Goal: Task Accomplishment & Management: Manage account settings

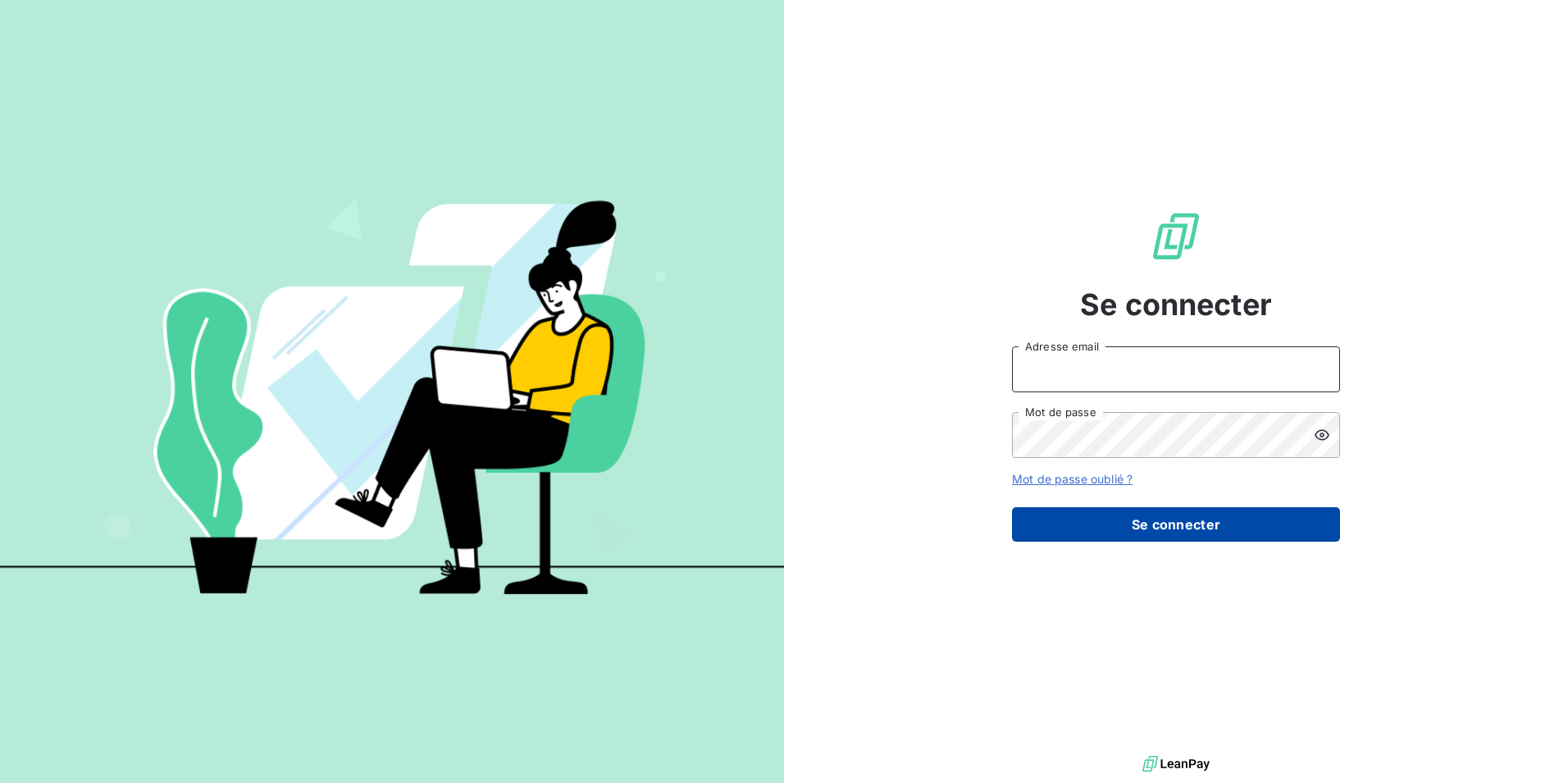
type input "[EMAIL_ADDRESS][DOMAIN_NAME]"
click at [1219, 534] on button "Se connecter" at bounding box center [1176, 524] width 329 height 34
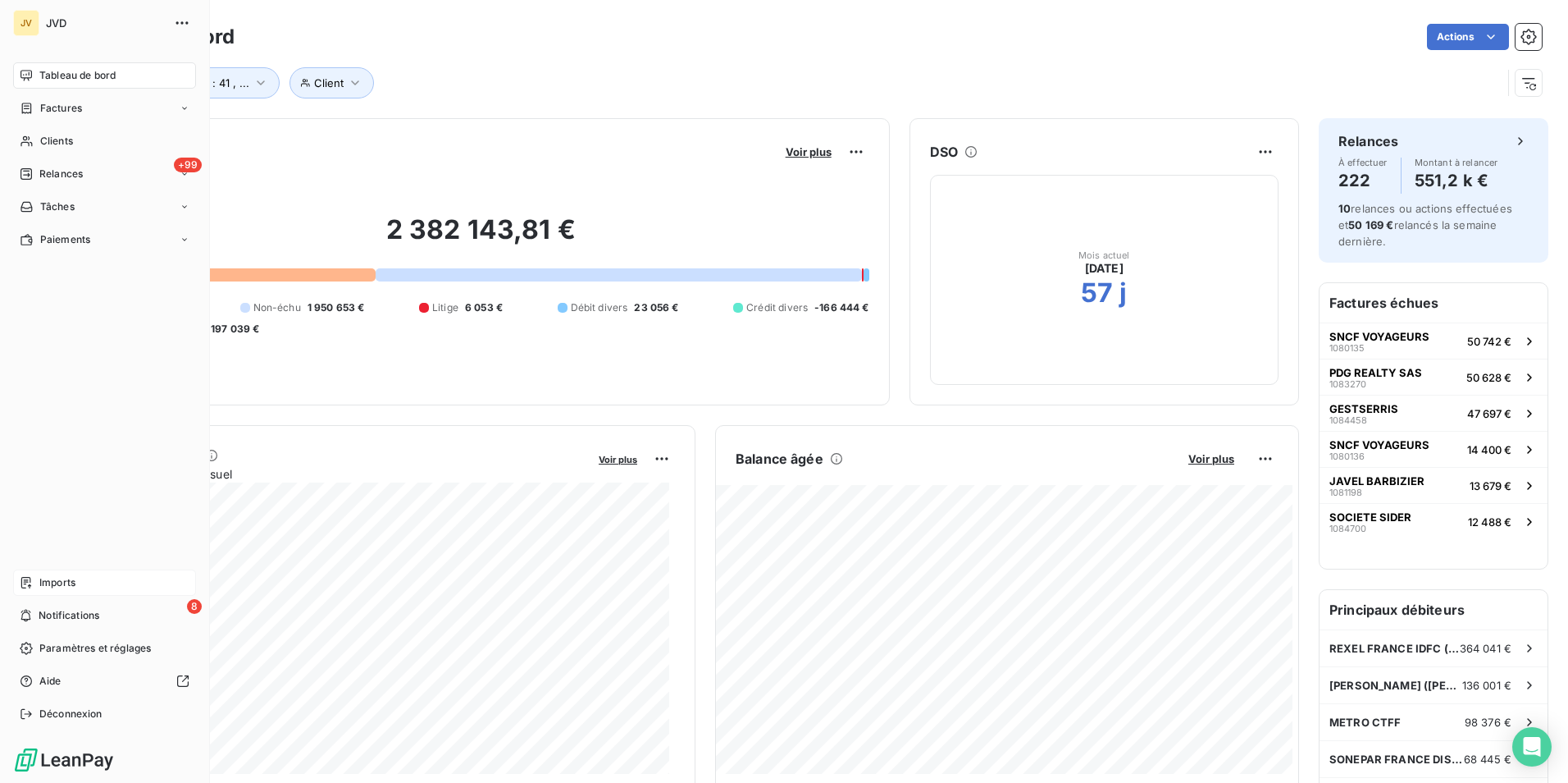
click at [65, 591] on div "Imports" at bounding box center [104, 582] width 182 height 26
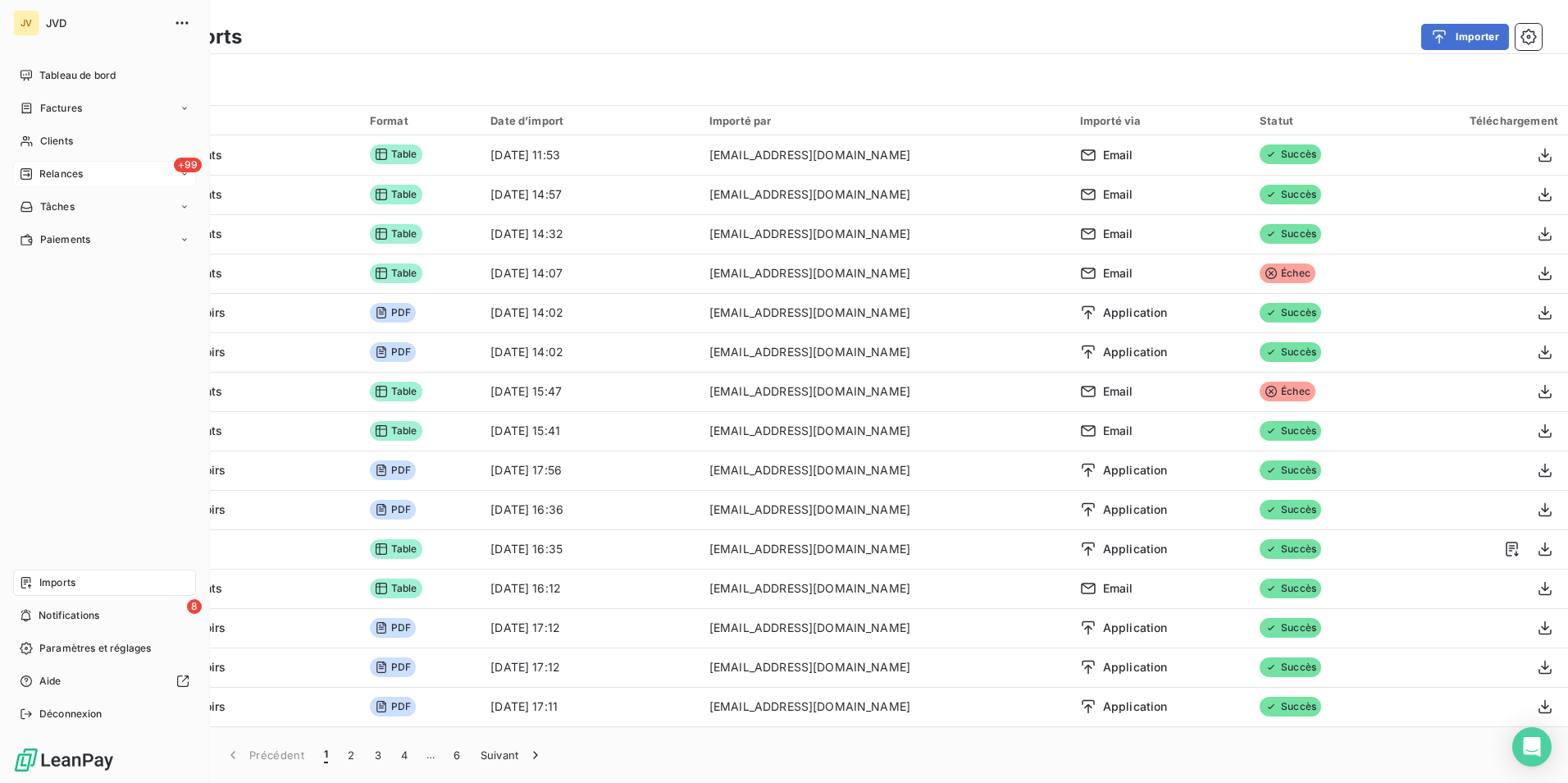
drag, startPoint x: 43, startPoint y: 175, endPoint x: 72, endPoint y: 173, distance: 29.1
click at [44, 175] on span "Relances" at bounding box center [61, 174] width 43 height 15
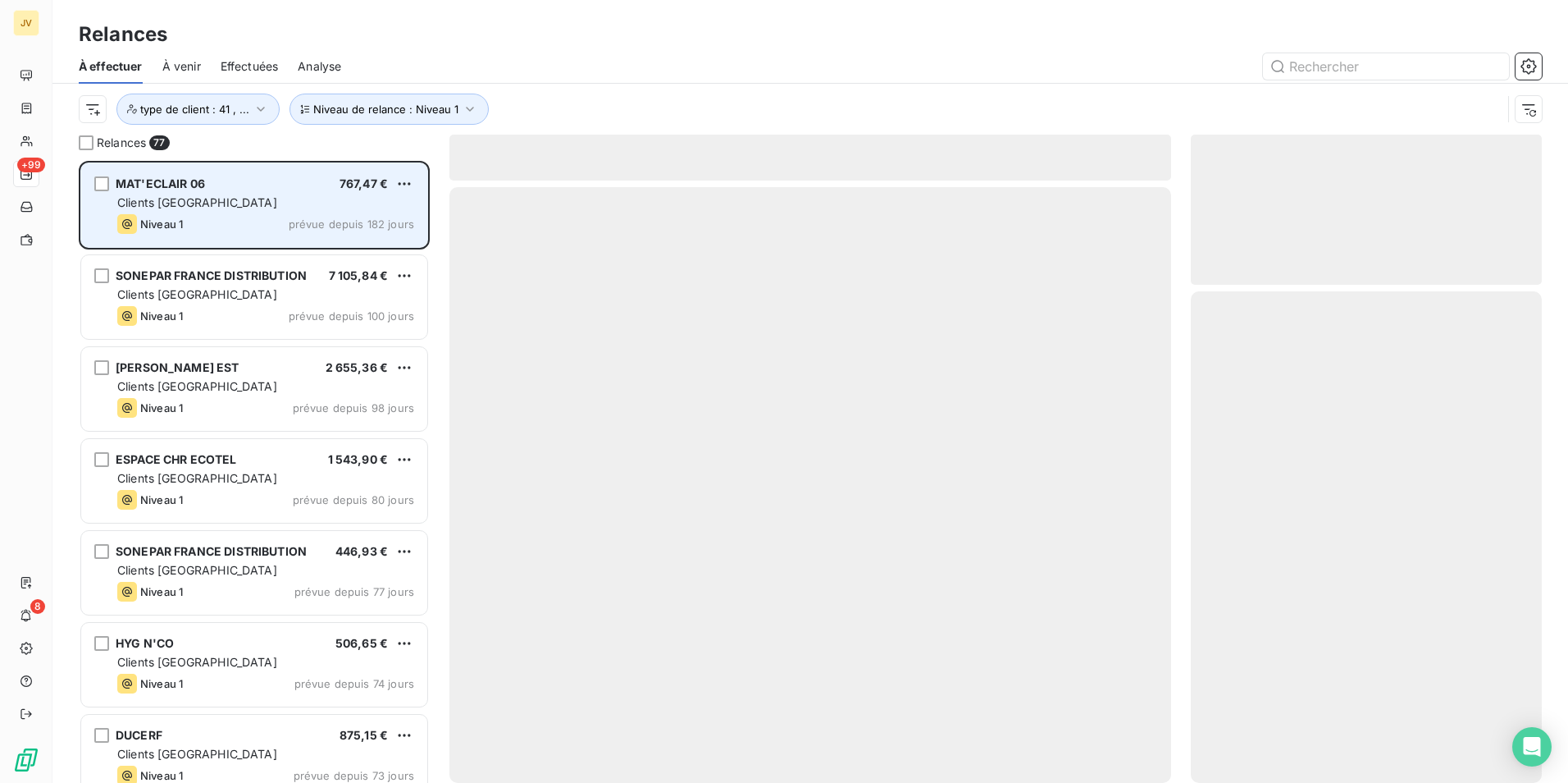
scroll to position [609, 338]
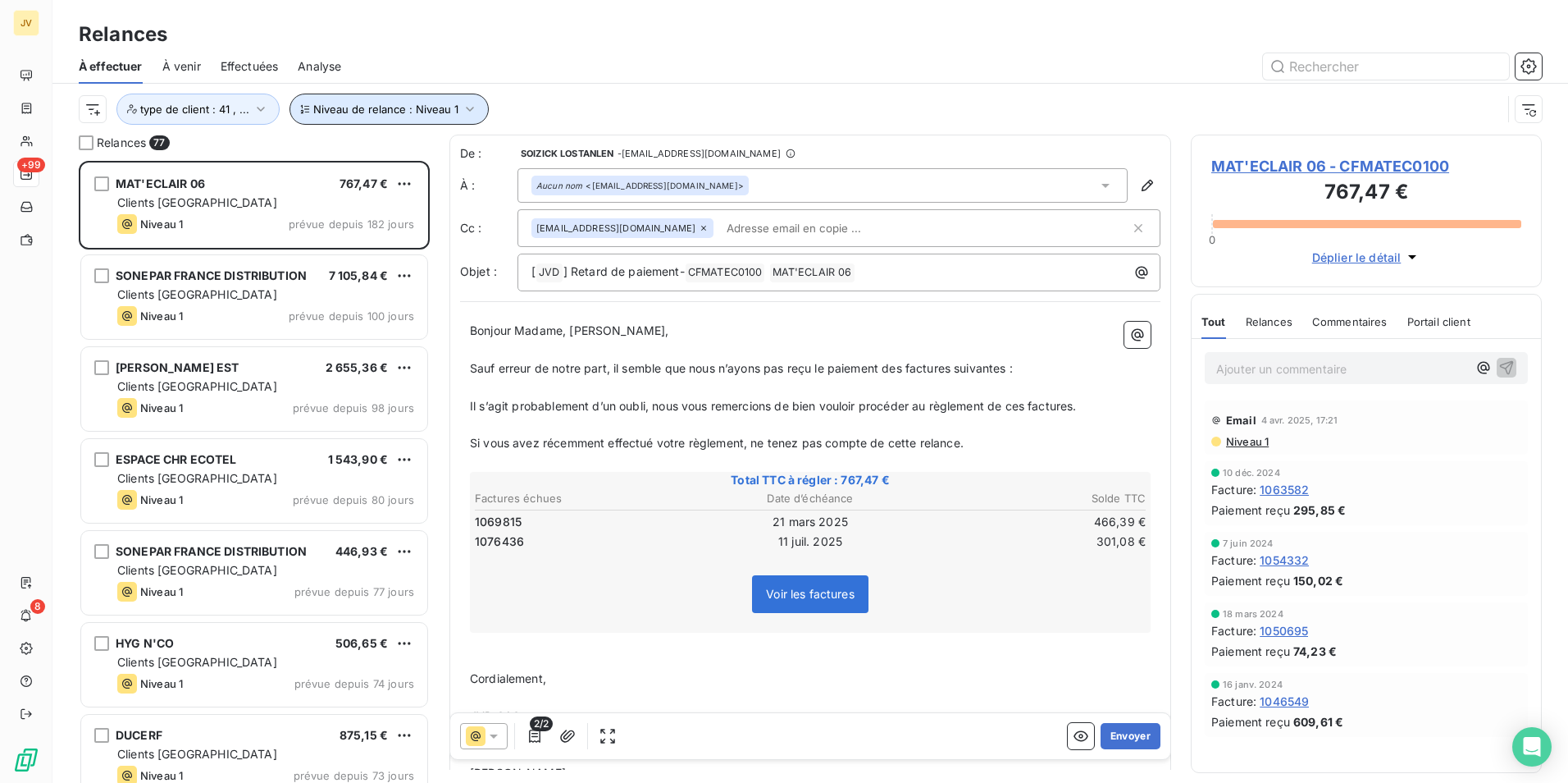
click at [465, 108] on icon "button" at bounding box center [470, 109] width 17 height 17
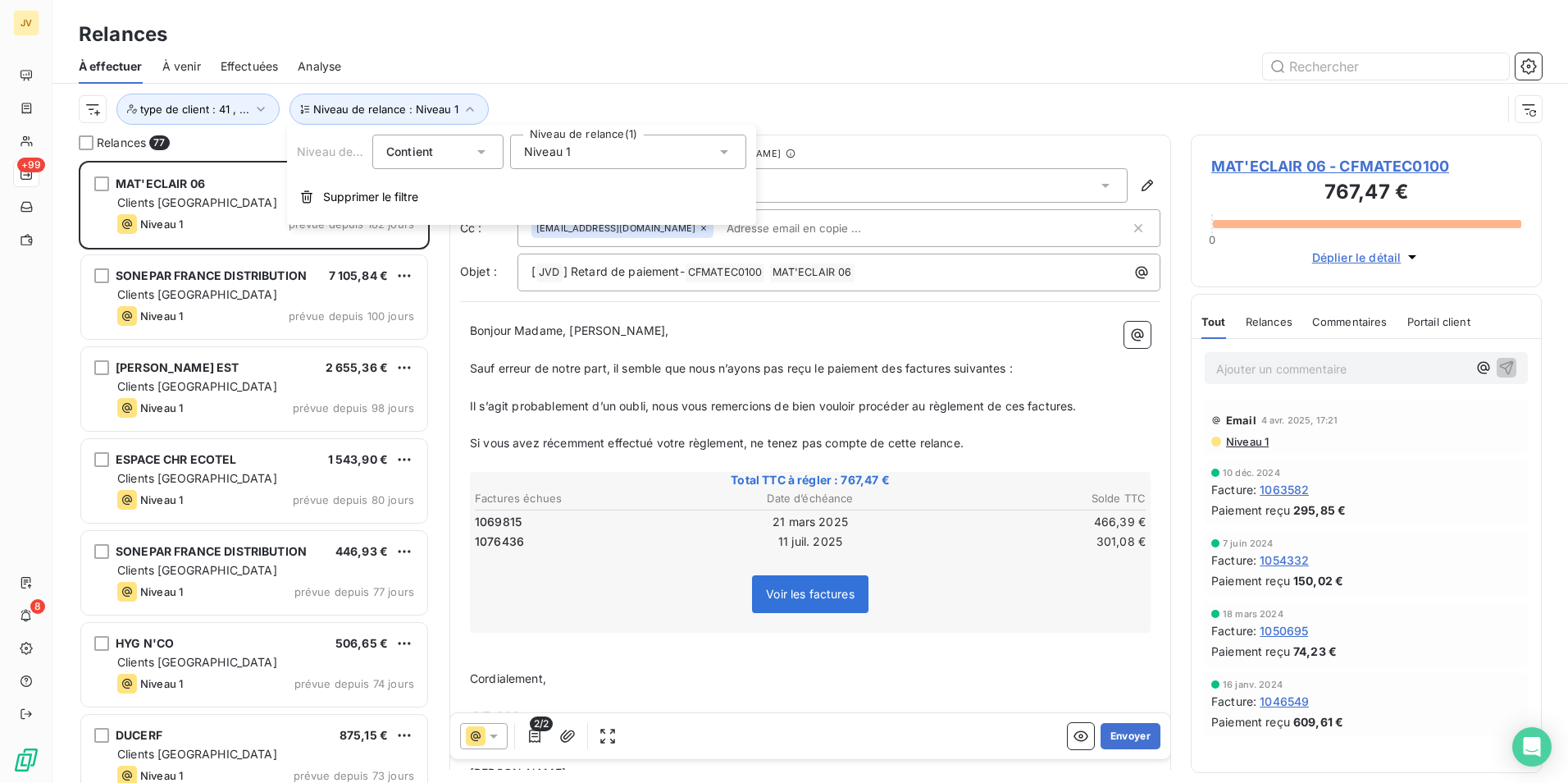
drag, startPoint x: 582, startPoint y: 67, endPoint x: 589, endPoint y: 58, distance: 11.4
click at [582, 63] on div at bounding box center [951, 66] width 1181 height 26
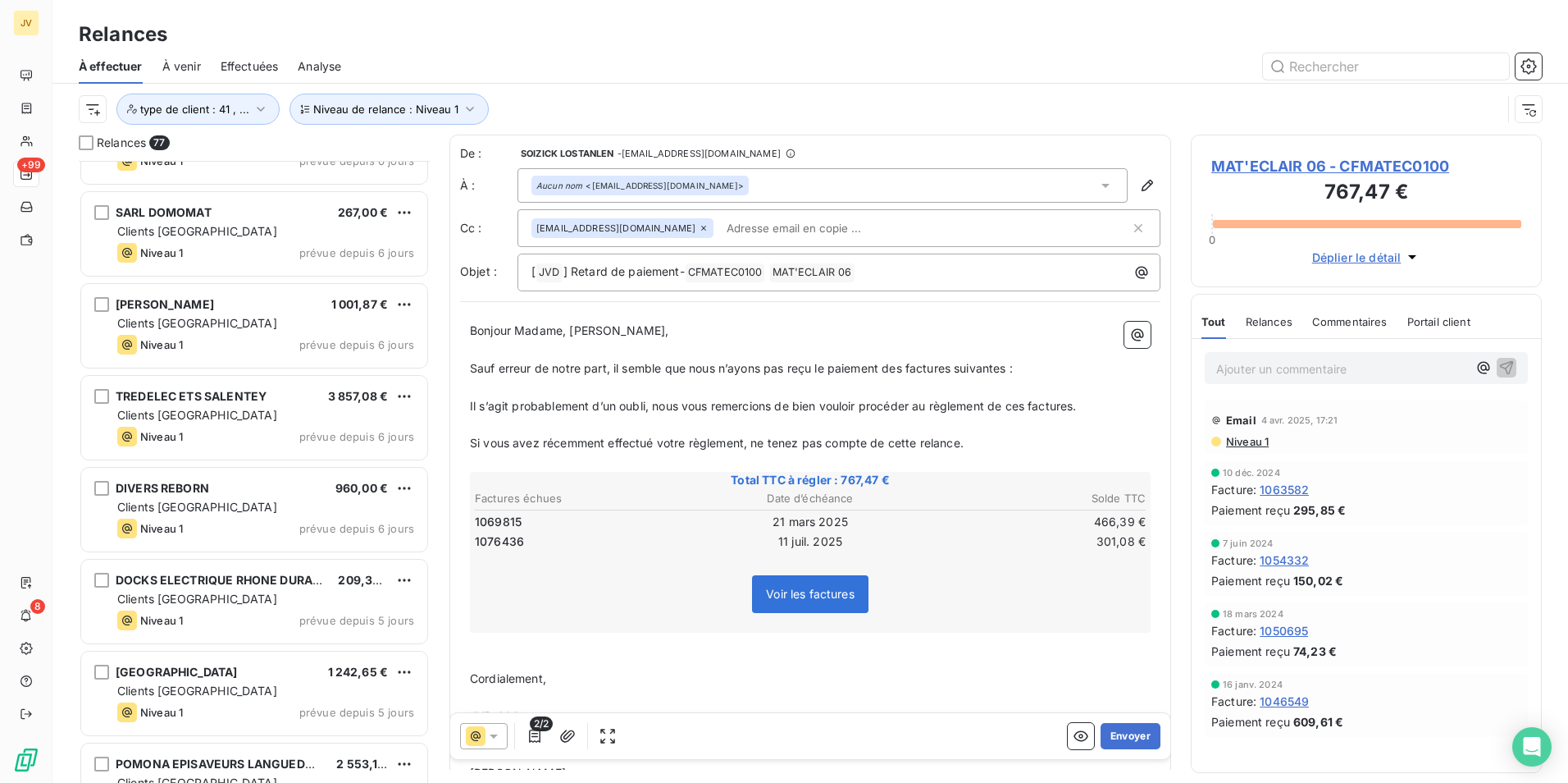
scroll to position [6455, 0]
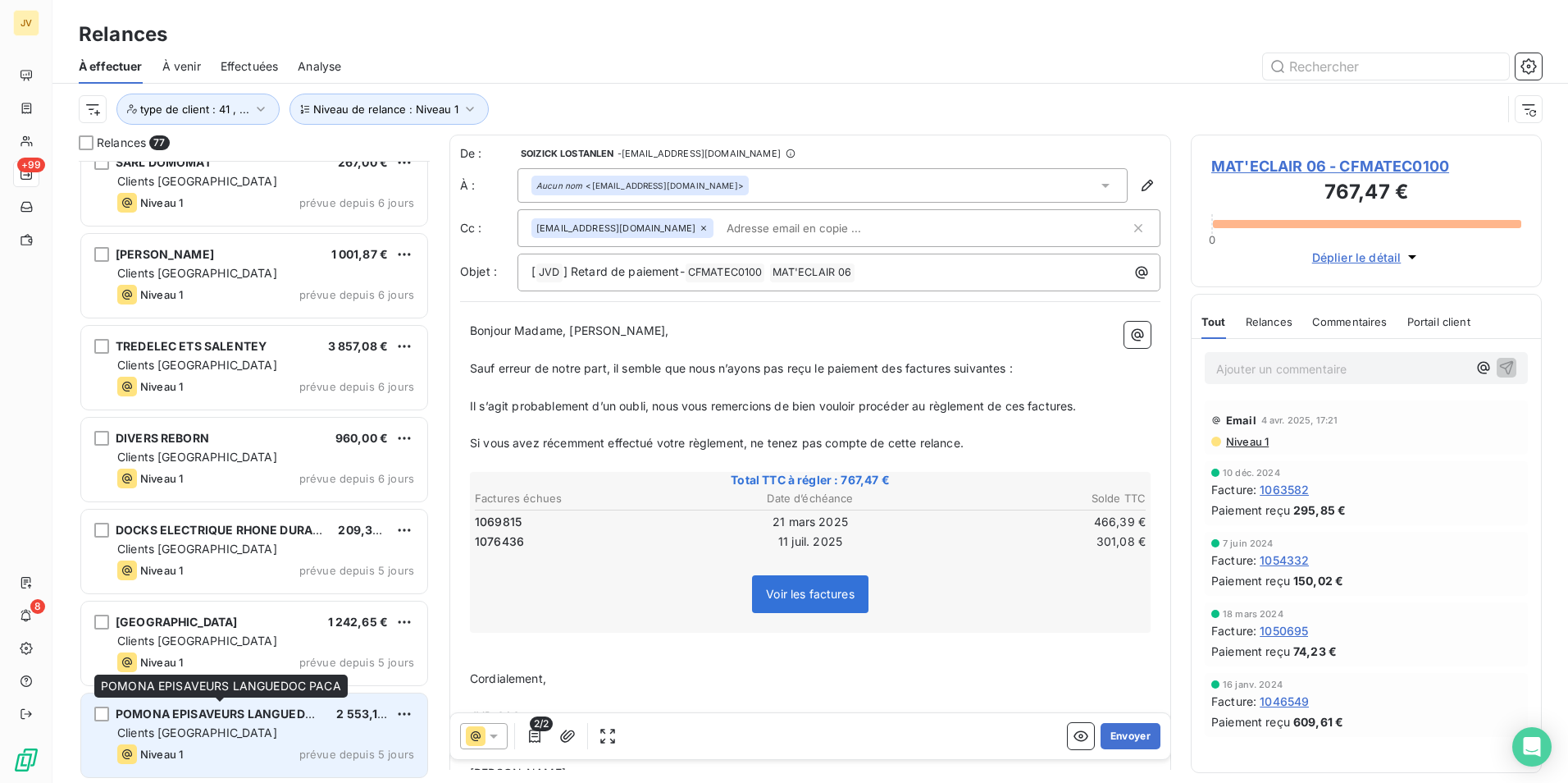
click at [216, 721] on div "POMONA EPISAVEURS LANGUEDOC PACA" at bounding box center [220, 713] width 208 height 17
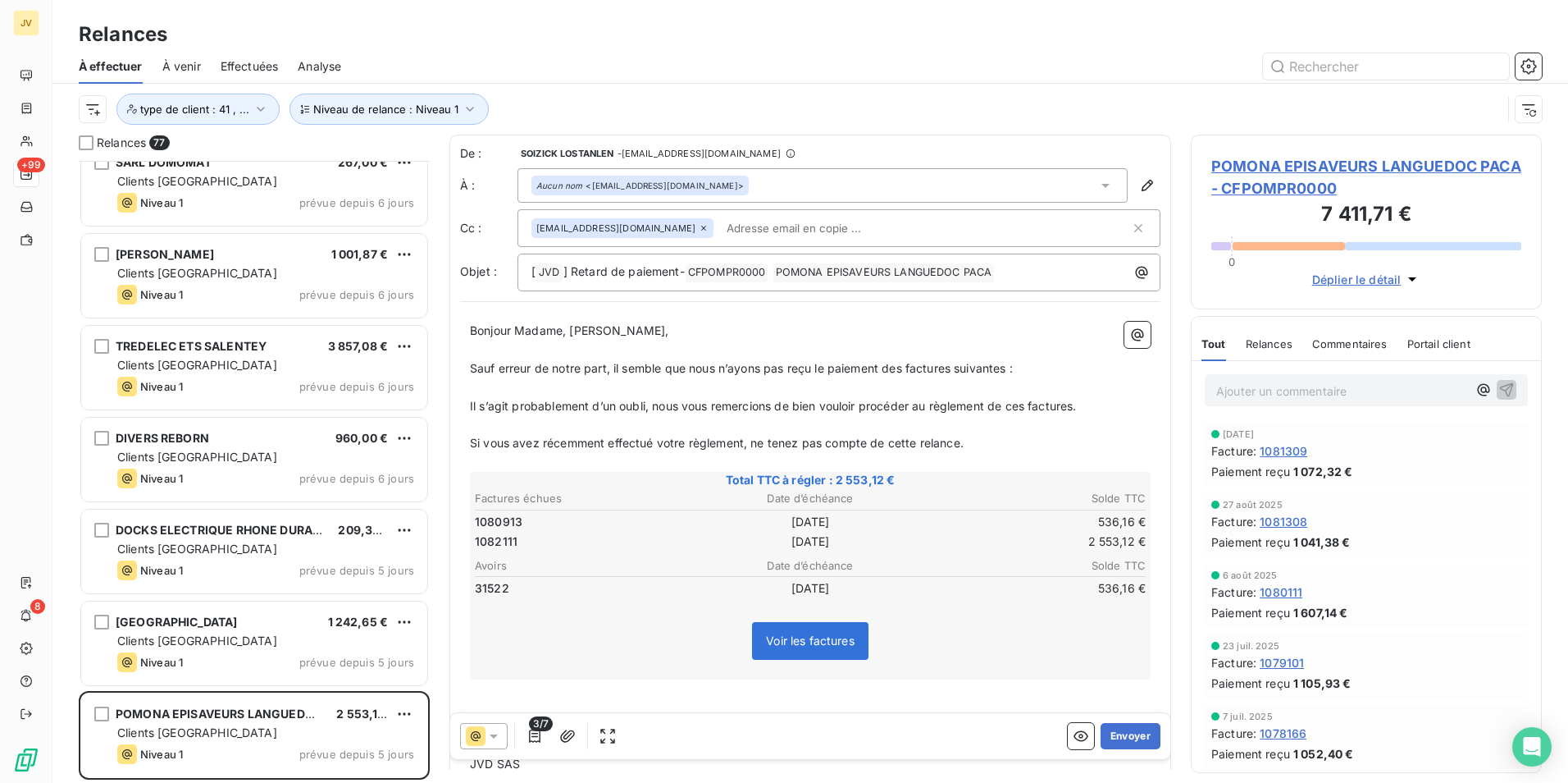
click at [699, 228] on icon at bounding box center [704, 228] width 10 height 10
click at [1120, 731] on button "Envoyer" at bounding box center [1130, 736] width 60 height 26
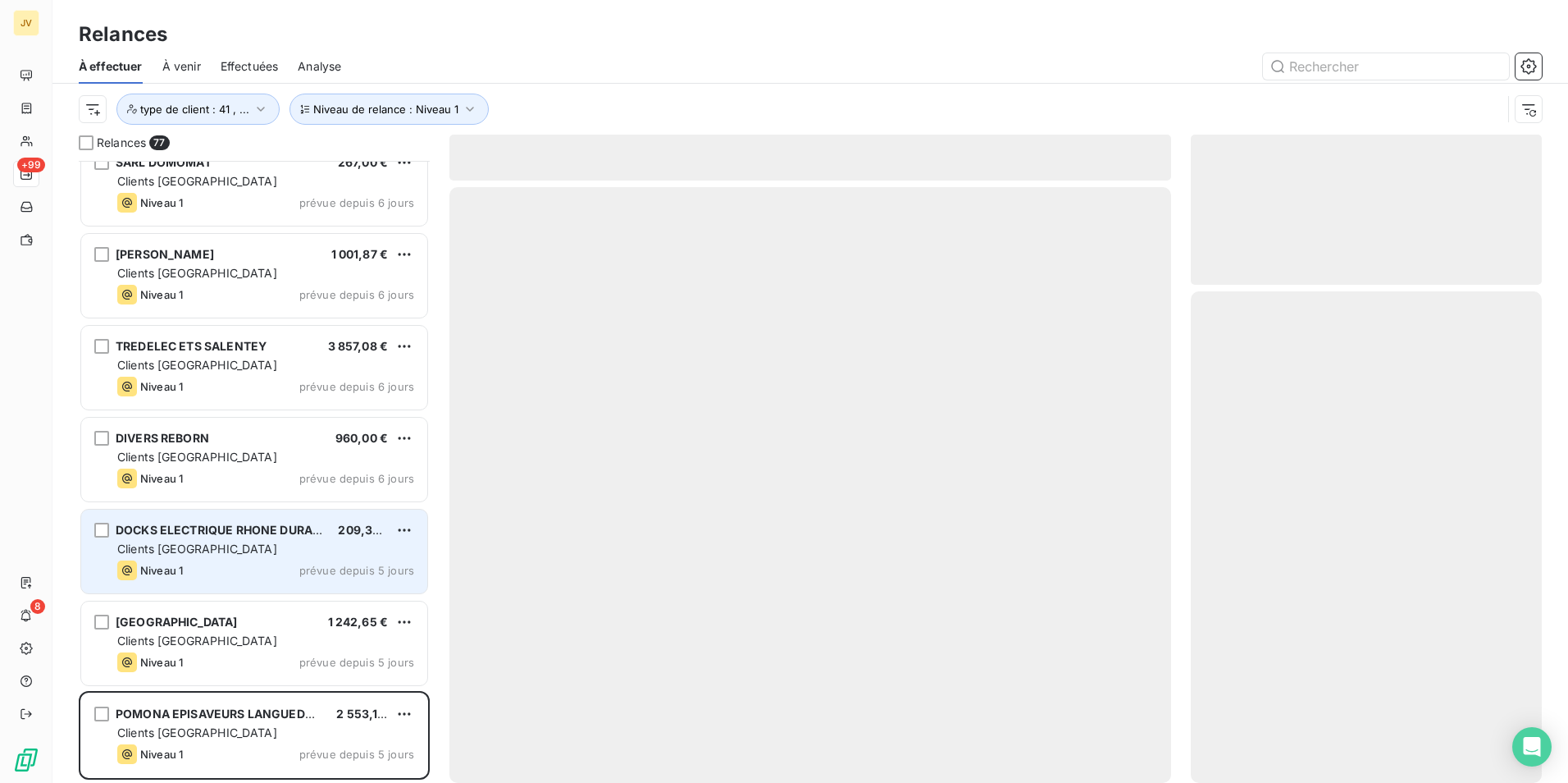
scroll to position [6363, 0]
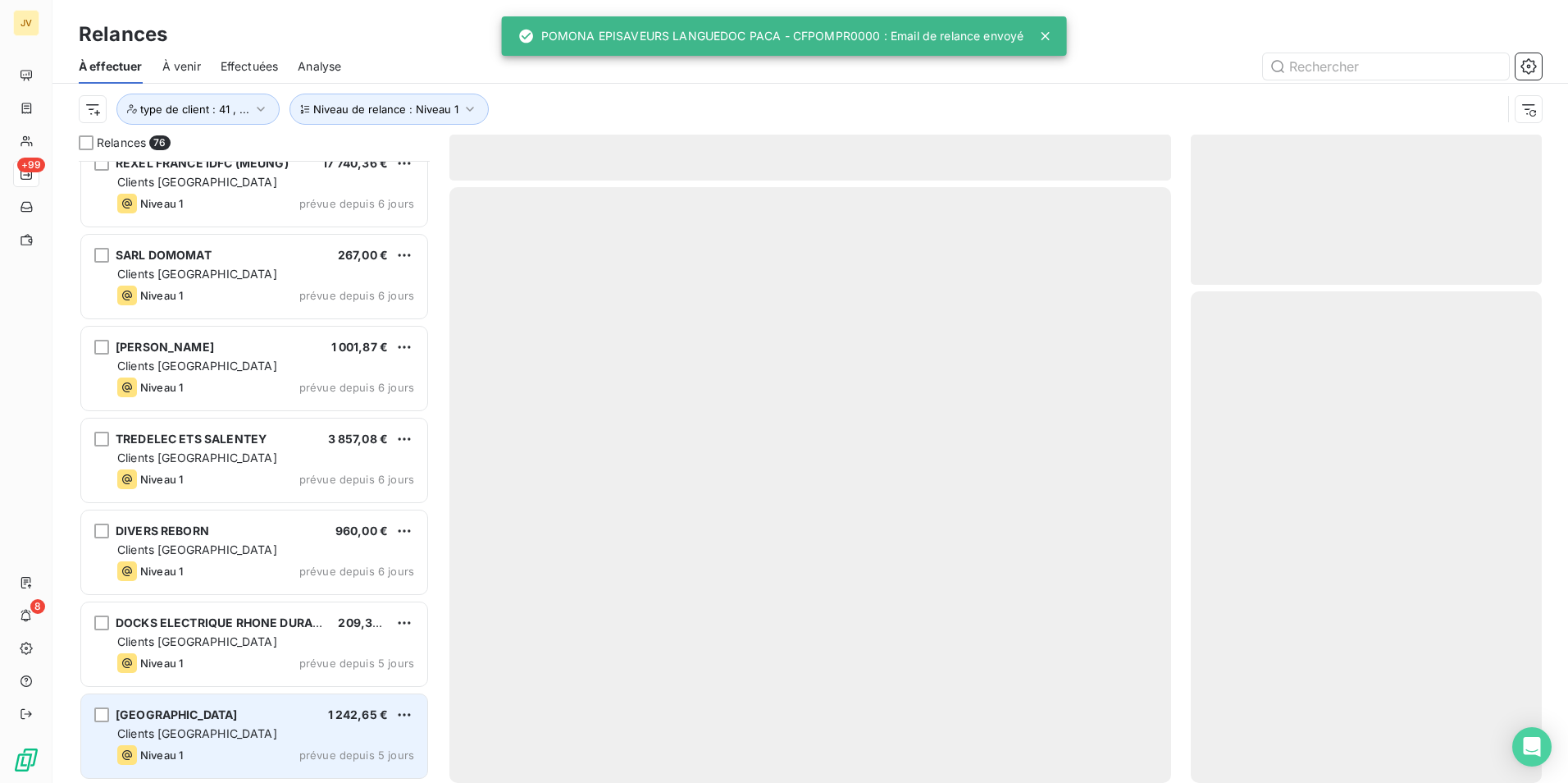
click at [208, 730] on div "Clients [GEOGRAPHIC_DATA]" at bounding box center [266, 733] width 297 height 17
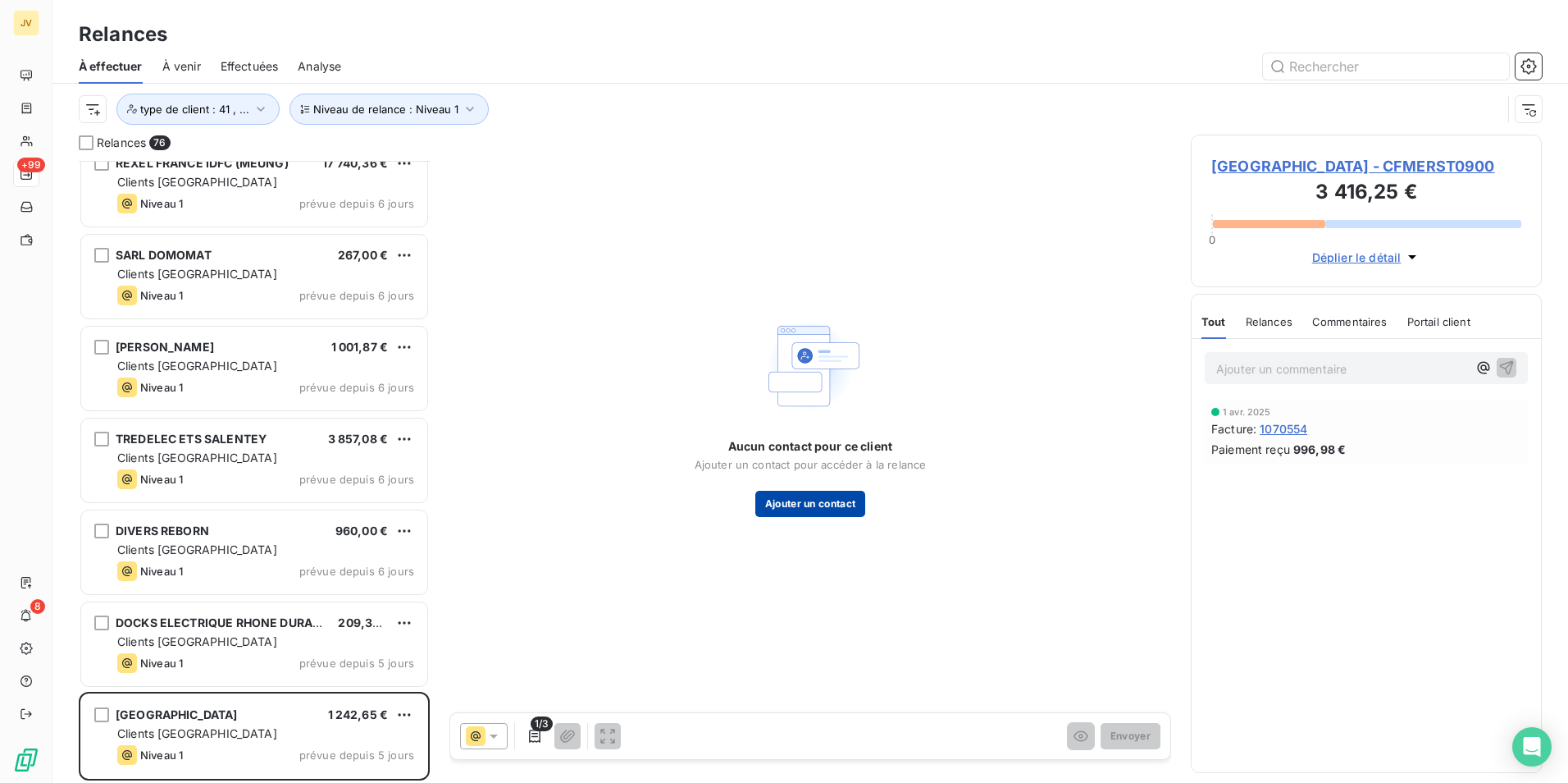
click at [837, 504] on button "Ajouter un contact" at bounding box center [810, 503] width 111 height 26
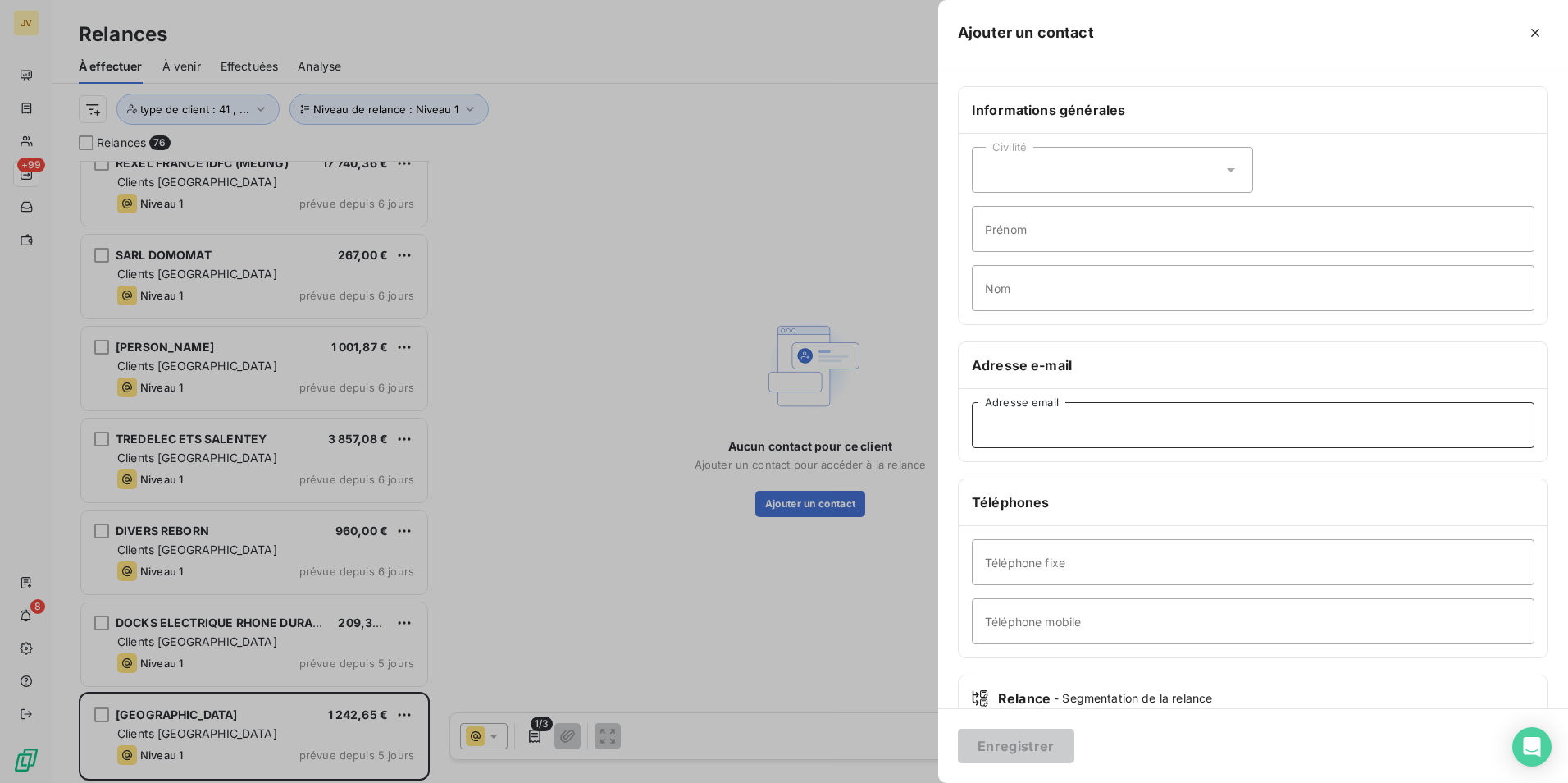
click at [1119, 429] on input "Adresse email" at bounding box center [1253, 425] width 563 height 46
paste input "[EMAIL_ADDRESS][DOMAIN_NAME]"
type input "[EMAIL_ADDRESS][DOMAIN_NAME]"
click at [1007, 738] on button "Enregistrer" at bounding box center [1016, 746] width 117 height 34
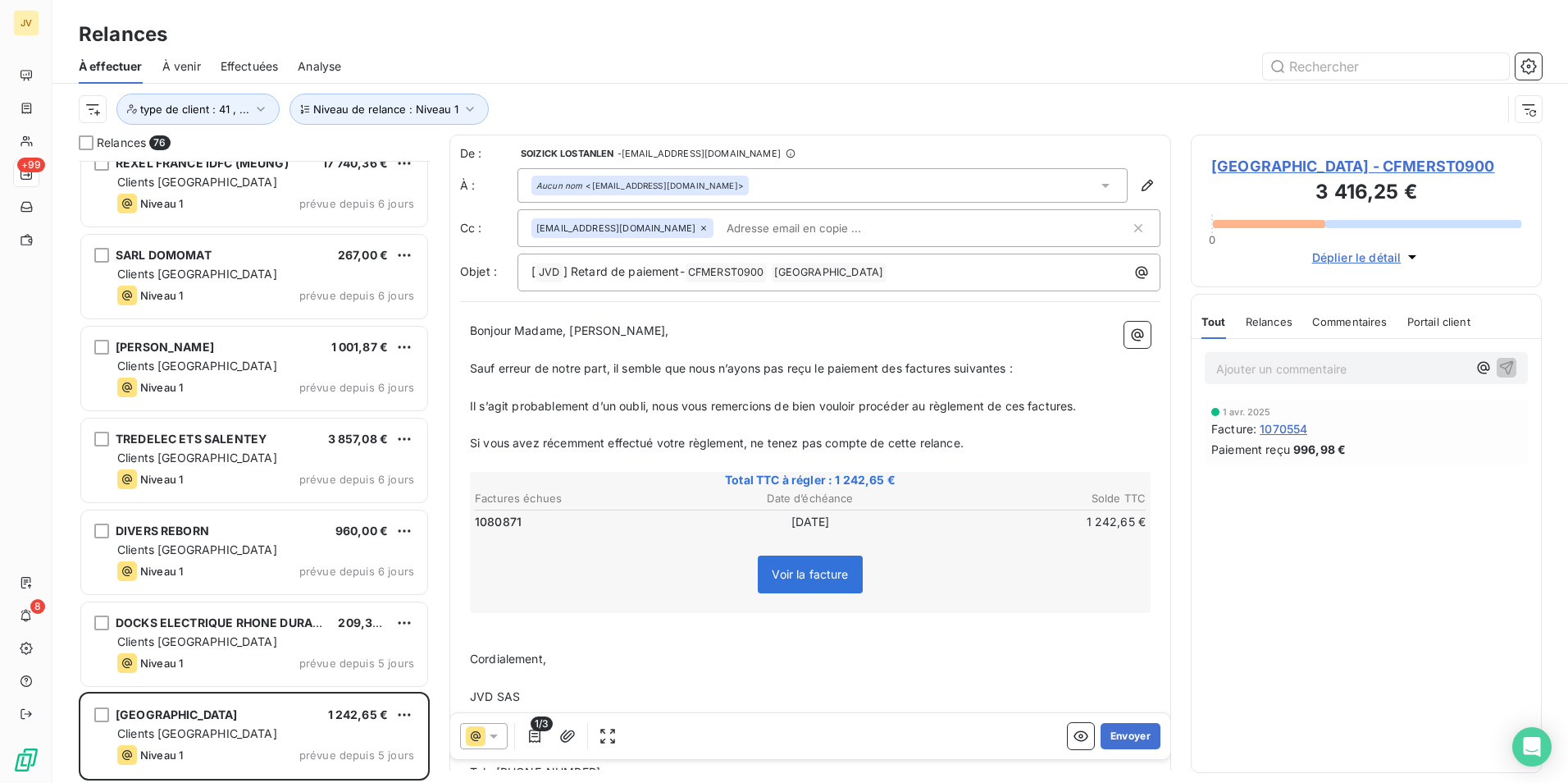
click at [699, 230] on icon at bounding box center [704, 228] width 10 height 10
click at [1122, 730] on button "Envoyer" at bounding box center [1130, 736] width 60 height 26
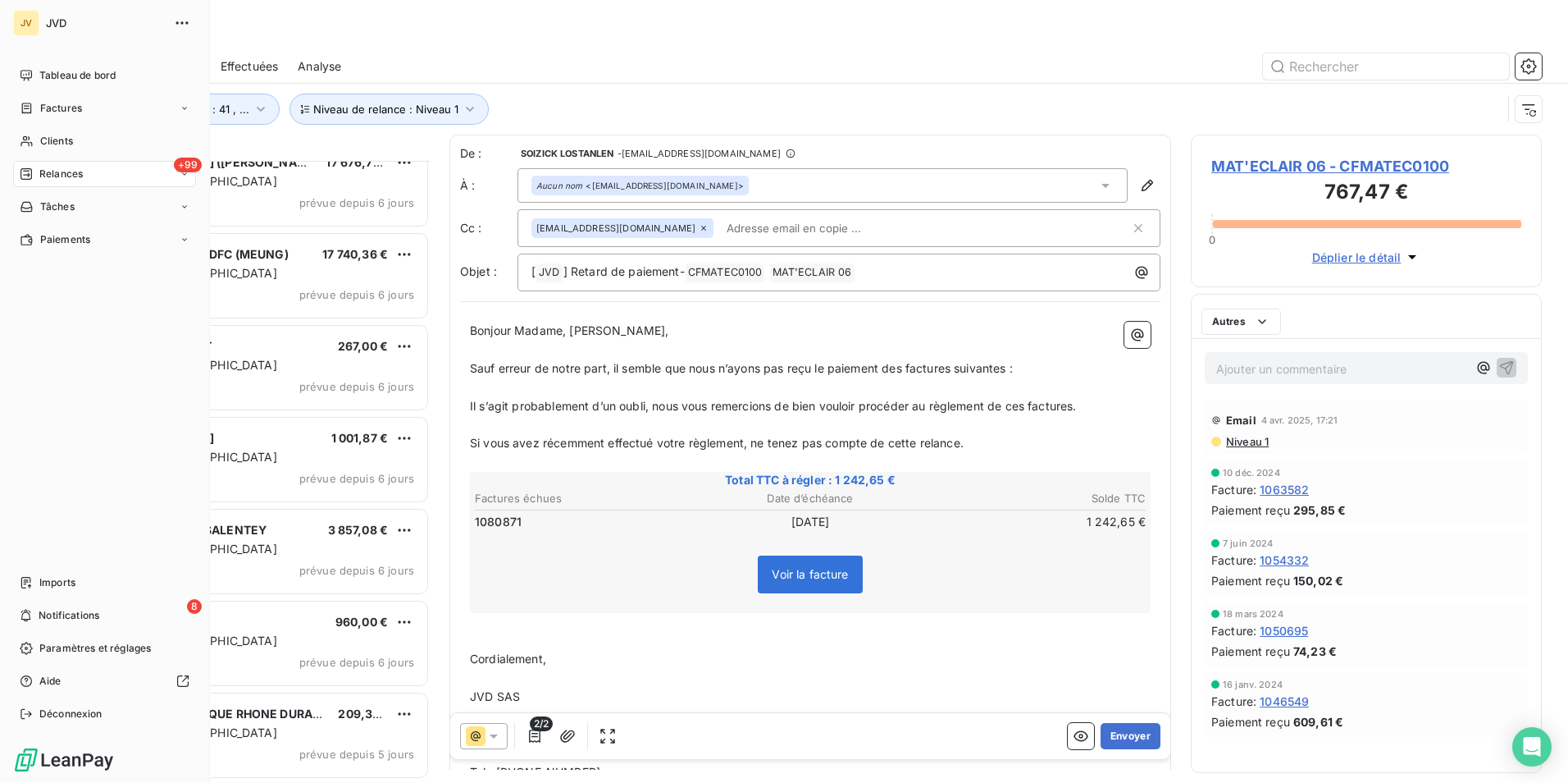
scroll to position [6271, 0]
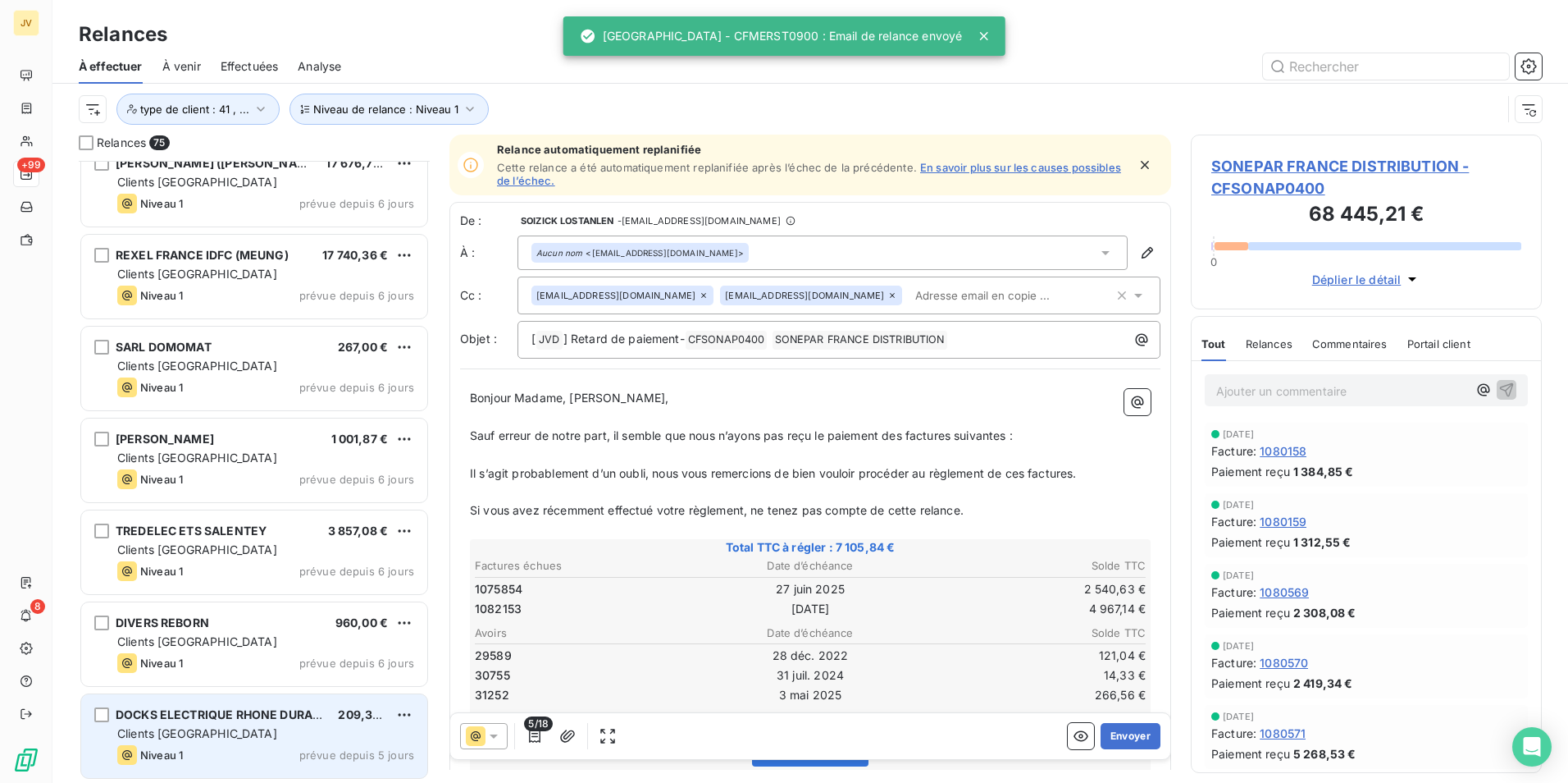
click at [262, 732] on div "Clients [GEOGRAPHIC_DATA]" at bounding box center [266, 733] width 297 height 17
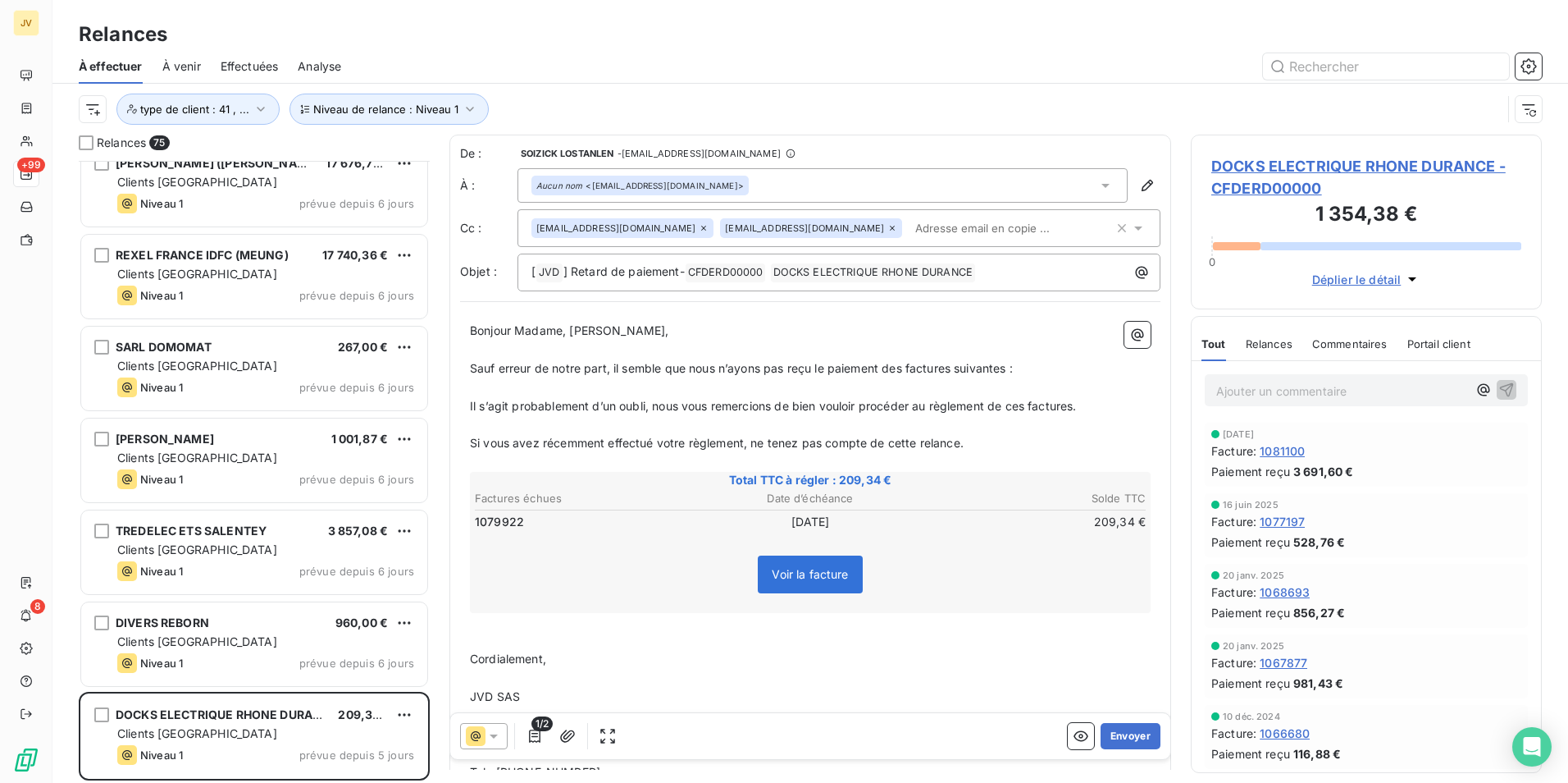
click at [699, 229] on icon at bounding box center [704, 228] width 10 height 10
click at [1125, 732] on button "Envoyer" at bounding box center [1130, 736] width 60 height 26
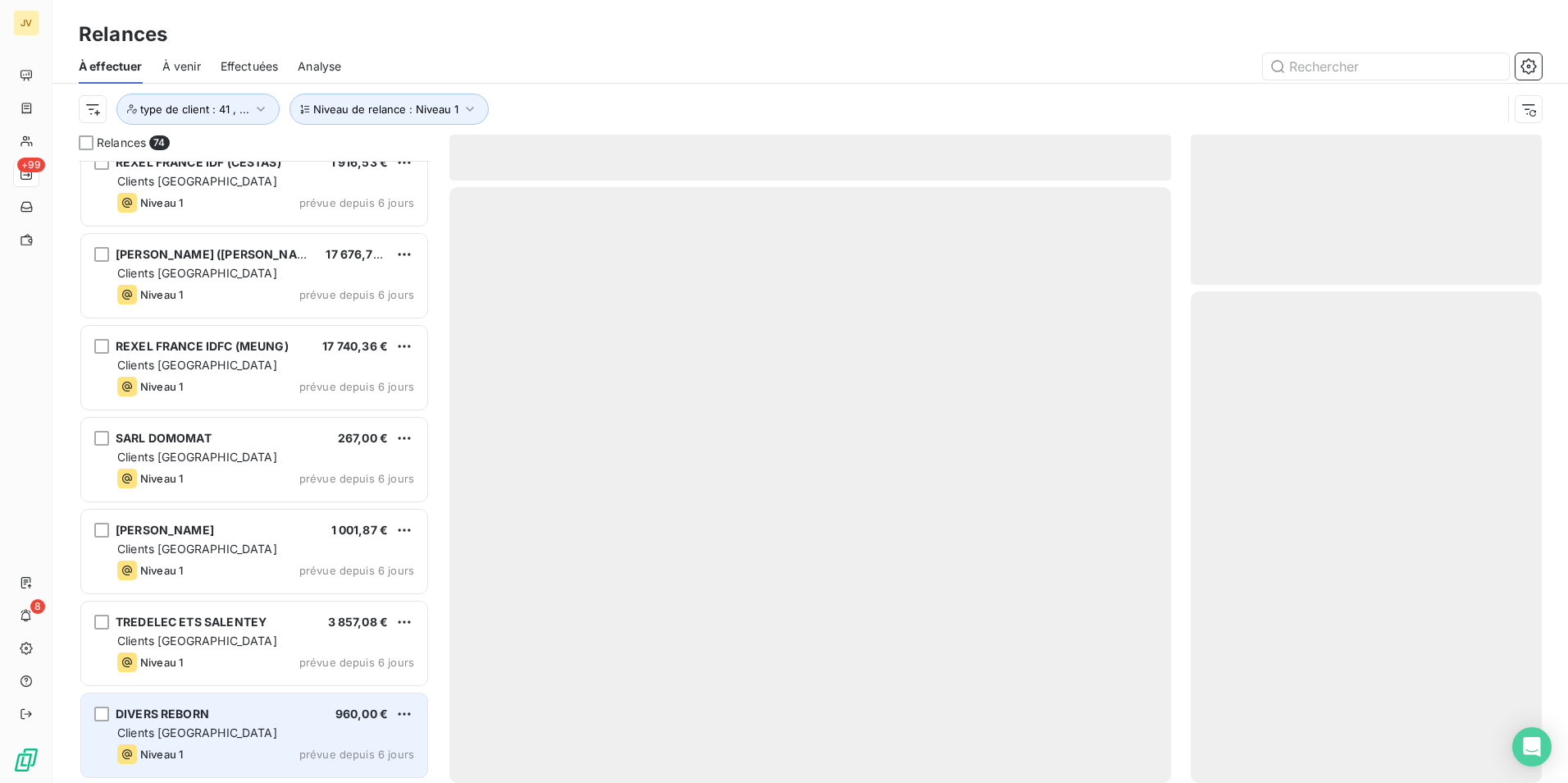
scroll to position [6179, 0]
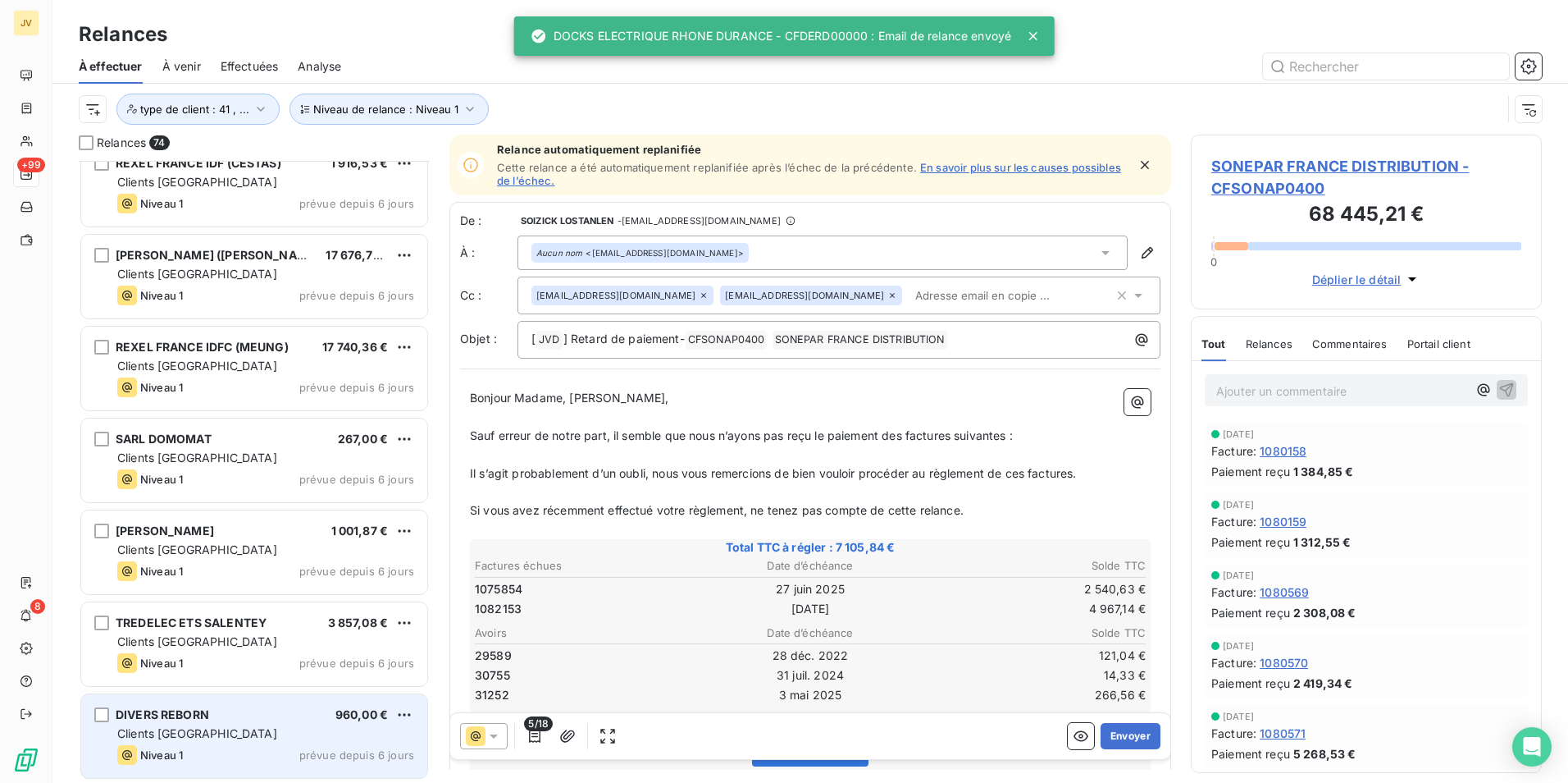
click at [196, 718] on span "DIVERS REBORN" at bounding box center [162, 714] width 93 height 14
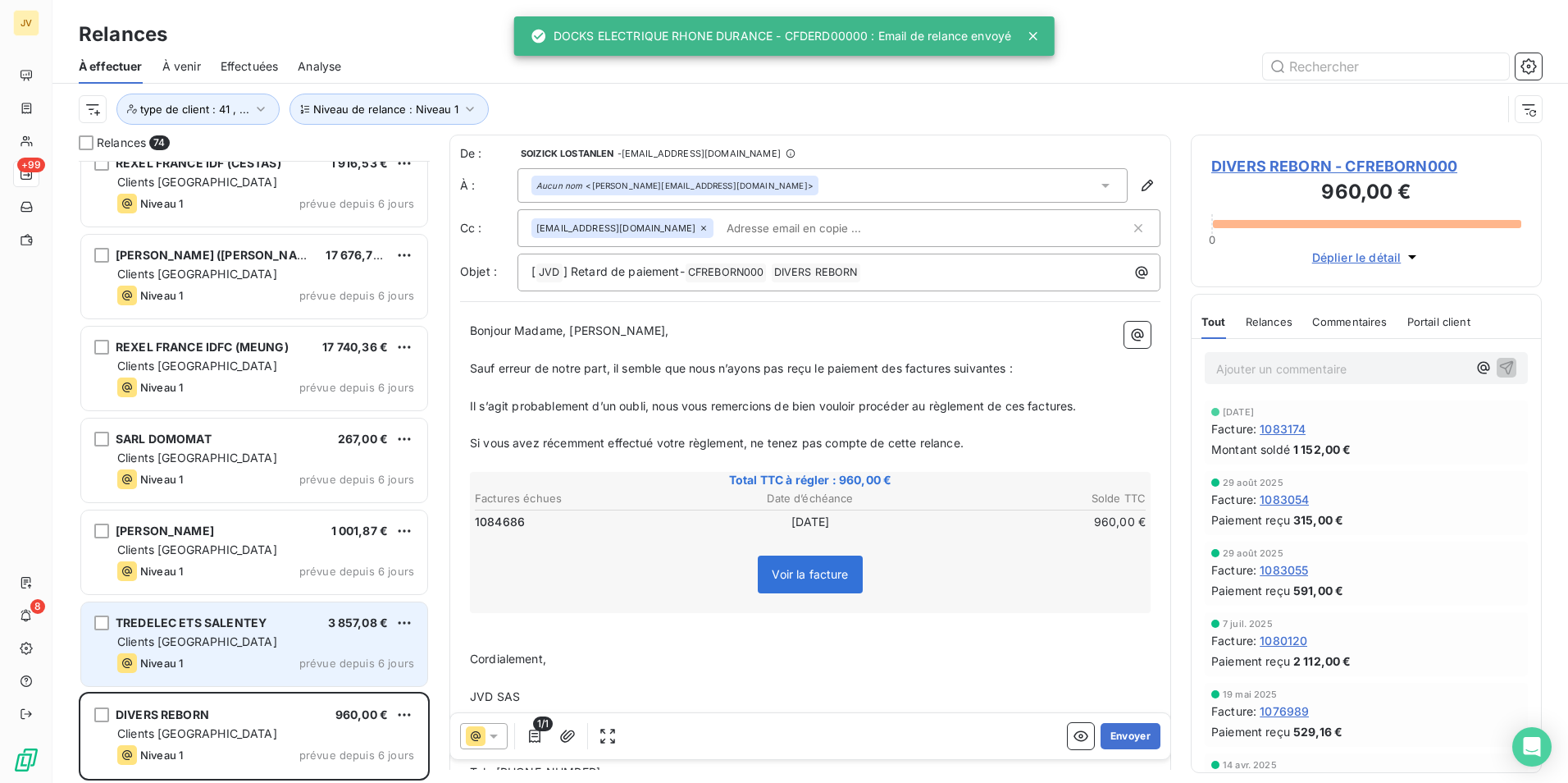
click at [210, 659] on div "Niveau 1 prévue depuis 6 jours" at bounding box center [266, 663] width 297 height 20
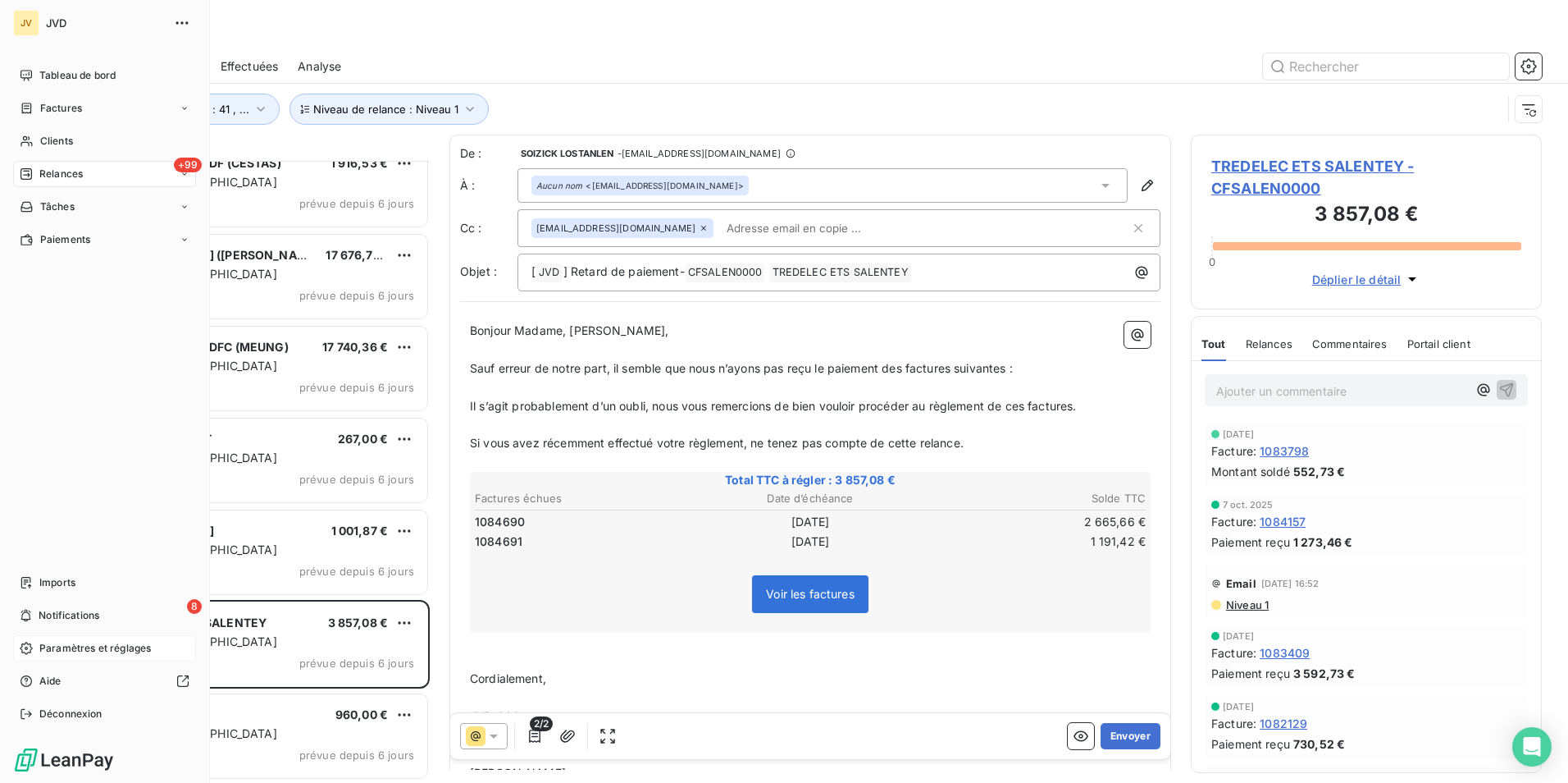
click at [73, 654] on span "Paramètres et réglages" at bounding box center [95, 648] width 112 height 15
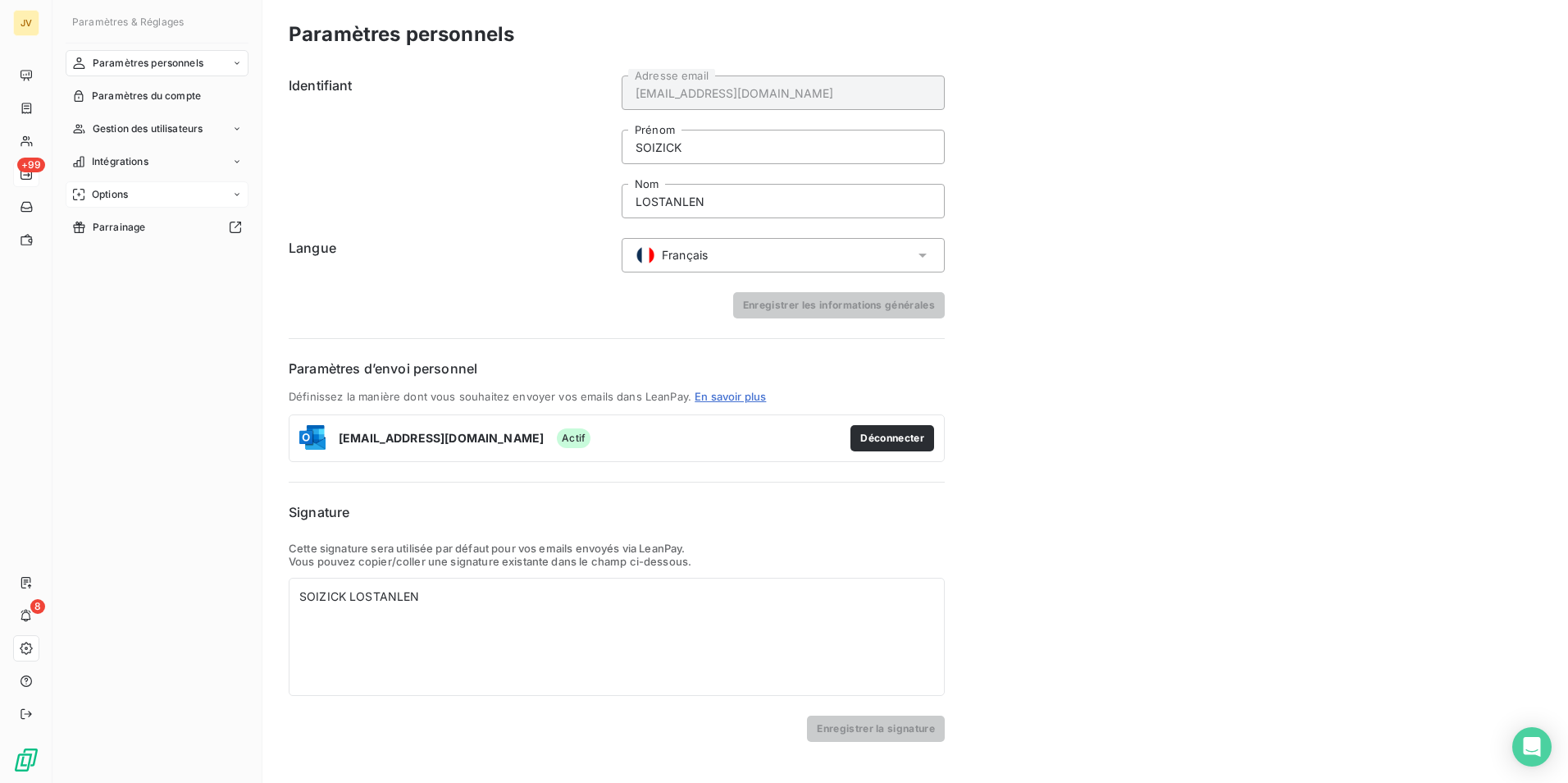
click at [105, 196] on span "Options" at bounding box center [110, 194] width 36 height 15
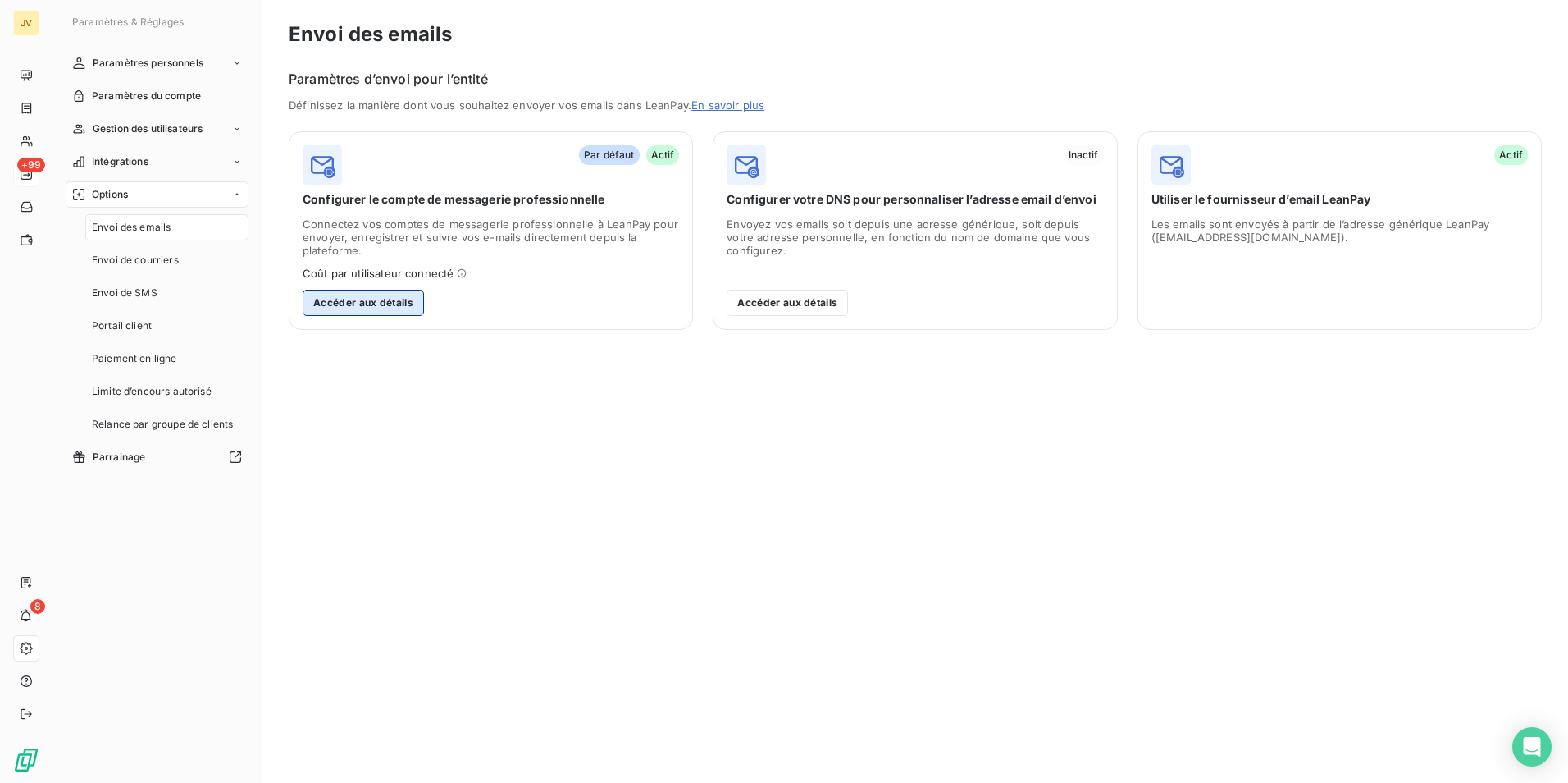
click at [396, 300] on button "Accéder aux détails" at bounding box center [364, 302] width 122 height 26
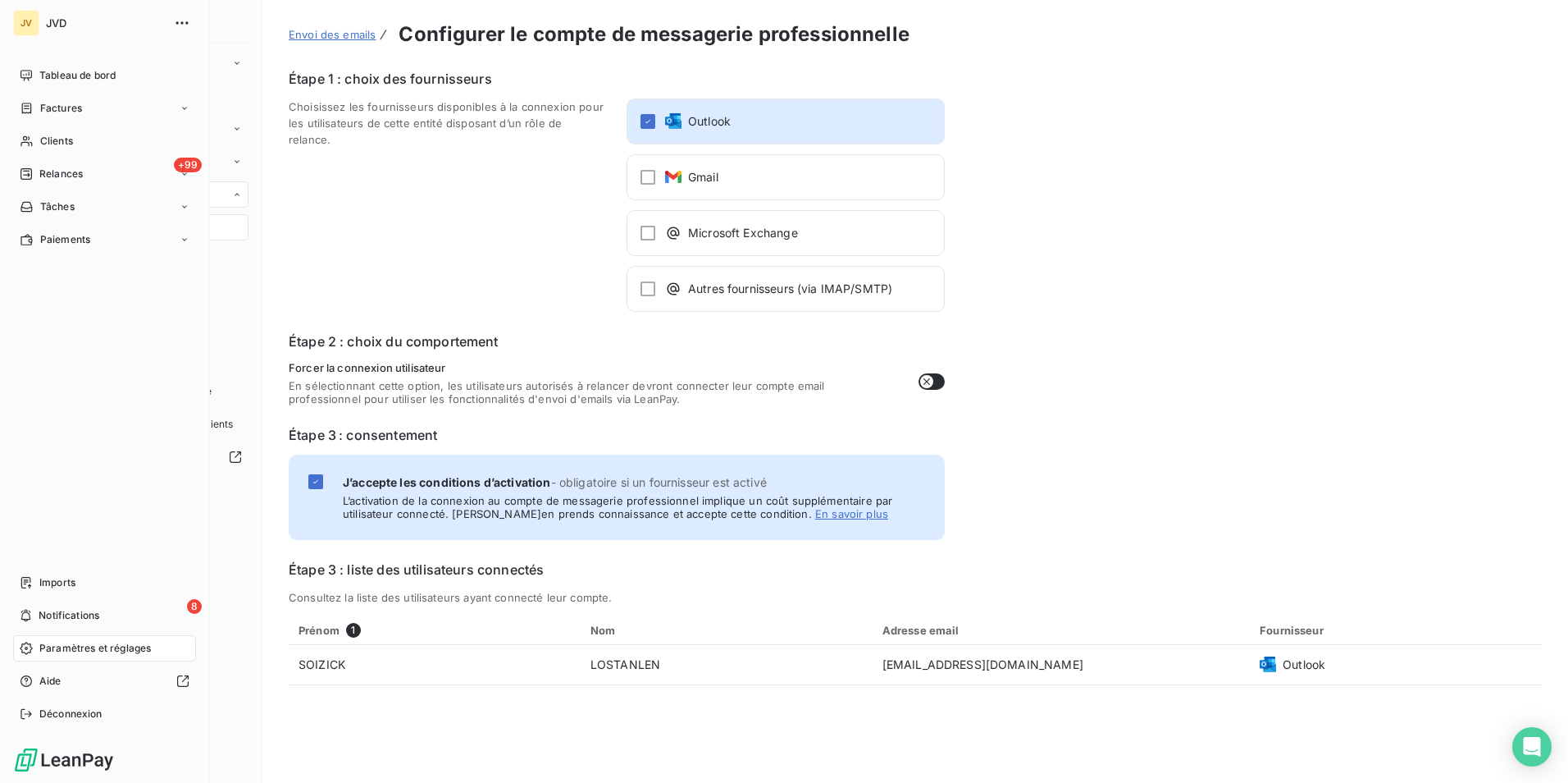
drag, startPoint x: 53, startPoint y: 166, endPoint x: 185, endPoint y: 329, distance: 209.7
click at [53, 166] on div "+99 Relances" at bounding box center [104, 174] width 182 height 26
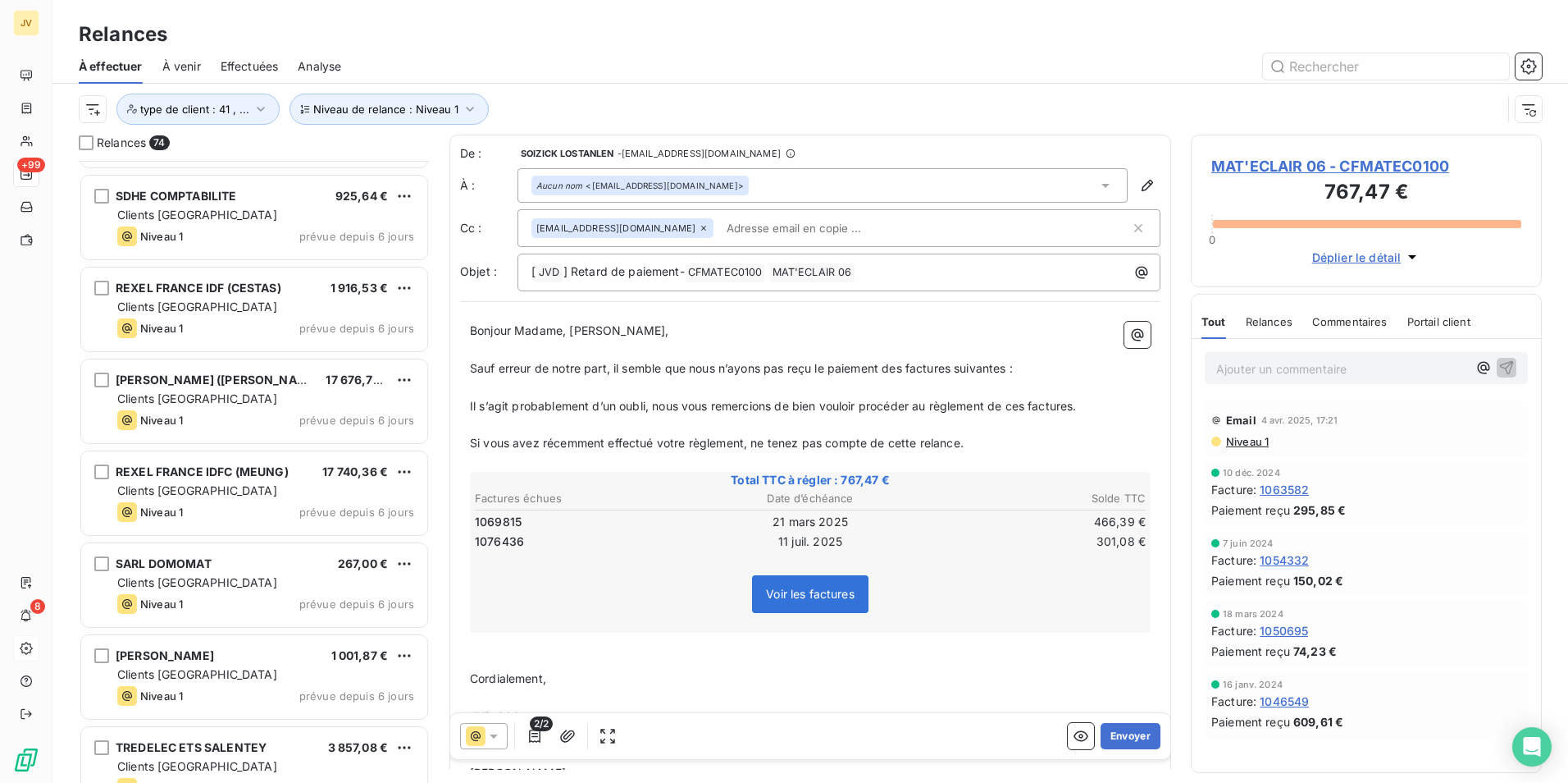
scroll to position [6180, 0]
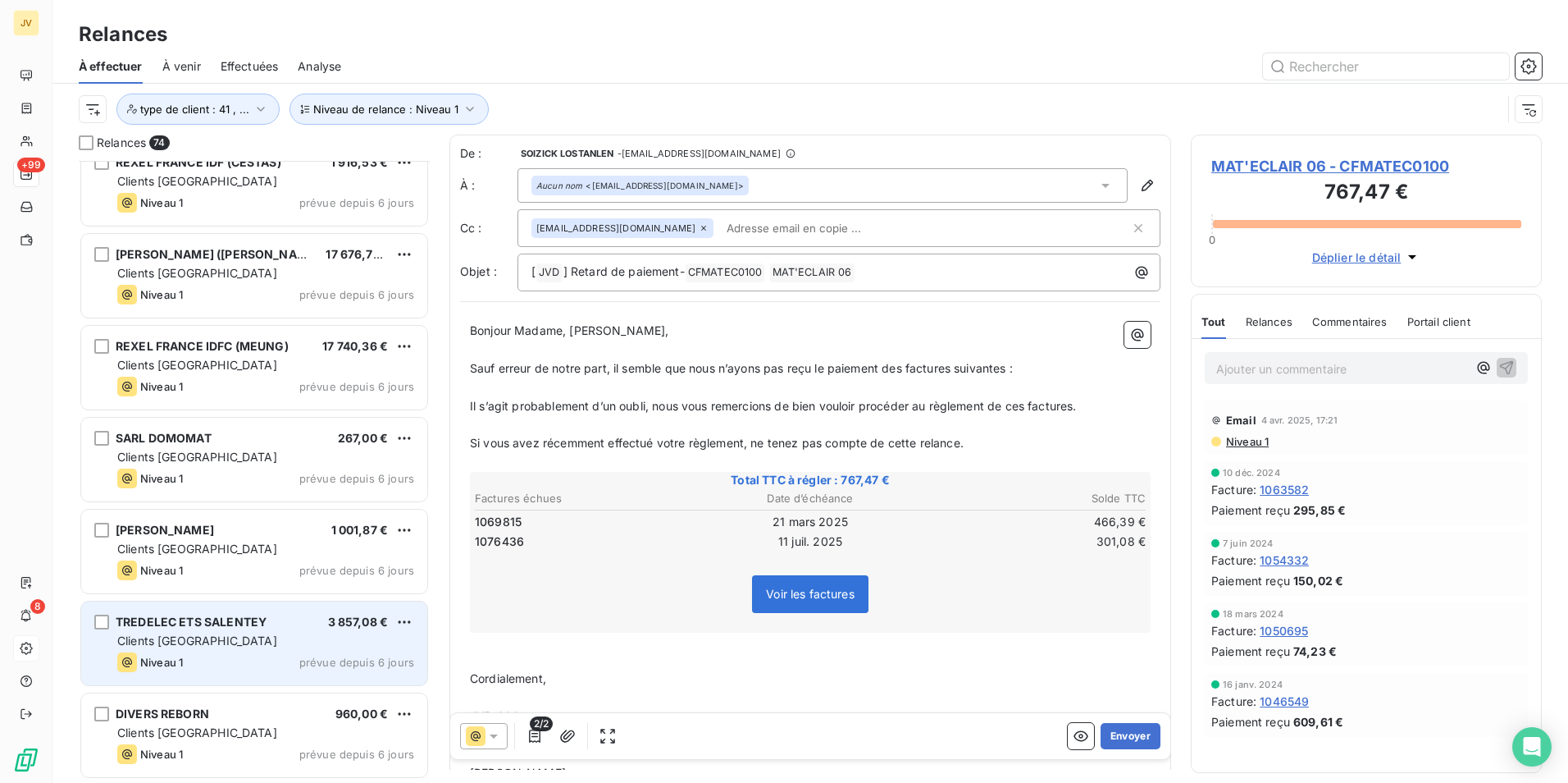
click at [253, 640] on div "Clients [GEOGRAPHIC_DATA]" at bounding box center [266, 641] width 297 height 17
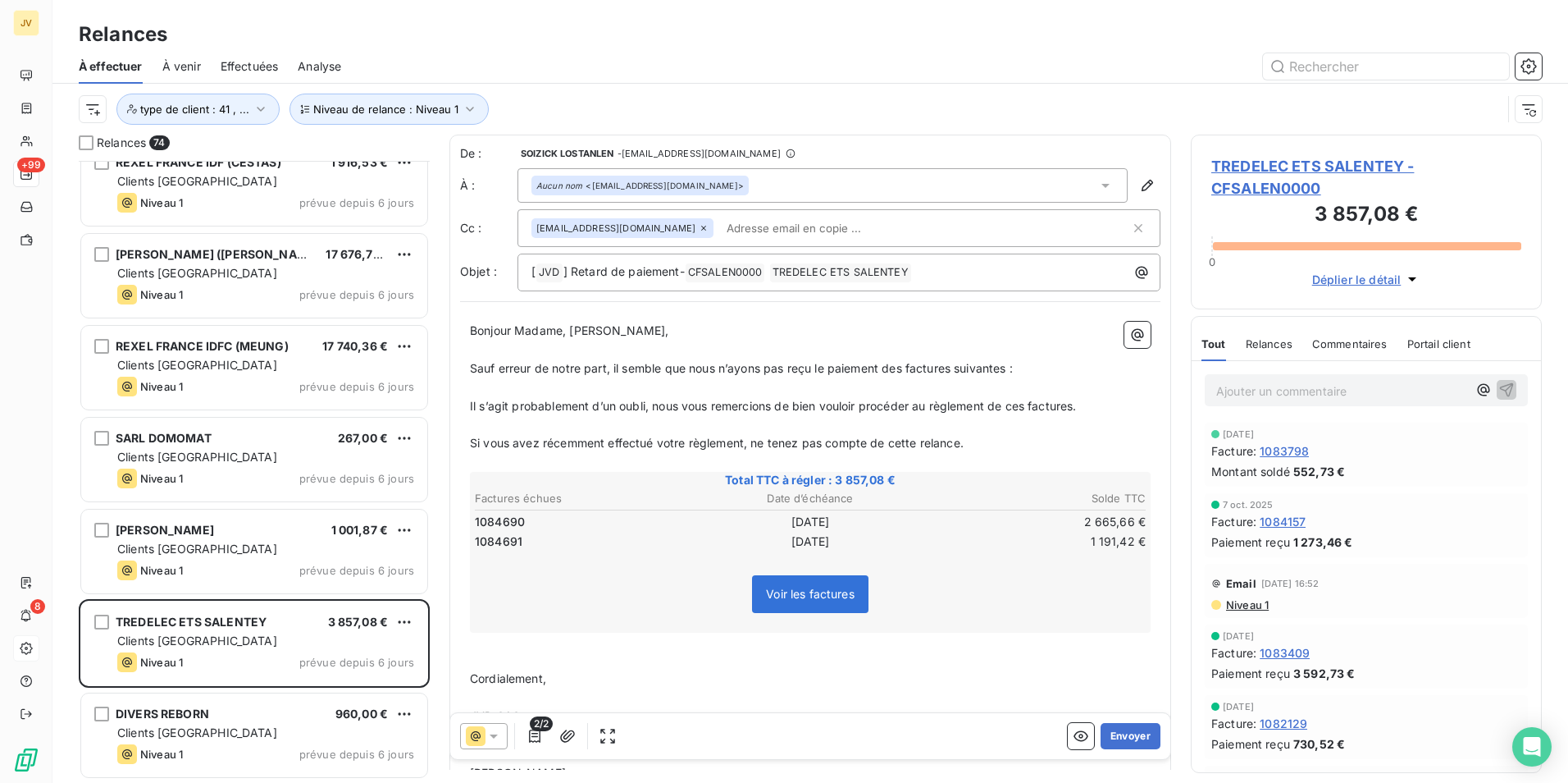
click at [699, 227] on icon at bounding box center [704, 228] width 10 height 10
click at [1120, 732] on button "Envoyer" at bounding box center [1130, 736] width 60 height 26
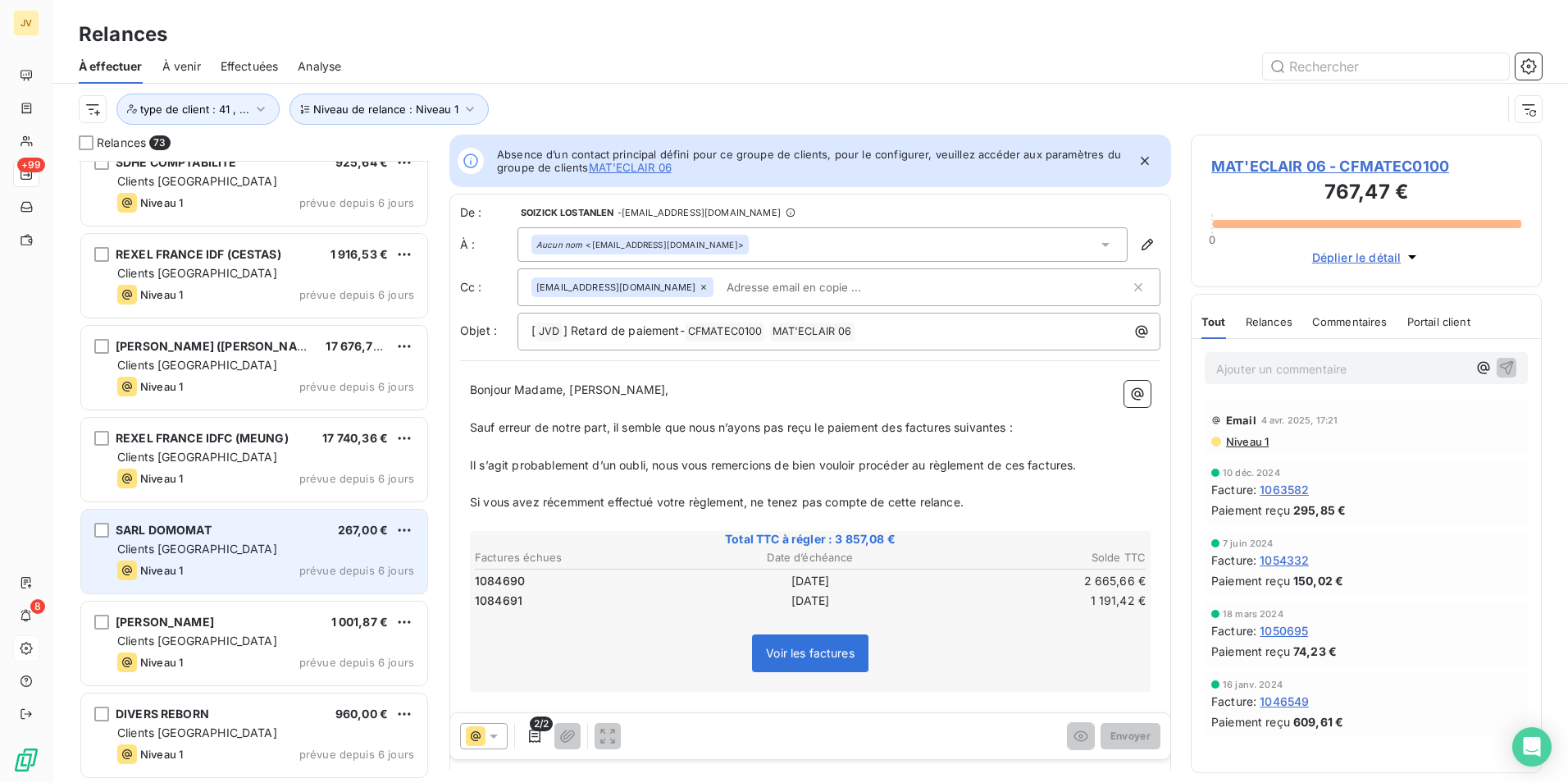
scroll to position [6087, 0]
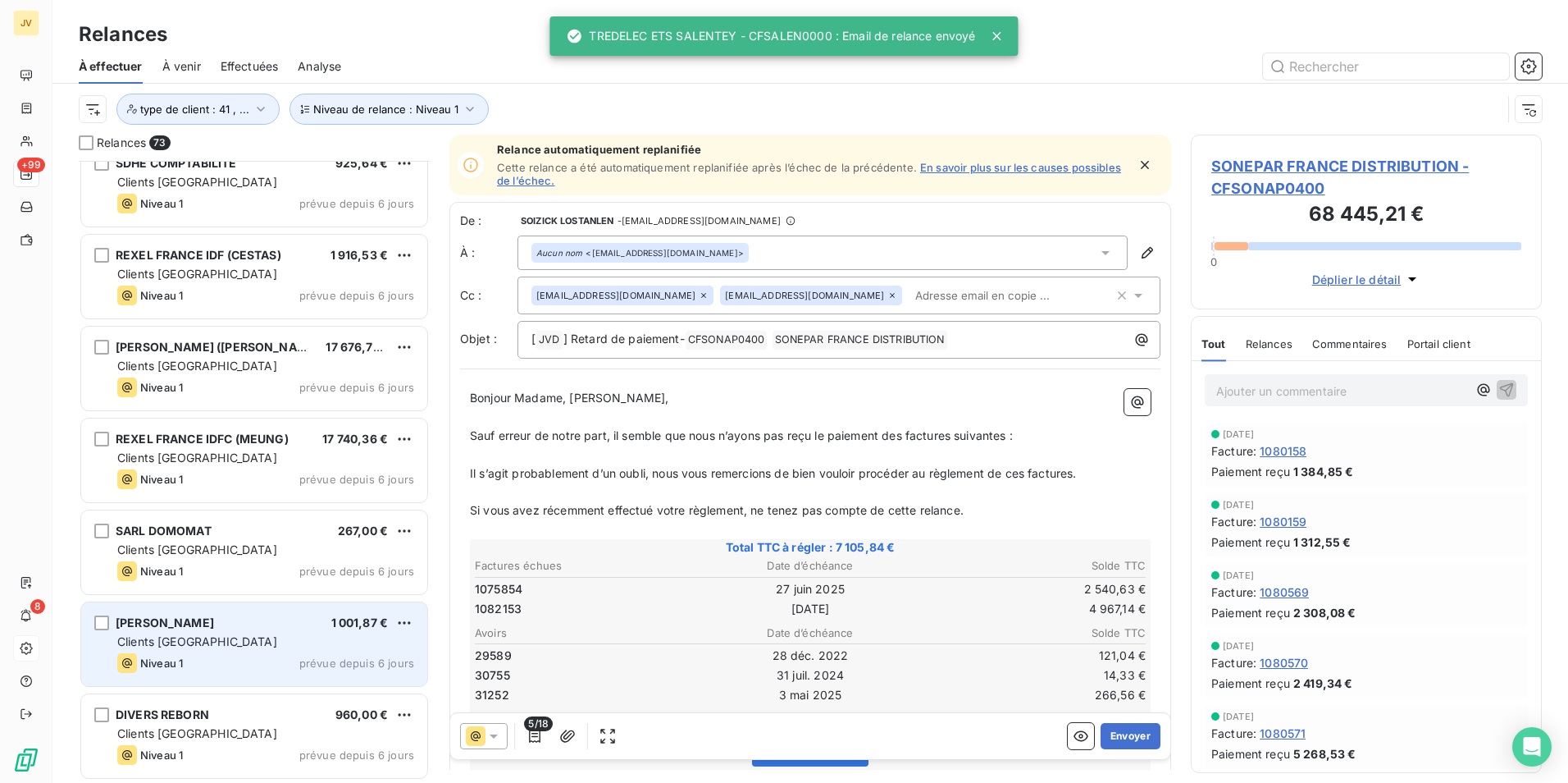
click at [170, 664] on span "Niveau 1" at bounding box center [161, 662] width 42 height 13
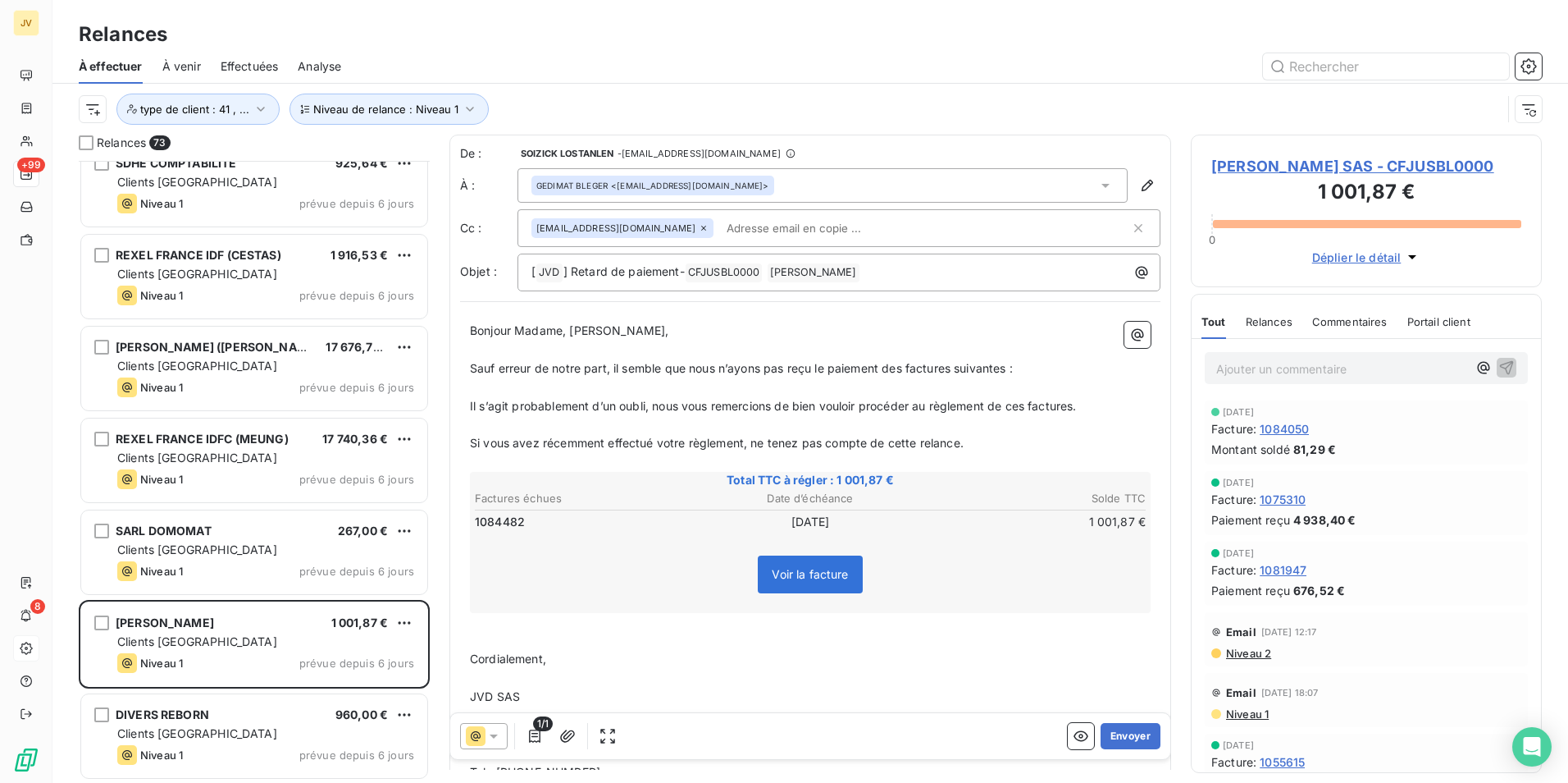
click at [699, 226] on icon at bounding box center [704, 228] width 10 height 10
click at [1123, 736] on button "Envoyer" at bounding box center [1130, 736] width 60 height 26
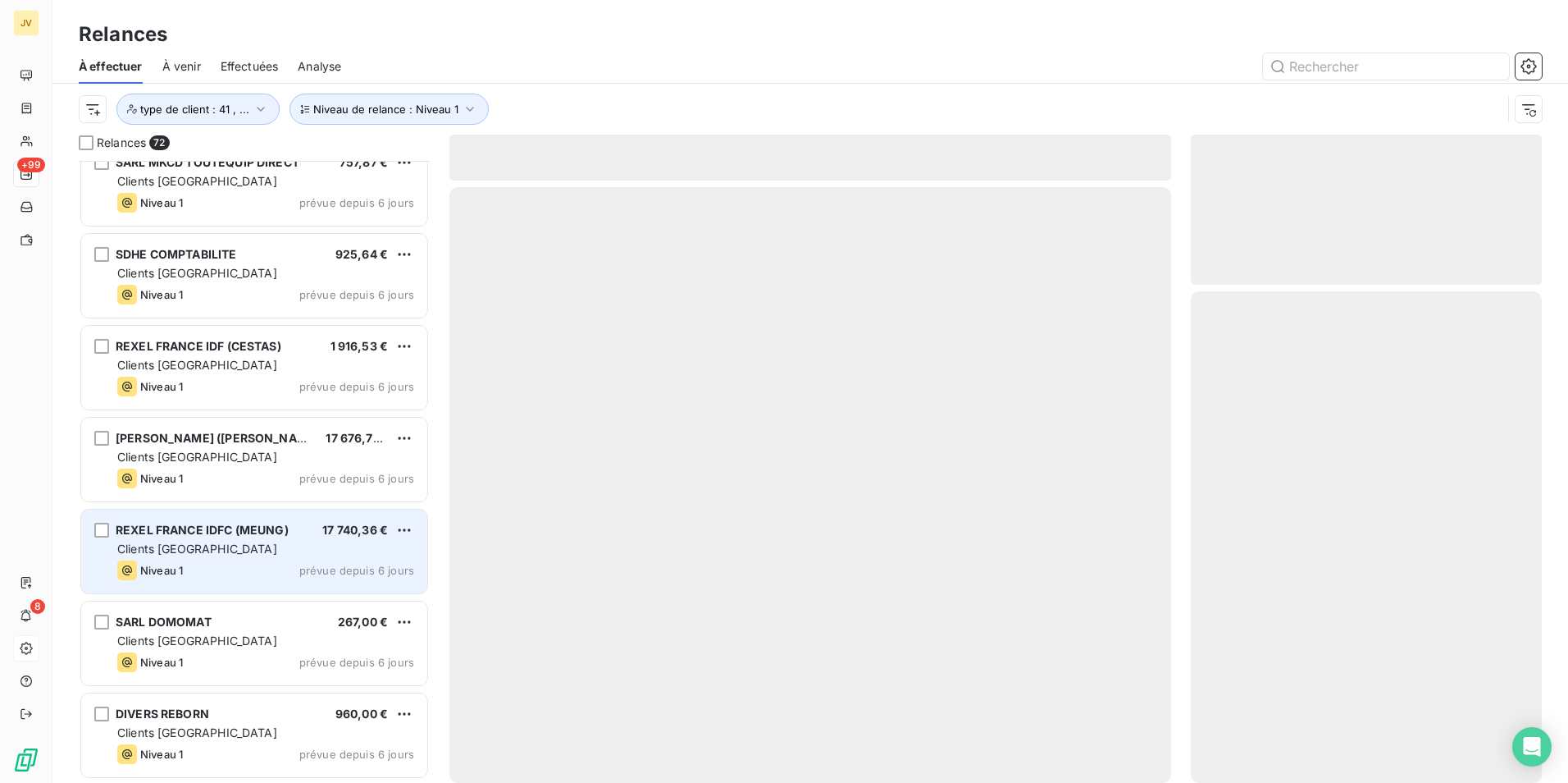
scroll to position [5995, 0]
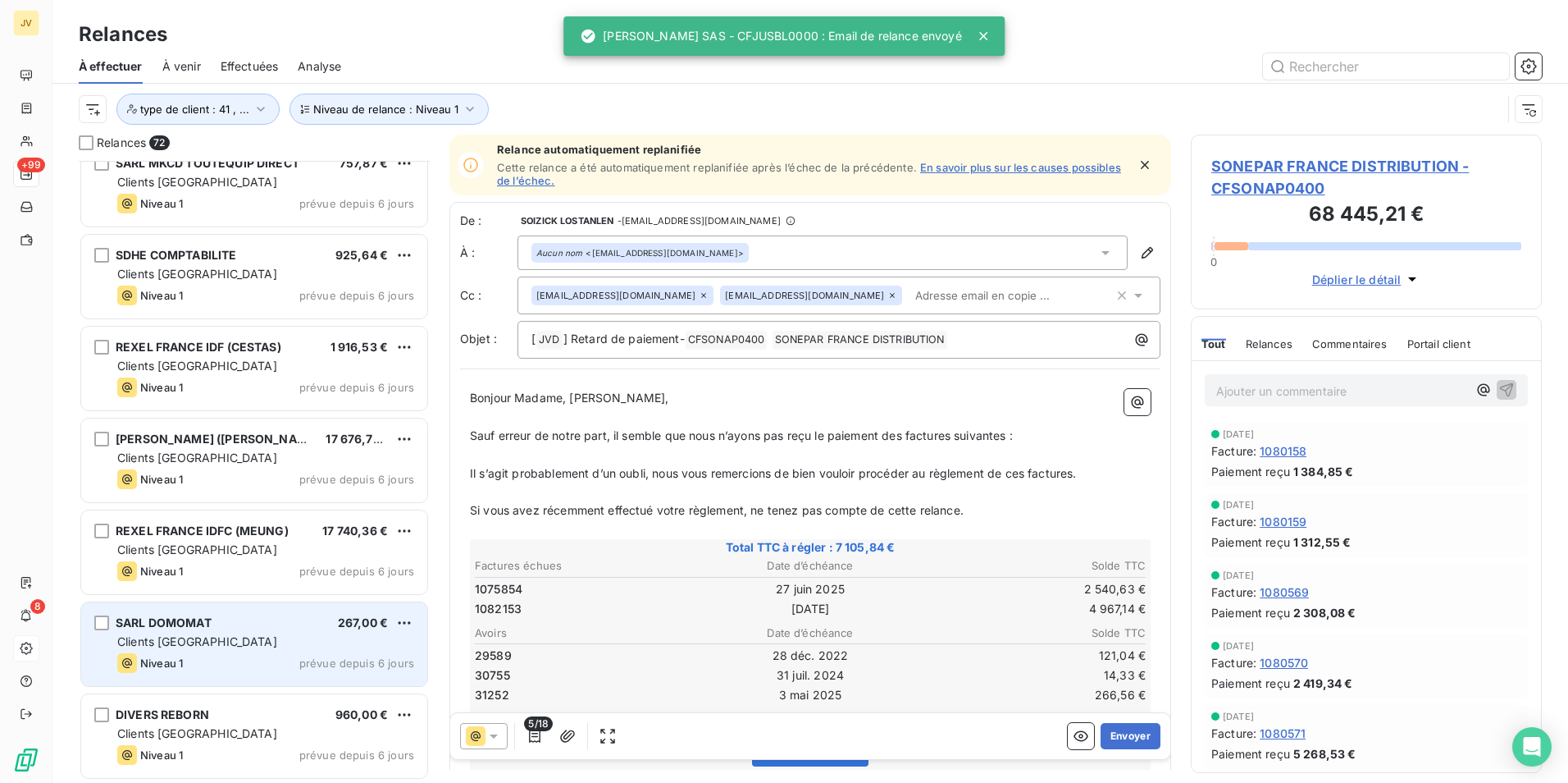
click at [177, 635] on span "Clients [GEOGRAPHIC_DATA]" at bounding box center [197, 641] width 160 height 14
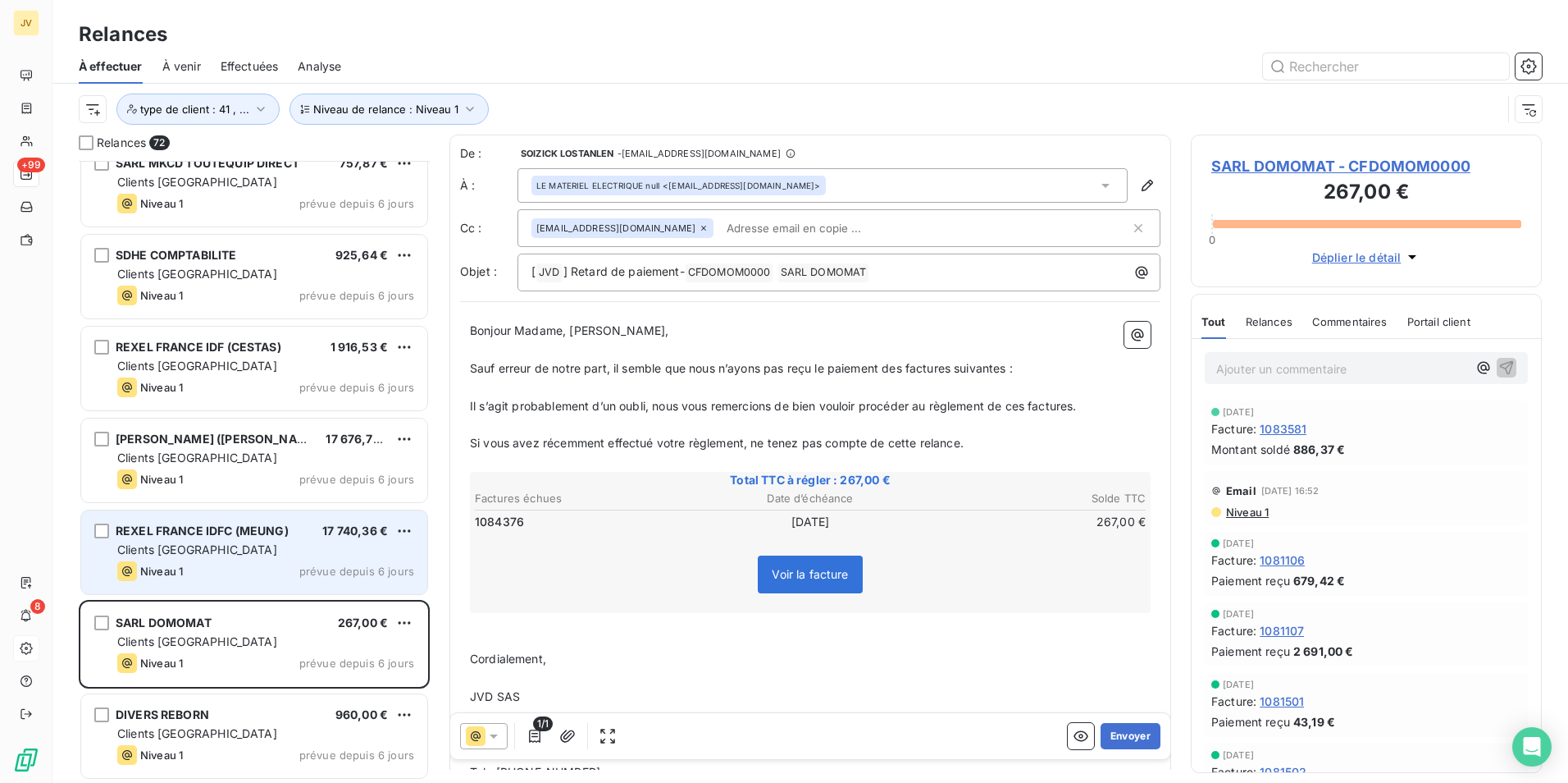
click at [194, 550] on span "Clients [GEOGRAPHIC_DATA]" at bounding box center [197, 549] width 160 height 14
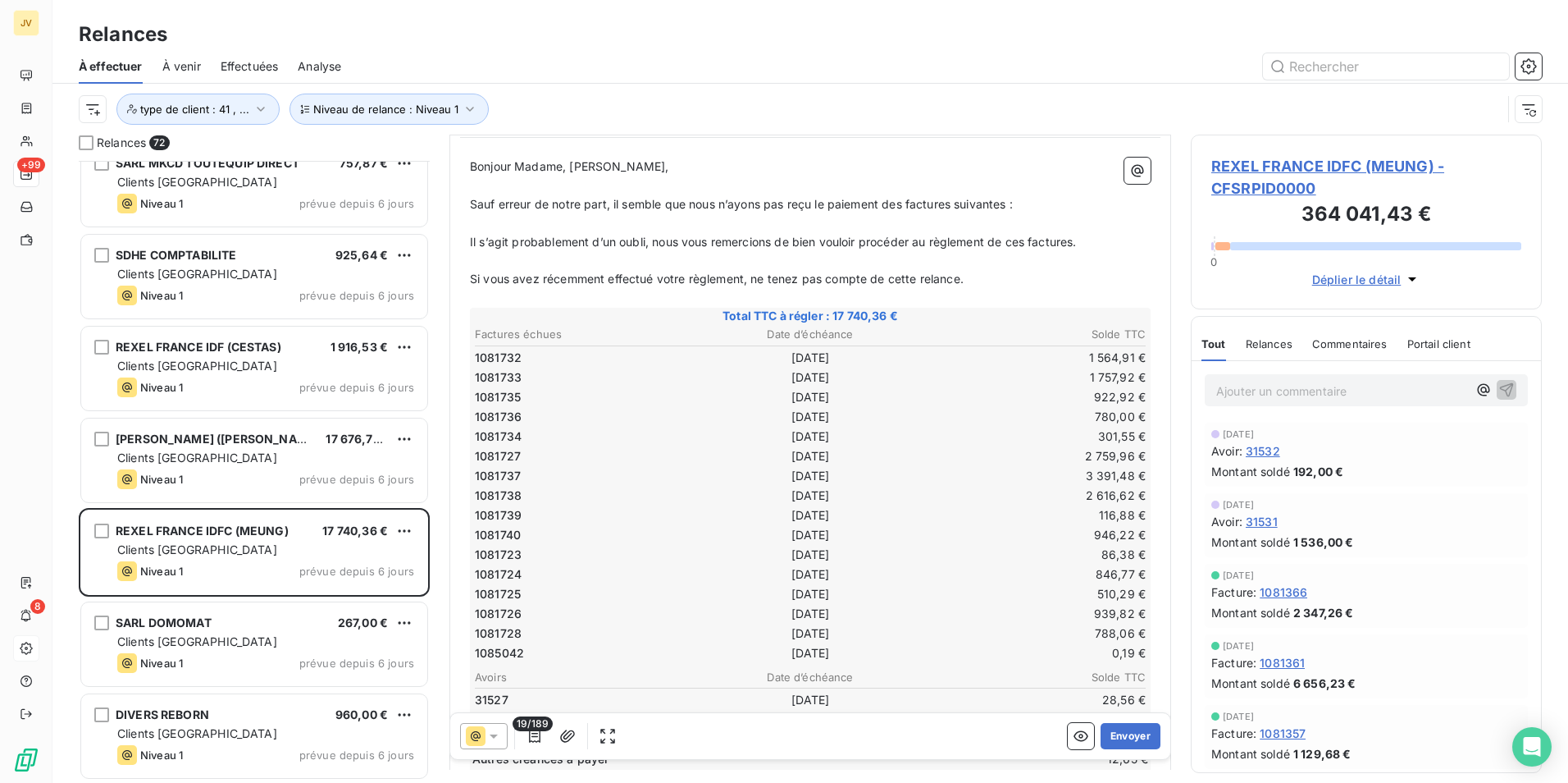
scroll to position [82, 0]
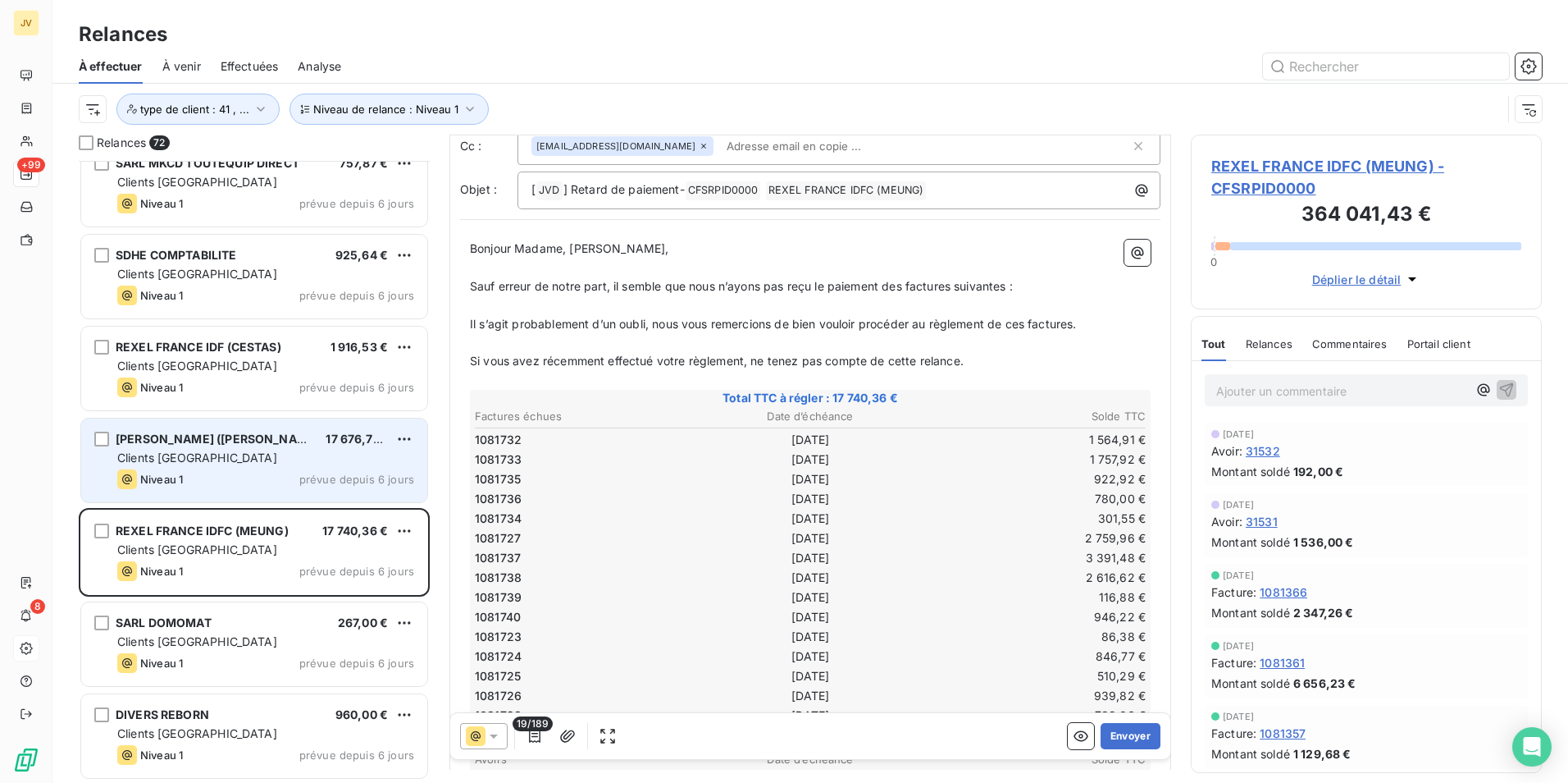
click at [273, 474] on div "Niveau 1 prévue depuis 6 jours" at bounding box center [266, 479] width 297 height 20
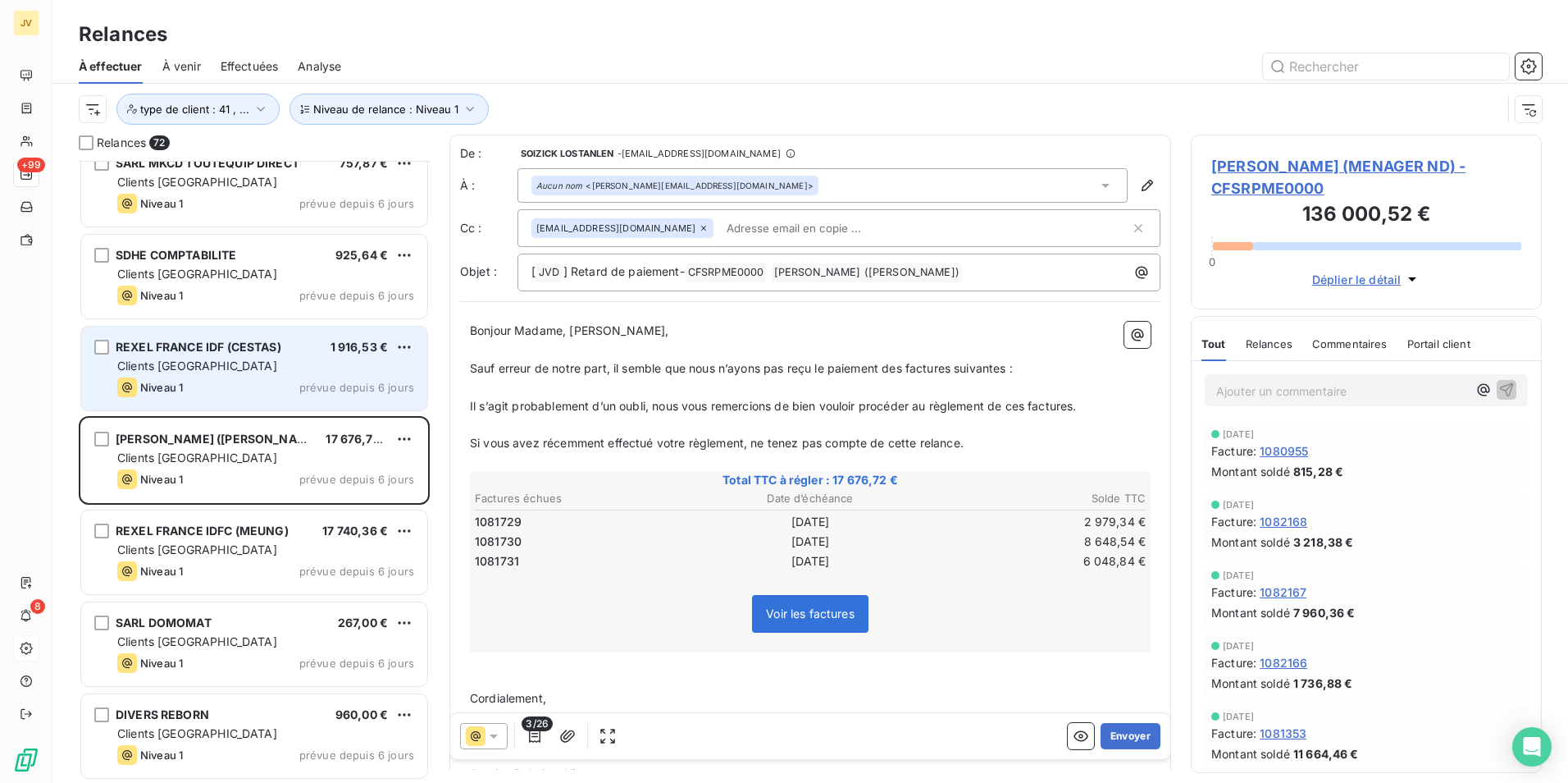
drag, startPoint x: 251, startPoint y: 379, endPoint x: 271, endPoint y: 355, distance: 31.2
click at [253, 376] on div "REXEL FRANCE IDF (CESTAS) 1 916,53 € Clients France Niveau 1 prévue depuis 6 jo…" at bounding box center [254, 368] width 346 height 83
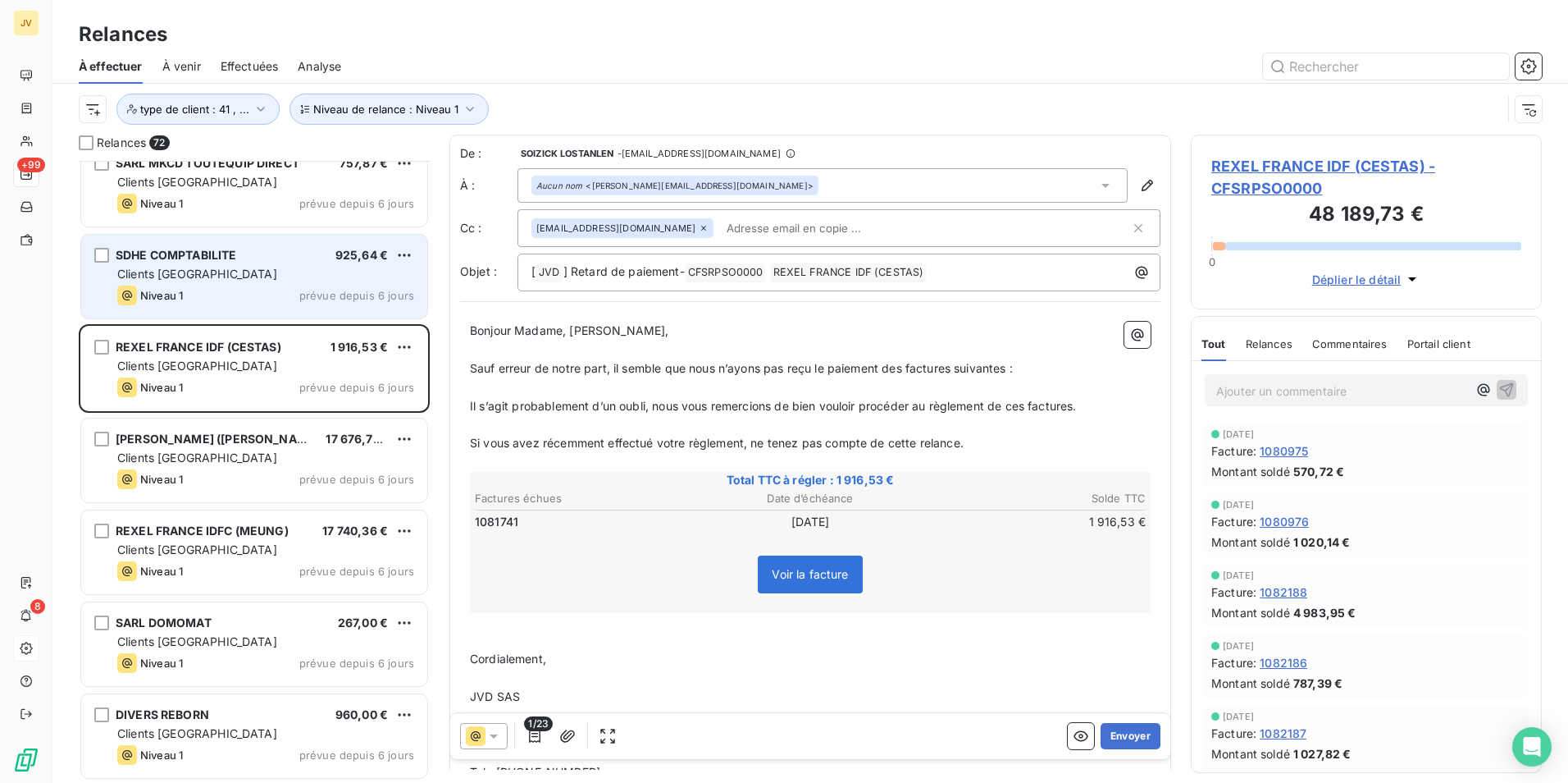
click at [248, 288] on div "Niveau 1 prévue depuis 6 jours" at bounding box center [266, 295] width 297 height 20
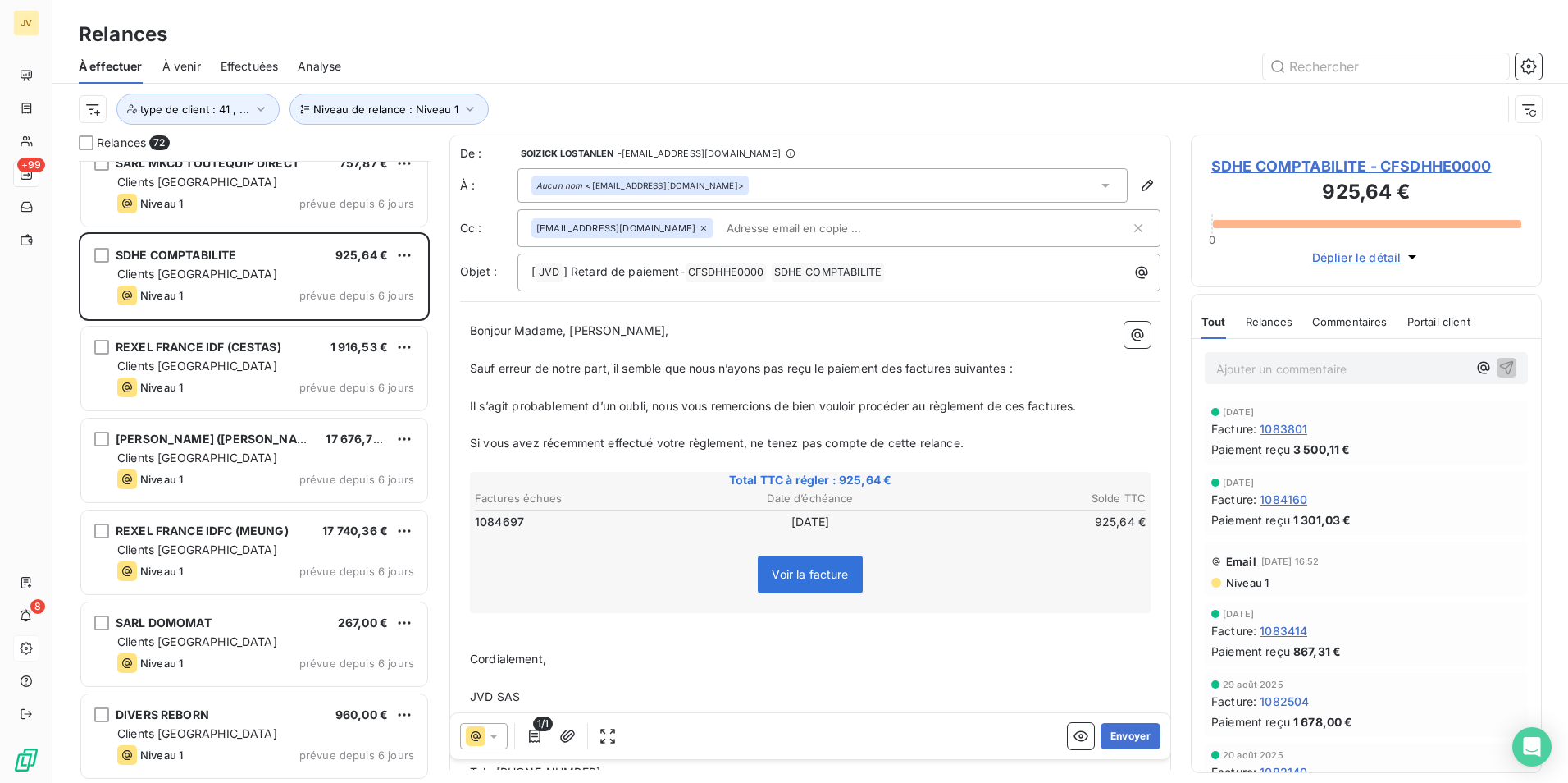
click at [699, 231] on icon at bounding box center [704, 228] width 10 height 10
click at [1125, 730] on button "Envoyer" at bounding box center [1130, 736] width 60 height 26
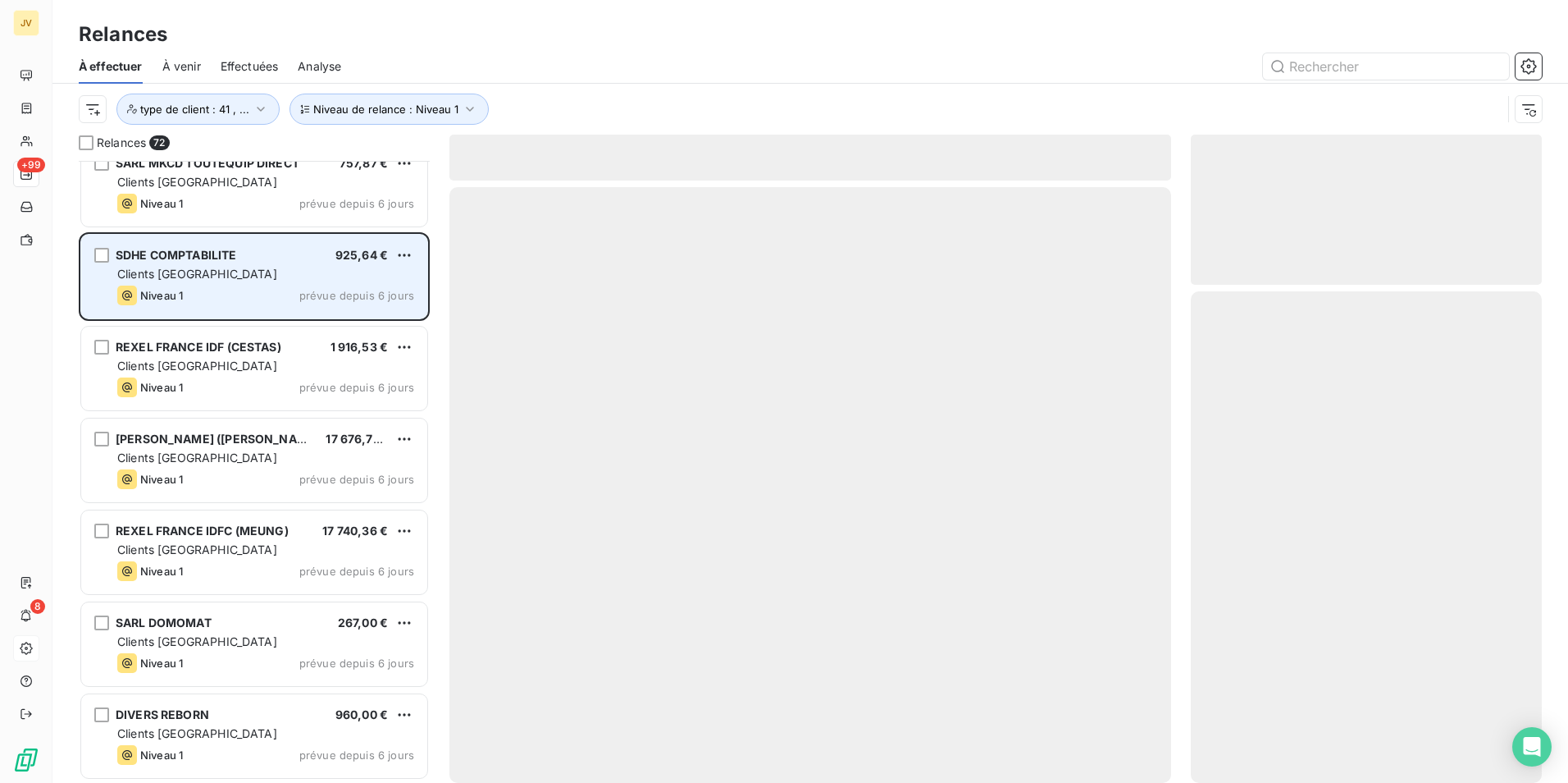
scroll to position [5903, 0]
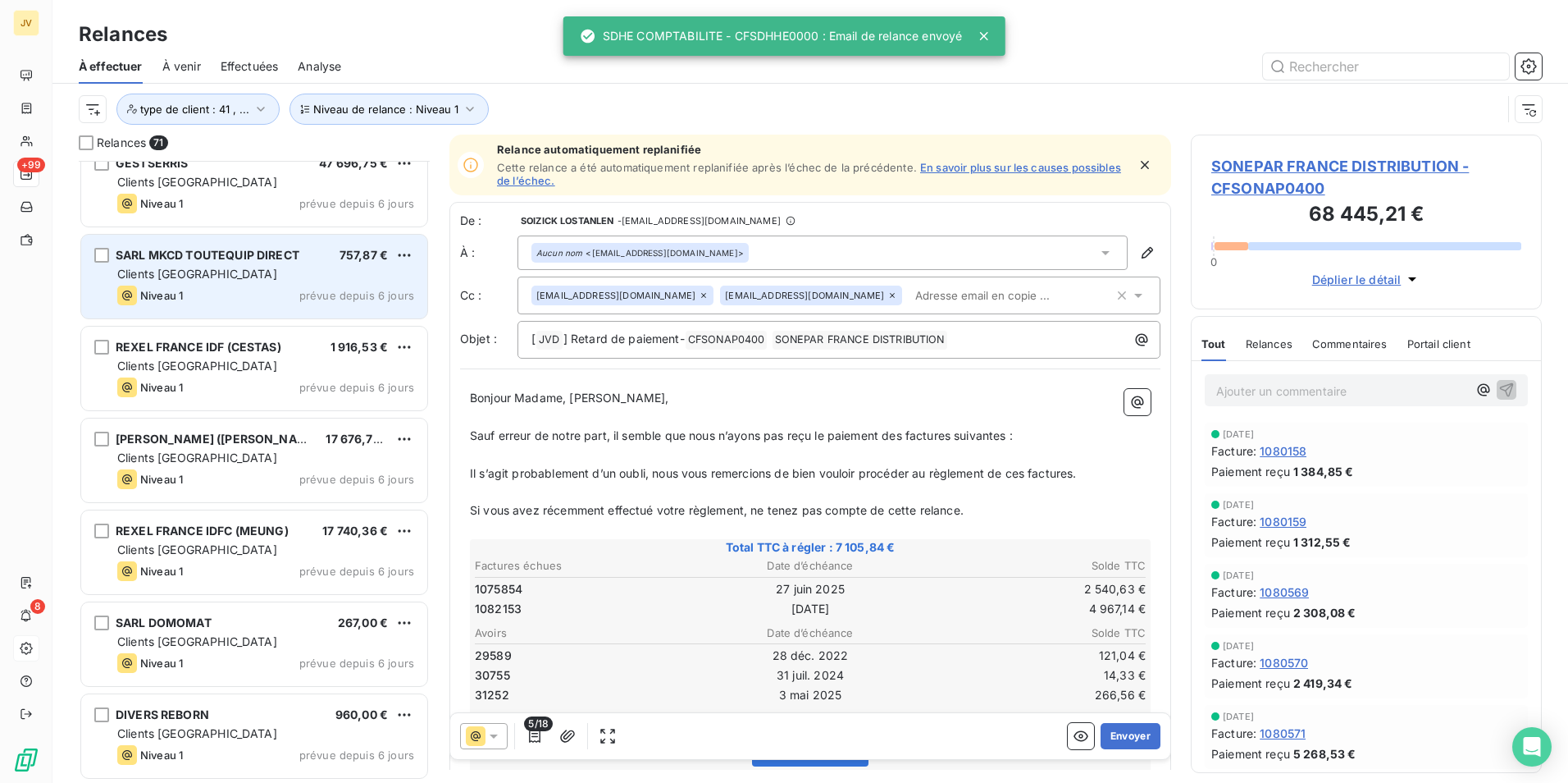
click at [211, 290] on div "Niveau 1 prévue depuis 6 jours" at bounding box center [266, 295] width 297 height 20
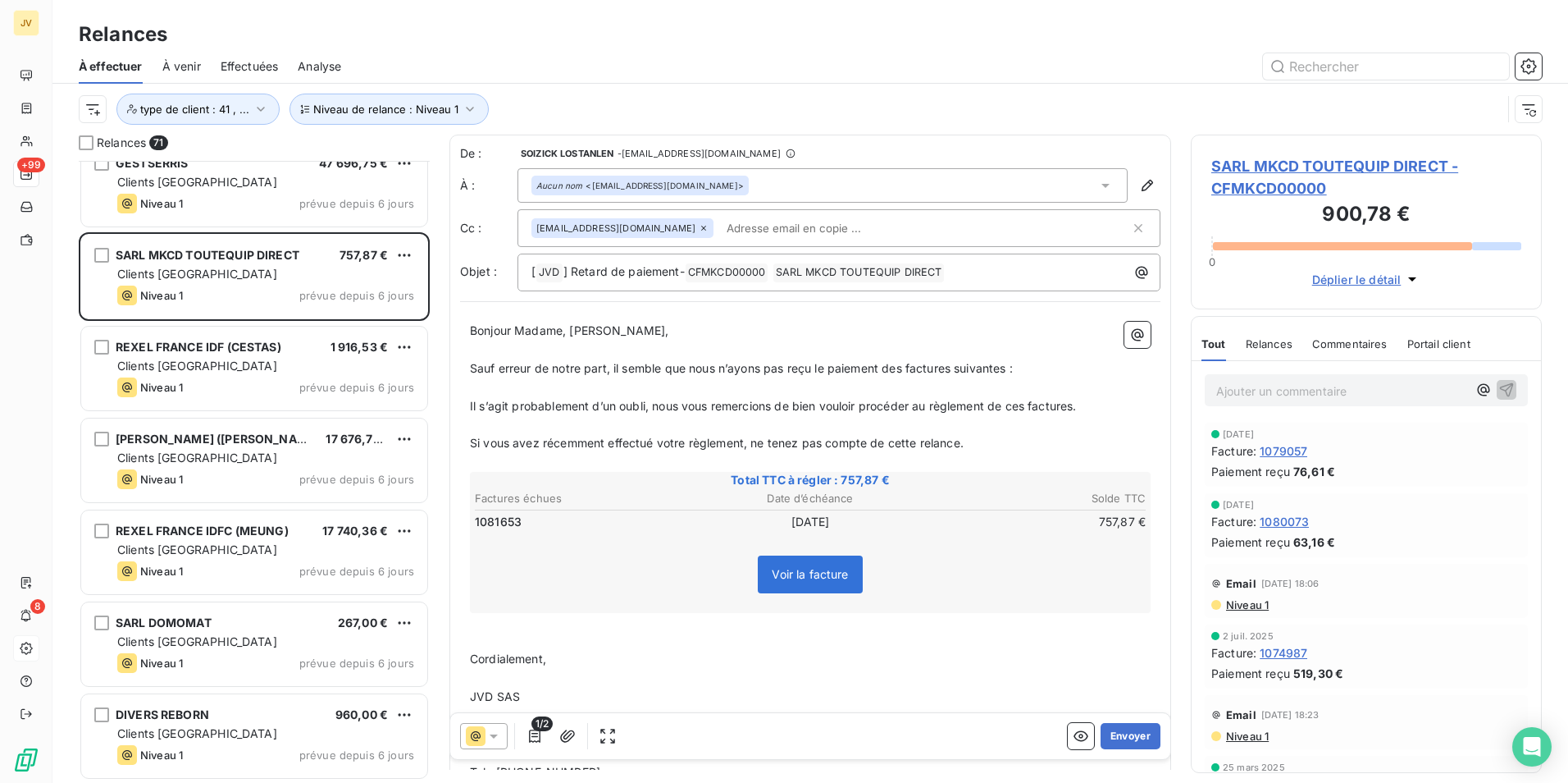
click at [699, 228] on icon at bounding box center [704, 228] width 10 height 10
click at [1122, 728] on button "Envoyer" at bounding box center [1130, 736] width 60 height 26
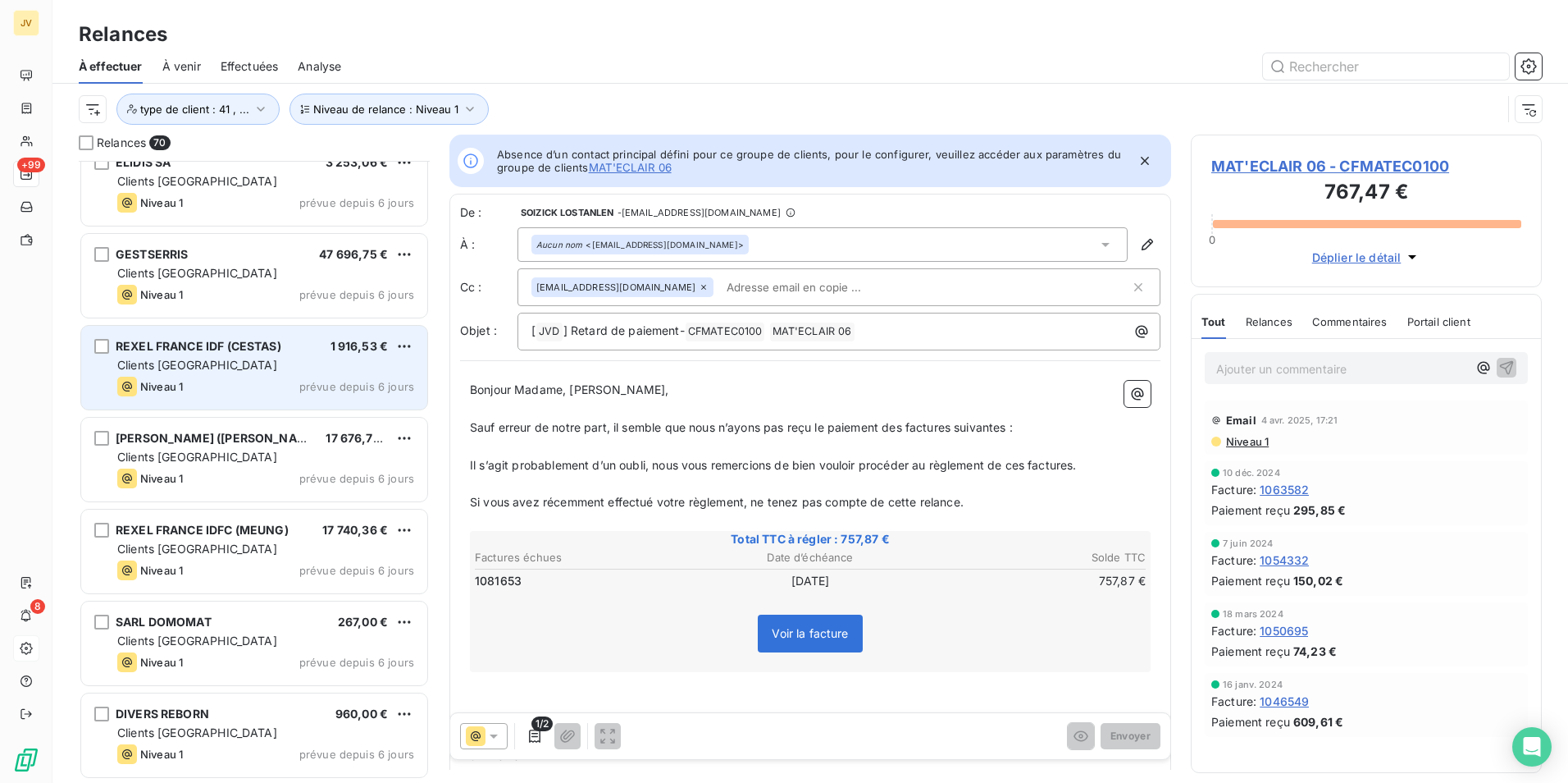
scroll to position [5812, 0]
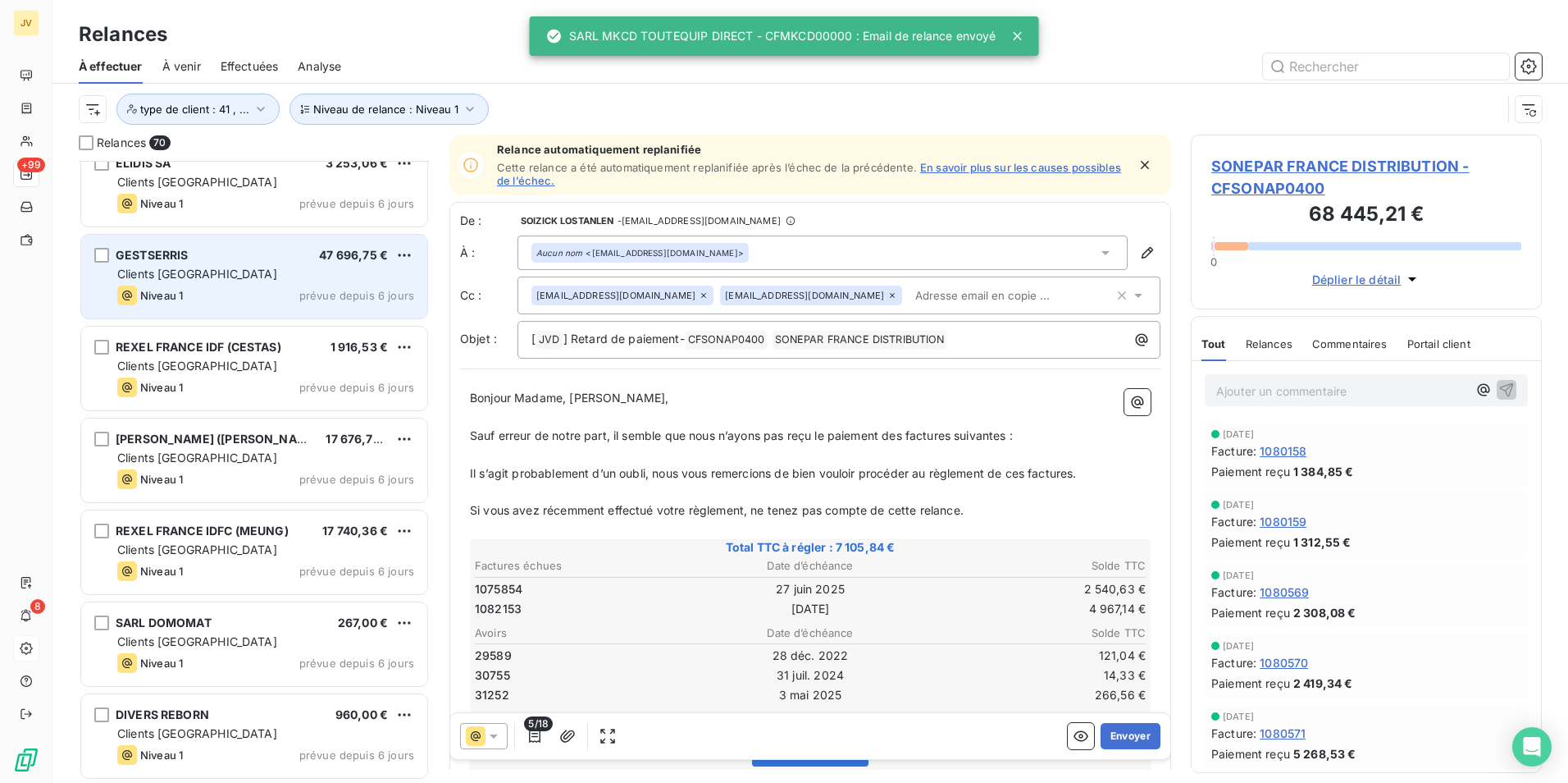
click at [211, 275] on div "Clients [GEOGRAPHIC_DATA]" at bounding box center [266, 274] width 297 height 17
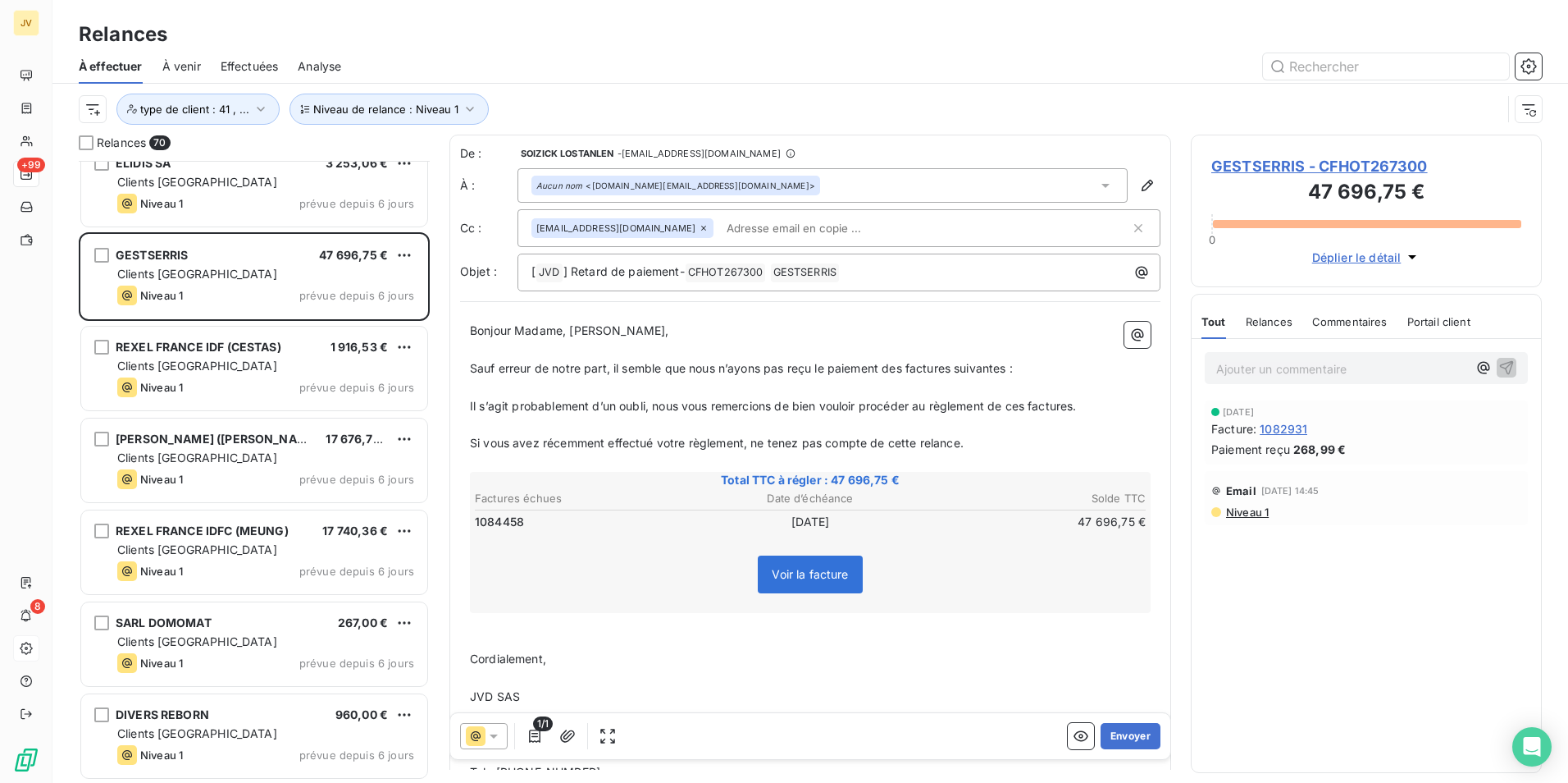
click at [701, 228] on icon at bounding box center [703, 228] width 5 height 5
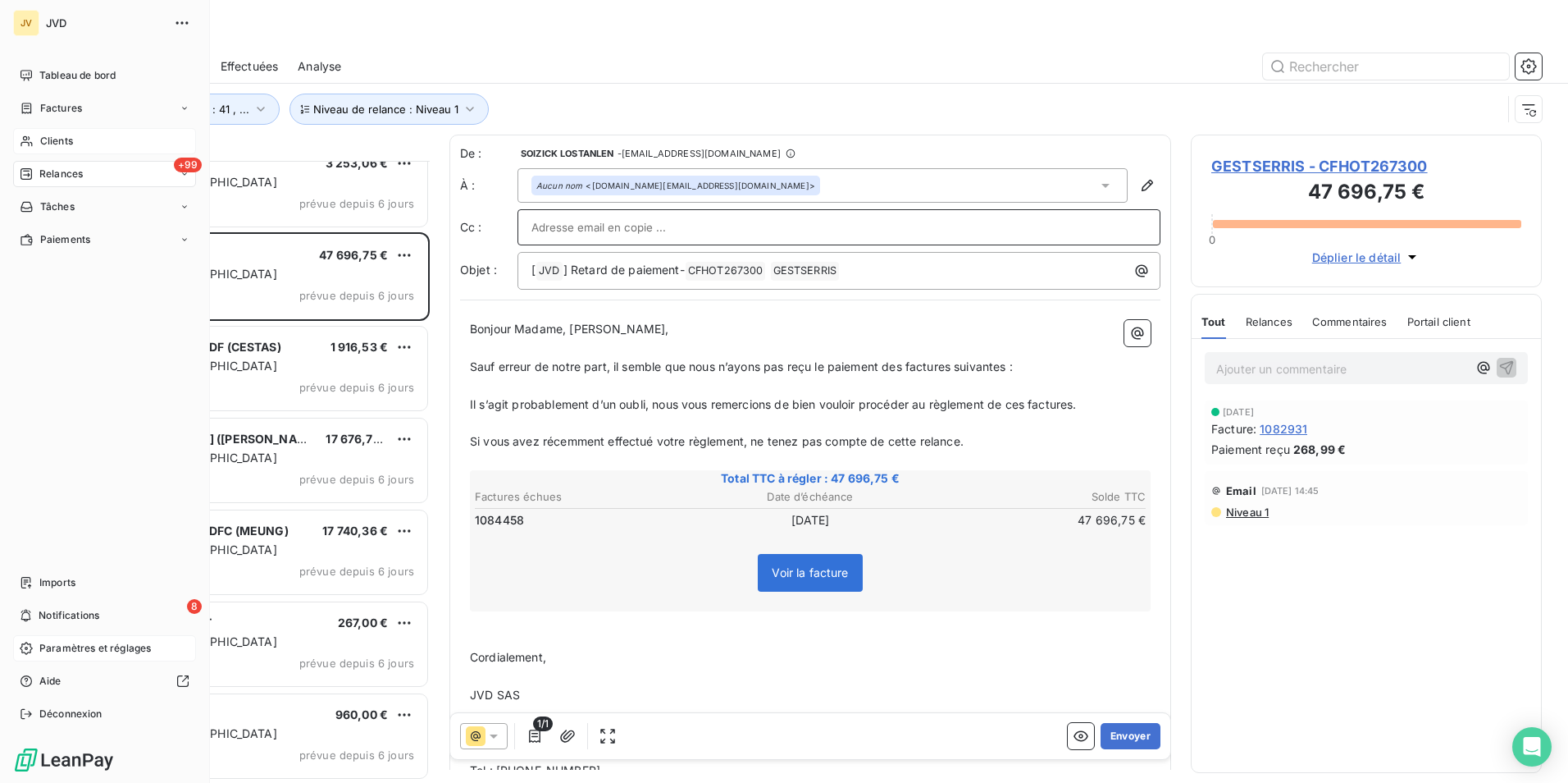
click at [54, 144] on span "Clients" at bounding box center [56, 140] width 32 height 15
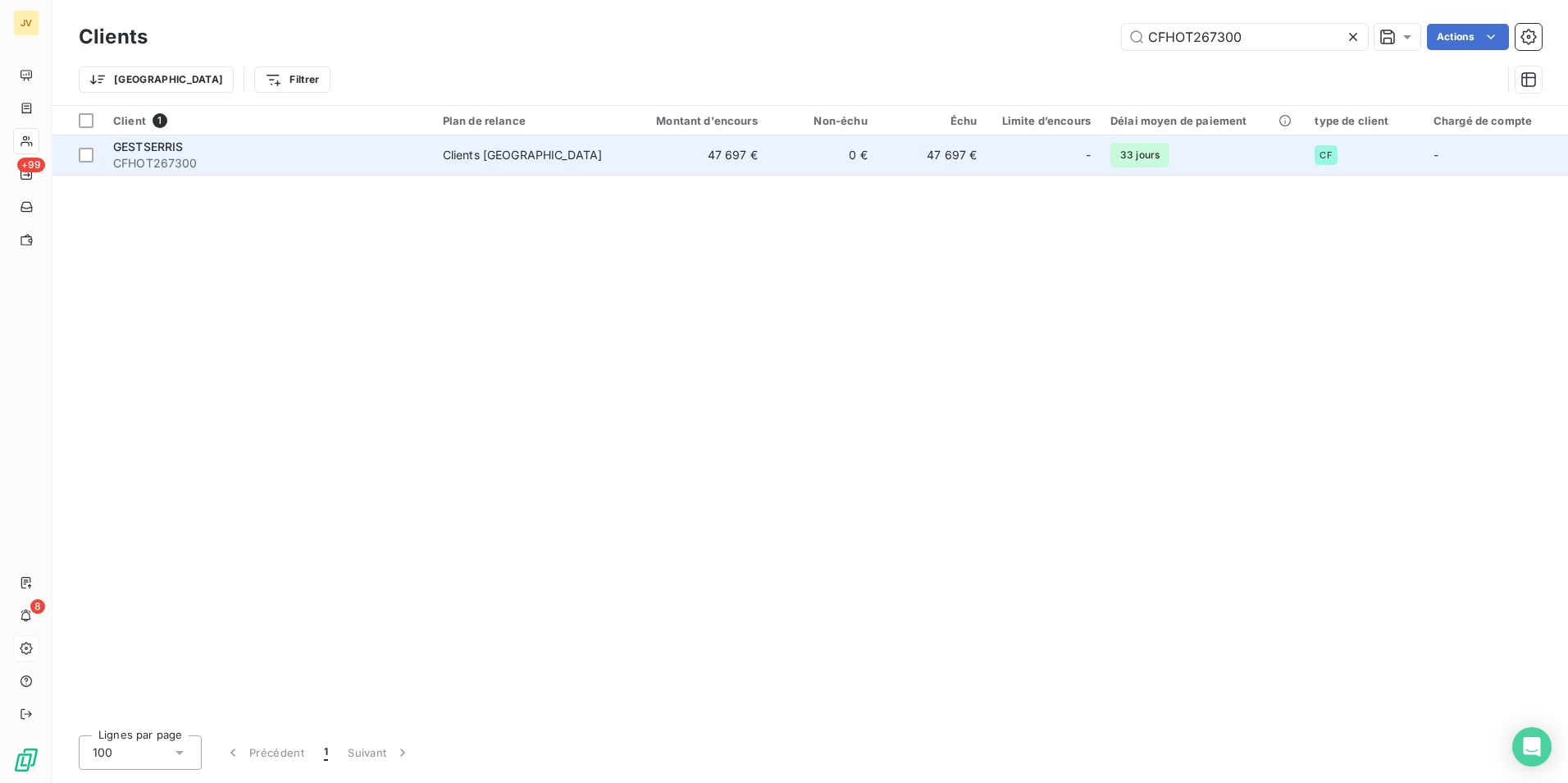
type input "CFHOT267300"
click at [407, 148] on div "GESTSERRIS" at bounding box center [268, 146] width 310 height 17
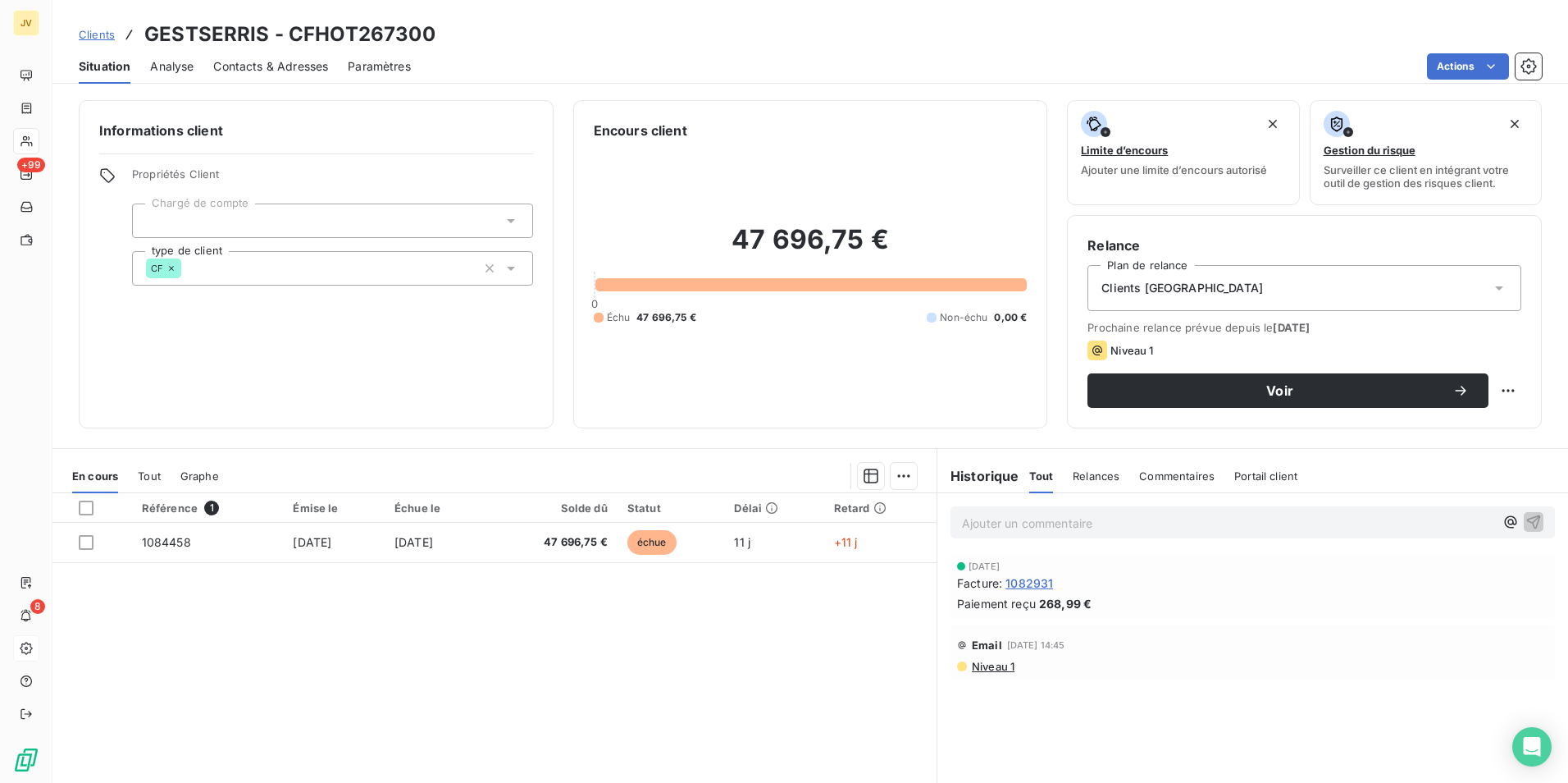
click at [266, 69] on span "Contacts & Adresses" at bounding box center [270, 66] width 115 height 17
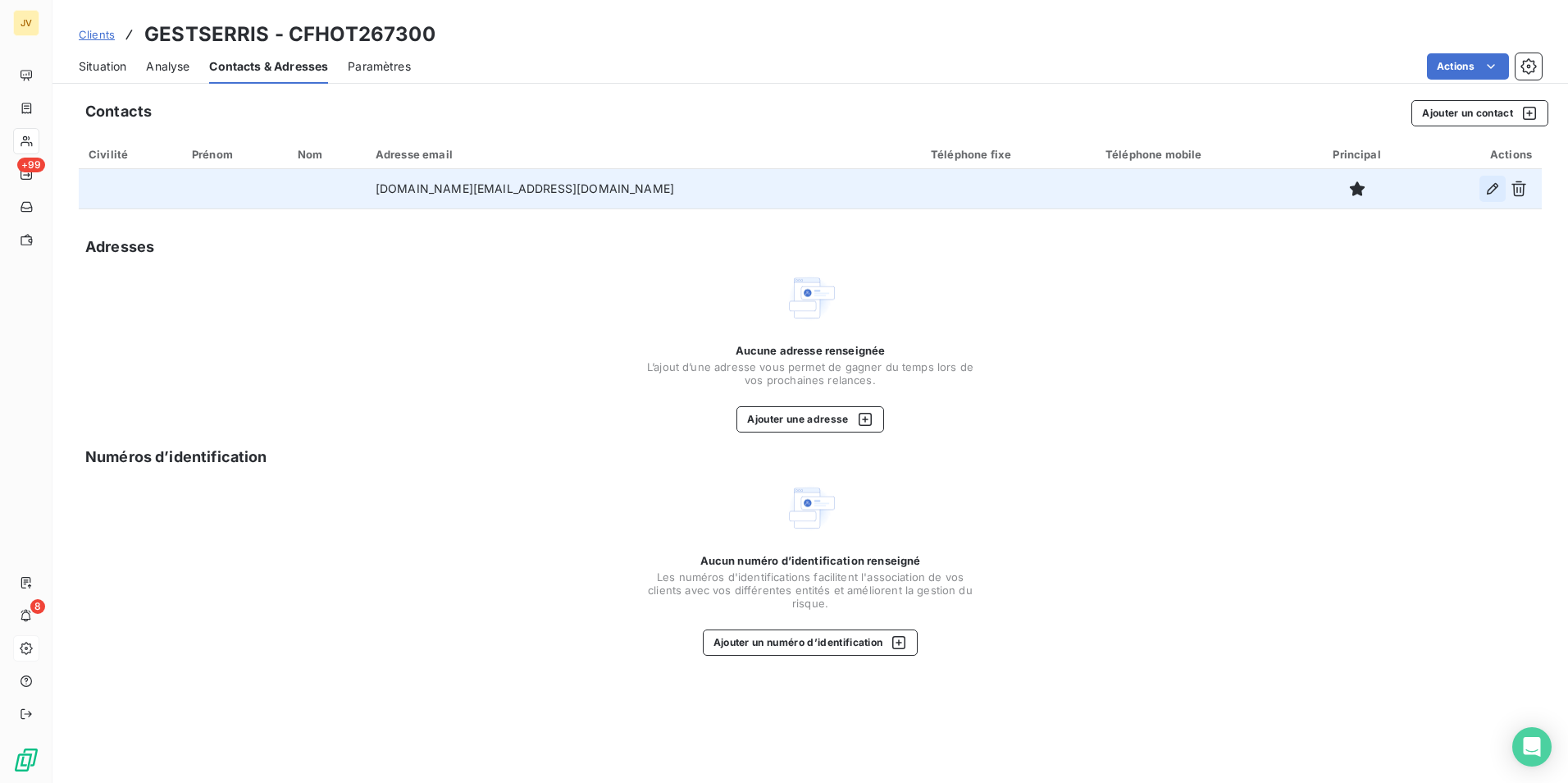
click at [1484, 192] on button "button" at bounding box center [1492, 188] width 26 height 26
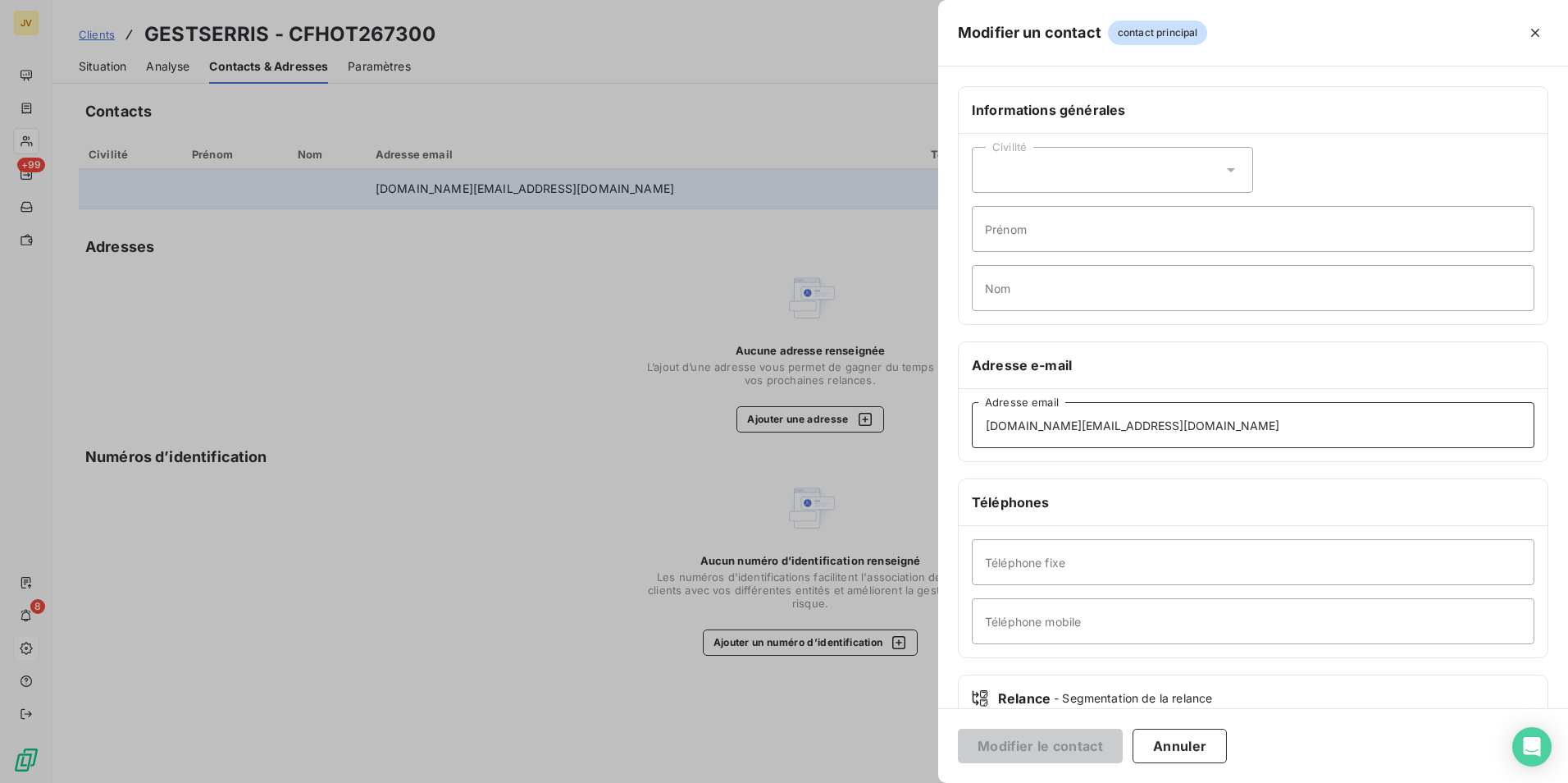
drag, startPoint x: 1046, startPoint y: 444, endPoint x: 259, endPoint y: 484, distance: 788.0
click at [303, 782] on div "Modifier un contact contact principal Informations générales Civilité Prénom No…" at bounding box center [784, 783] width 1568 height 0
paste input "relancefournisseur-hotelleri"
type input "[EMAIL_ADDRESS][DOMAIN_NAME]"
click at [1014, 740] on button "Modifier le contact" at bounding box center [1040, 746] width 165 height 34
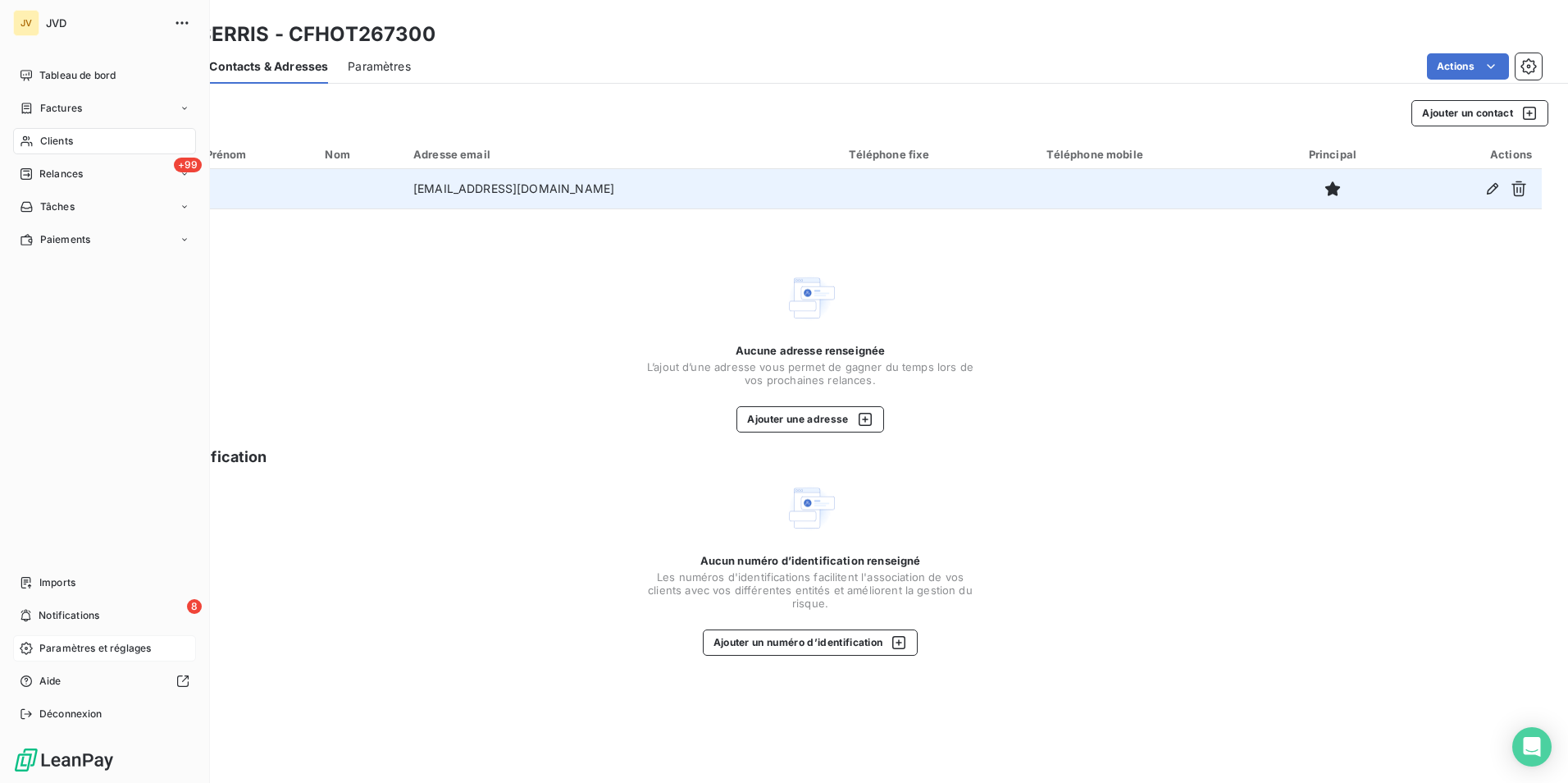
drag, startPoint x: 42, startPoint y: 179, endPoint x: 53, endPoint y: 179, distance: 11.0
click at [42, 179] on span "Relances" at bounding box center [61, 174] width 43 height 15
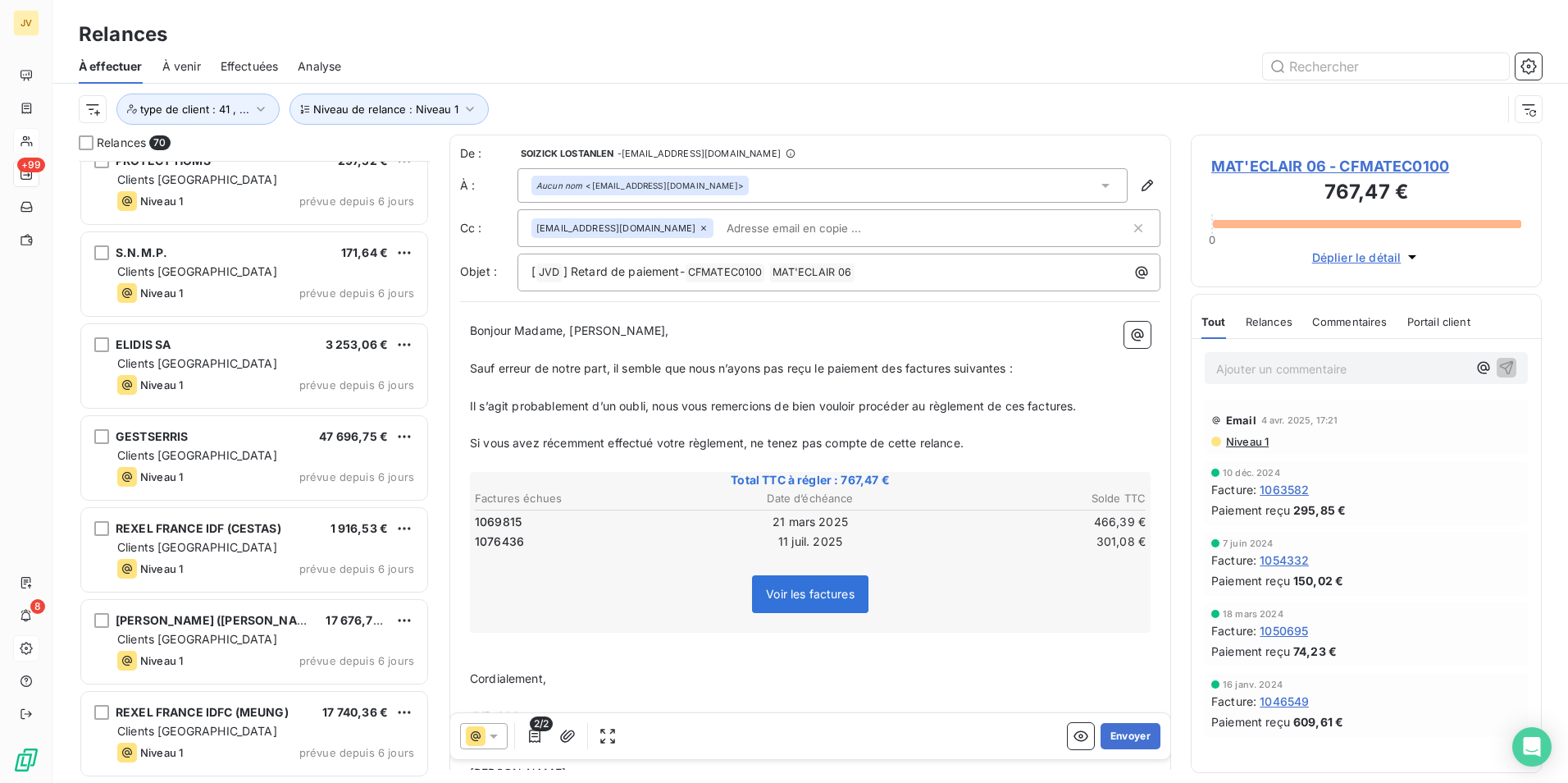
scroll to position [5484, 0]
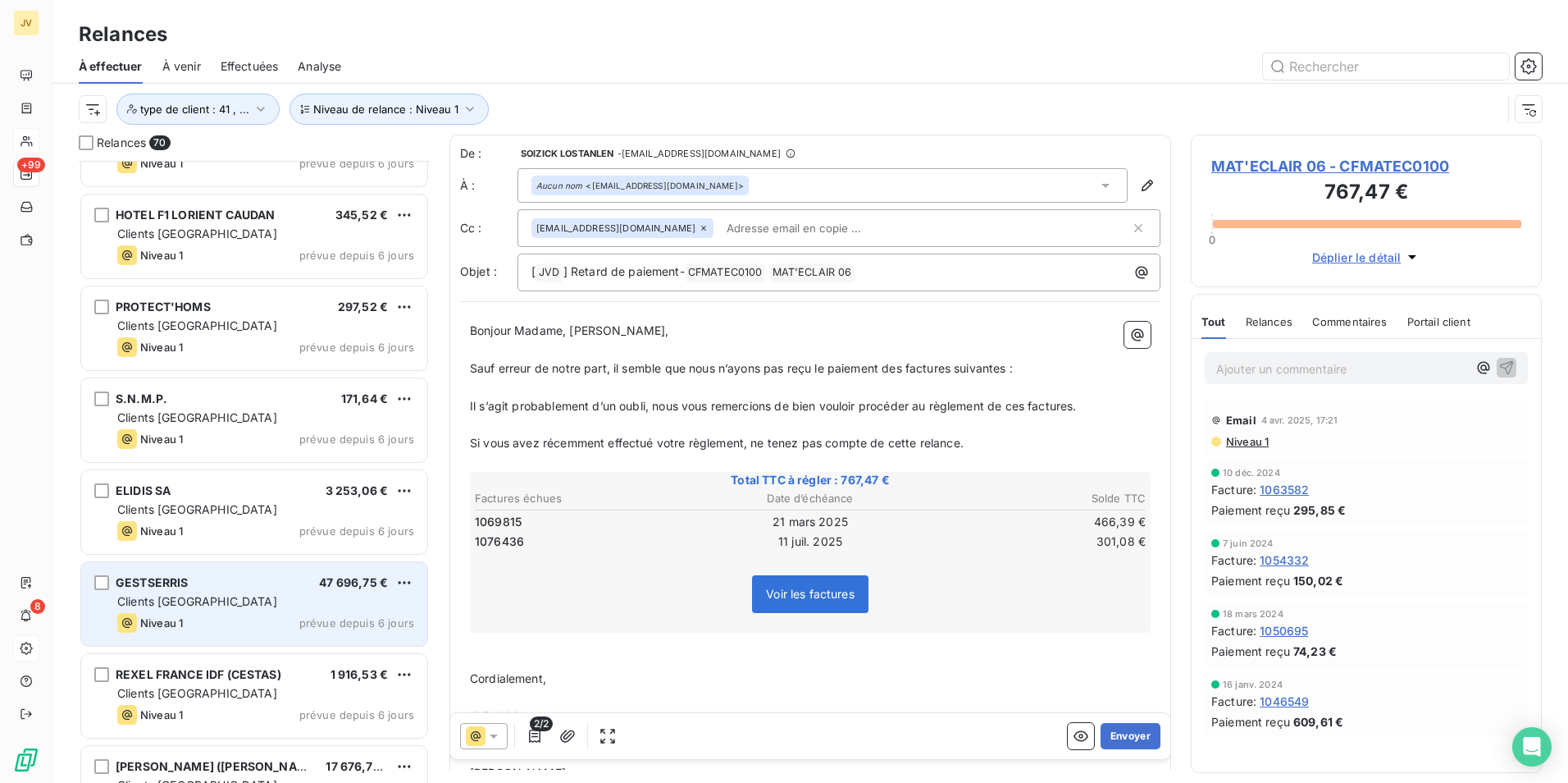
click at [292, 601] on div "Clients [GEOGRAPHIC_DATA]" at bounding box center [266, 601] width 297 height 17
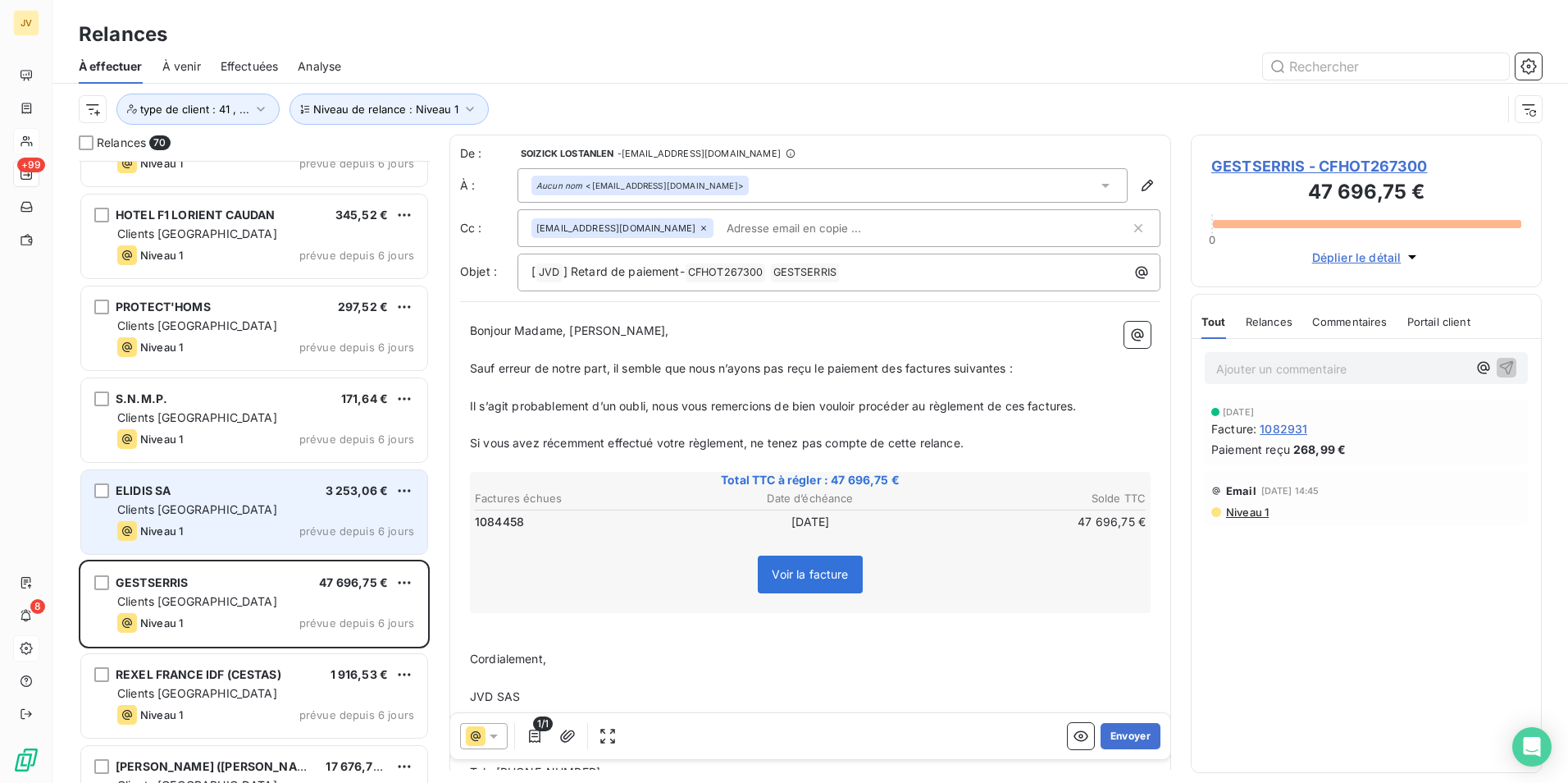
click at [319, 524] on span "prévue depuis 6 jours" at bounding box center [356, 530] width 115 height 13
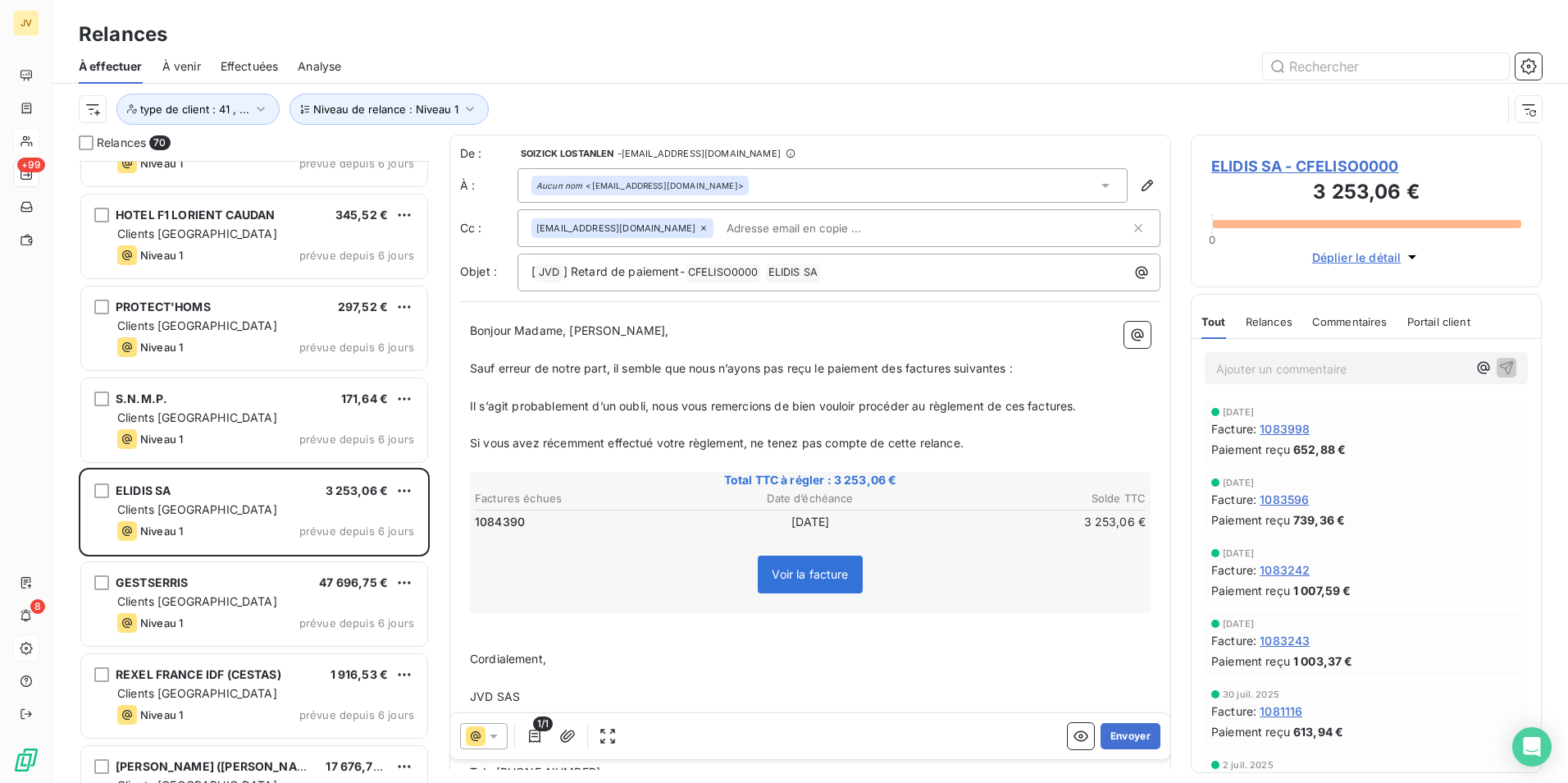
click at [699, 228] on icon at bounding box center [704, 228] width 10 height 10
click at [1524, 735] on div "Open Intercom Messenger" at bounding box center [1532, 747] width 43 height 43
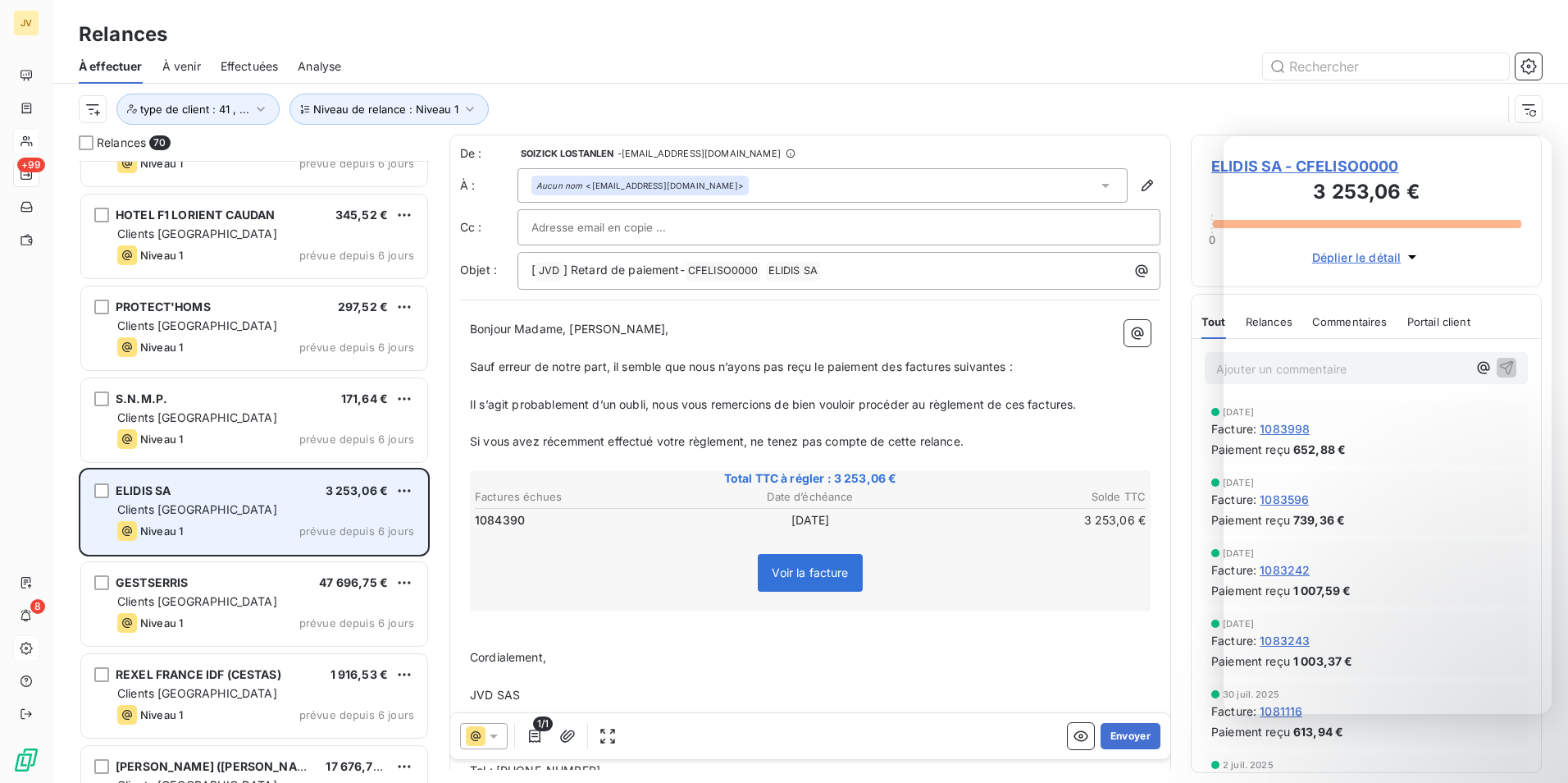
click at [266, 519] on div "ELIDIS SA 3 253,06 € Clients France Niveau 1 prévue depuis 6 jours" at bounding box center [254, 511] width 346 height 83
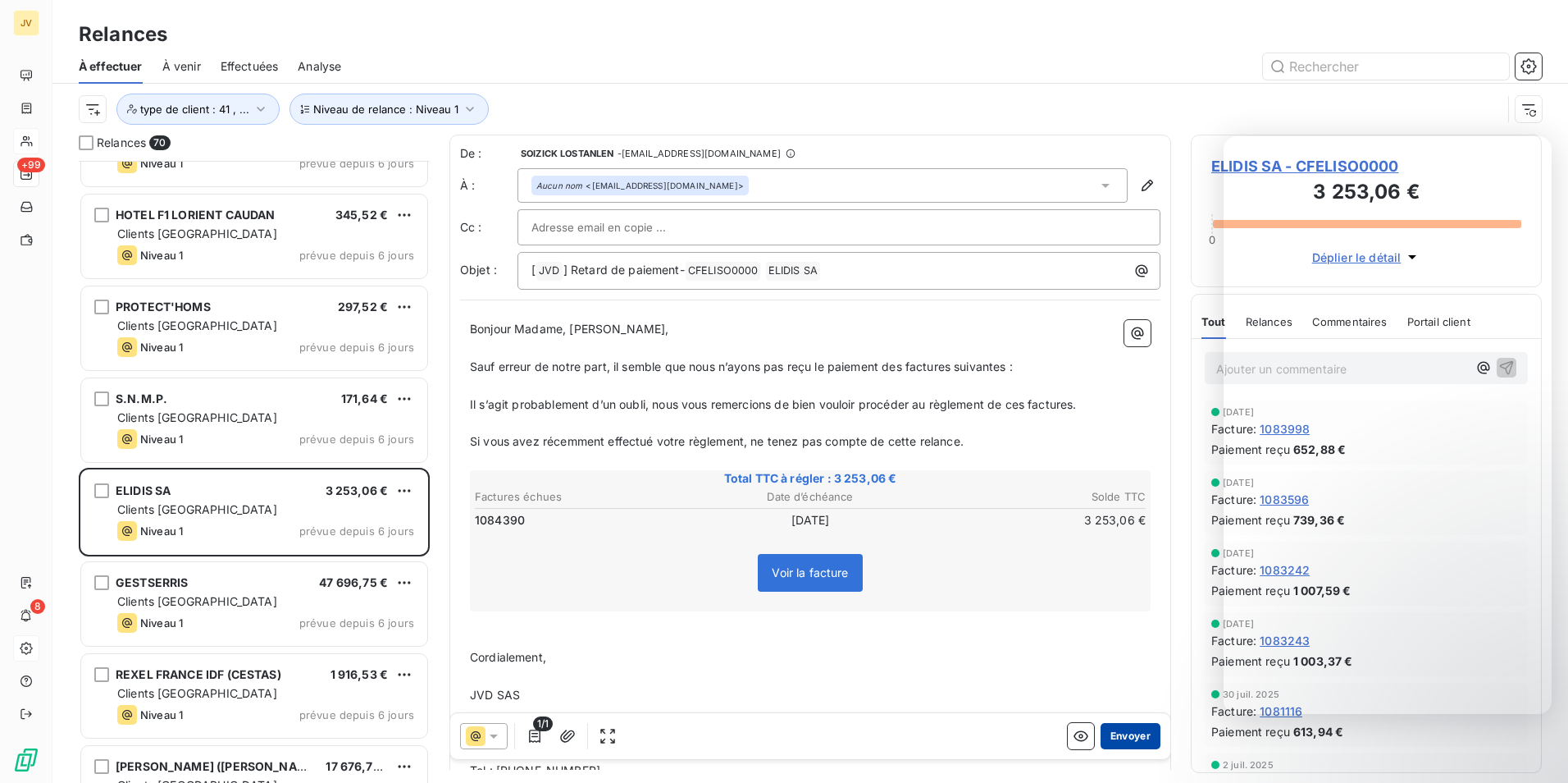
click at [1119, 734] on button "Envoyer" at bounding box center [1130, 736] width 60 height 26
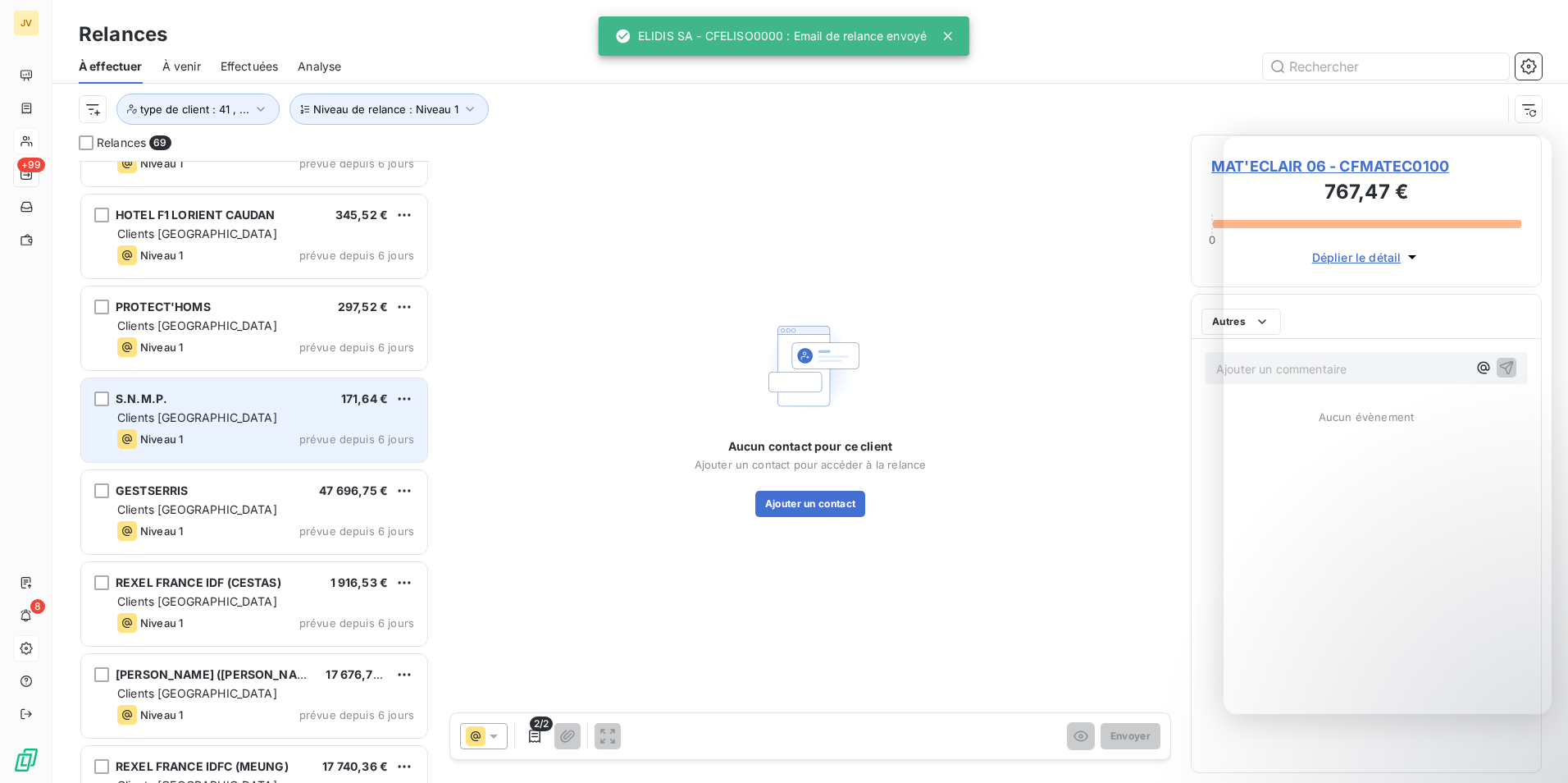
click at [168, 414] on span "Clients [GEOGRAPHIC_DATA]" at bounding box center [197, 417] width 160 height 14
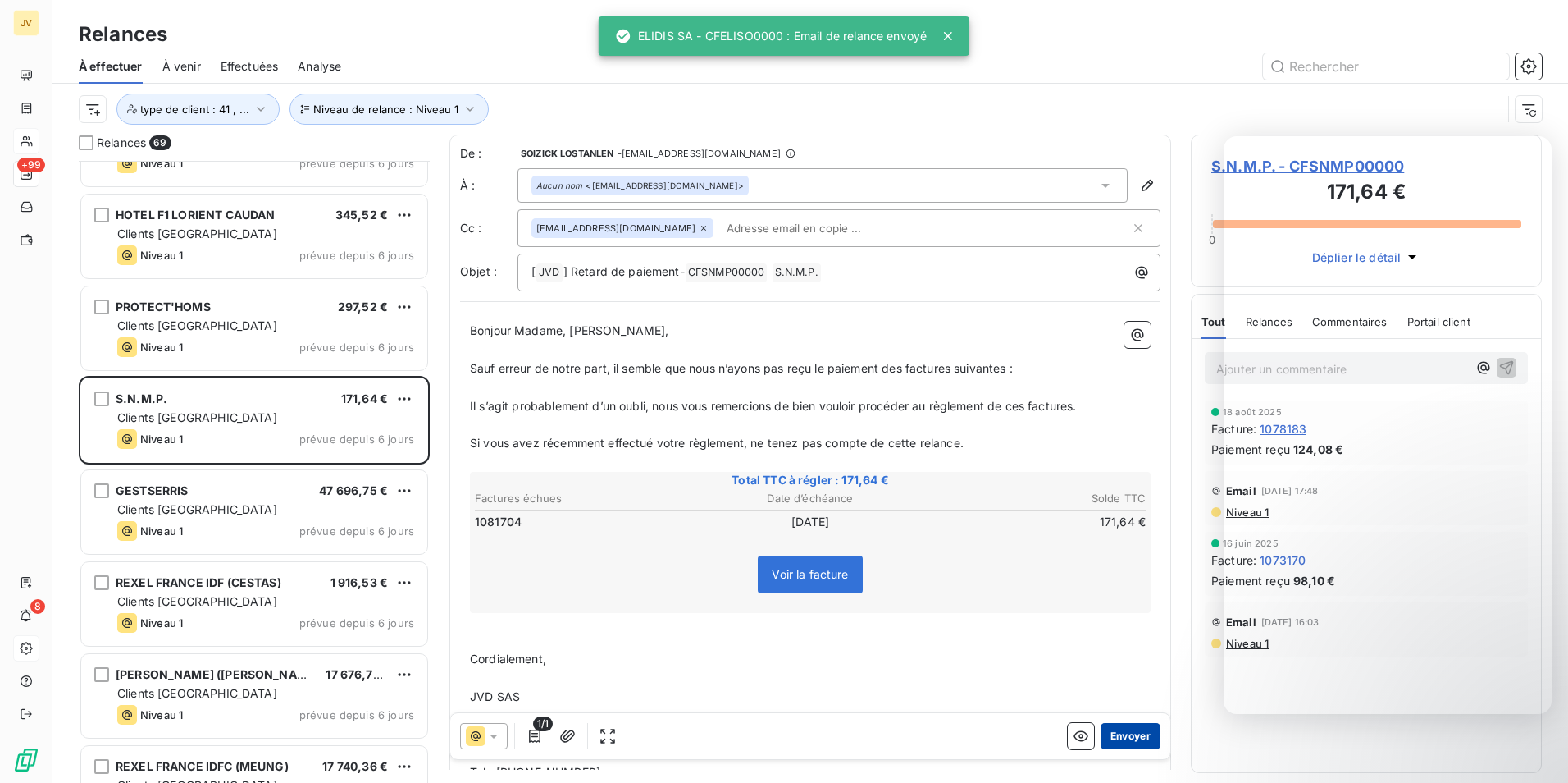
click at [1131, 739] on button "Envoyer" at bounding box center [1130, 736] width 60 height 26
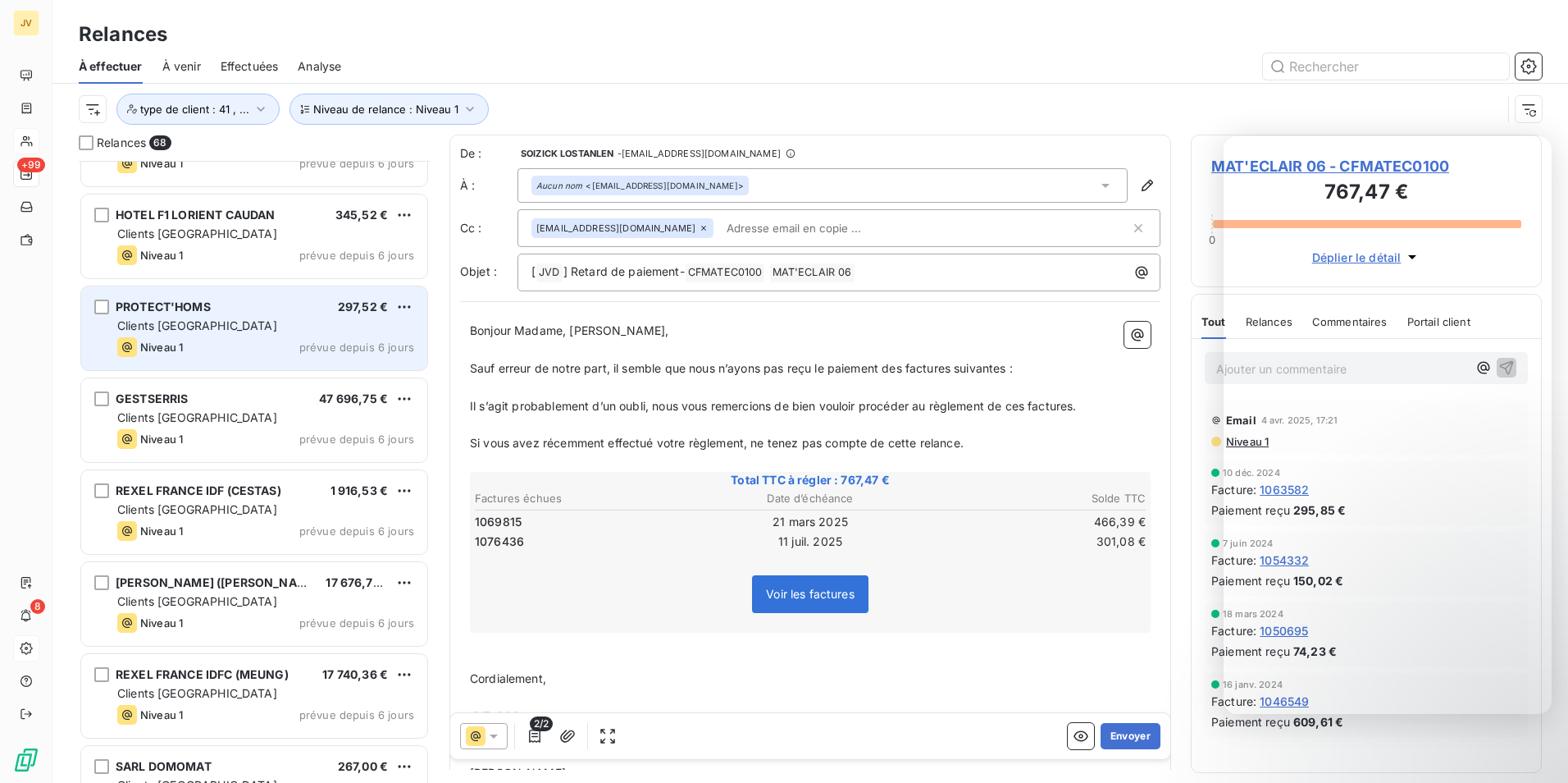
click at [158, 326] on span "Clients [GEOGRAPHIC_DATA]" at bounding box center [197, 325] width 160 height 14
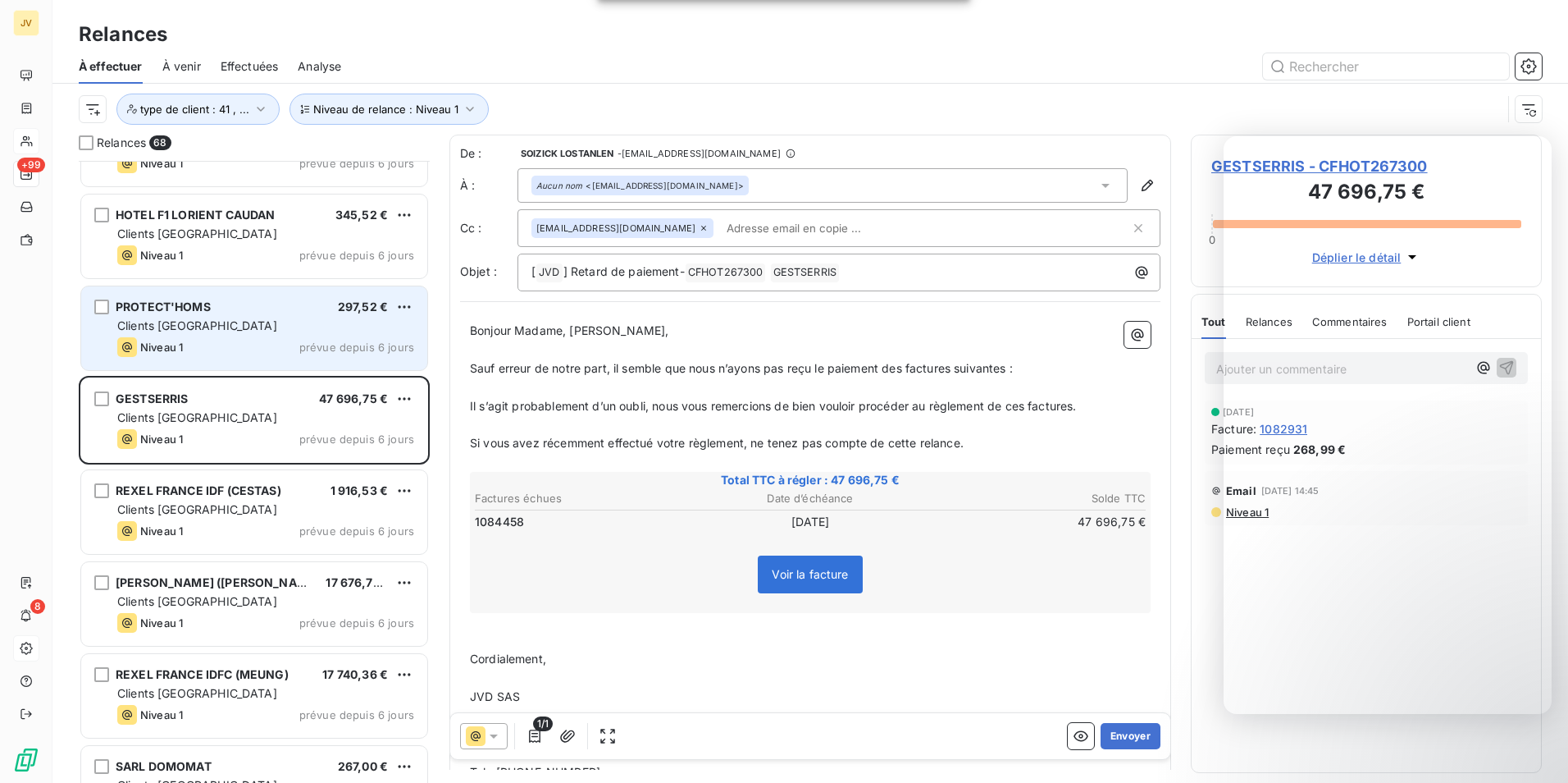
click at [282, 327] on div "Clients [GEOGRAPHIC_DATA]" at bounding box center [266, 326] width 297 height 17
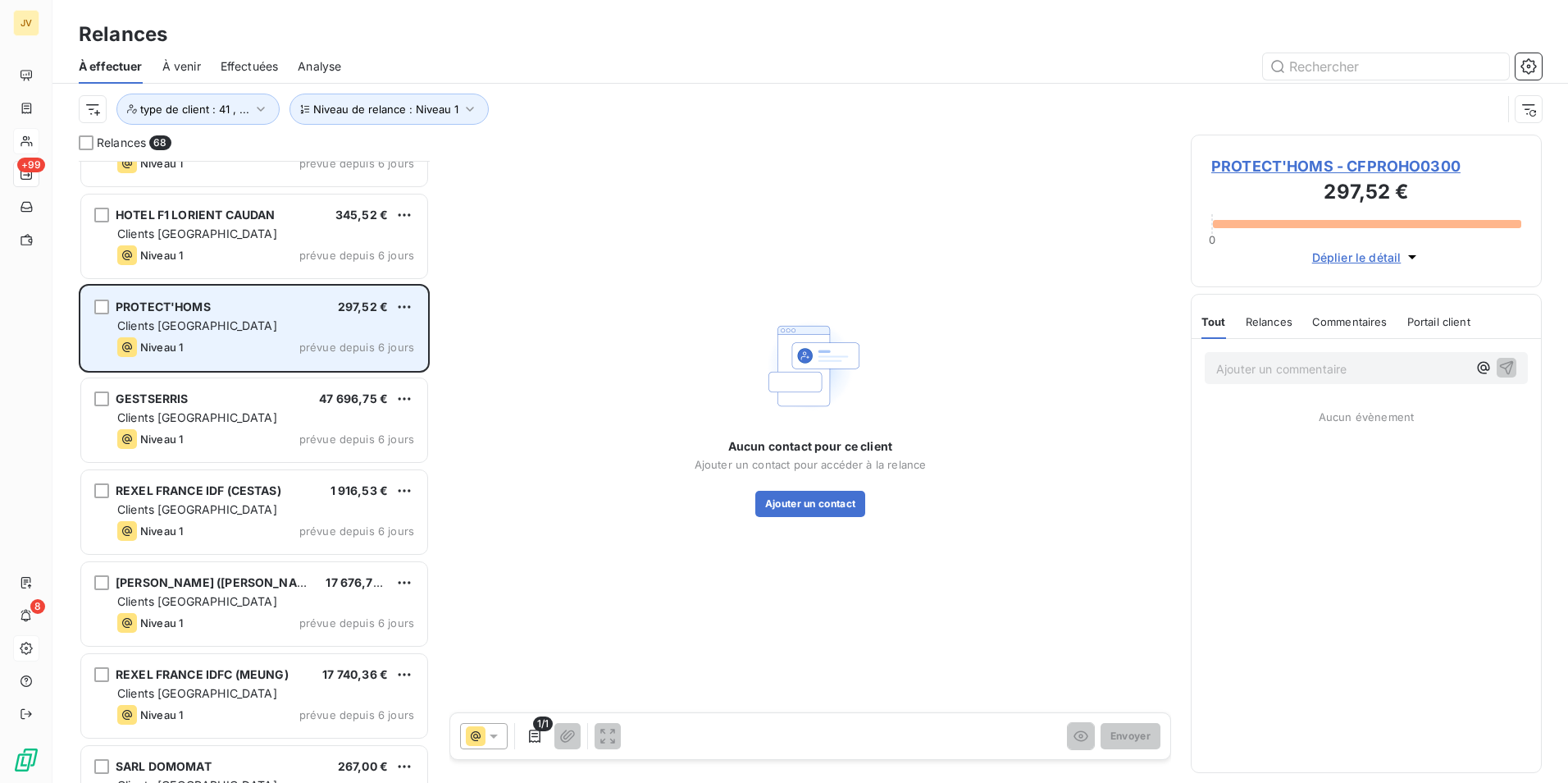
click at [229, 317] on div "PROTECT'[GEOGRAPHIC_DATA] 297,52 € Clients France Niveau 1 prévue depuis 6 jours" at bounding box center [254, 328] width 346 height 83
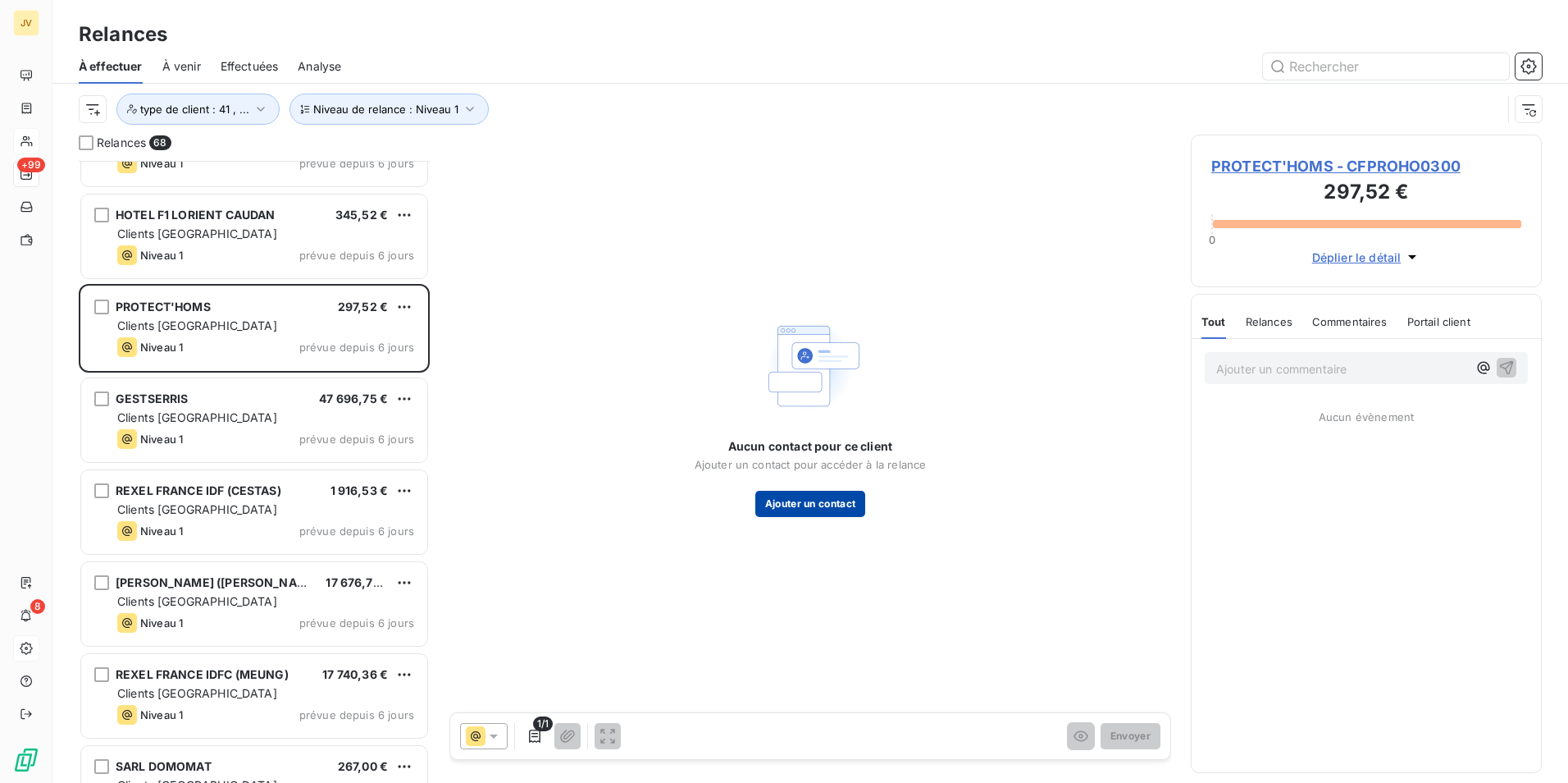
click at [784, 498] on button "Ajouter un contact" at bounding box center [810, 503] width 111 height 26
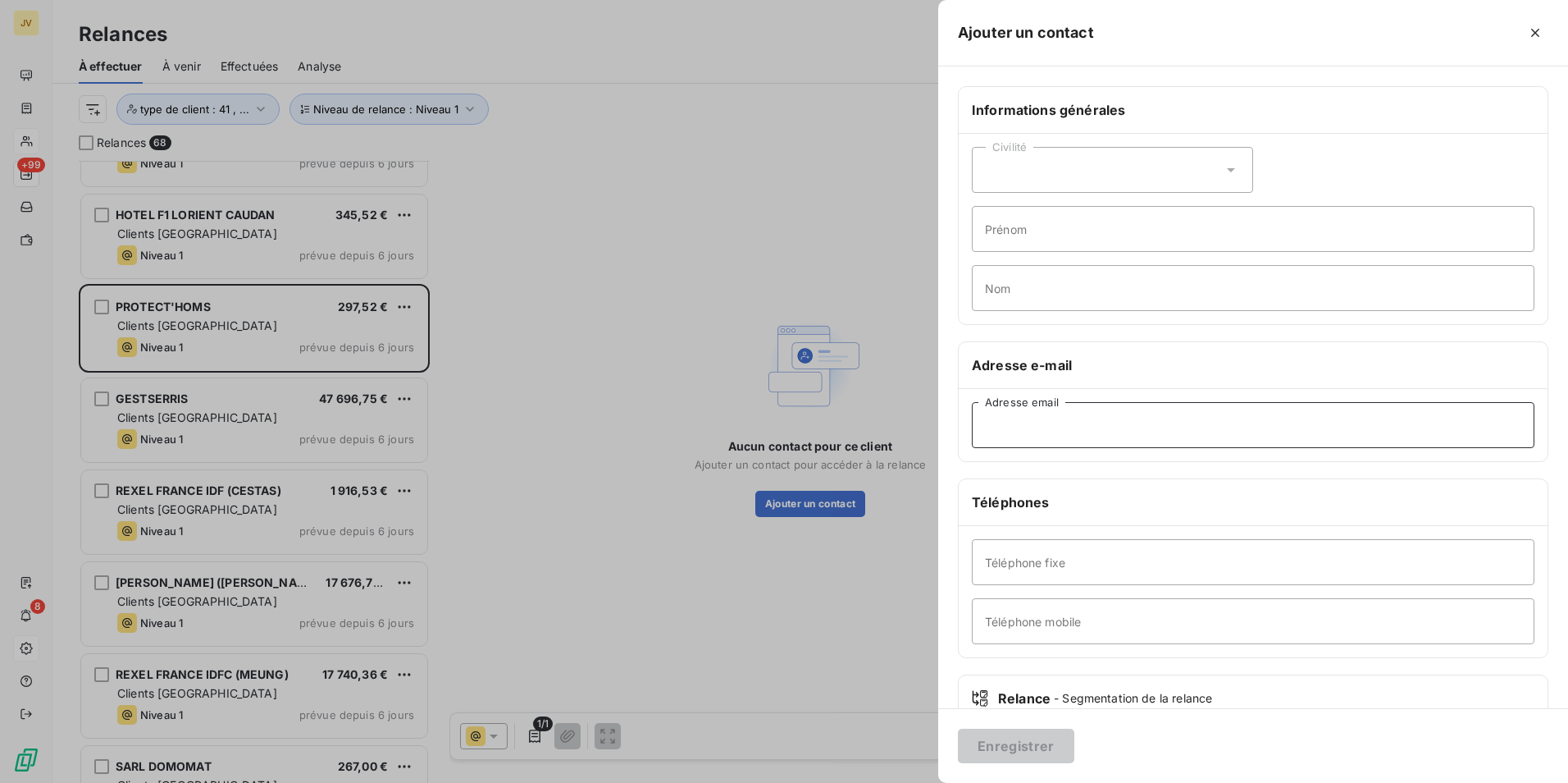
click at [1007, 435] on input "Adresse email" at bounding box center [1253, 425] width 563 height 46
paste input "[PERSON_NAME][EMAIL_ADDRESS][DOMAIN_NAME]"
type input "[PERSON_NAME][EMAIL_ADDRESS][DOMAIN_NAME]"
click at [1026, 748] on button "Enregistrer" at bounding box center [1016, 746] width 117 height 34
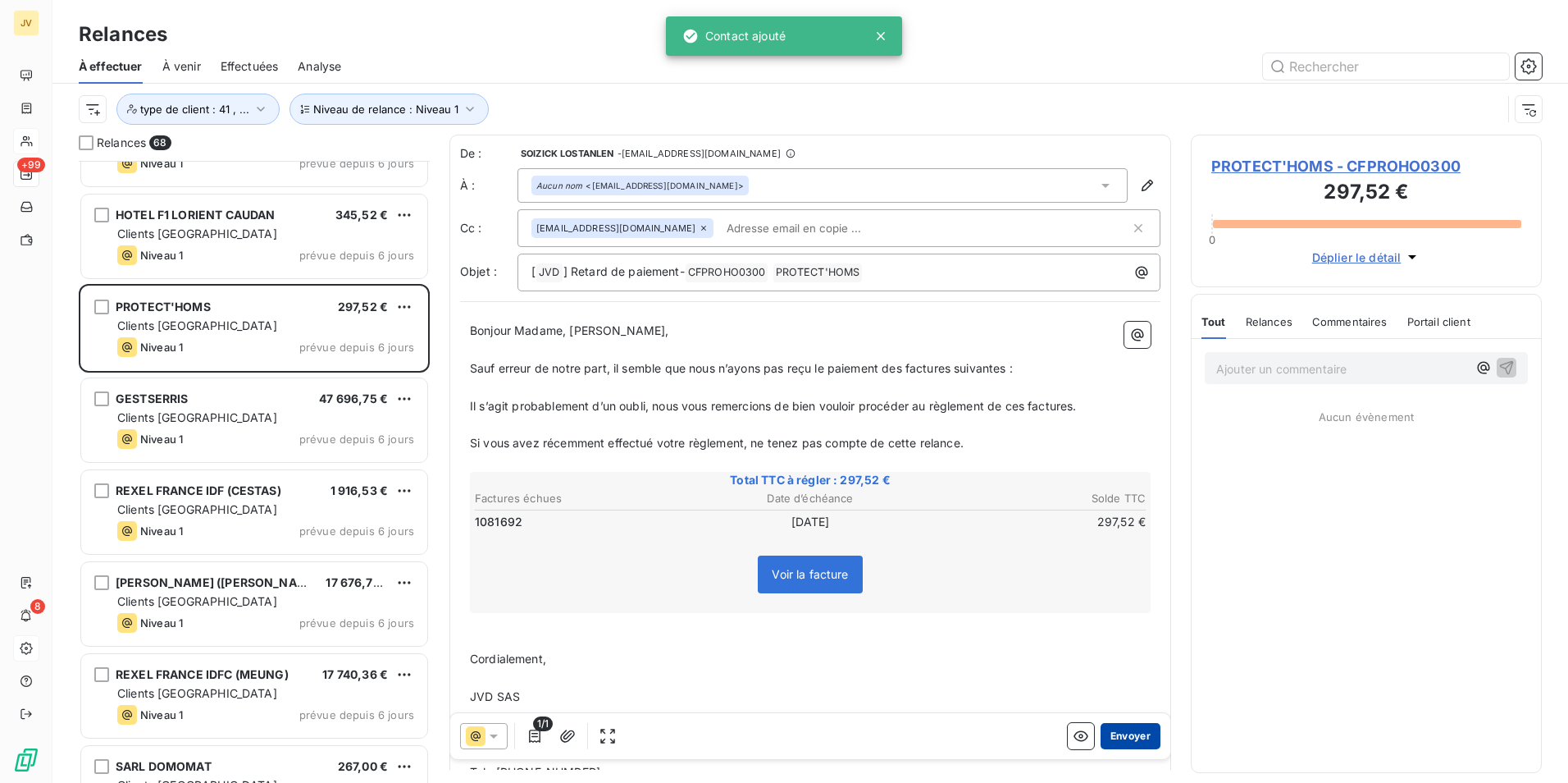
click at [1120, 737] on button "Envoyer" at bounding box center [1130, 736] width 60 height 26
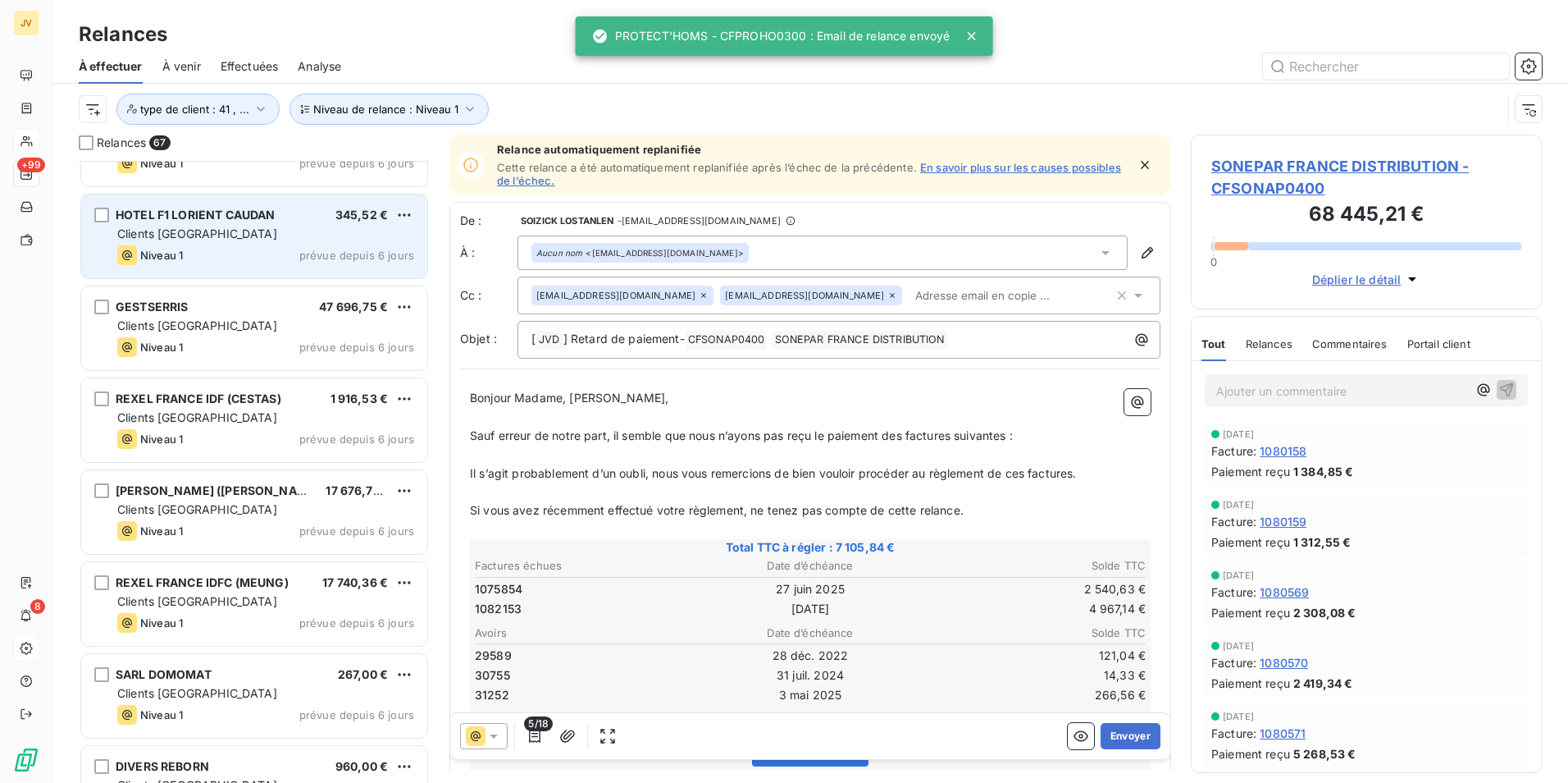
click at [243, 243] on div "HOTEL F1 LORIENT CAUDAN 345,52 € Clients France Niveau 1 prévue depuis 6 jours" at bounding box center [254, 235] width 346 height 83
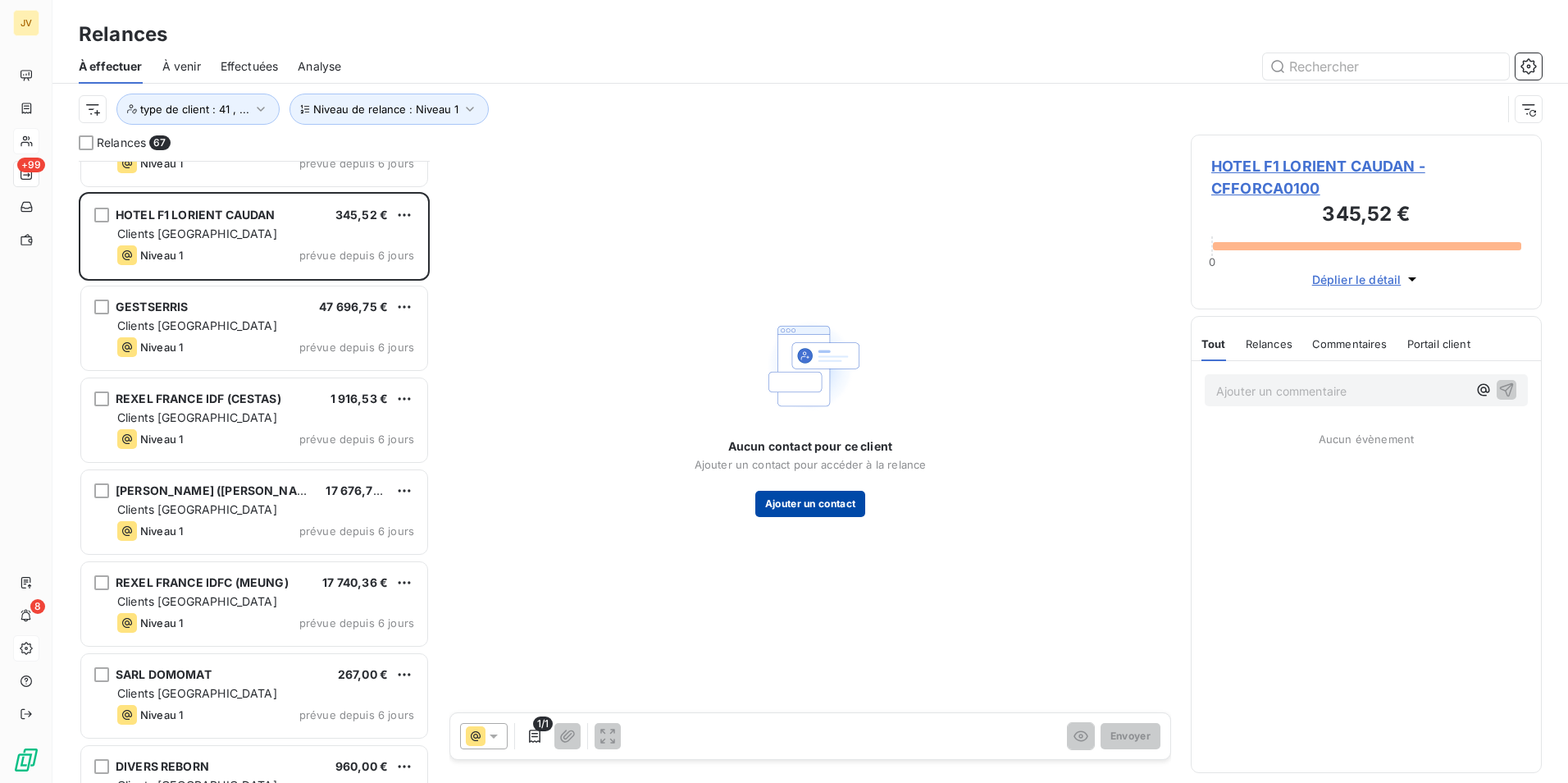
click at [824, 503] on button "Ajouter un contact" at bounding box center [810, 503] width 111 height 26
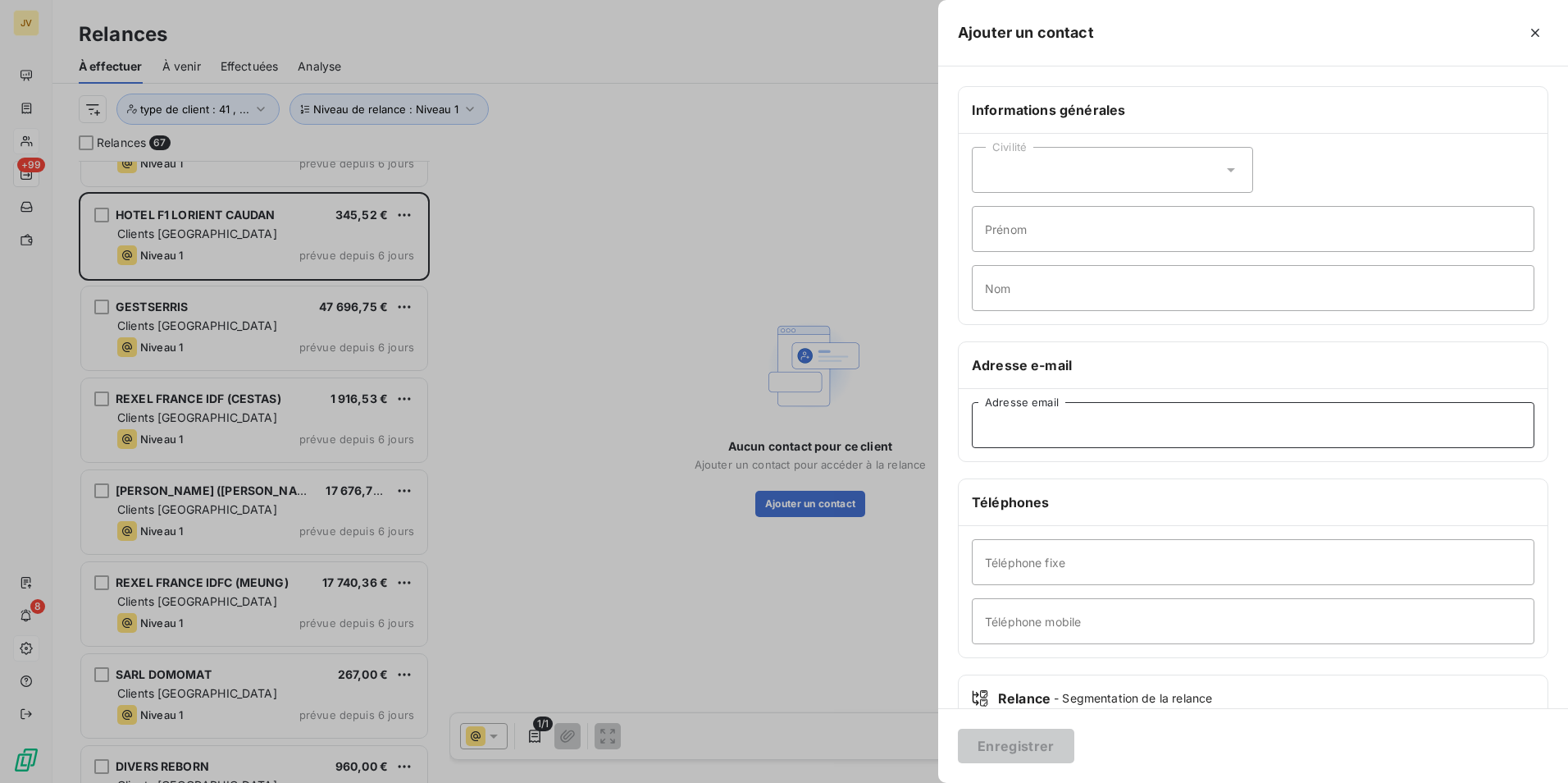
click at [1043, 432] on input "Adresse email" at bounding box center [1253, 425] width 563 height 46
paste input "[EMAIL_ADDRESS][DOMAIN_NAME]"
type input "[EMAIL_ADDRESS][DOMAIN_NAME]"
click at [1035, 740] on button "Enregistrer" at bounding box center [1016, 746] width 117 height 34
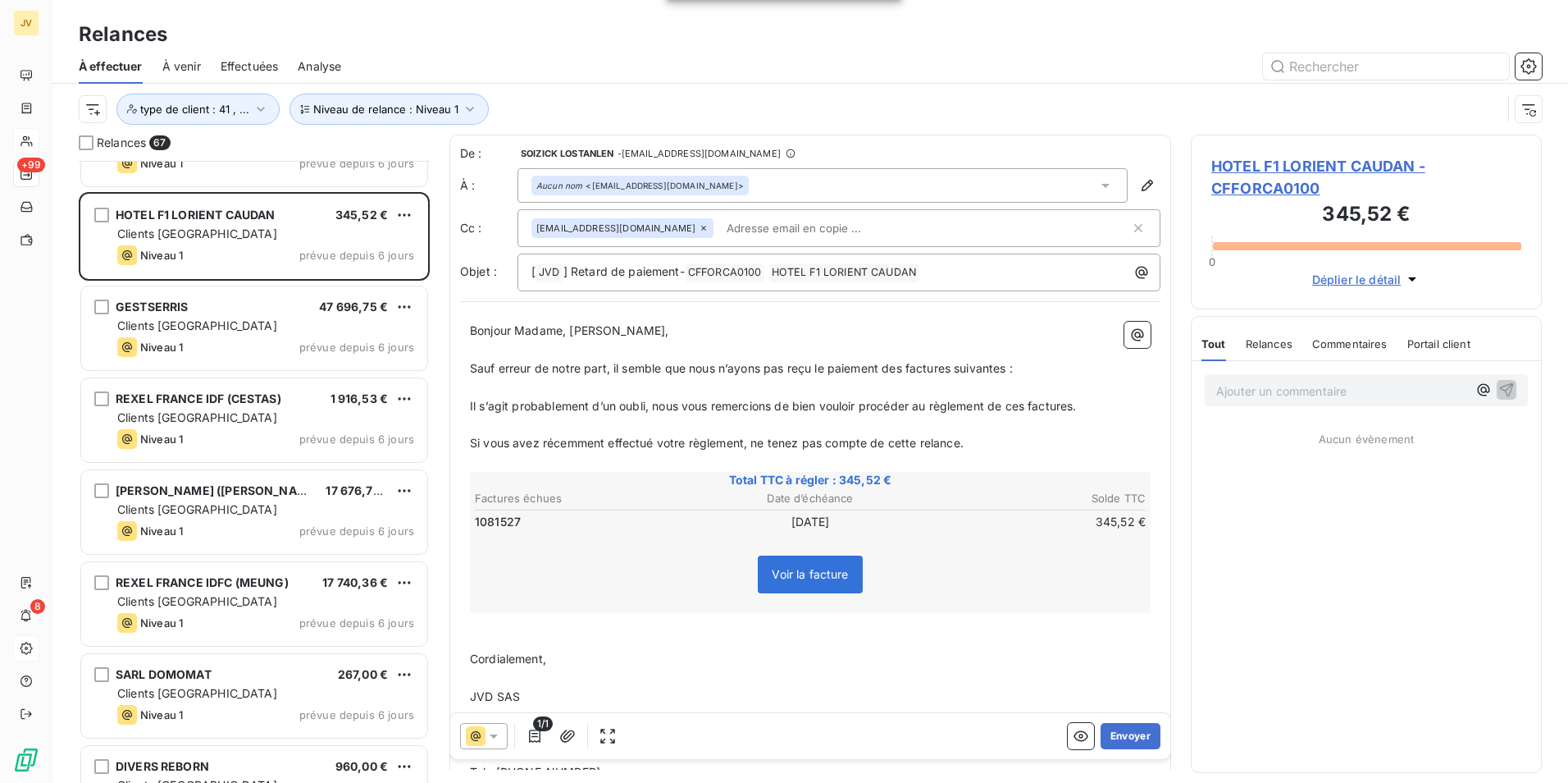
click at [699, 230] on icon at bounding box center [704, 228] width 10 height 10
click at [1129, 726] on button "Envoyer" at bounding box center [1130, 736] width 60 height 26
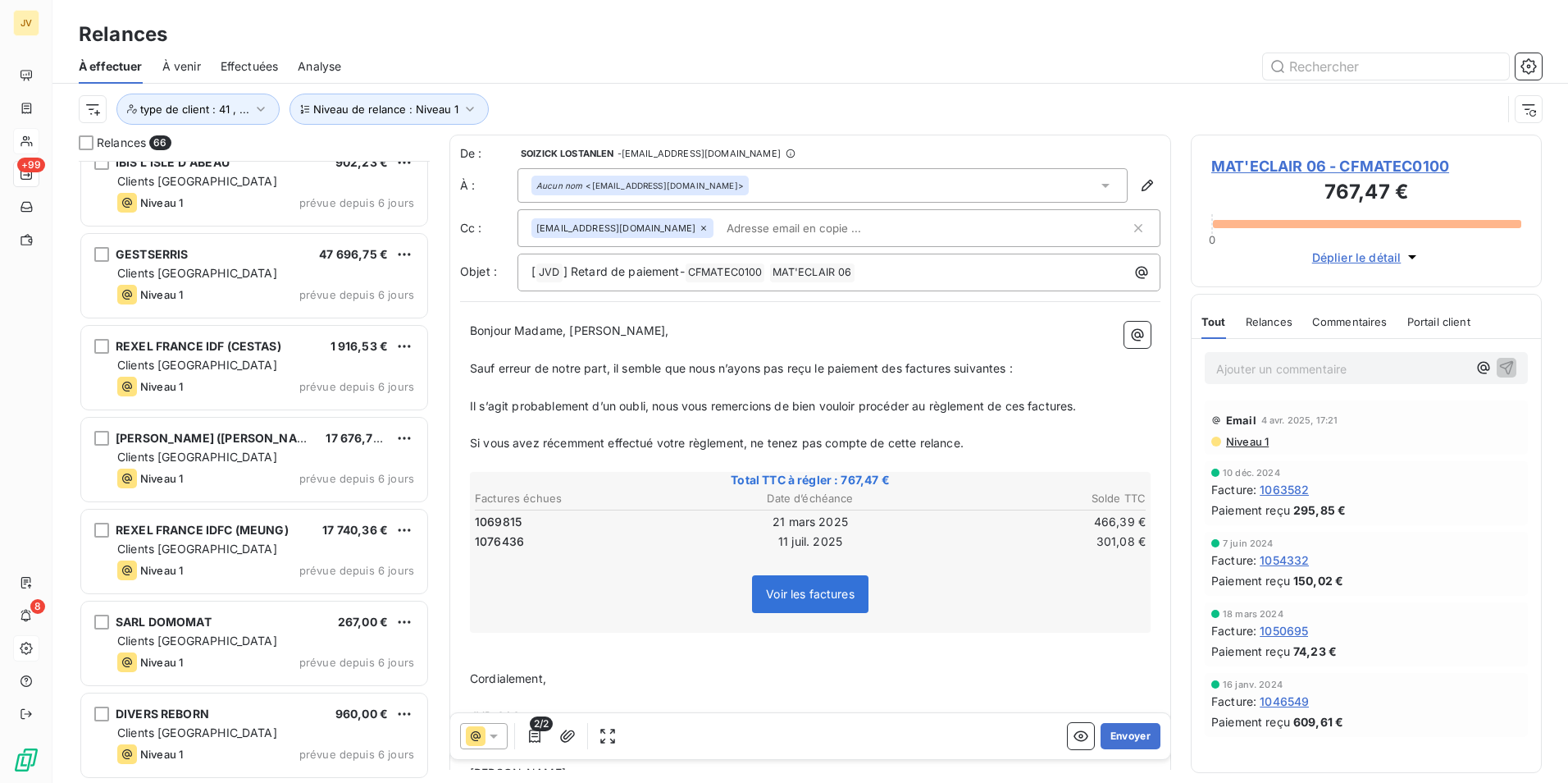
scroll to position [5444, 0]
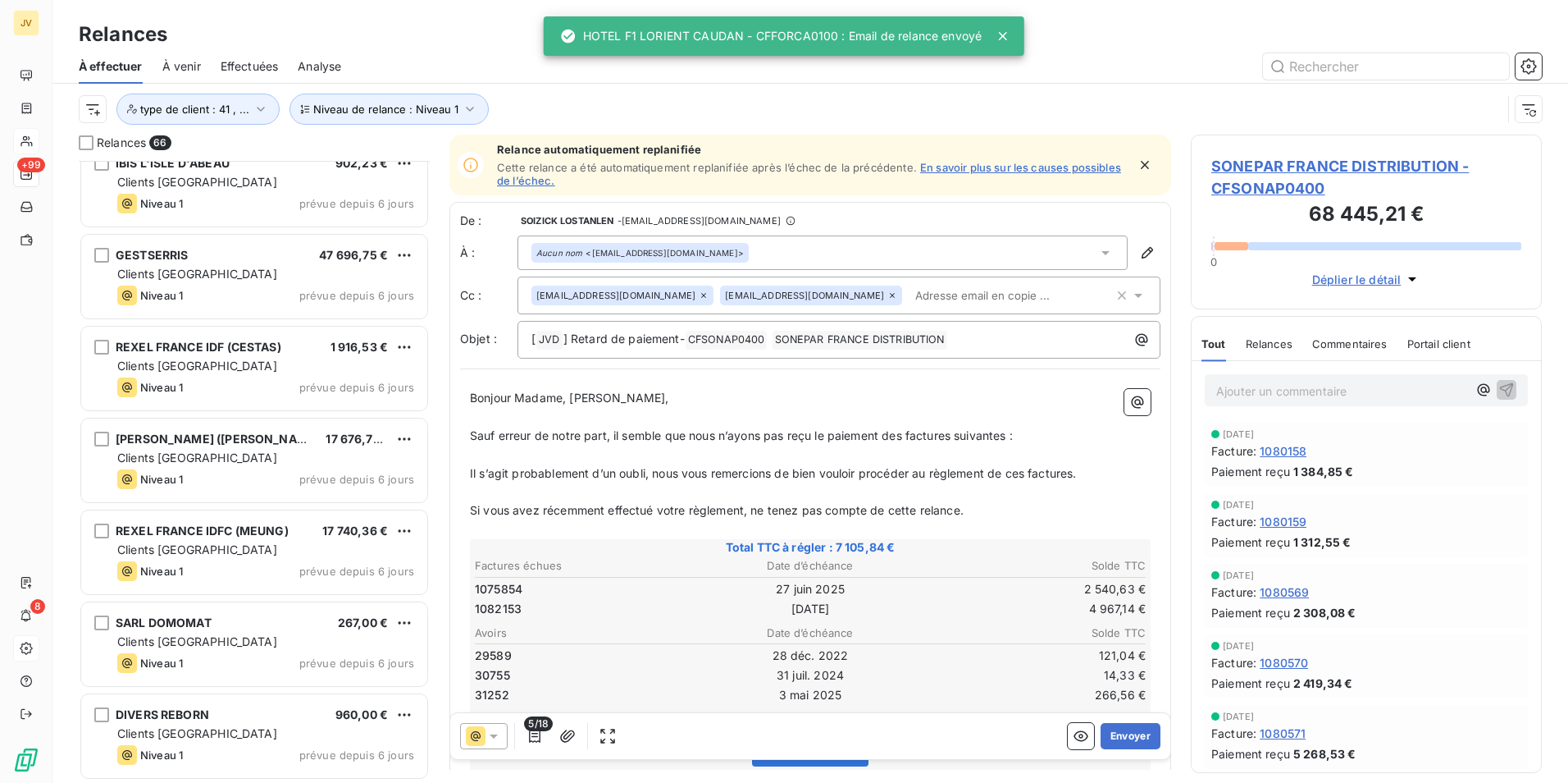
scroll to position [5361, 0]
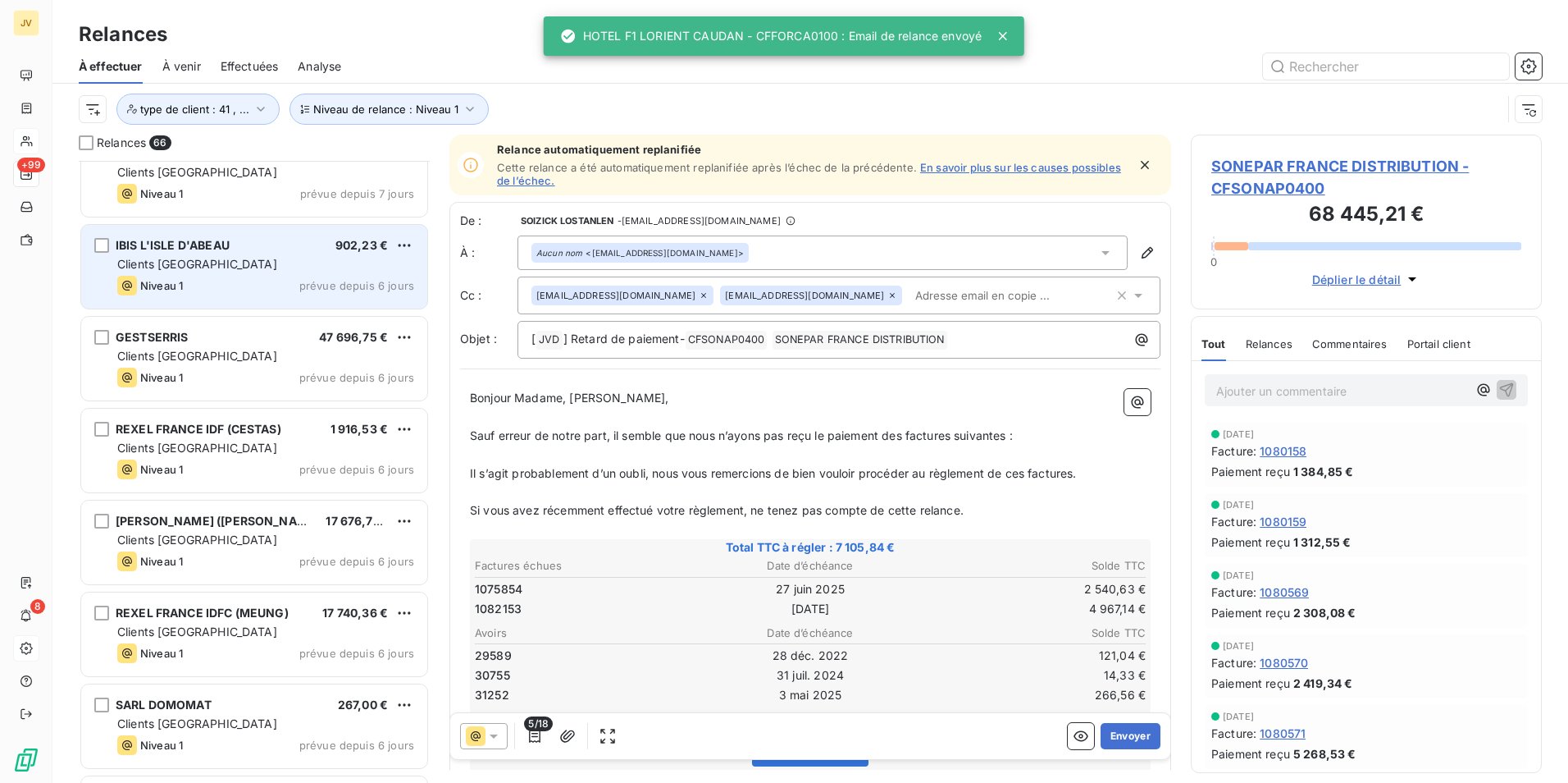
click at [317, 285] on span "prévue depuis 6 jours" at bounding box center [356, 285] width 115 height 13
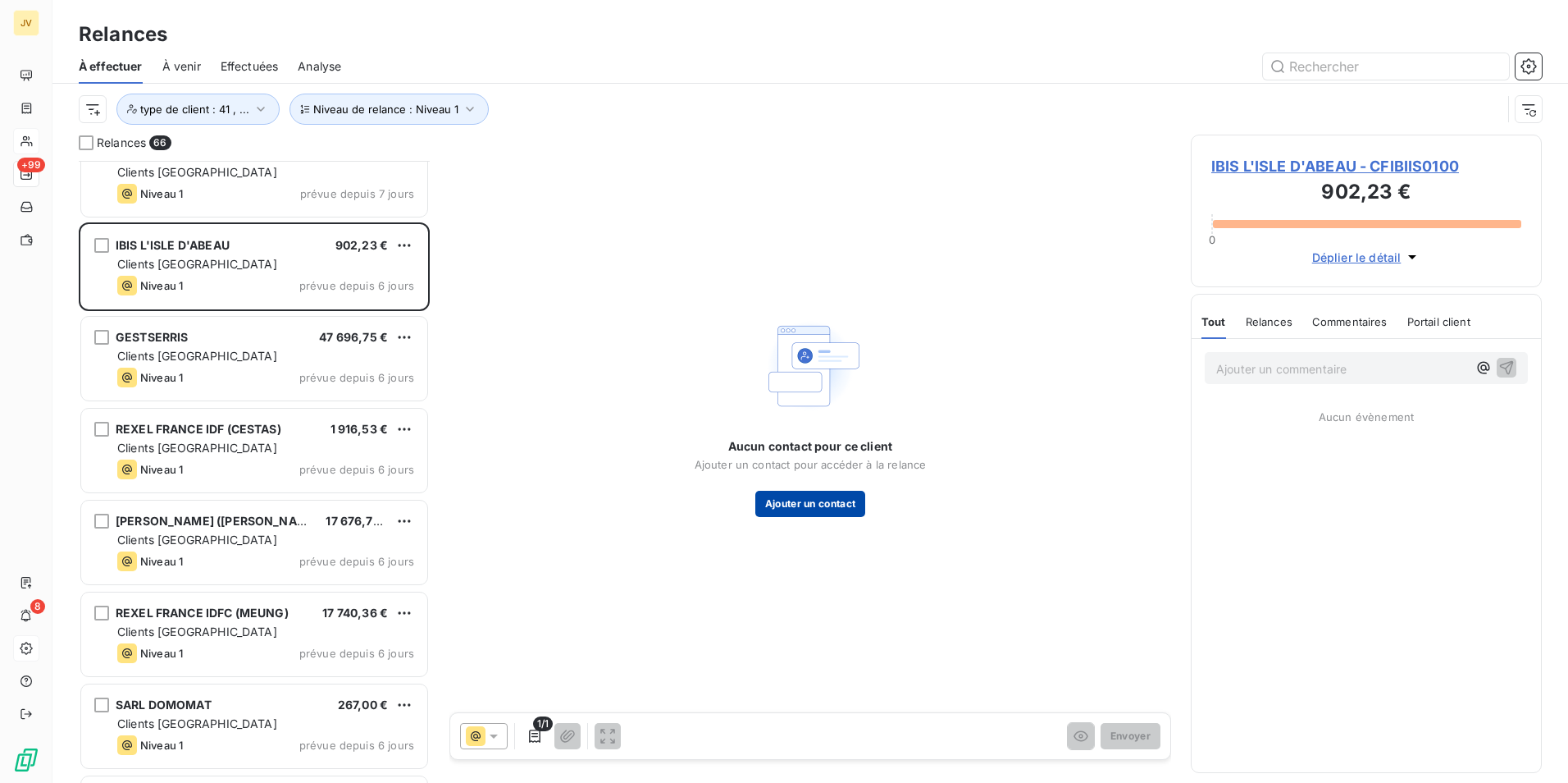
click at [839, 499] on button "Ajouter un contact" at bounding box center [810, 503] width 111 height 26
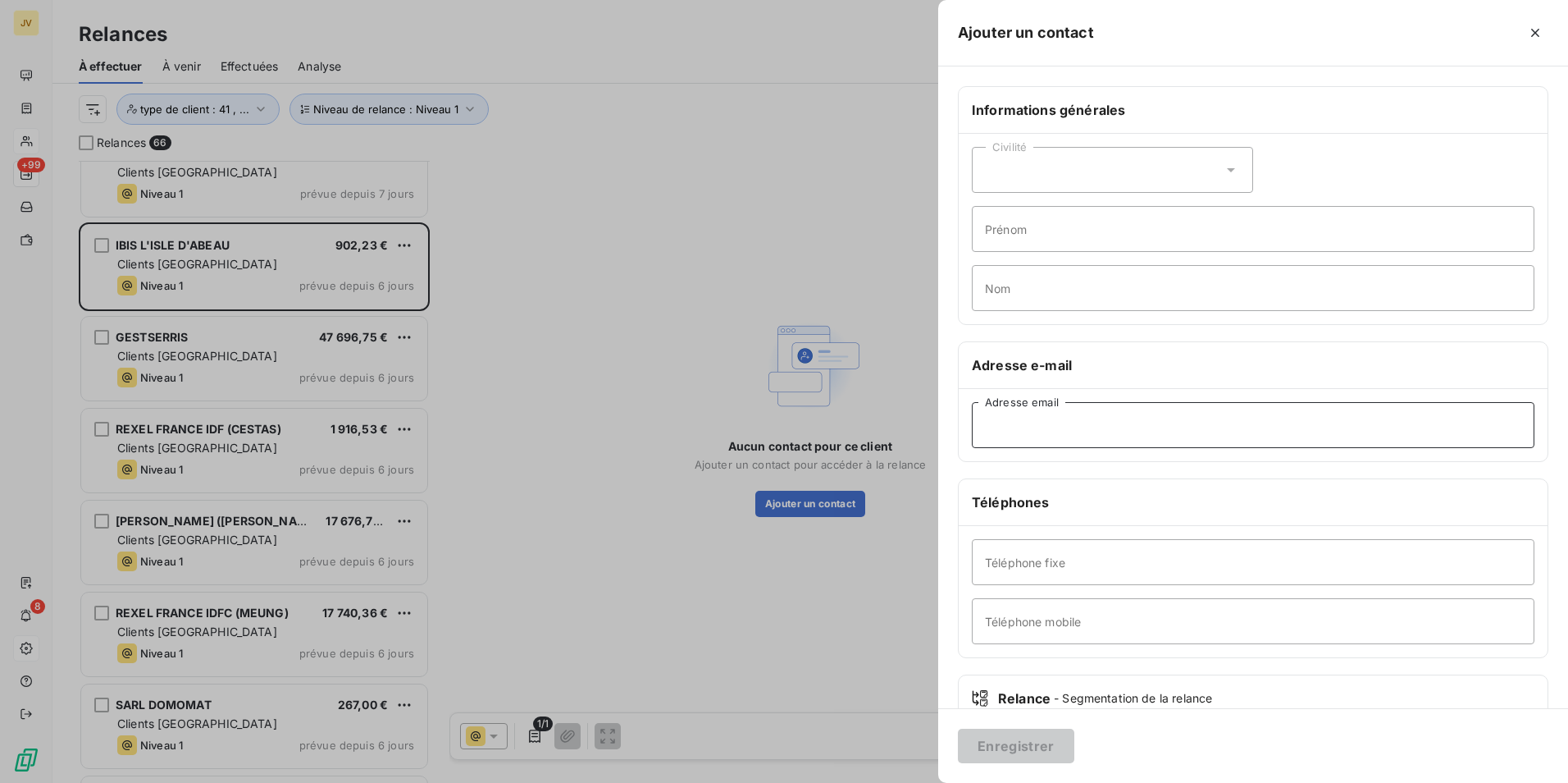
click at [1018, 427] on input "Adresse email" at bounding box center [1253, 425] width 563 height 46
paste input "[EMAIL_ADDRESS][DOMAIN_NAME]"
type input "[EMAIL_ADDRESS][DOMAIN_NAME]"
click at [1014, 750] on button "Enregistrer" at bounding box center [1016, 746] width 117 height 34
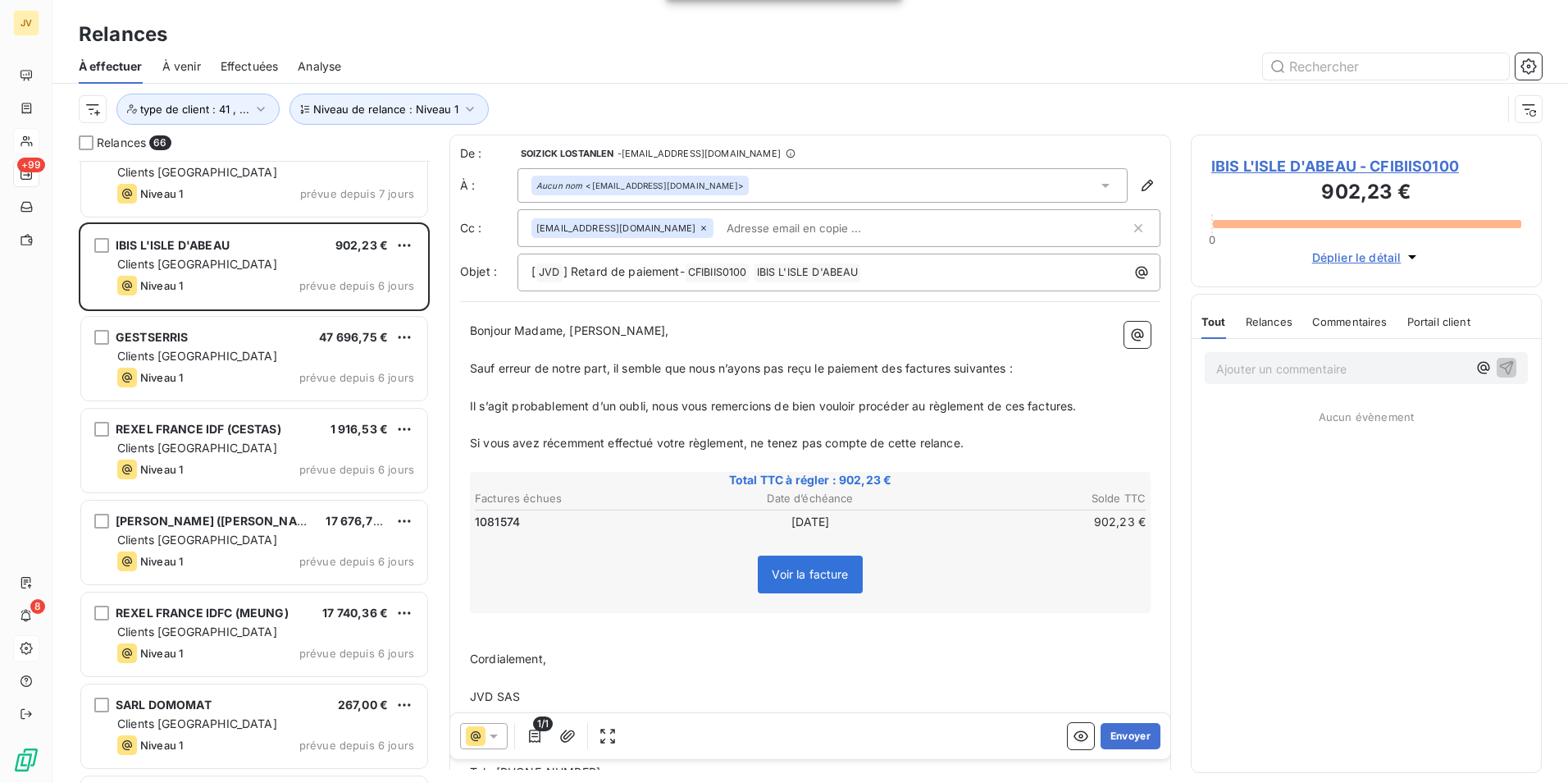
click at [651, 223] on div "[EMAIL_ADDRESS][DOMAIN_NAME]" at bounding box center [623, 228] width 182 height 20
click at [648, 223] on div "[EMAIL_ADDRESS][DOMAIN_NAME]" at bounding box center [623, 228] width 182 height 20
click at [699, 228] on icon at bounding box center [704, 228] width 10 height 10
click at [1108, 739] on button "Envoyer" at bounding box center [1130, 736] width 60 height 26
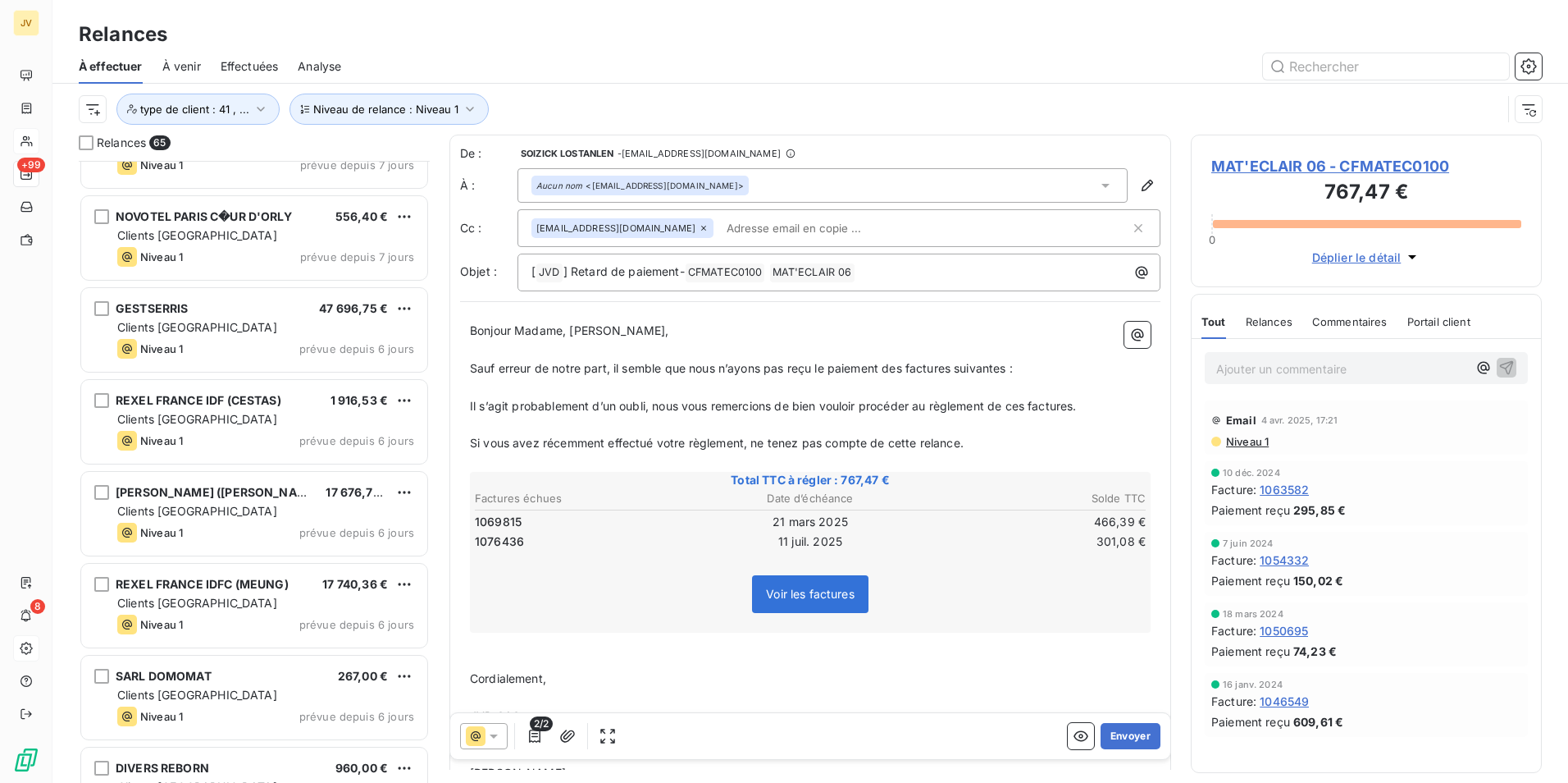
scroll to position [5270, 0]
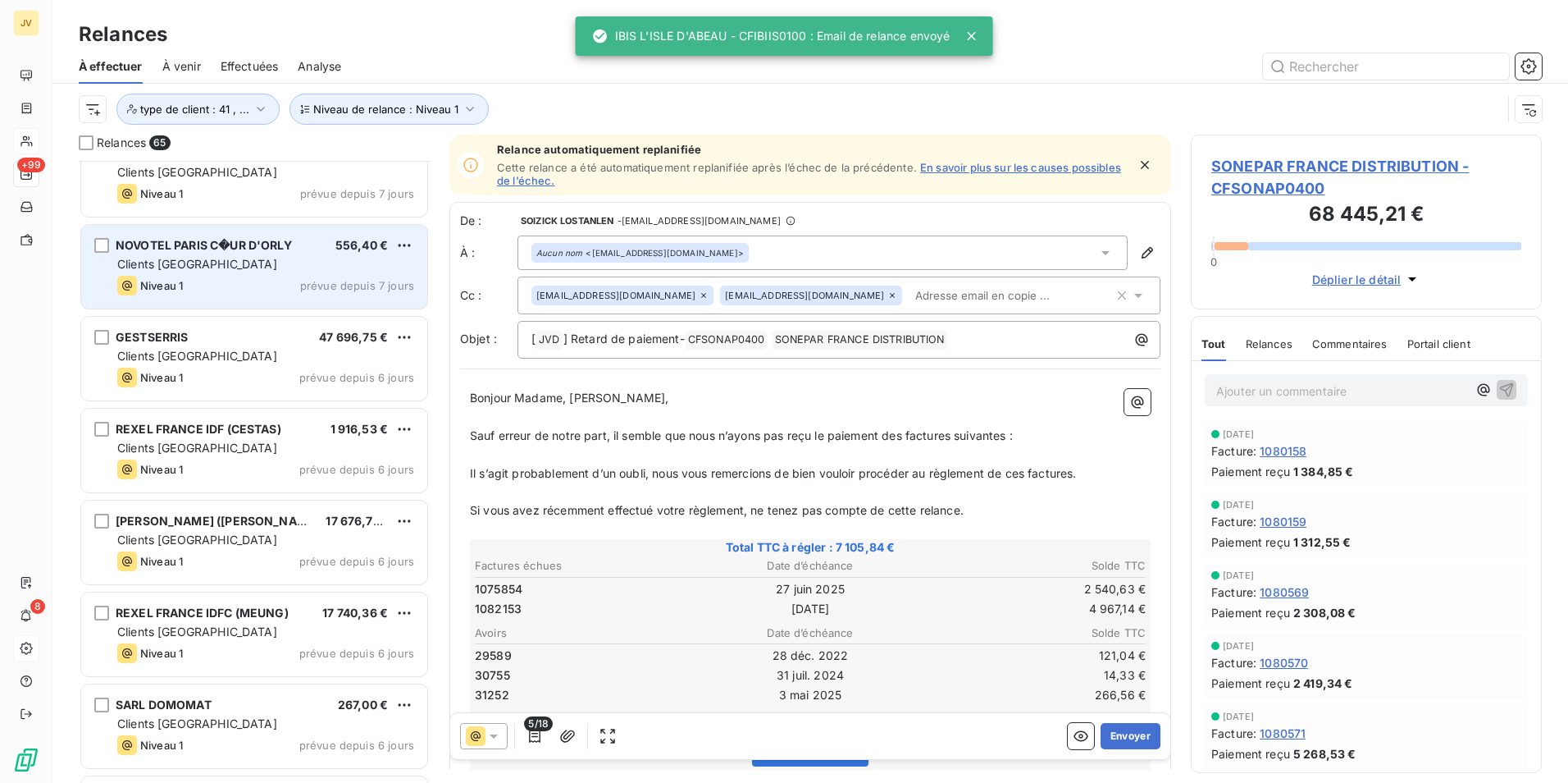
click at [258, 283] on div "Niveau 1 prévue depuis 7 jours" at bounding box center [266, 286] width 297 height 20
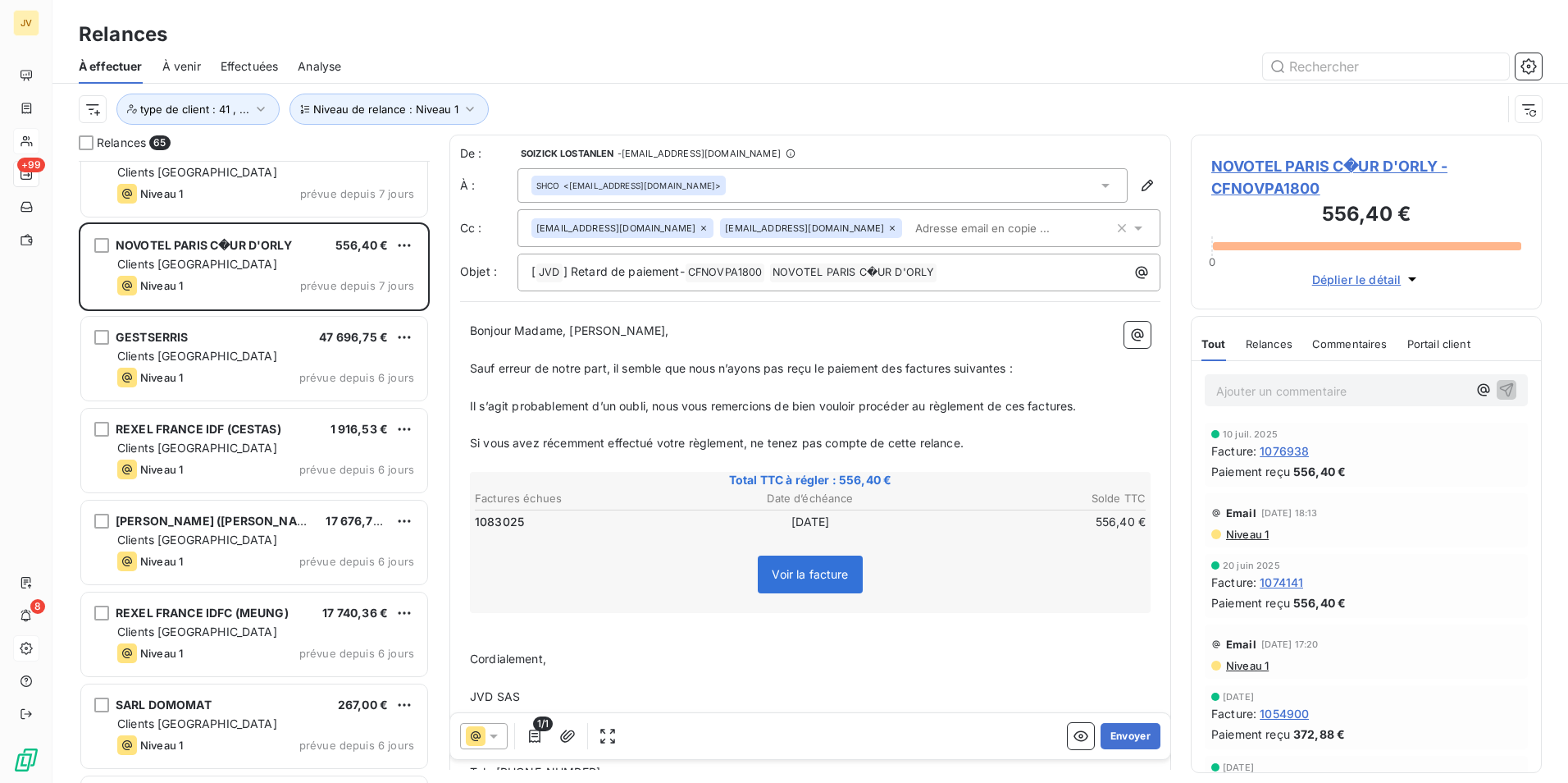
click at [699, 226] on icon at bounding box center [704, 228] width 10 height 10
click at [1111, 734] on button "Envoyer" at bounding box center [1130, 736] width 60 height 26
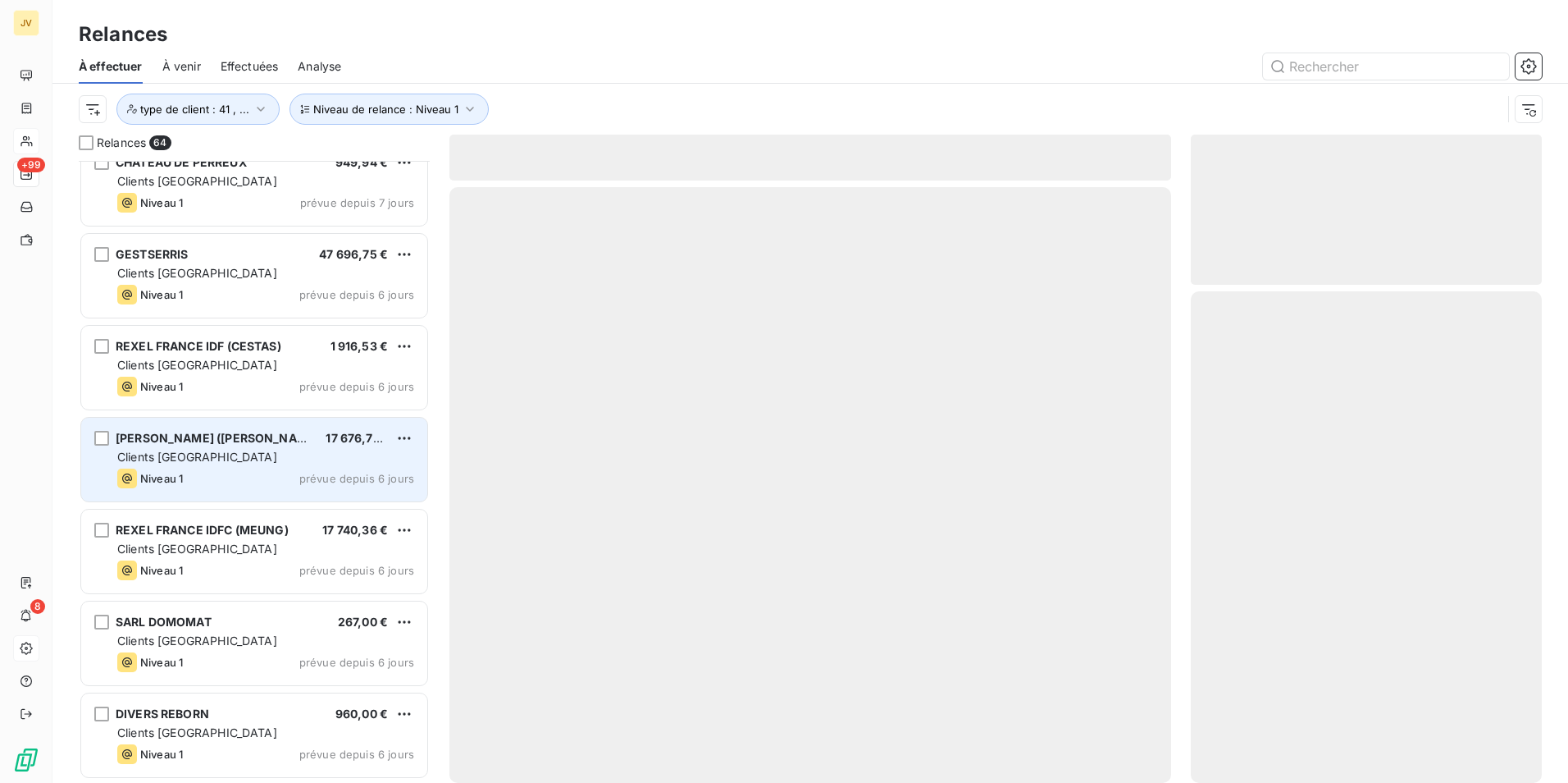
scroll to position [5260, 0]
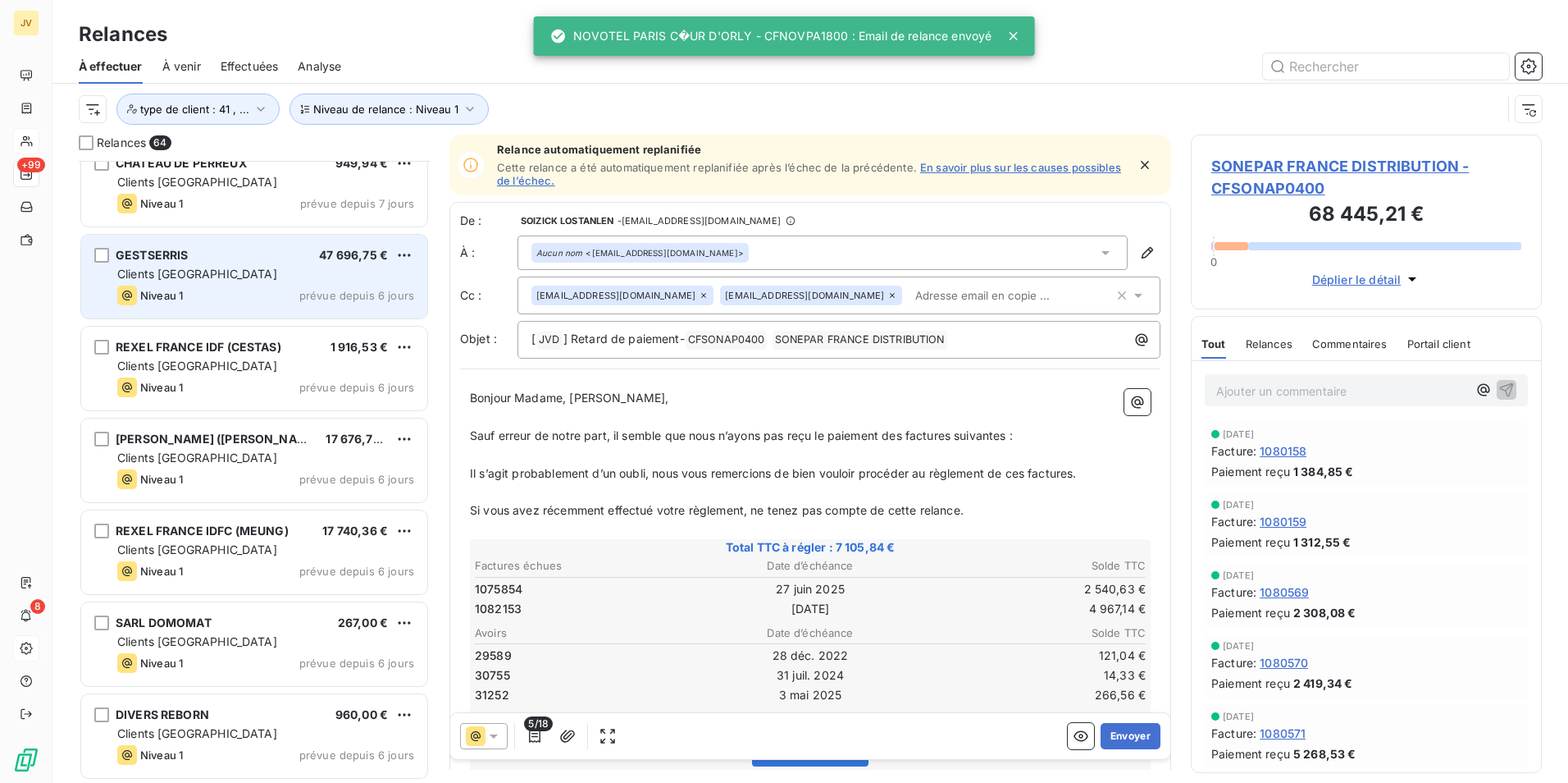
click at [210, 293] on div "Niveau 1 prévue depuis 6 jours" at bounding box center [266, 295] width 297 height 20
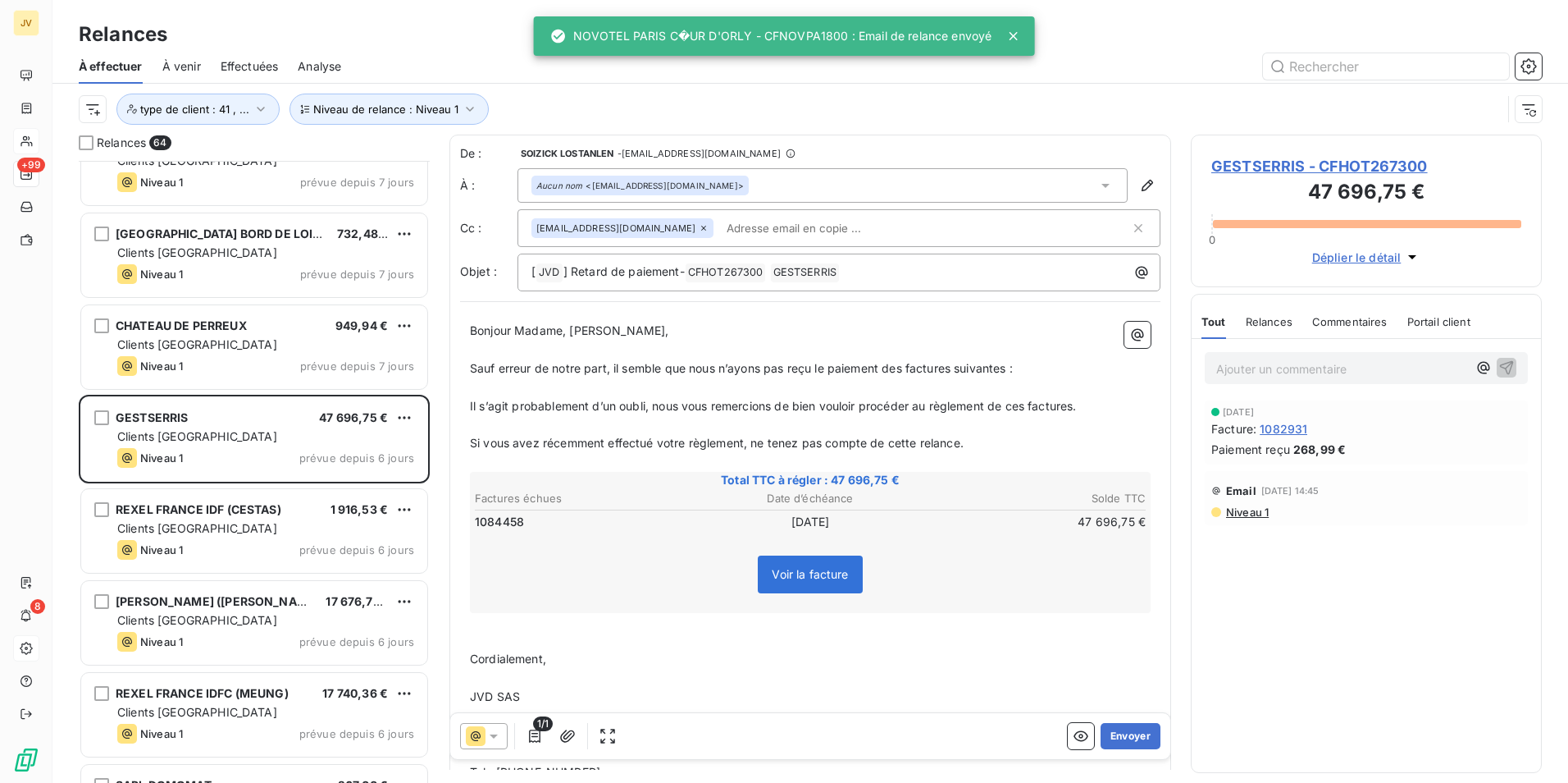
scroll to position [5095, 0]
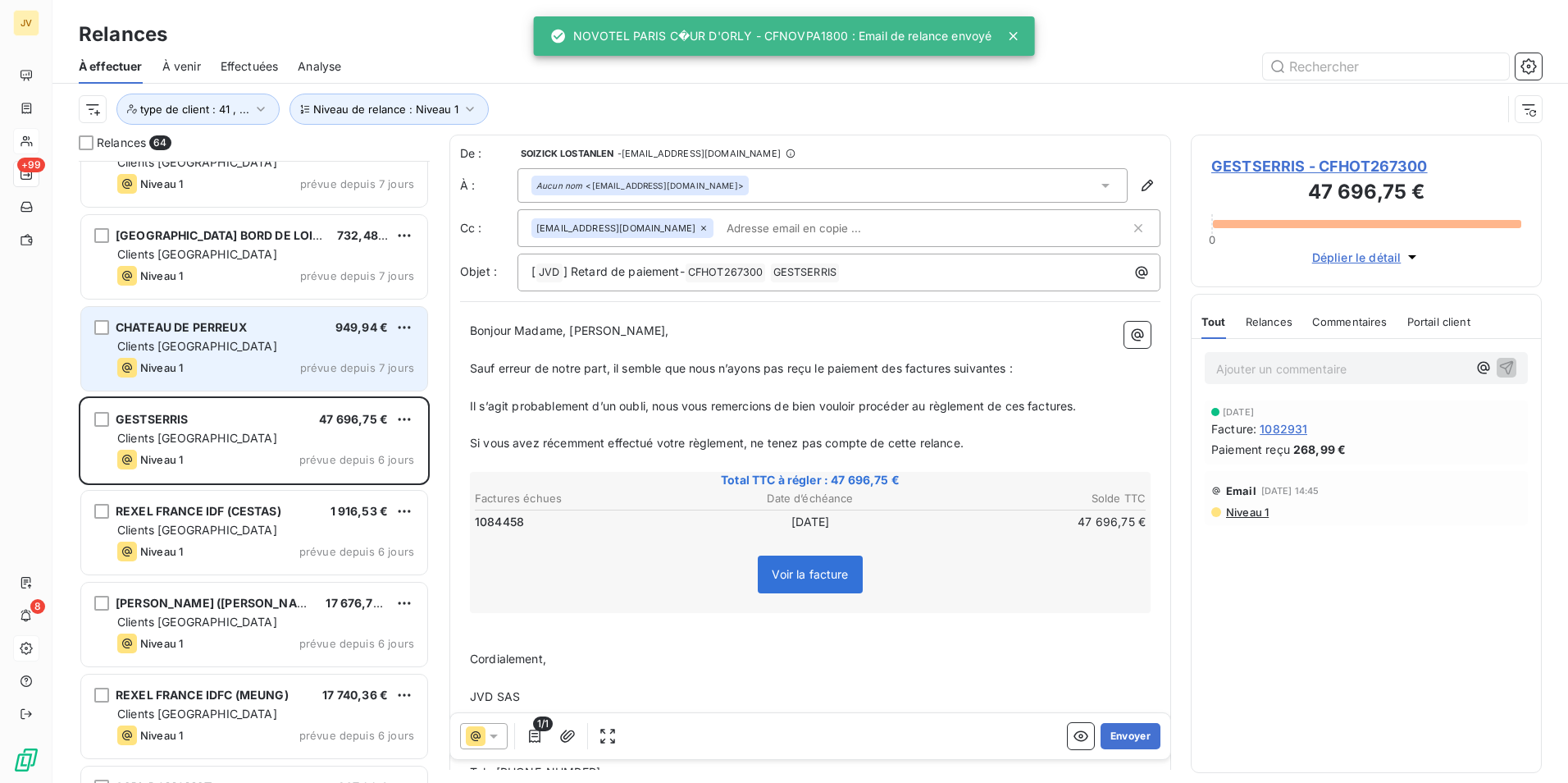
click at [203, 340] on div "Clients [GEOGRAPHIC_DATA]" at bounding box center [266, 346] width 297 height 17
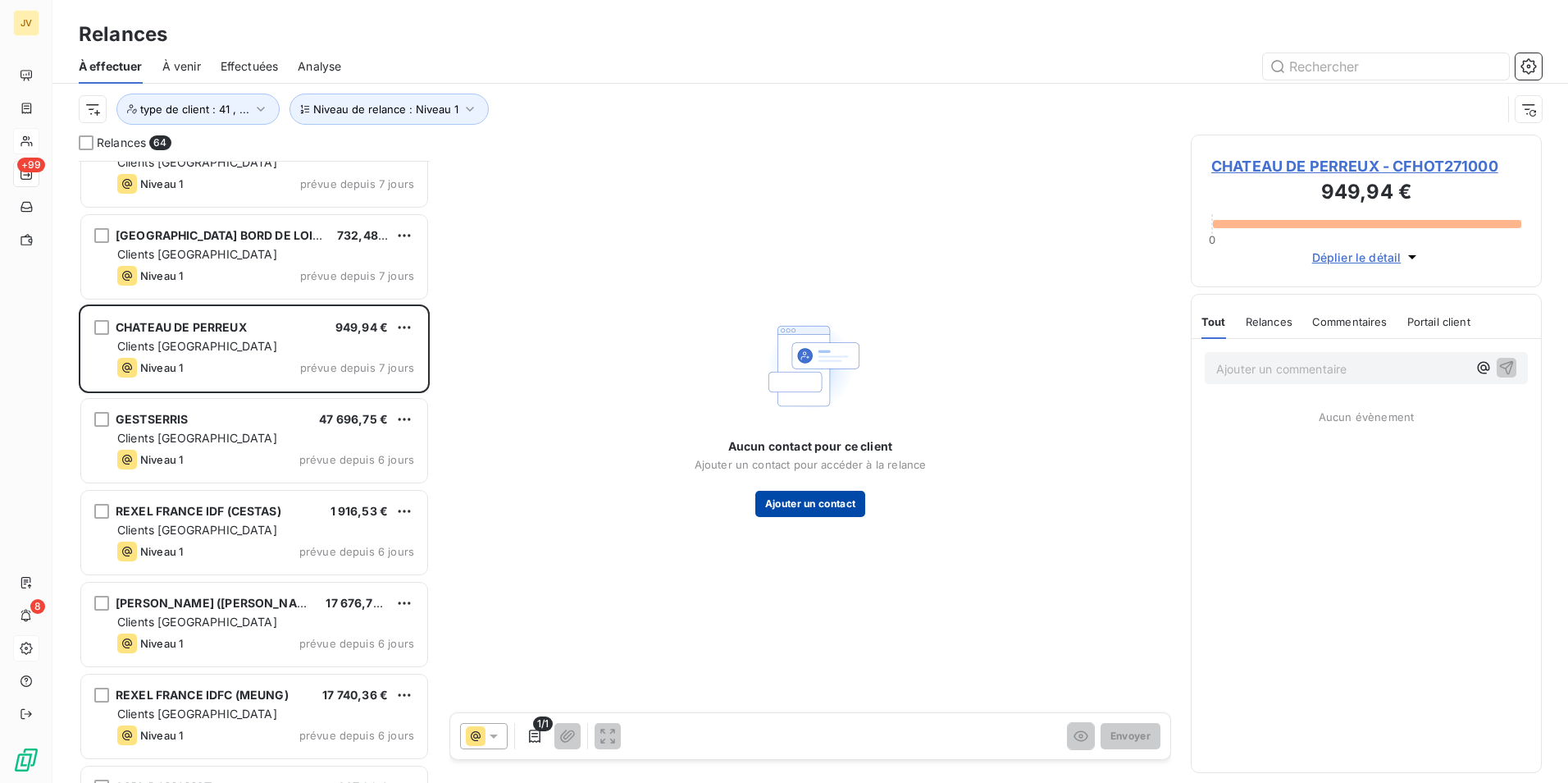
click at [800, 502] on button "Ajouter un contact" at bounding box center [810, 503] width 111 height 26
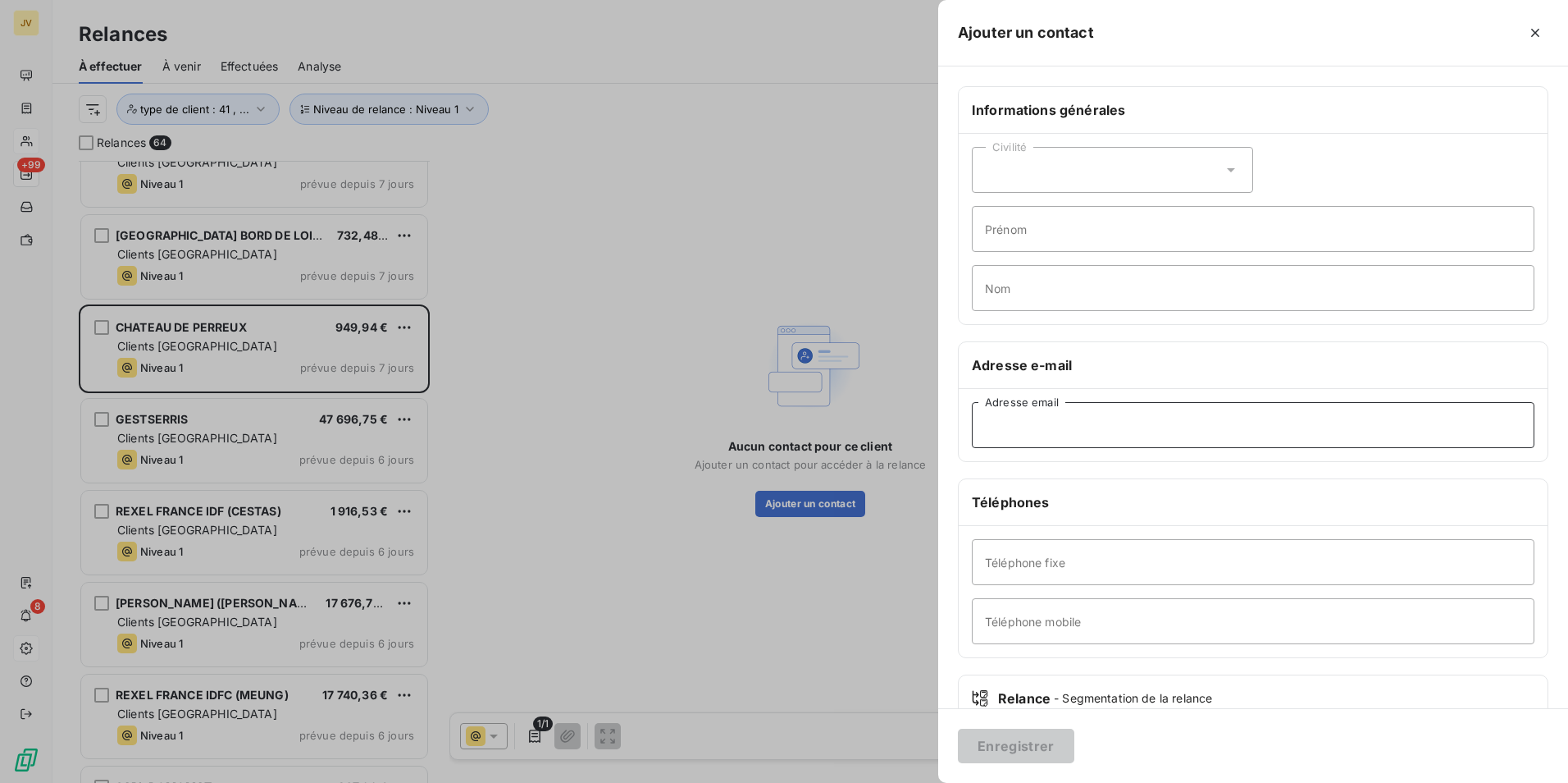
click at [1059, 444] on input "Adresse email" at bounding box center [1253, 425] width 563 height 46
paste input "[EMAIL_ADDRESS][DOMAIN_NAME]"
type input "[EMAIL_ADDRESS][DOMAIN_NAME]"
click at [1025, 740] on button "Enregistrer" at bounding box center [1016, 746] width 117 height 34
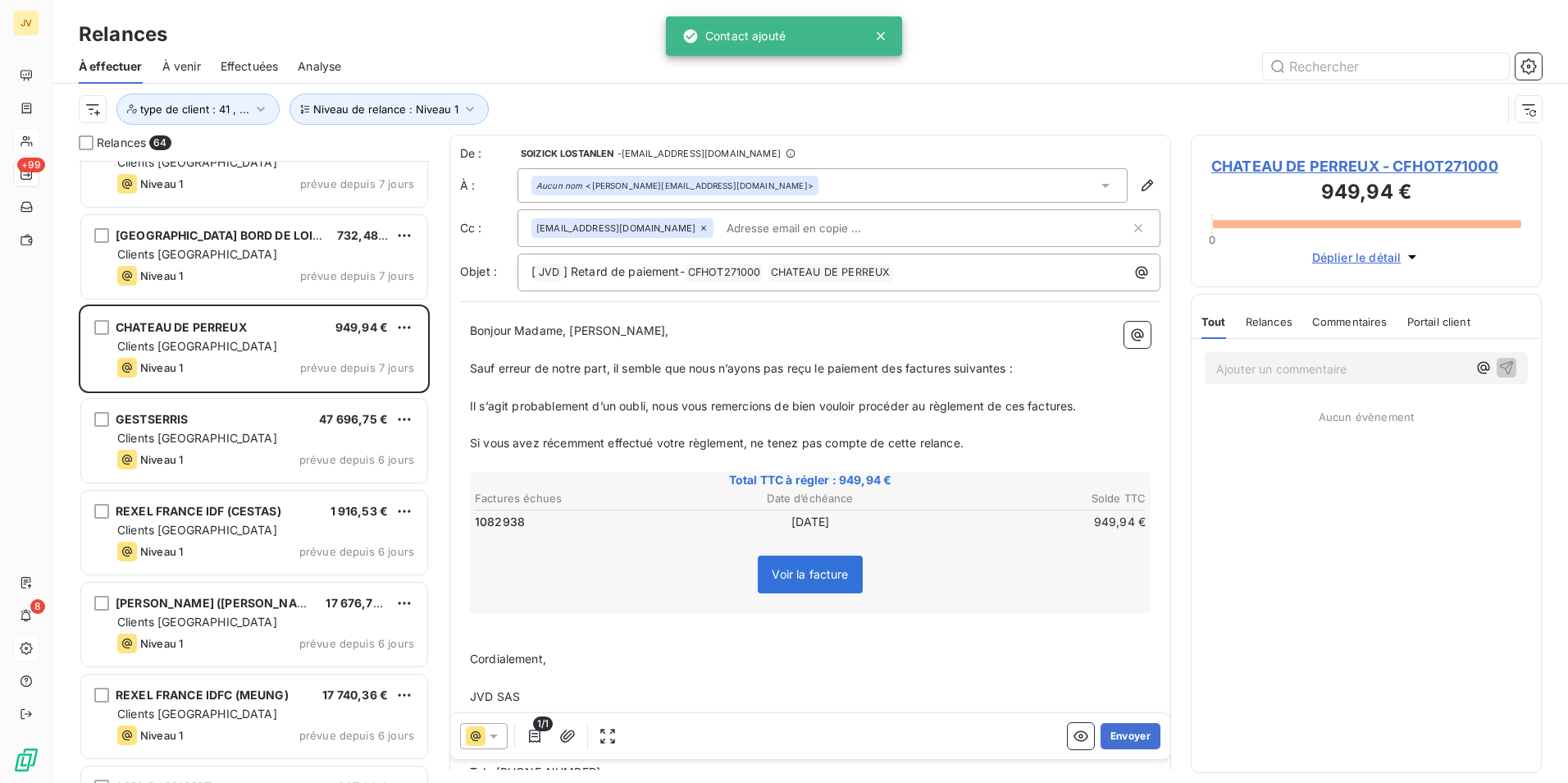
click at [699, 228] on icon at bounding box center [704, 228] width 10 height 10
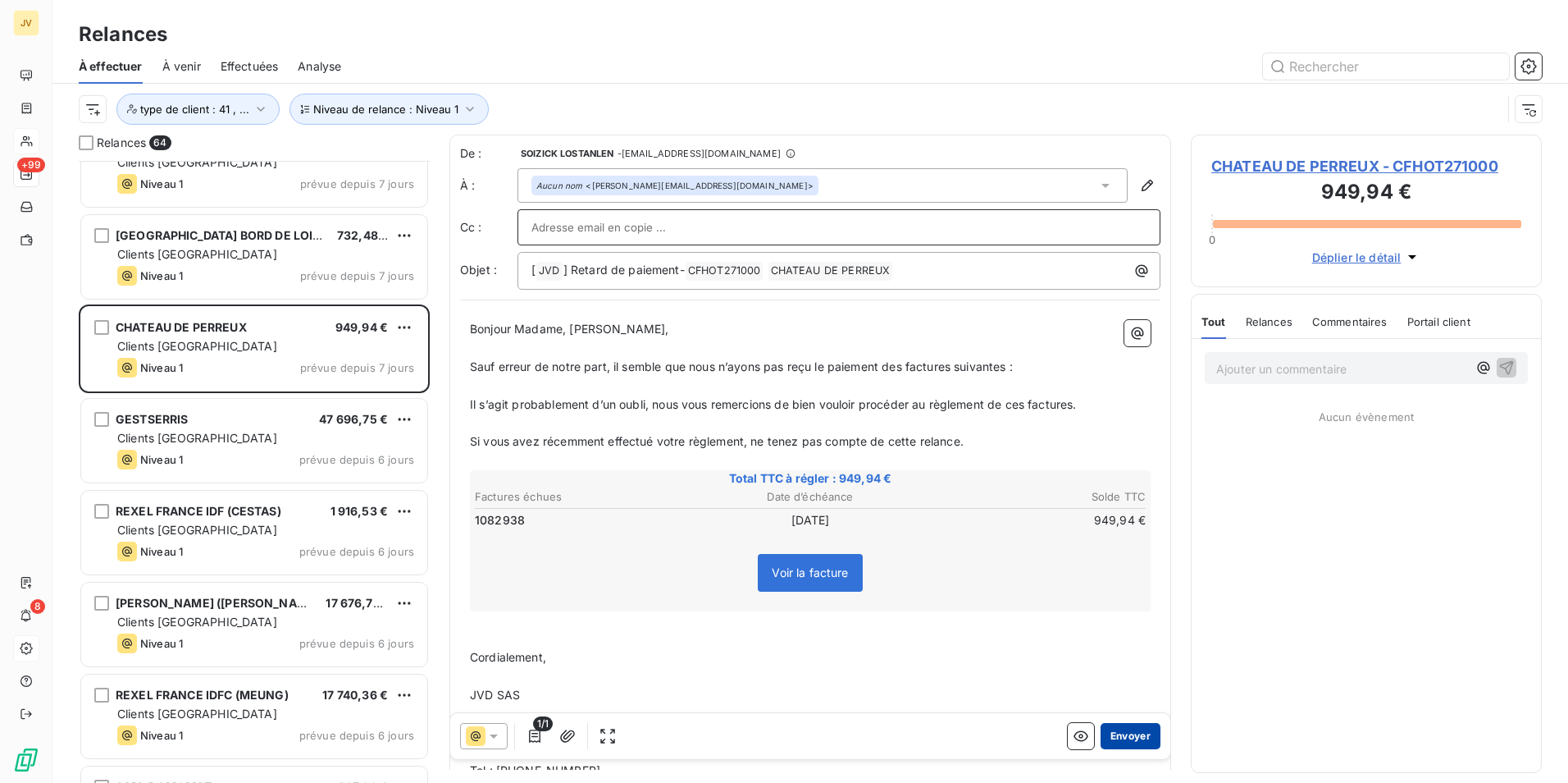
click at [1120, 731] on button "Envoyer" at bounding box center [1130, 736] width 60 height 26
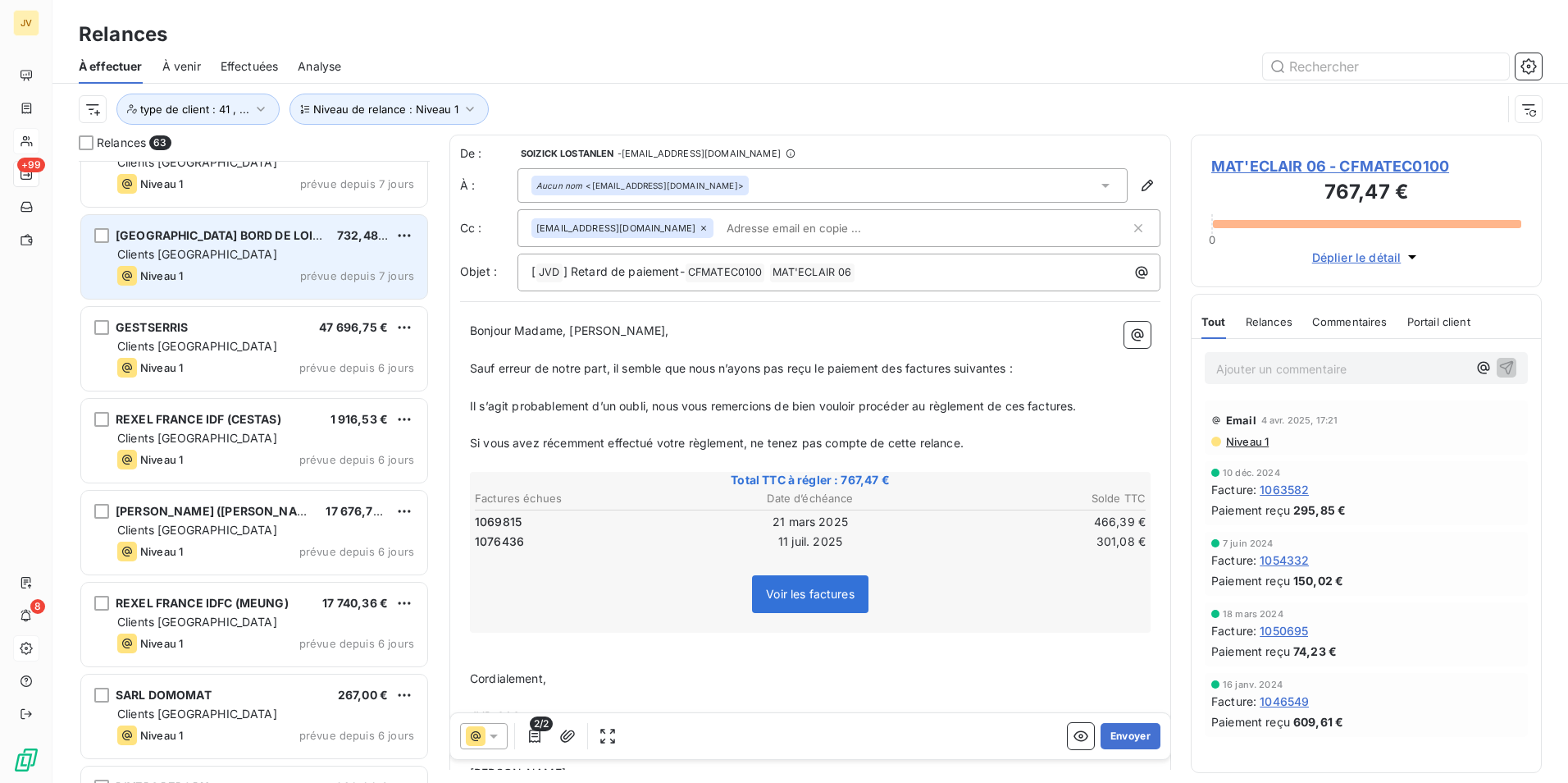
click at [223, 251] on div "Clients [GEOGRAPHIC_DATA]" at bounding box center [266, 254] width 297 height 17
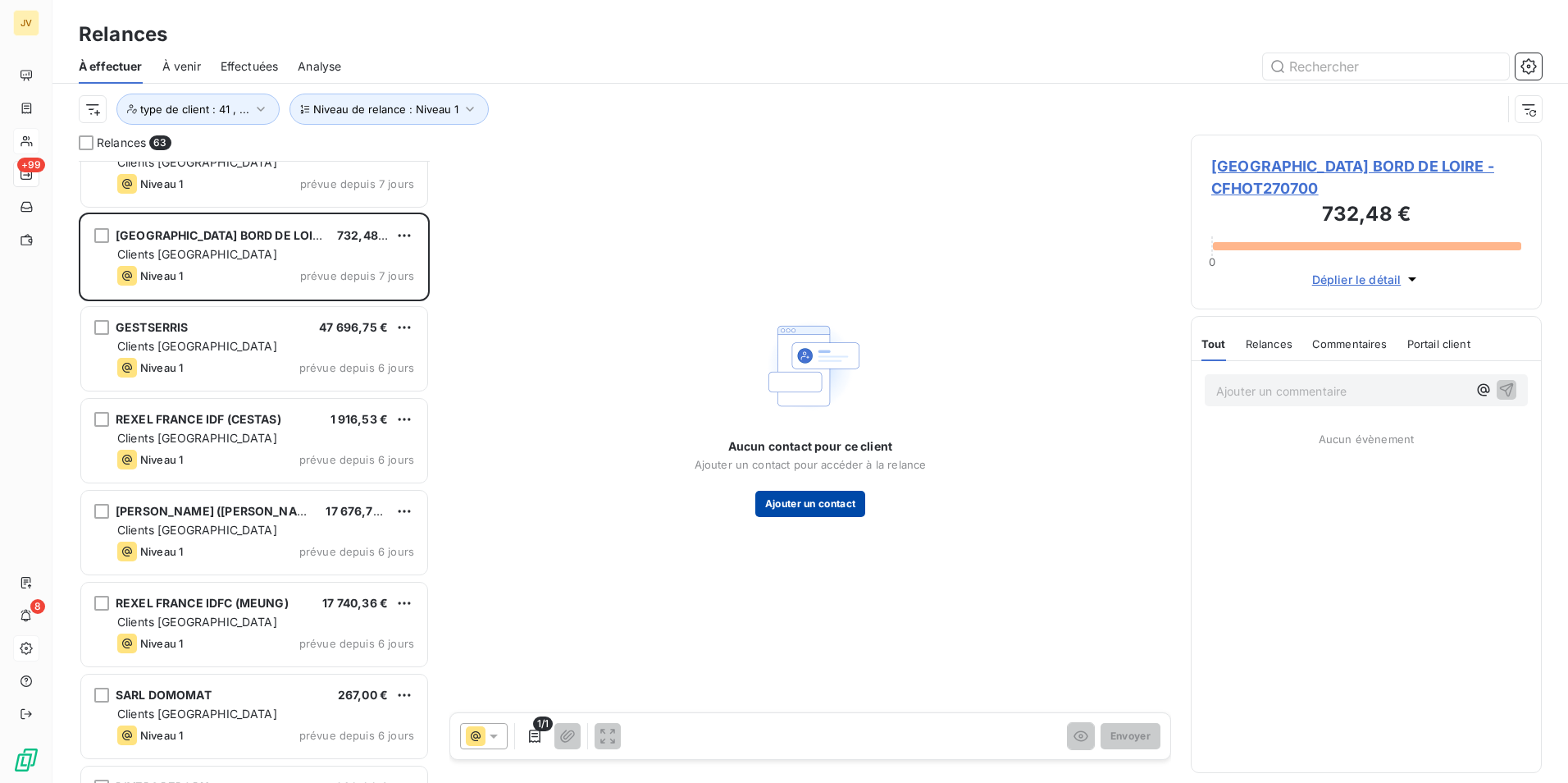
click at [821, 501] on button "Ajouter un contact" at bounding box center [810, 503] width 111 height 26
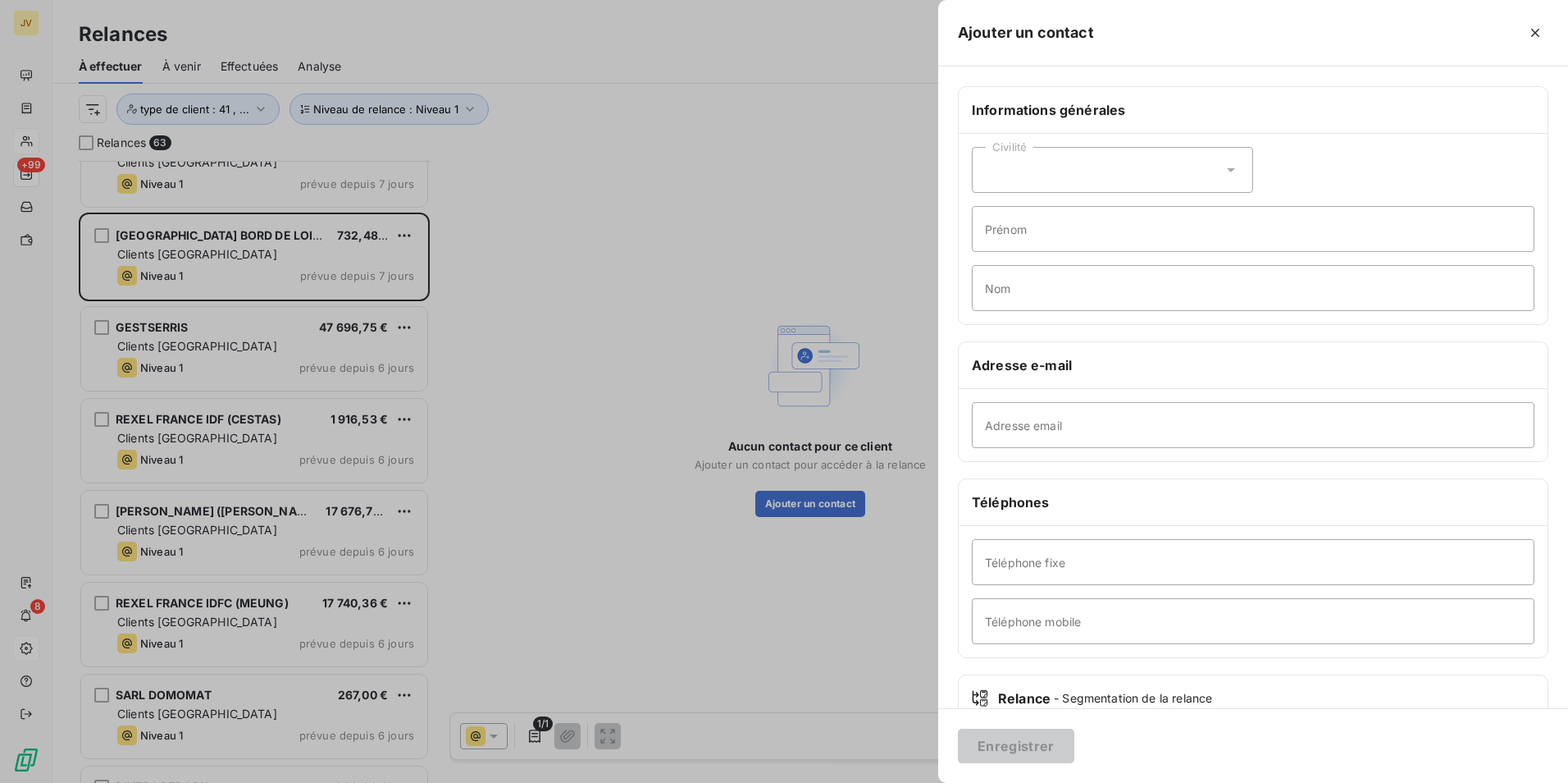
click at [1083, 458] on div "Adresse email" at bounding box center [1253, 425] width 588 height 73
click at [1089, 434] on input "Adresse email" at bounding box center [1253, 425] width 563 height 46
paste input "[EMAIL_ADDRESS][DOMAIN_NAME]"
type input "[EMAIL_ADDRESS][DOMAIN_NAME]"
click at [1016, 739] on button "Enregistrer" at bounding box center [1016, 746] width 117 height 34
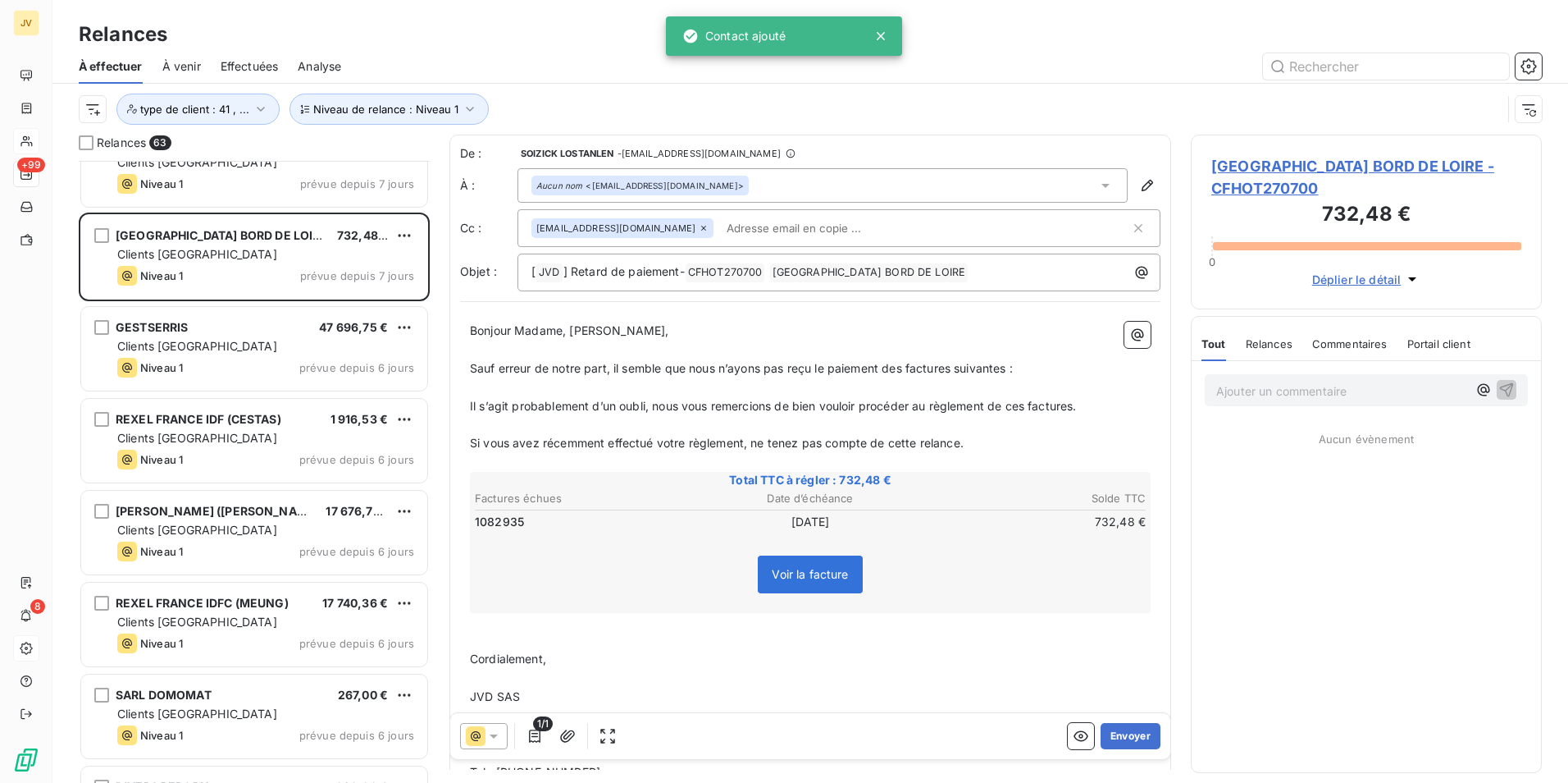
click at [699, 231] on icon at bounding box center [704, 228] width 10 height 10
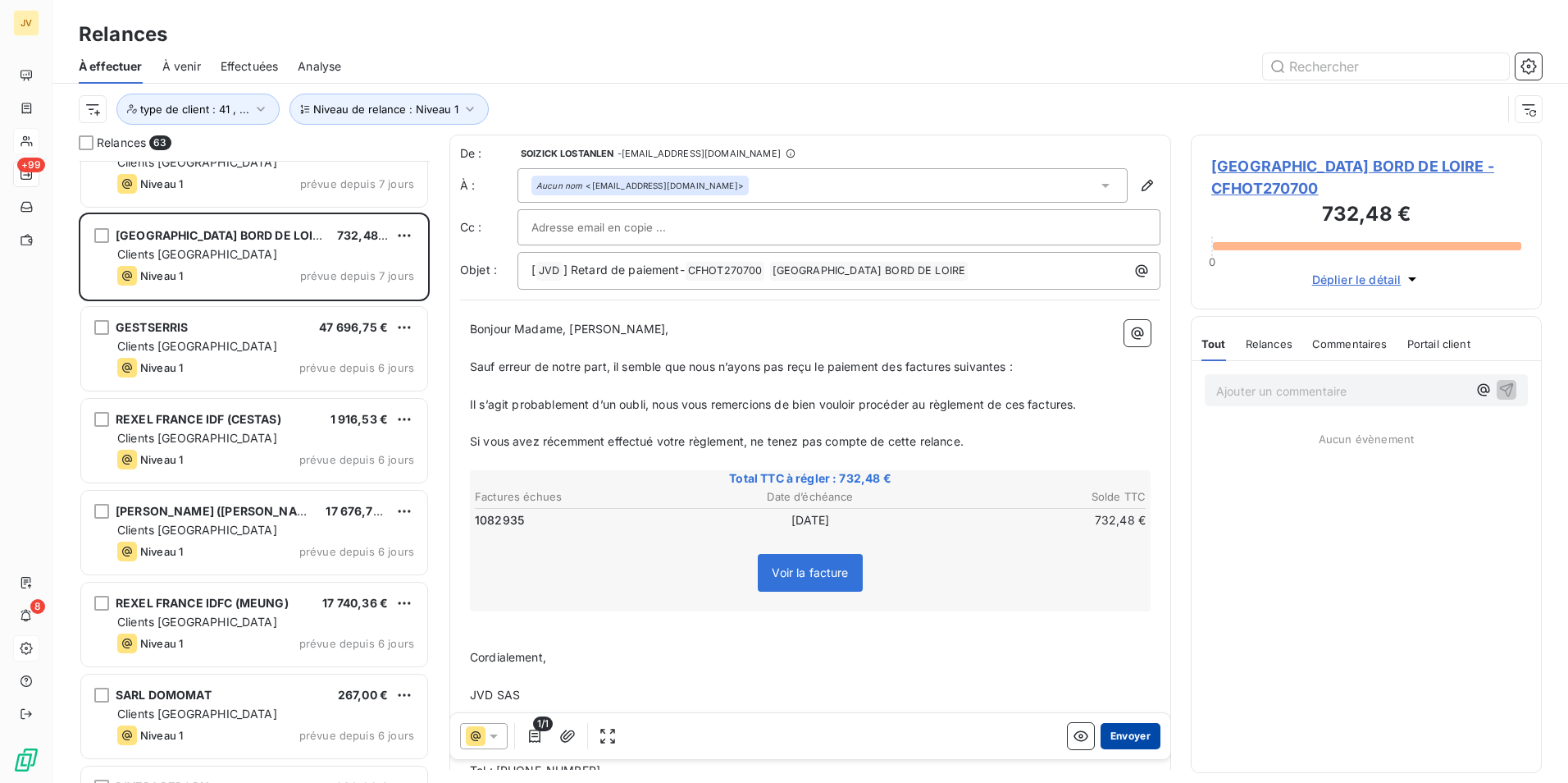
click at [1123, 734] on button "Envoyer" at bounding box center [1130, 736] width 60 height 26
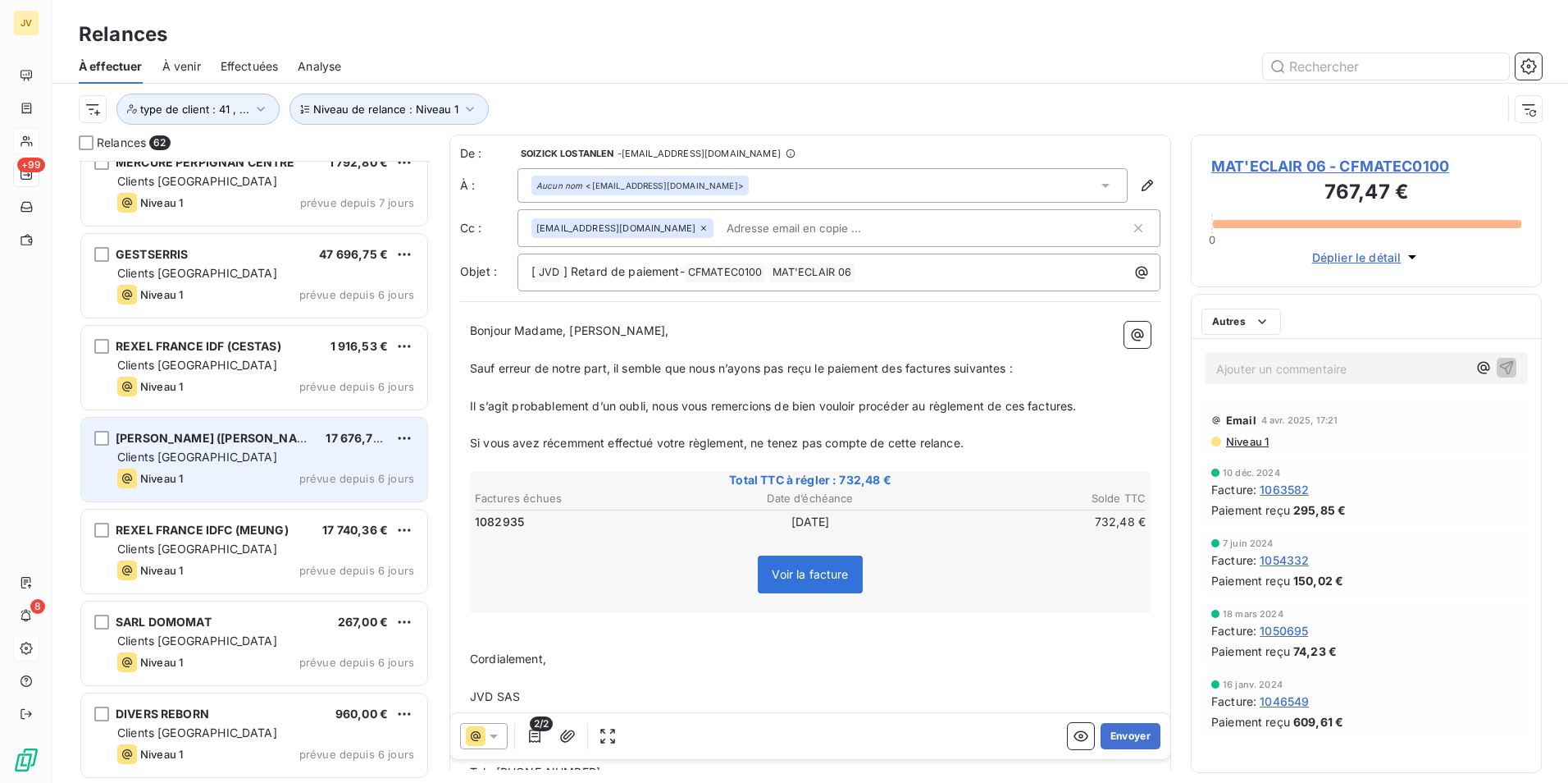
scroll to position [5076, 0]
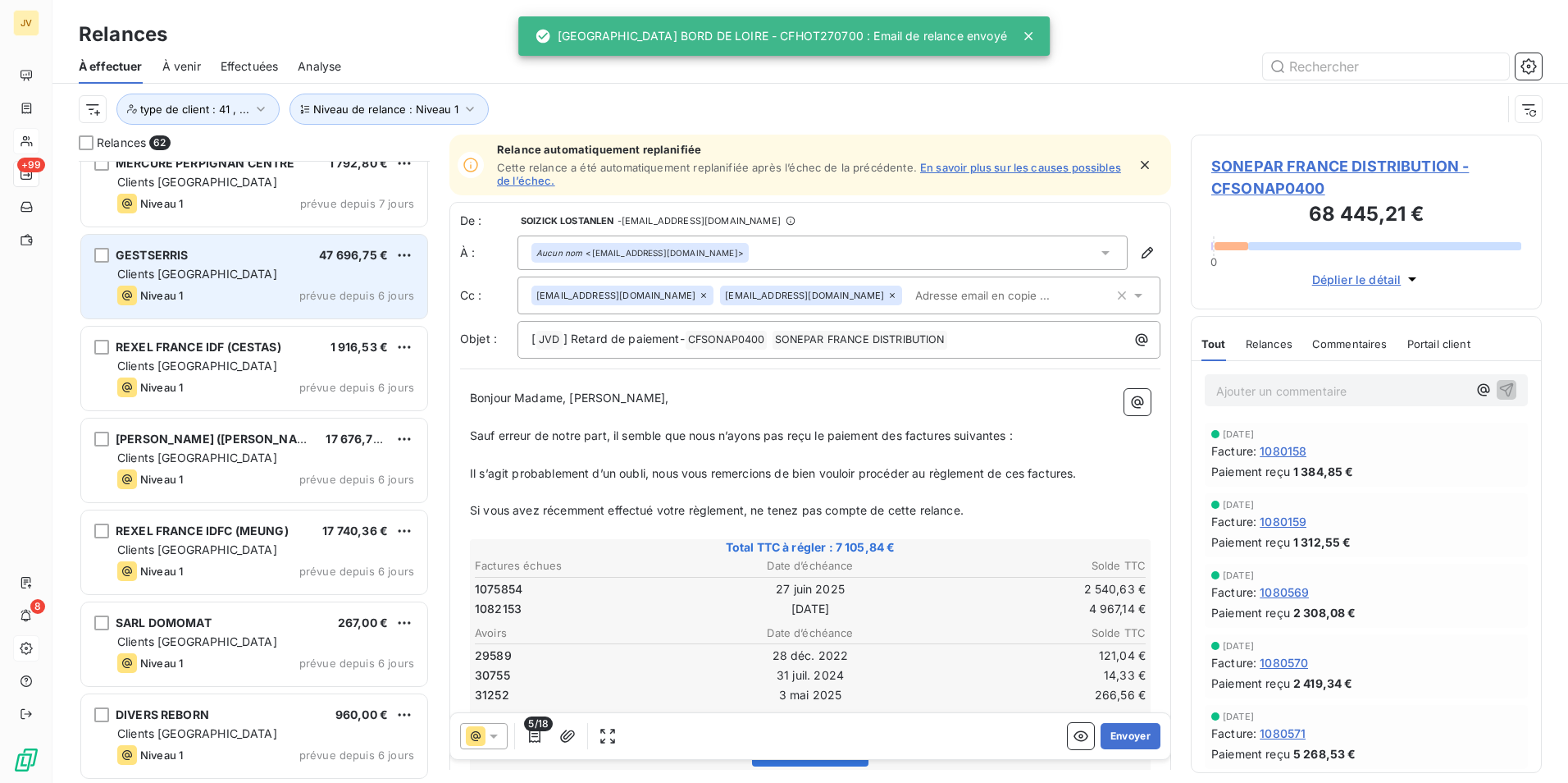
scroll to position [4994, 0]
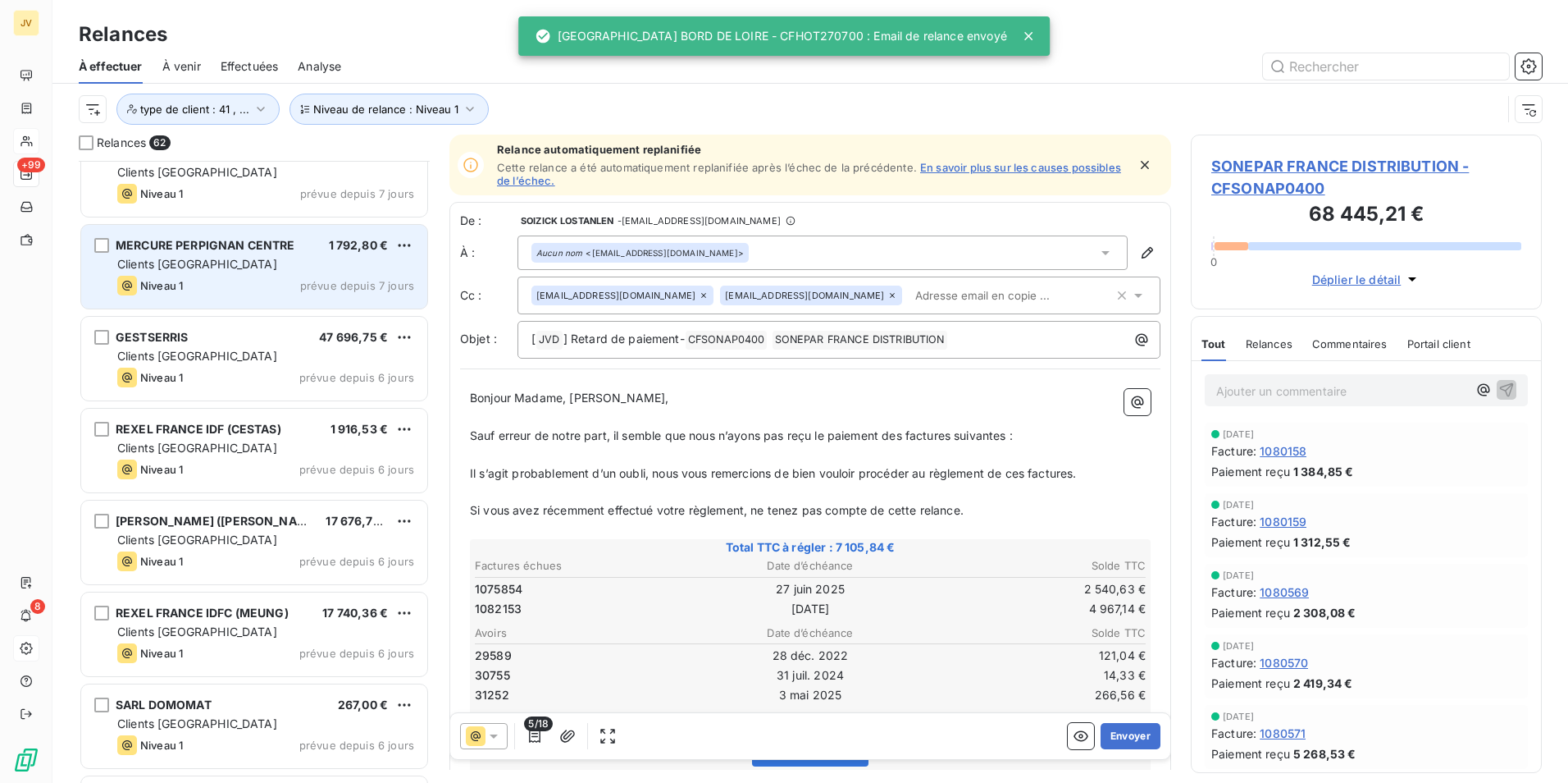
click at [254, 278] on div "Niveau 1 prévue depuis 7 jours" at bounding box center [266, 286] width 297 height 20
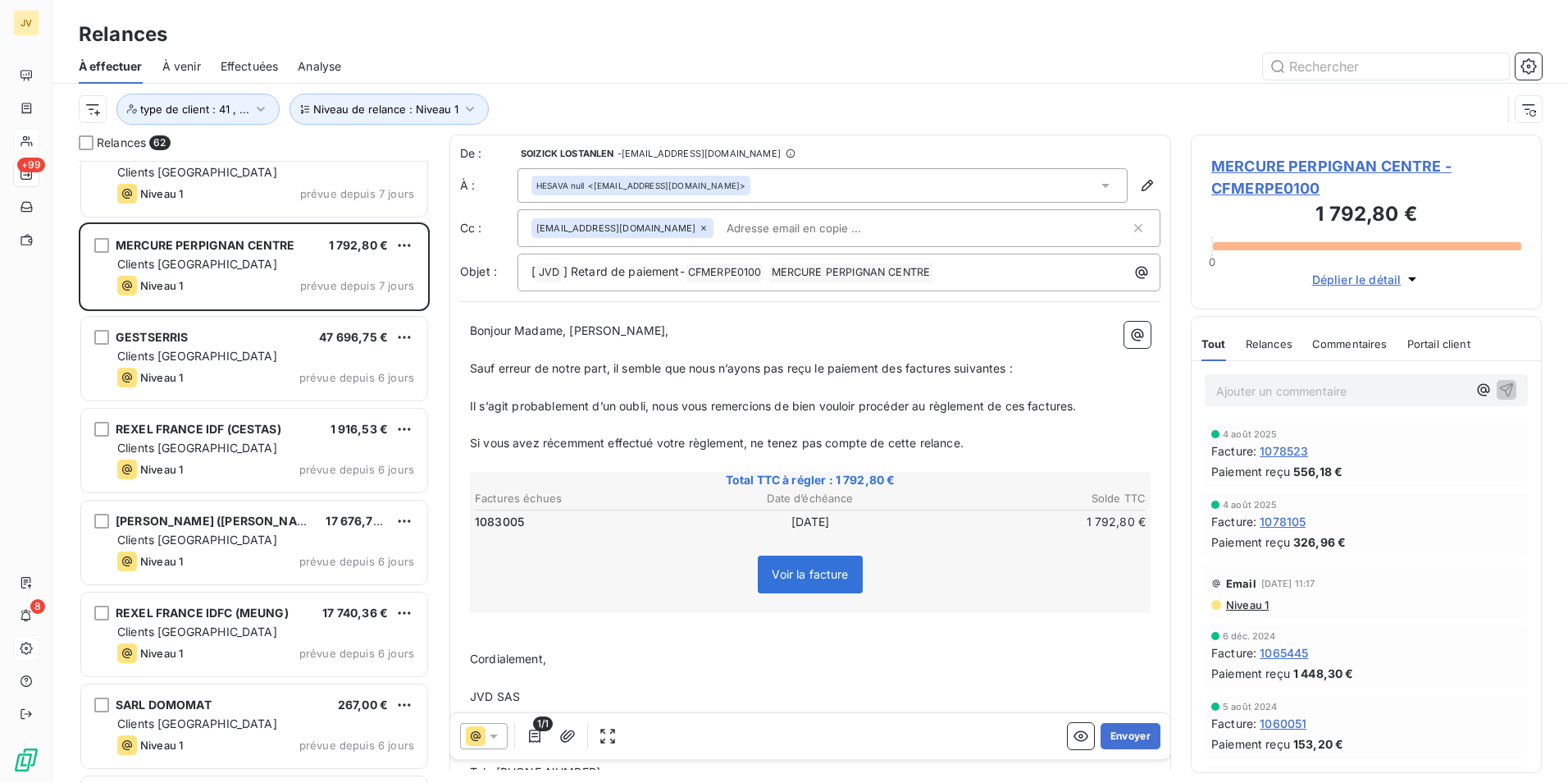
click at [699, 224] on icon at bounding box center [704, 228] width 10 height 10
click at [1115, 732] on button "Envoyer" at bounding box center [1130, 736] width 60 height 26
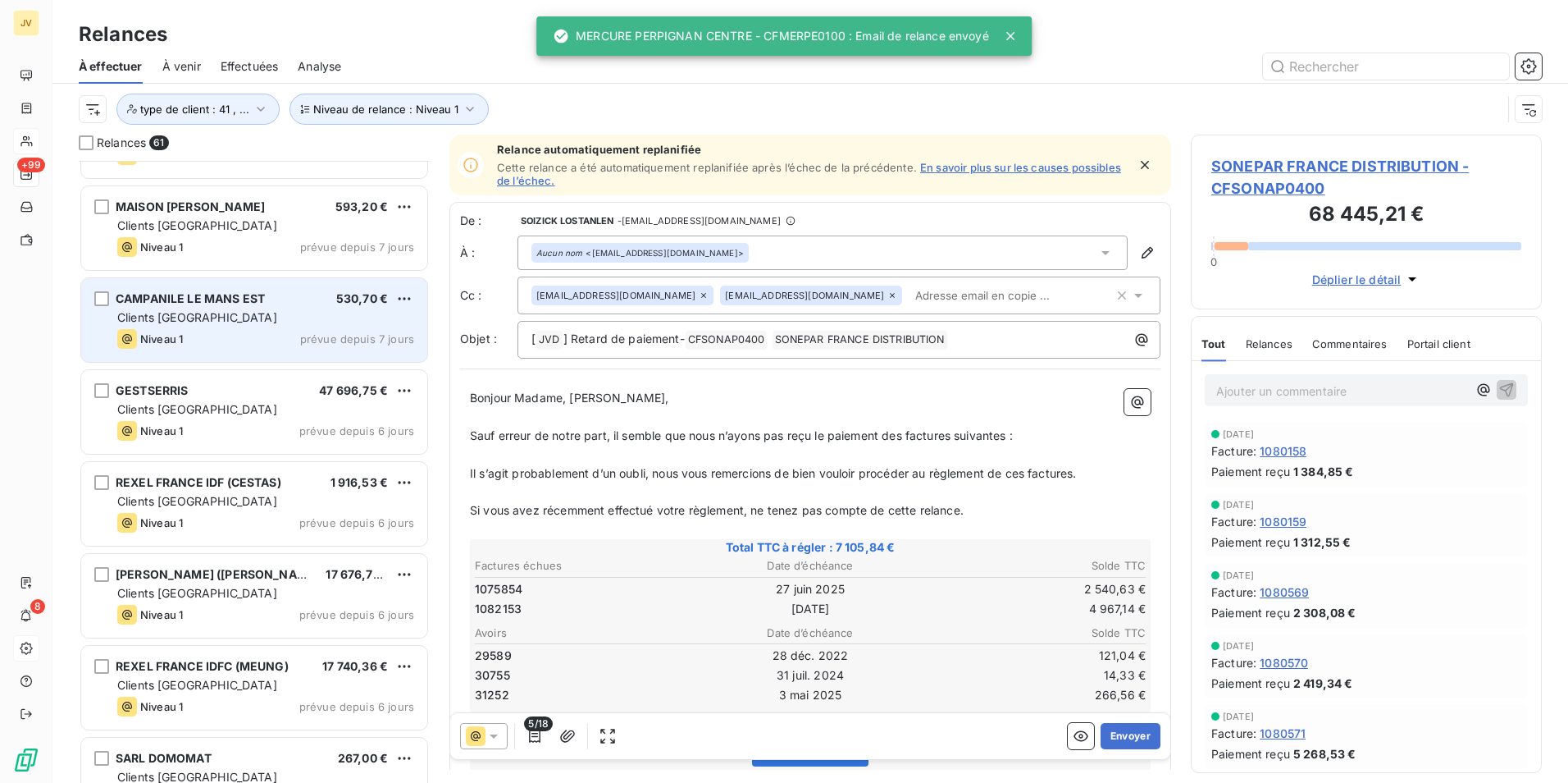
scroll to position [4820, 0]
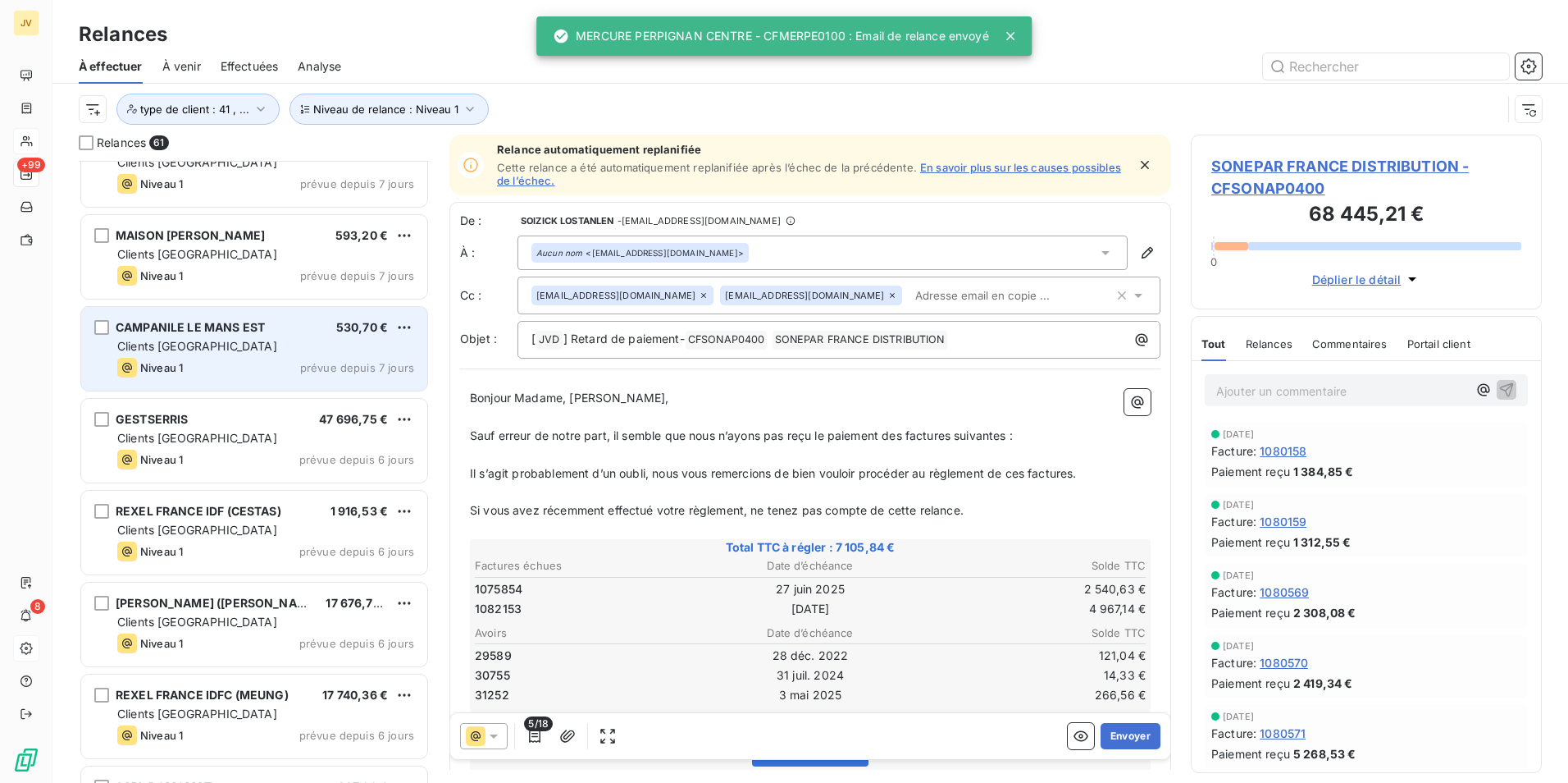
click at [261, 358] on div "Niveau 1 prévue depuis 7 jours" at bounding box center [266, 368] width 297 height 20
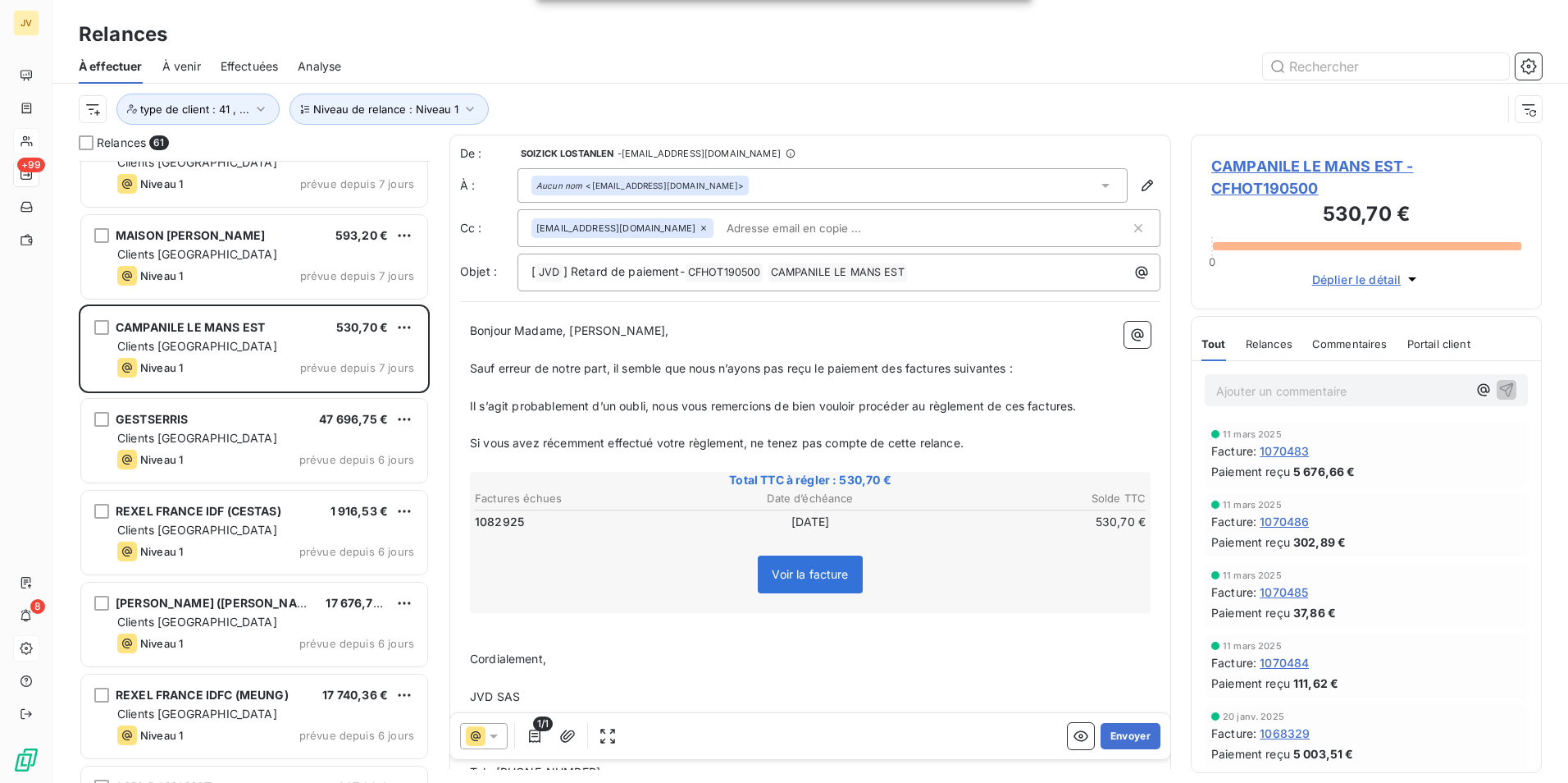
click at [699, 226] on icon at bounding box center [704, 228] width 10 height 10
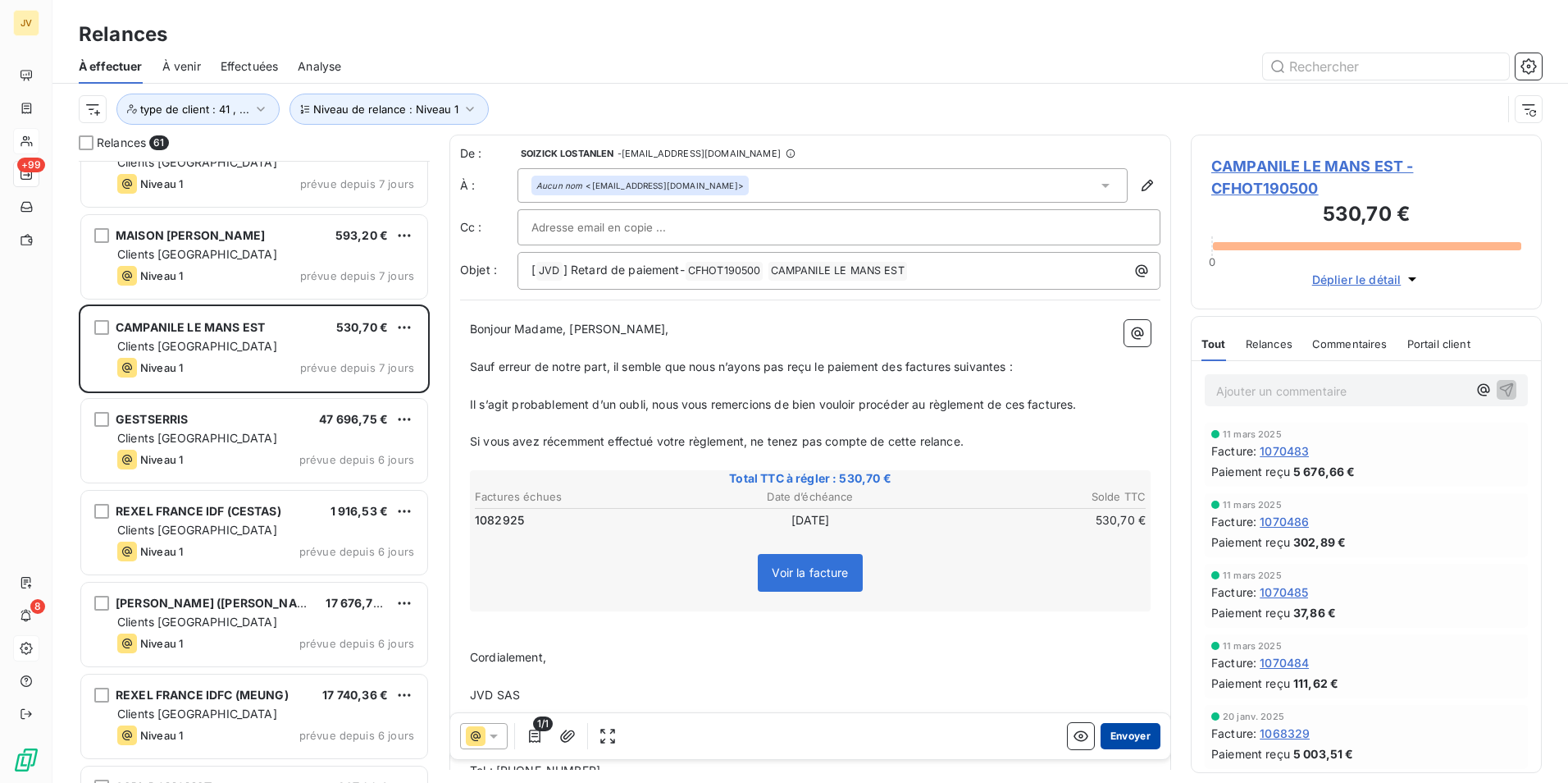
click at [1114, 731] on button "Envoyer" at bounding box center [1130, 736] width 60 height 26
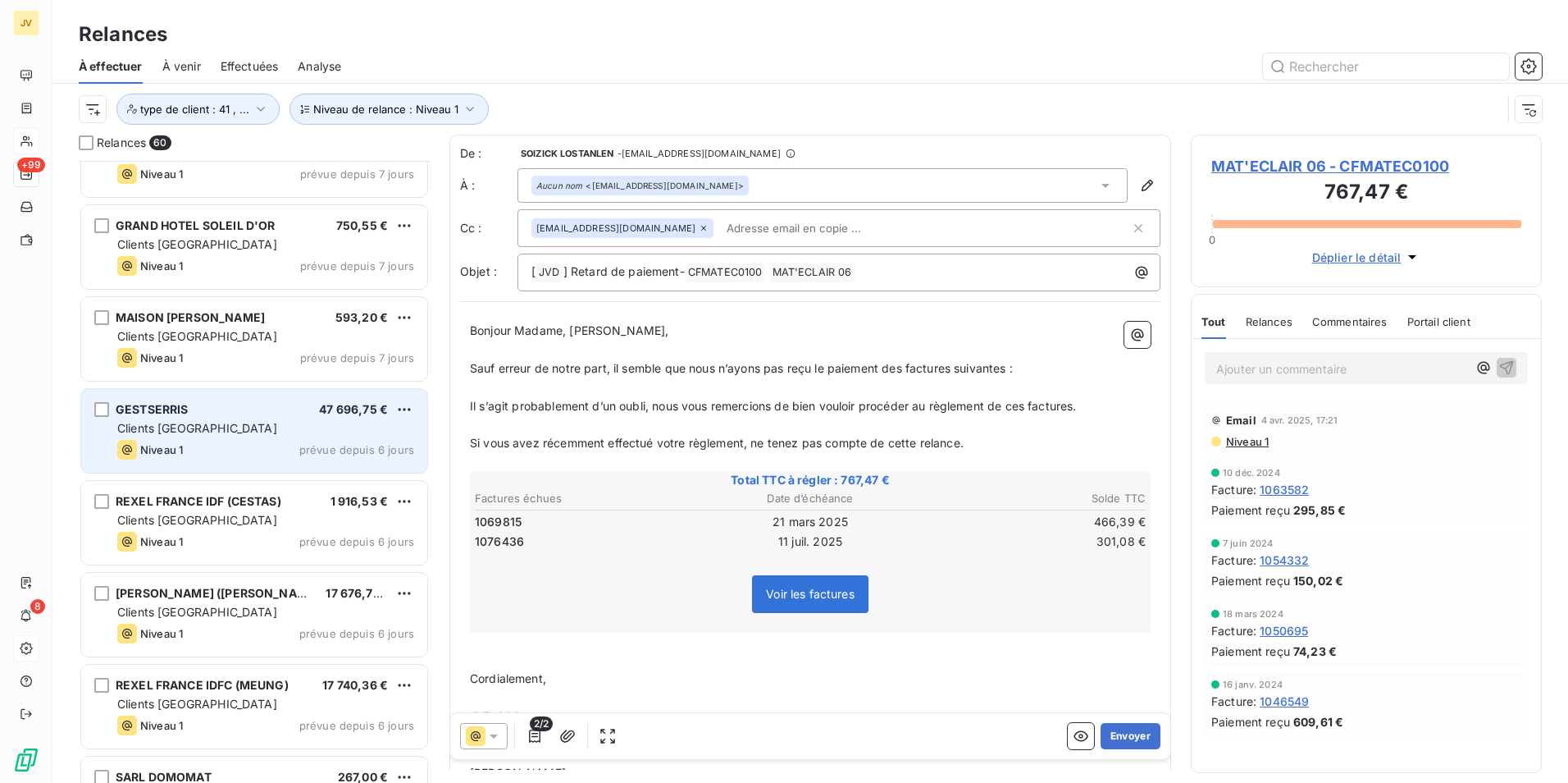
scroll to position [4656, 0]
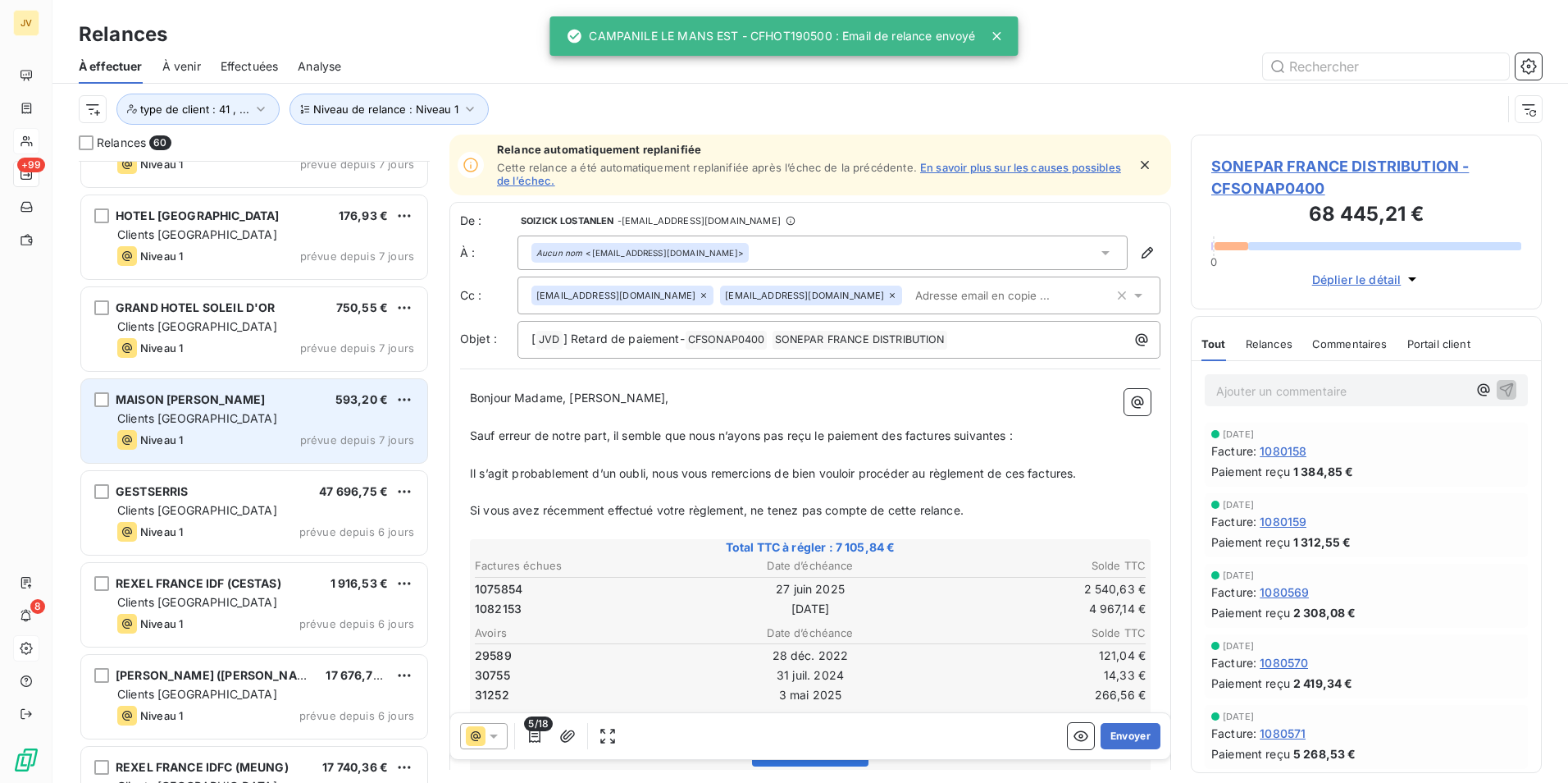
click at [224, 439] on div "Niveau 1 prévue depuis 7 jours" at bounding box center [266, 440] width 297 height 20
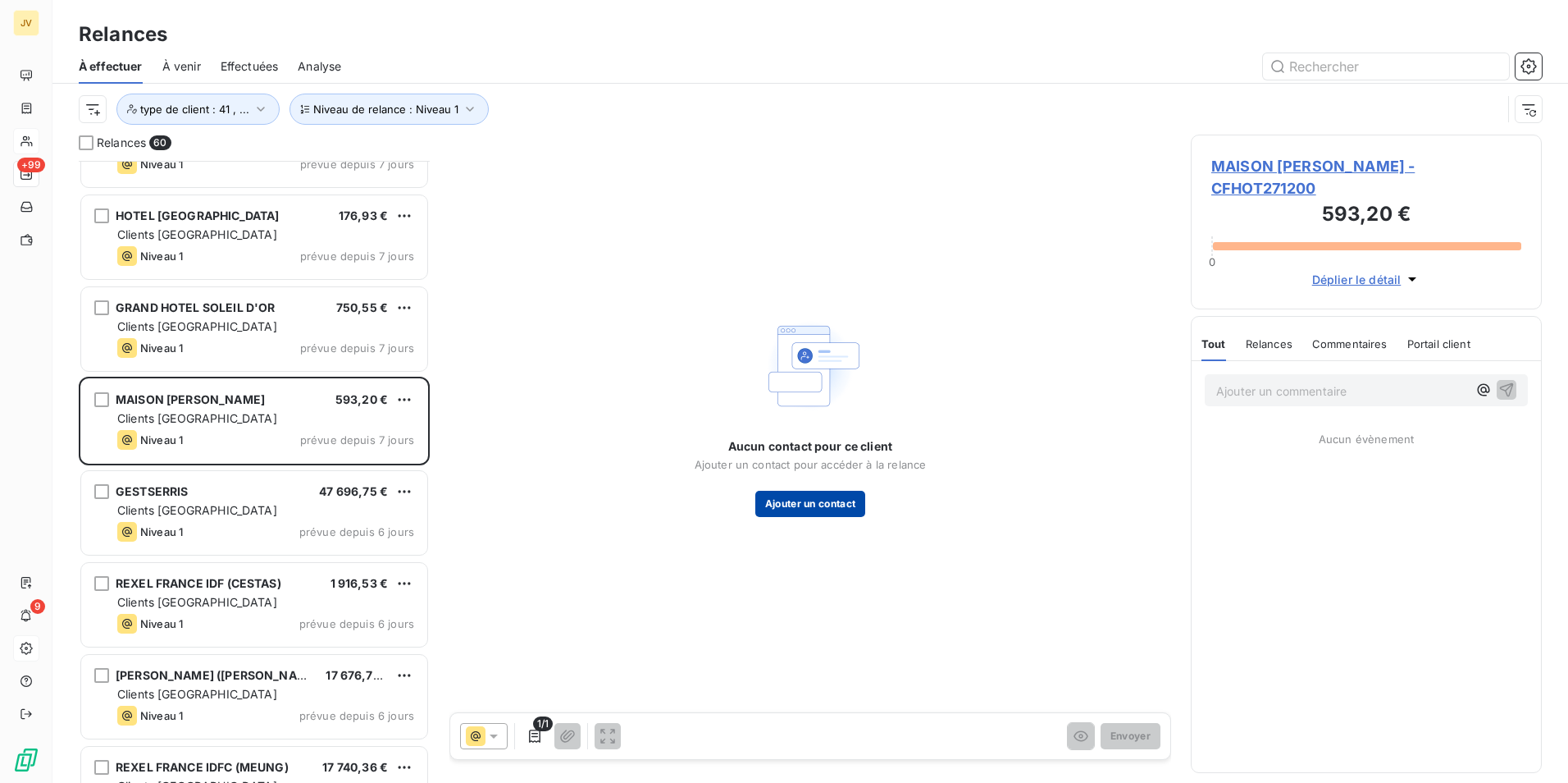
click at [801, 502] on button "Ajouter un contact" at bounding box center [810, 503] width 111 height 26
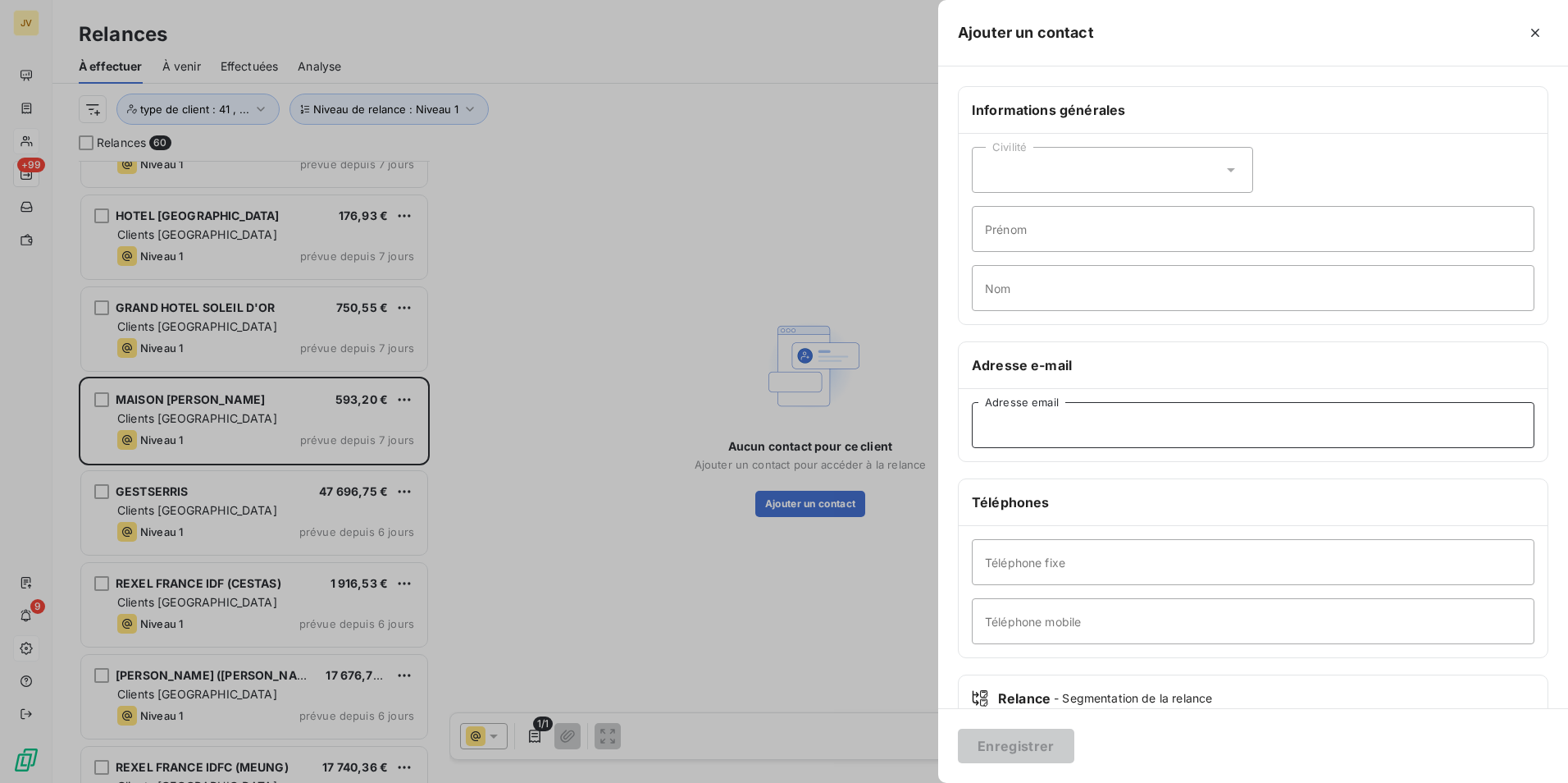
click at [1025, 416] on input "Adresse email" at bounding box center [1253, 425] width 563 height 46
paste input "[EMAIL_ADDRESS][DOMAIN_NAME]"
type input "[EMAIL_ADDRESS][DOMAIN_NAME]"
drag, startPoint x: 1005, startPoint y: 760, endPoint x: 1011, endPoint y: 751, distance: 10.8
click at [1005, 758] on button "Enregistrer" at bounding box center [1016, 746] width 117 height 34
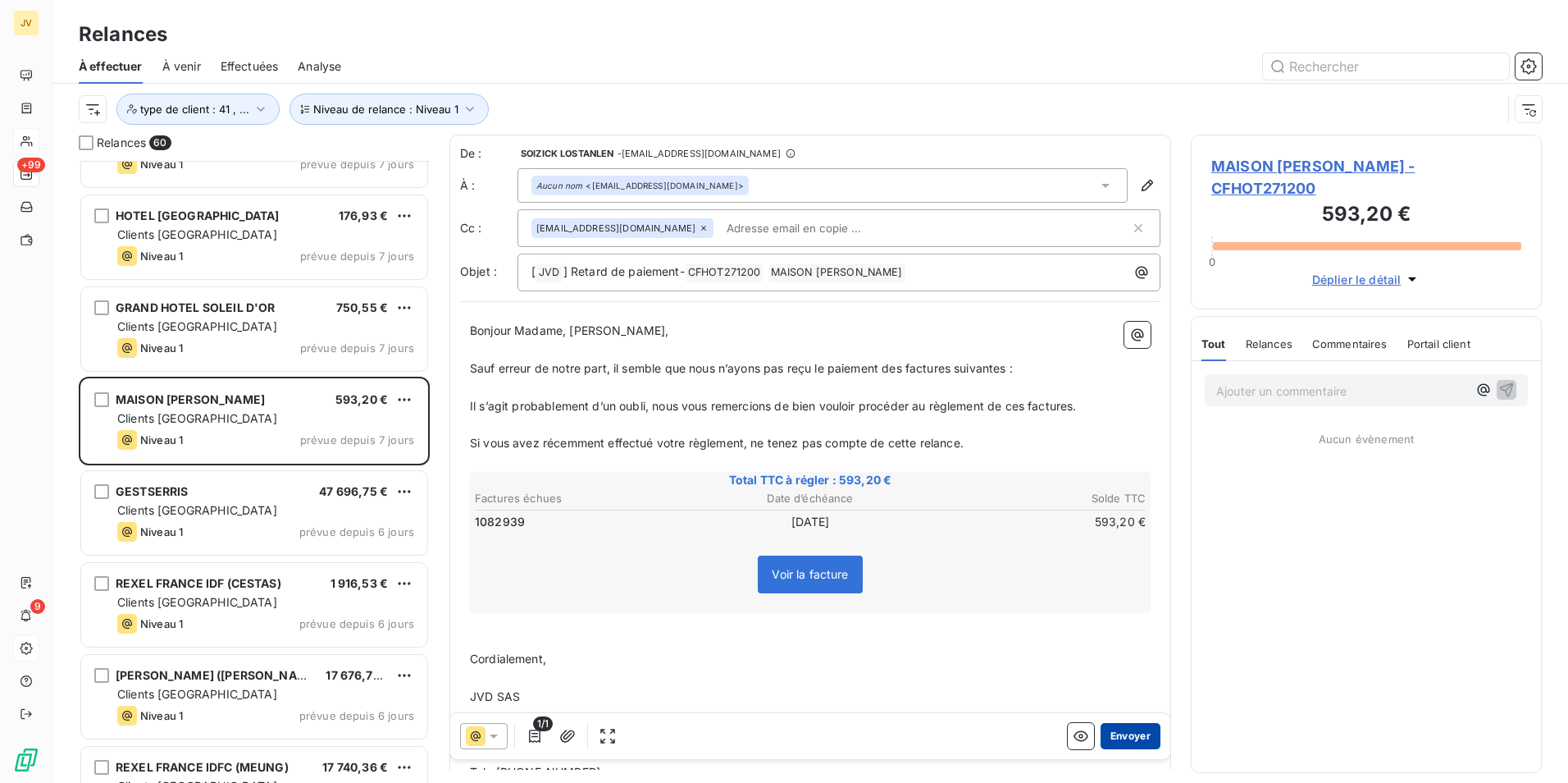
click at [1115, 729] on button "Envoyer" at bounding box center [1130, 736] width 60 height 26
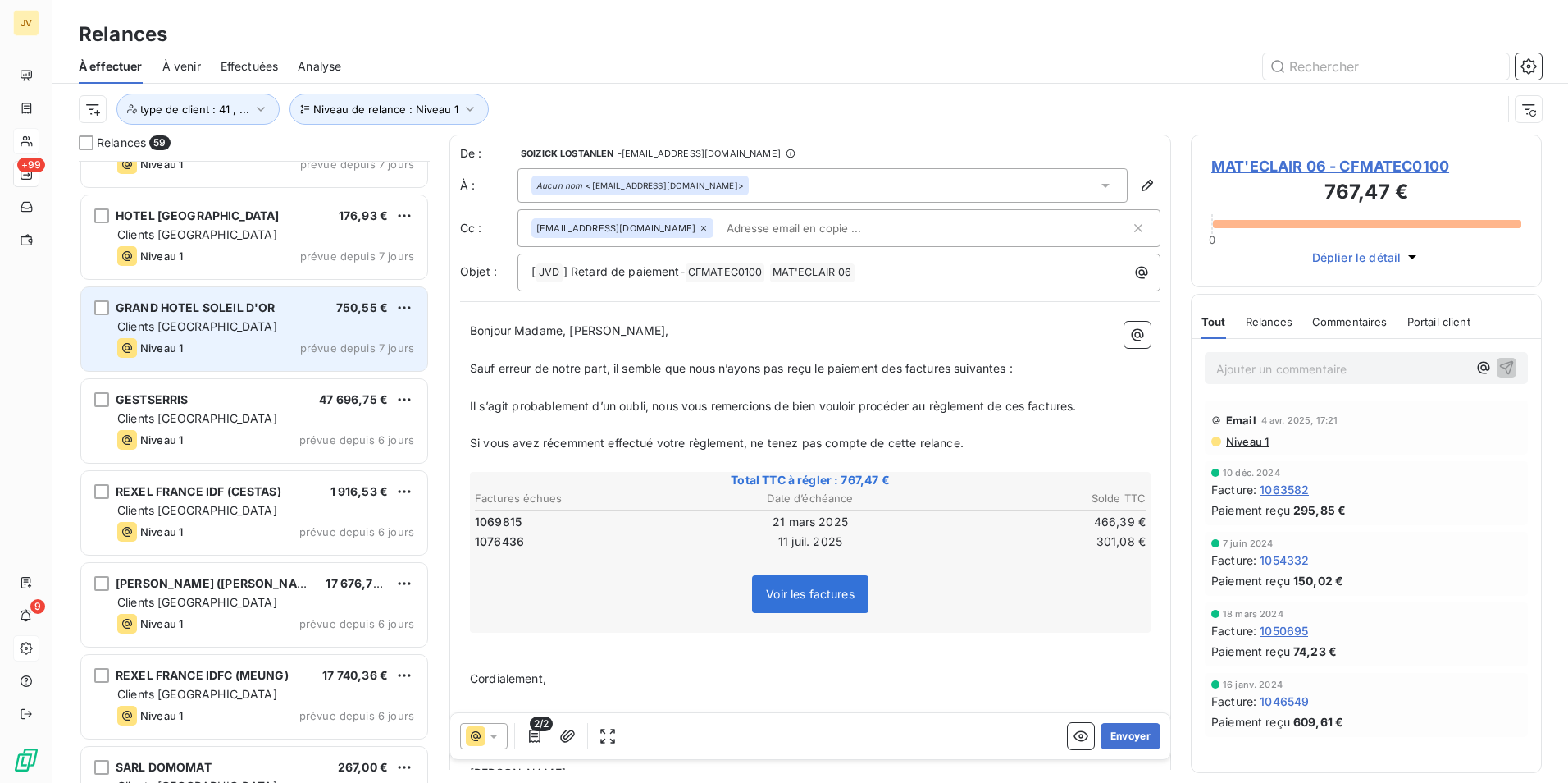
click at [286, 329] on div "Clients [GEOGRAPHIC_DATA]" at bounding box center [266, 326] width 297 height 17
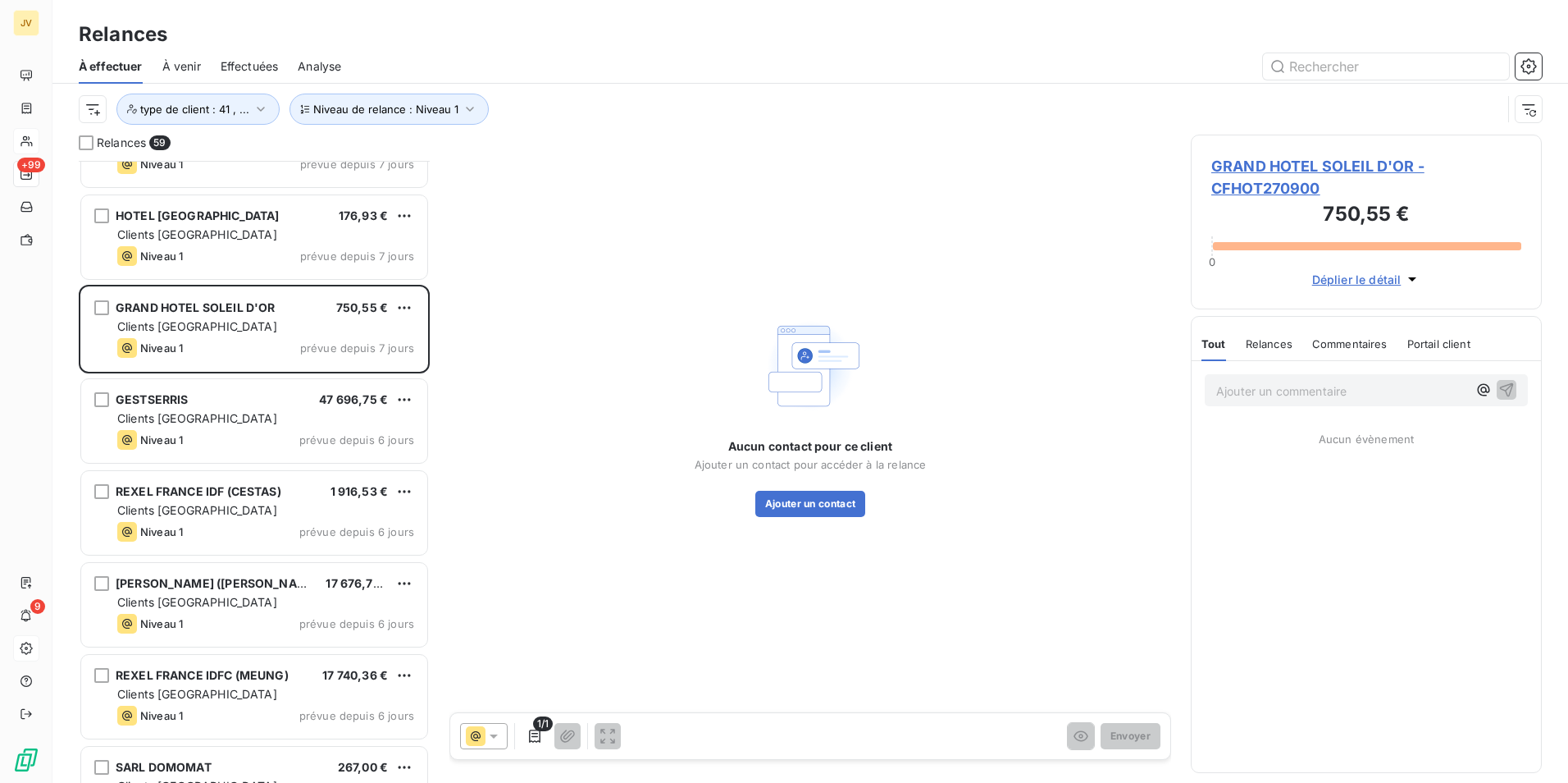
click at [805, 488] on div "Aucun contact pour ce client Ajouter un contact pour accéder à la relance Ajout…" at bounding box center [810, 478] width 232 height 78
click at [805, 498] on button "Ajouter un contact" at bounding box center [810, 503] width 111 height 26
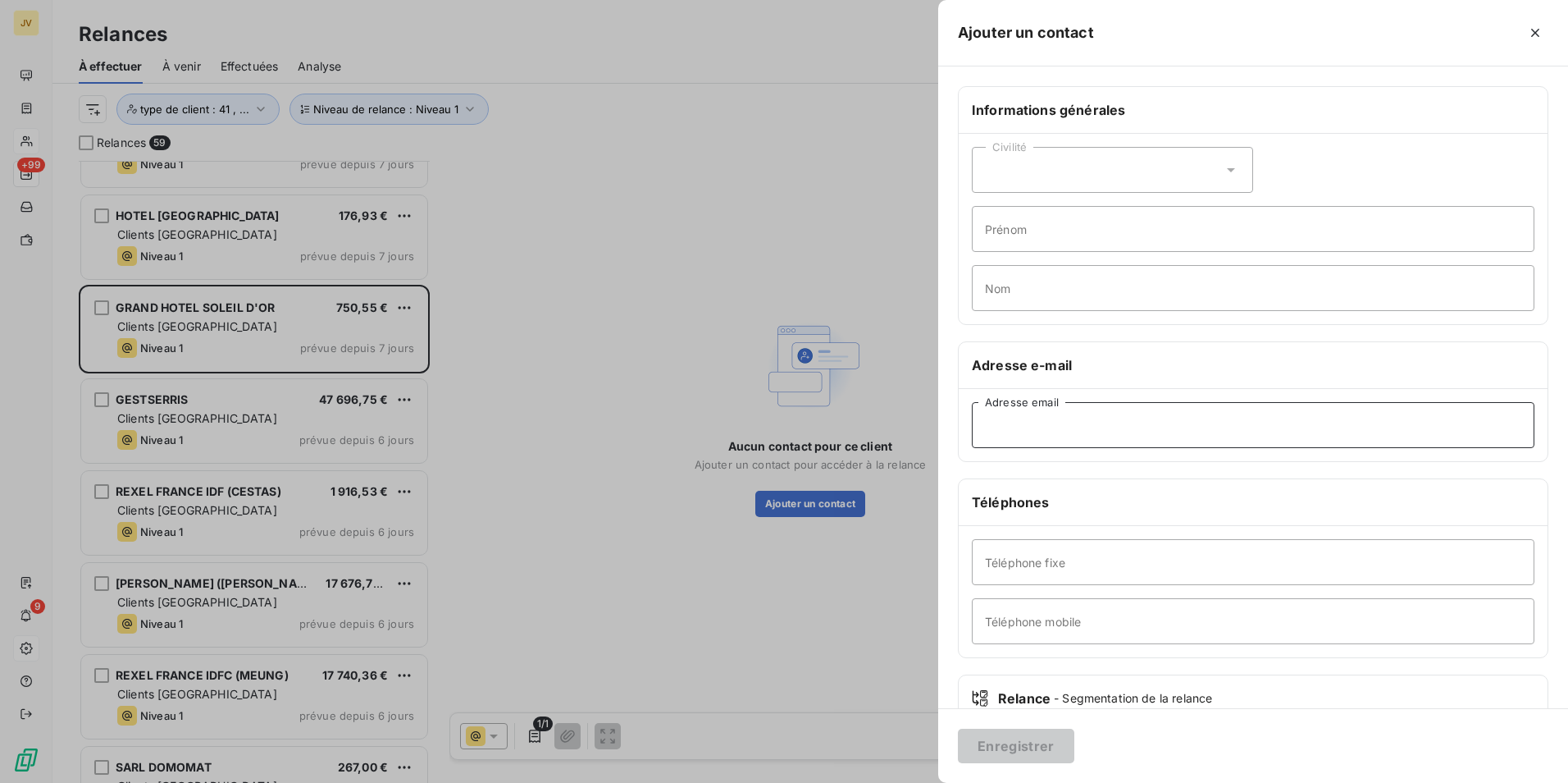
click at [1050, 430] on input "Adresse email" at bounding box center [1253, 425] width 563 height 46
paste input "[EMAIL_ADDRESS][DOMAIN_NAME]"
type input "[EMAIL_ADDRESS][DOMAIN_NAME]"
click at [1021, 738] on button "Enregistrer" at bounding box center [1016, 746] width 117 height 34
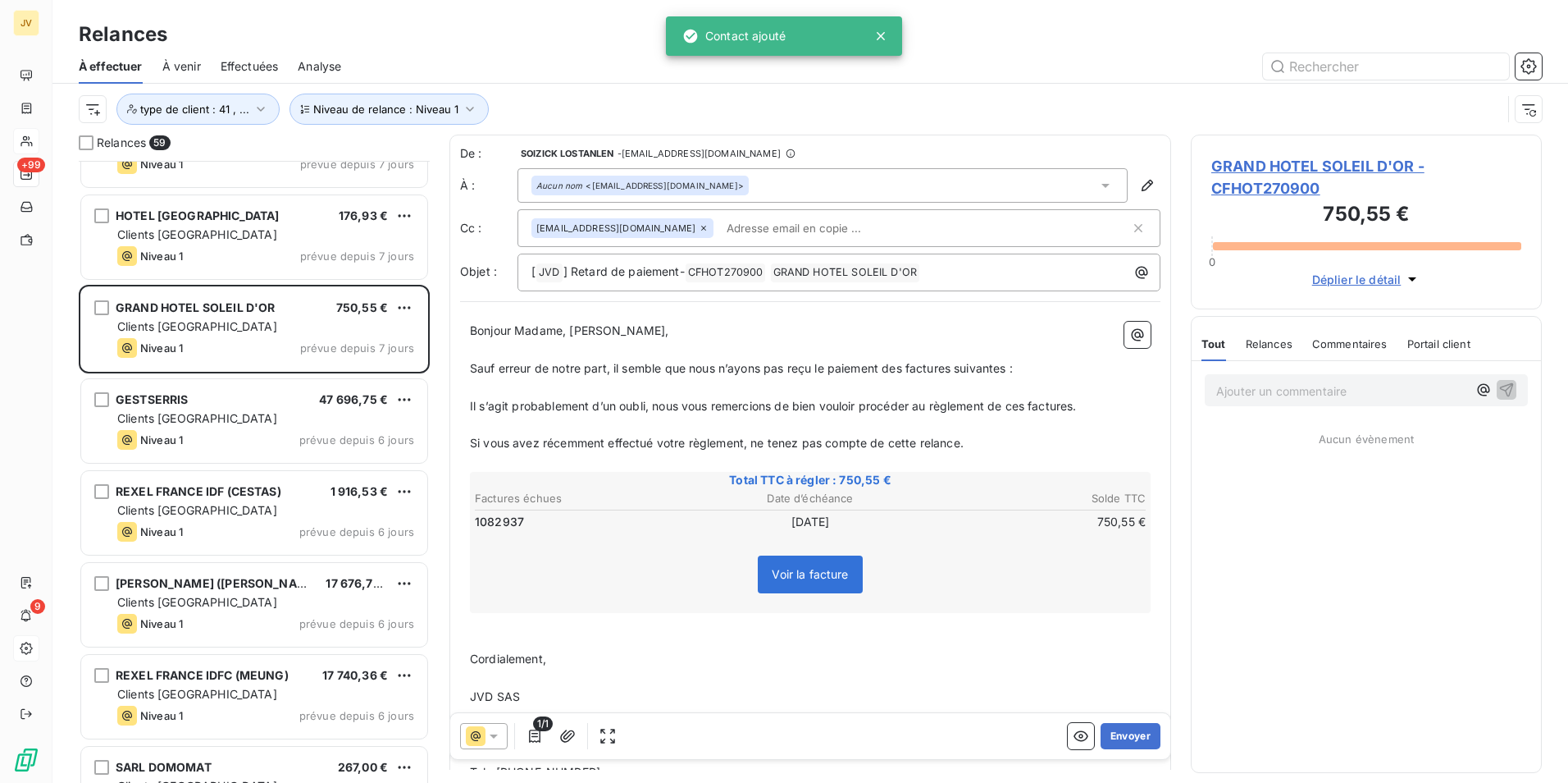
click at [699, 224] on icon at bounding box center [704, 228] width 10 height 10
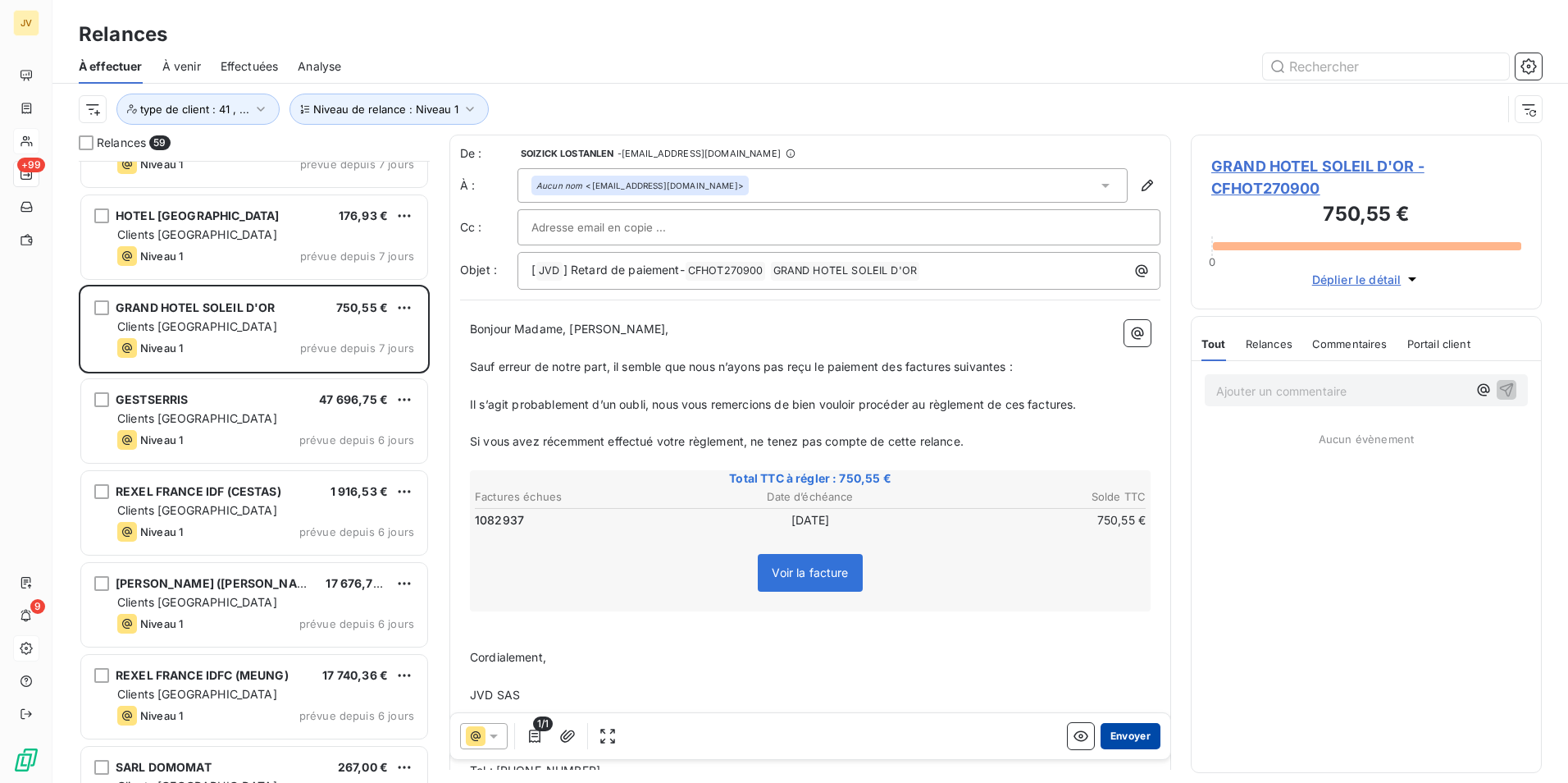
click at [1119, 737] on button "Envoyer" at bounding box center [1130, 736] width 60 height 26
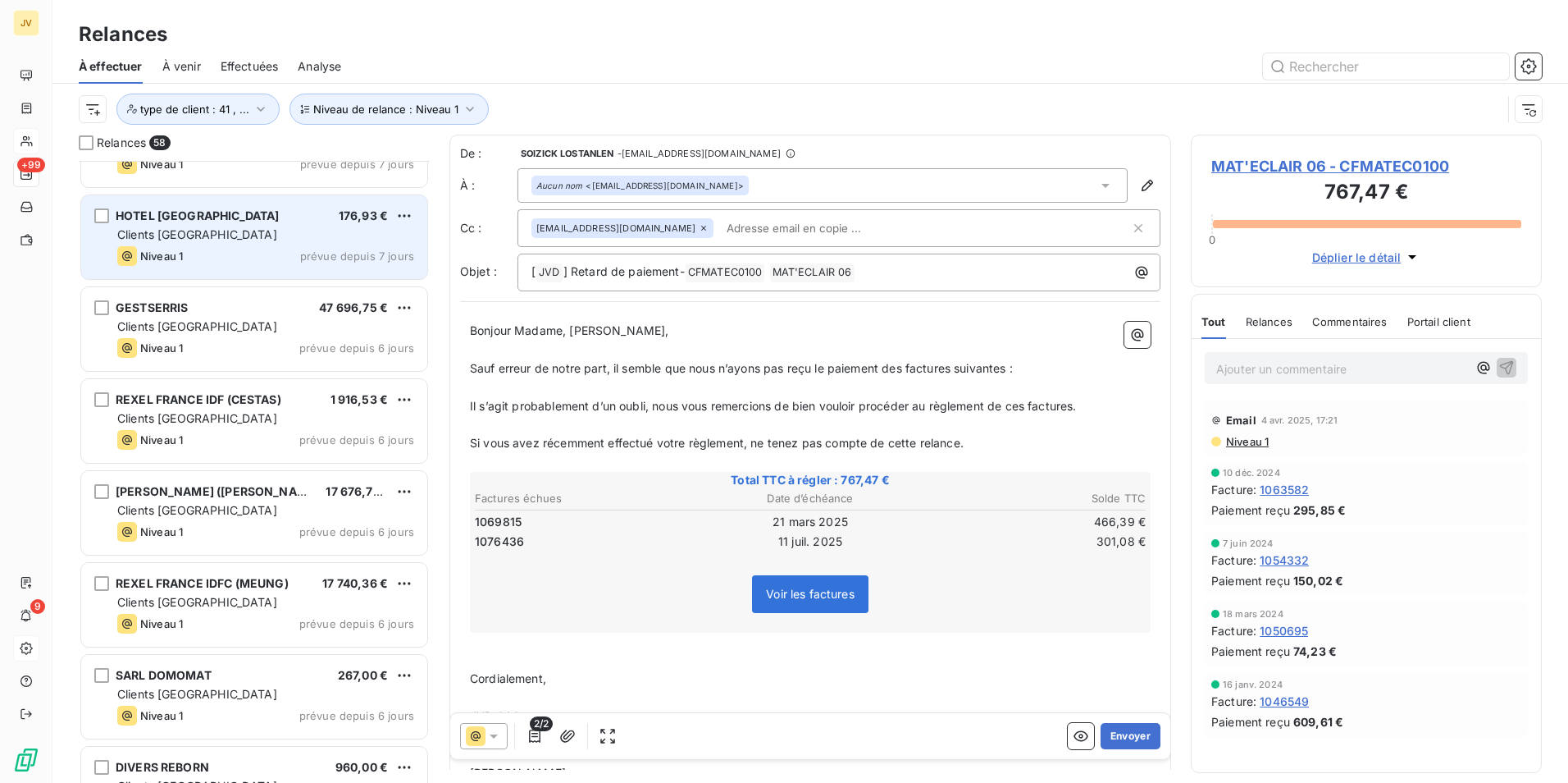
click at [195, 218] on span "HOTEL [GEOGRAPHIC_DATA]" at bounding box center [197, 215] width 163 height 14
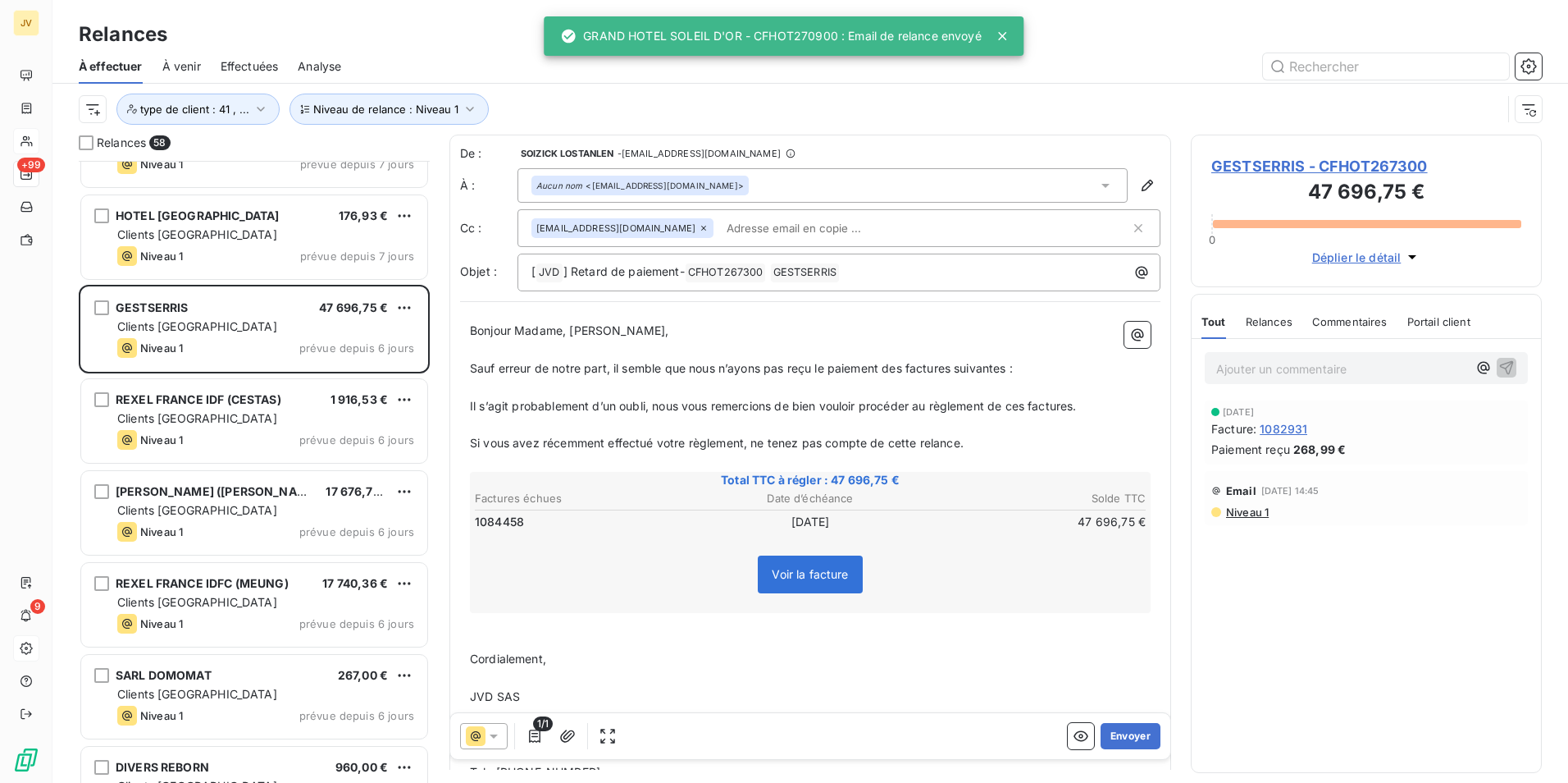
click at [699, 229] on icon at bounding box center [704, 228] width 10 height 10
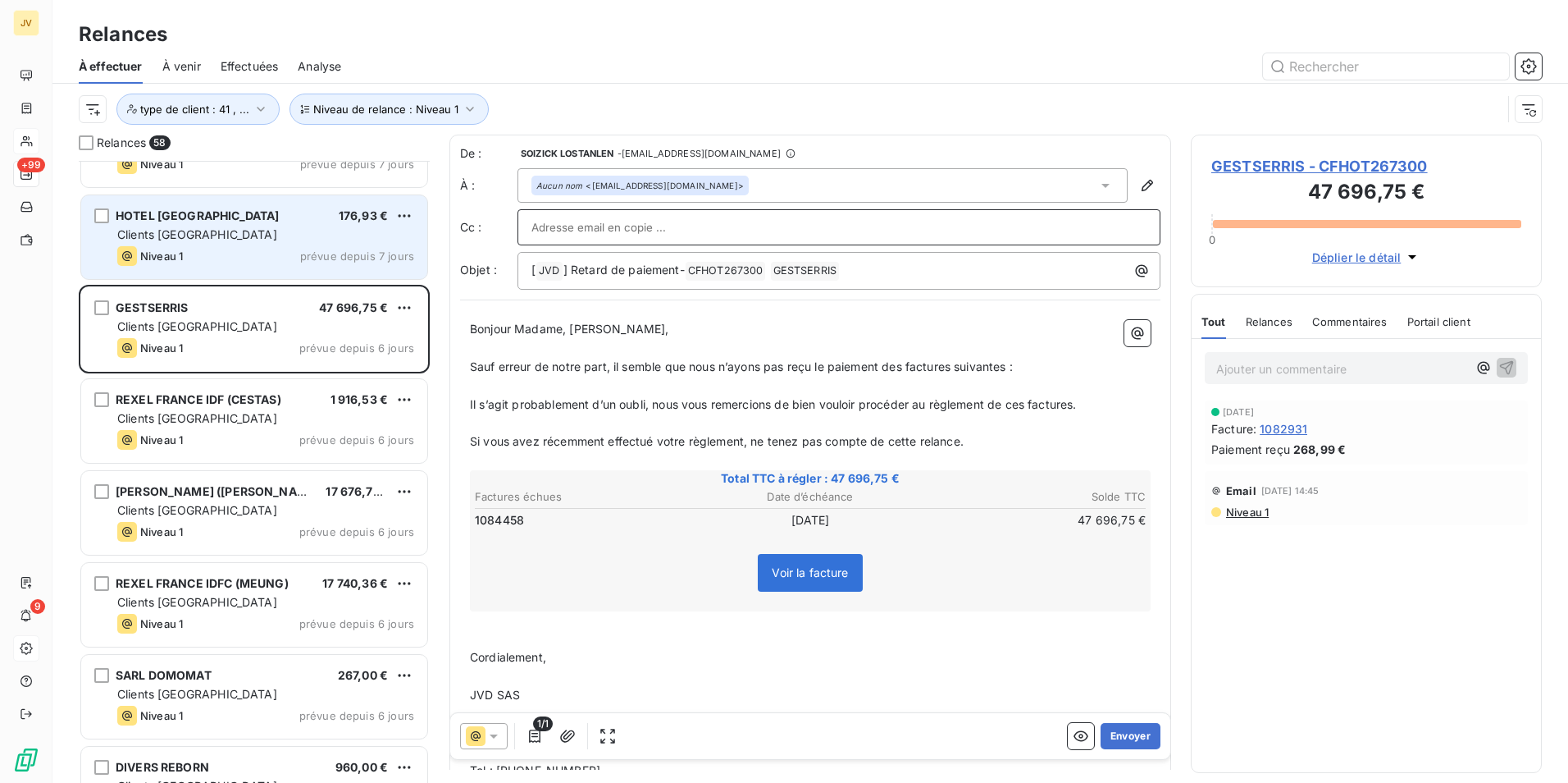
click at [156, 235] on span "Clients [GEOGRAPHIC_DATA]" at bounding box center [197, 235] width 160 height 14
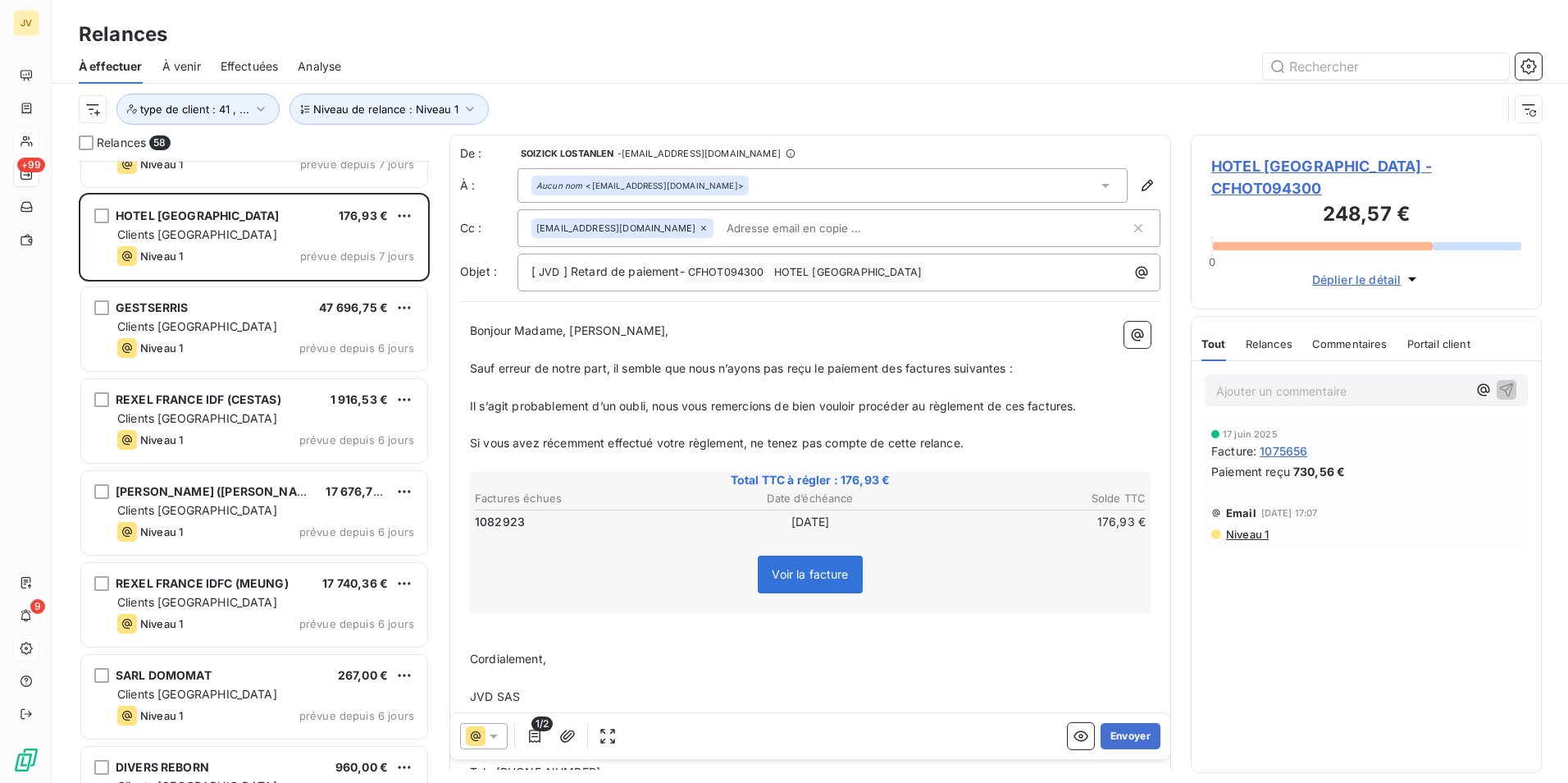
click at [699, 228] on icon at bounding box center [704, 228] width 10 height 10
click at [1119, 729] on button "Envoyer" at bounding box center [1130, 736] width 60 height 26
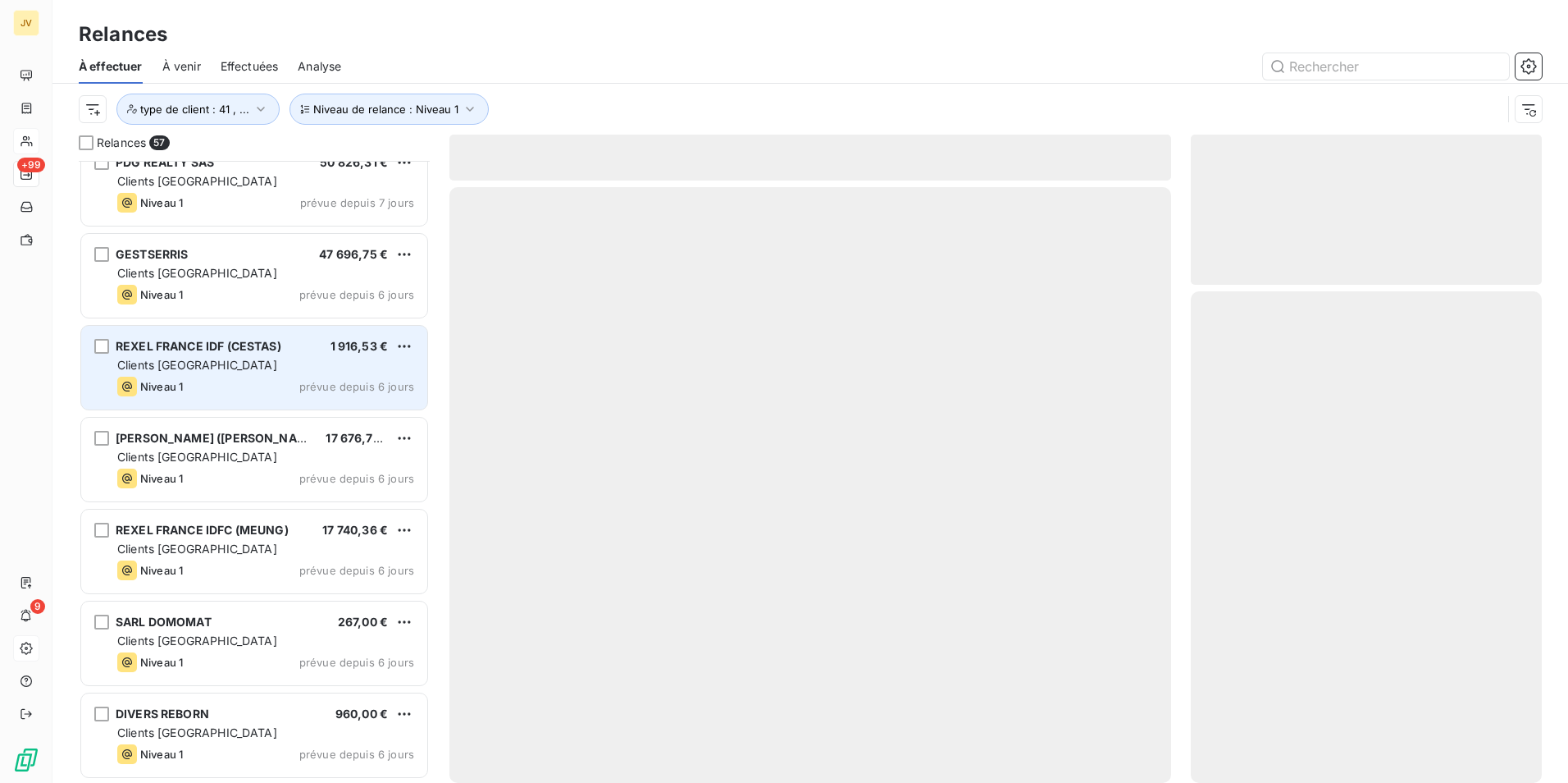
scroll to position [4617, 0]
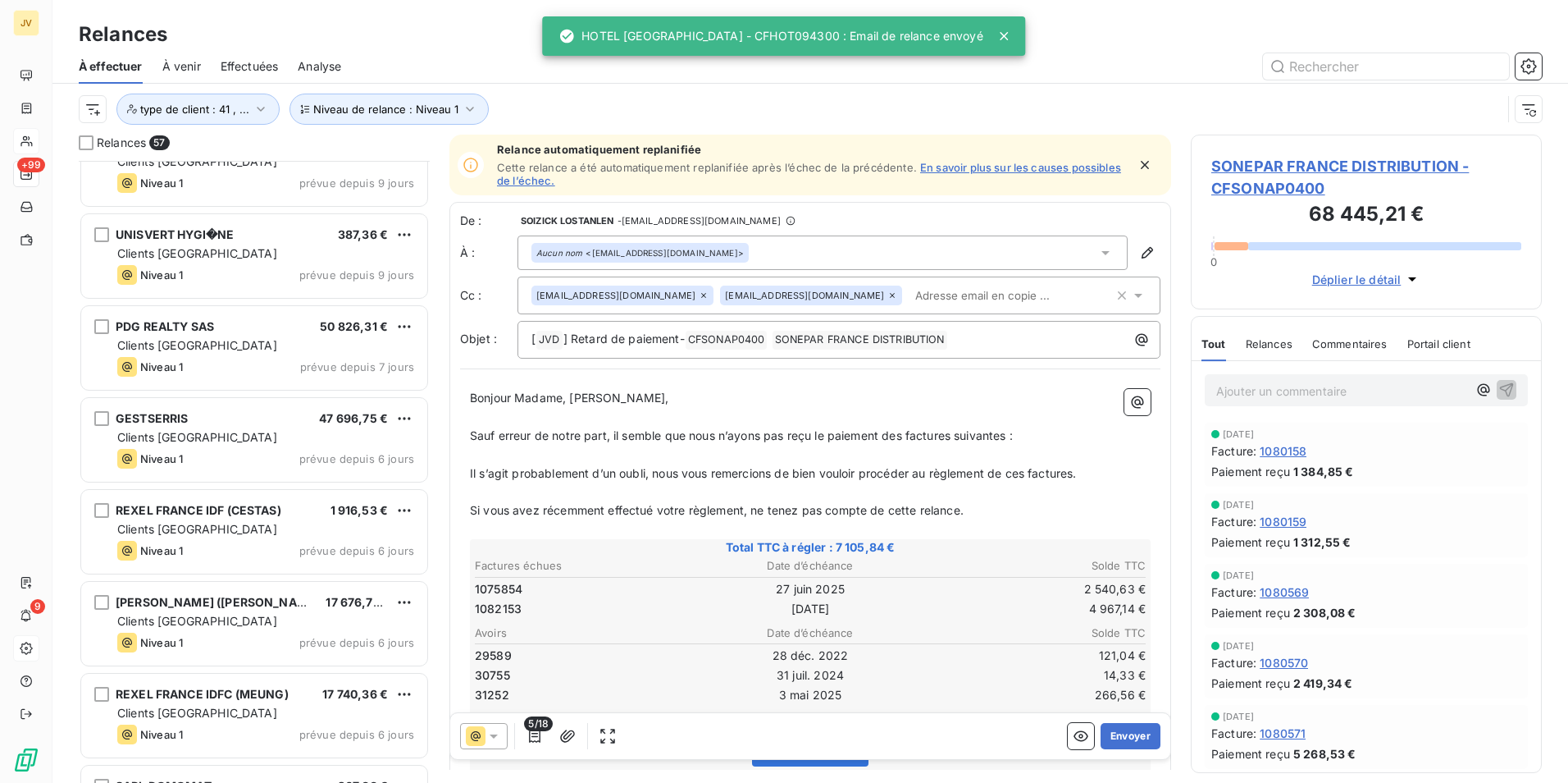
scroll to position [4453, 0]
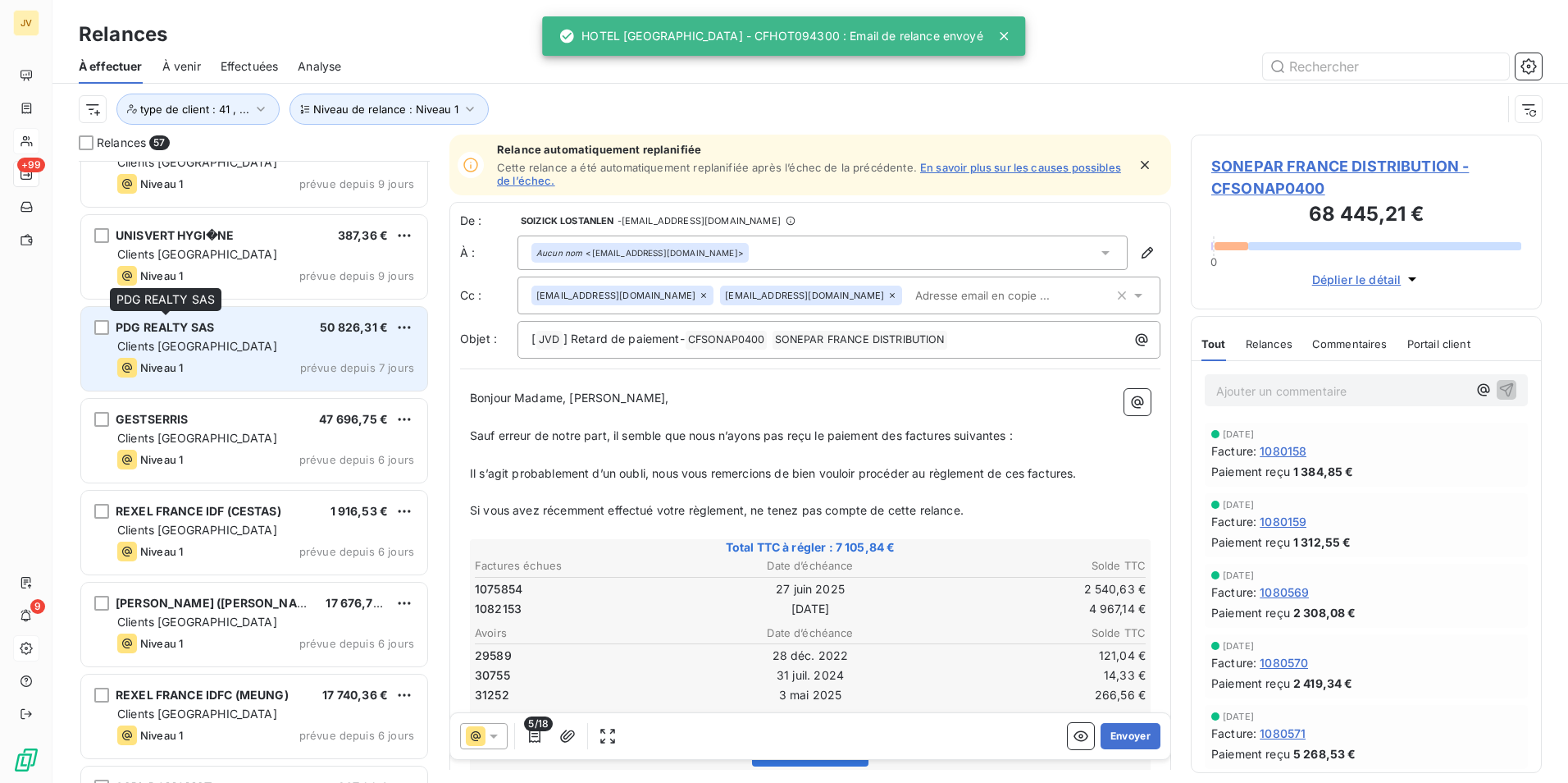
click at [200, 324] on span "PDG REALTY SAS" at bounding box center [165, 327] width 98 height 14
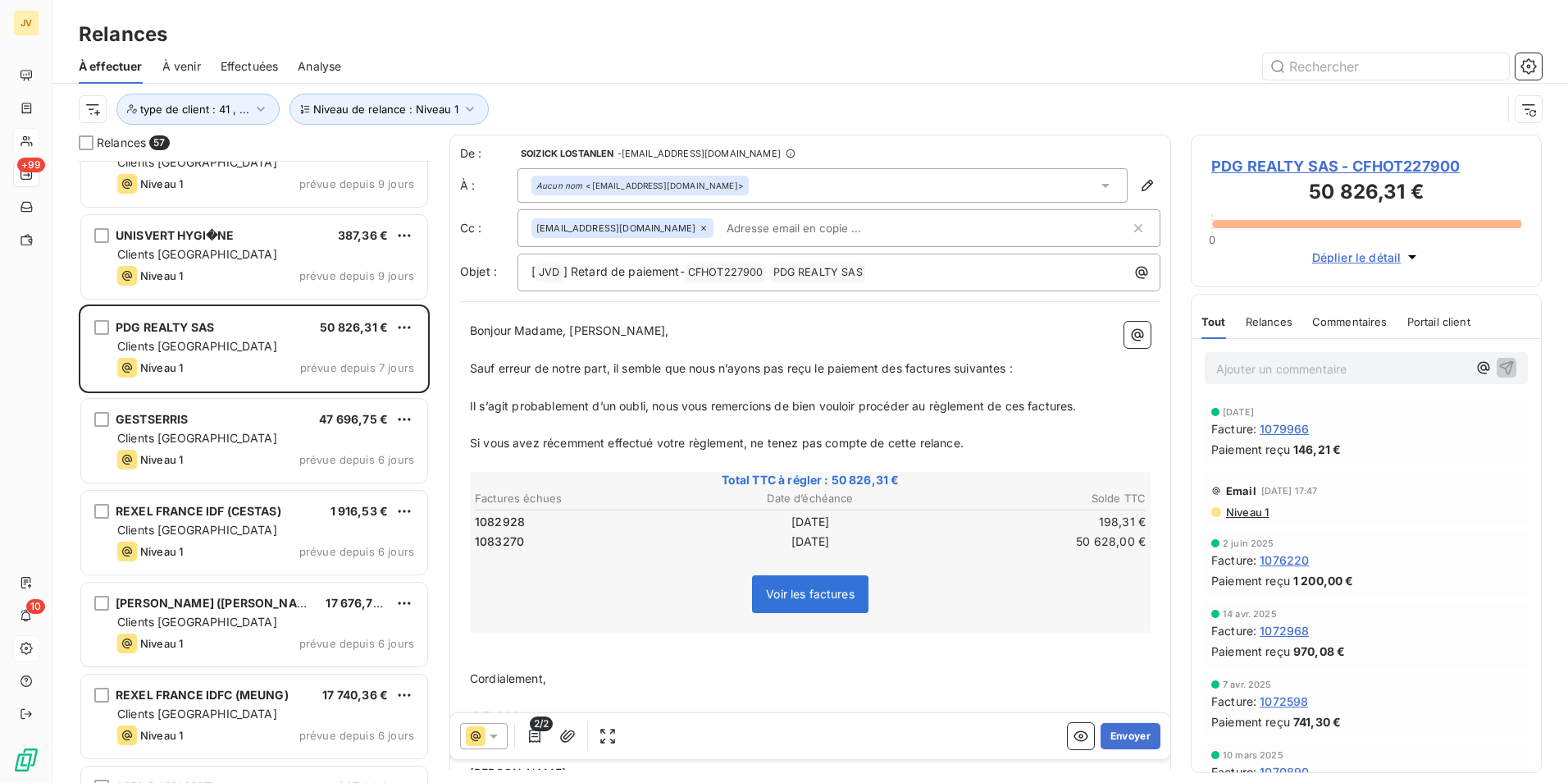
click at [699, 229] on icon at bounding box center [704, 228] width 10 height 10
click at [1120, 735] on button "Envoyer" at bounding box center [1130, 736] width 60 height 26
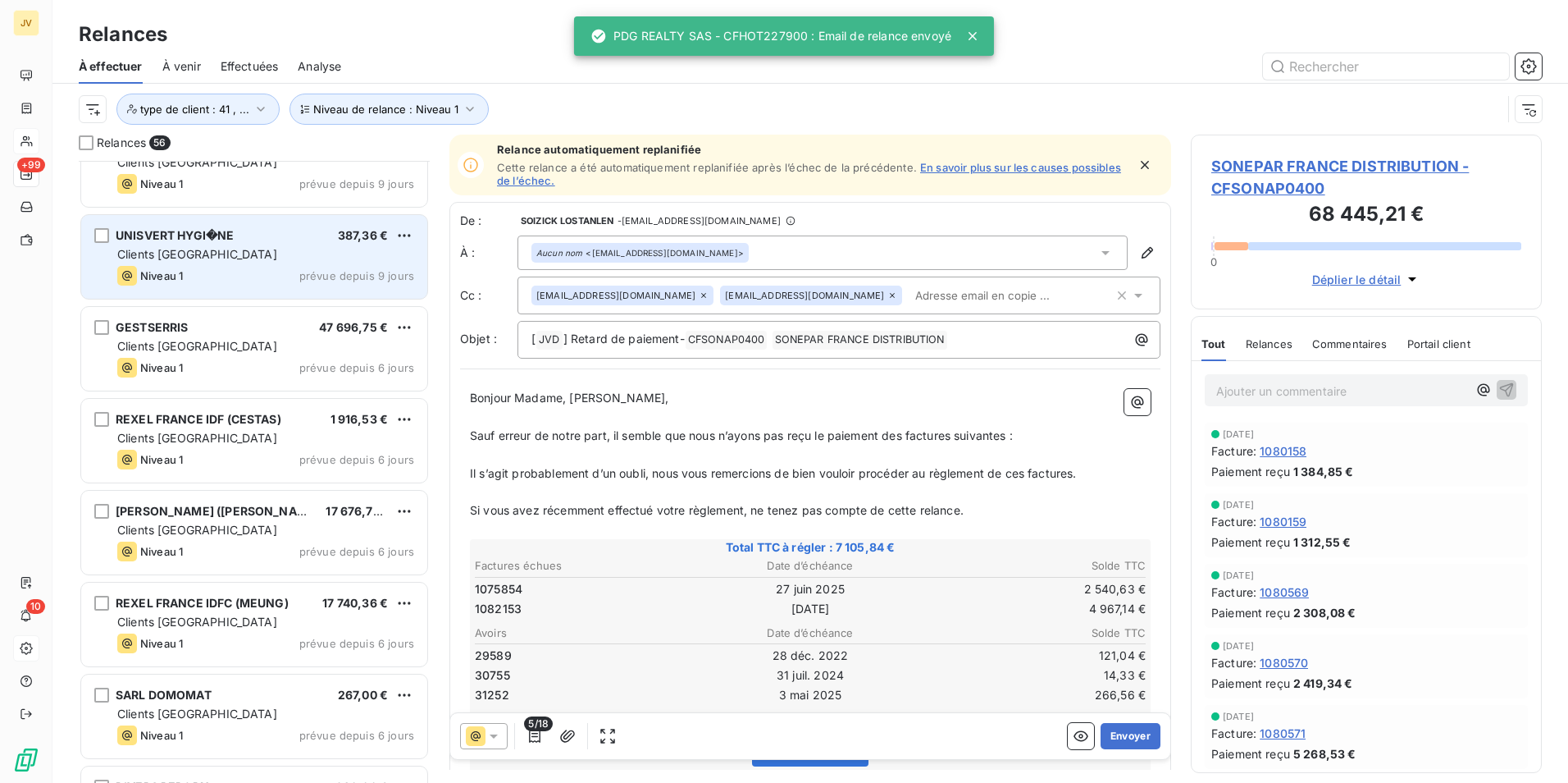
click at [254, 275] on div "Niveau 1 prévue depuis 9 jours" at bounding box center [266, 276] width 297 height 20
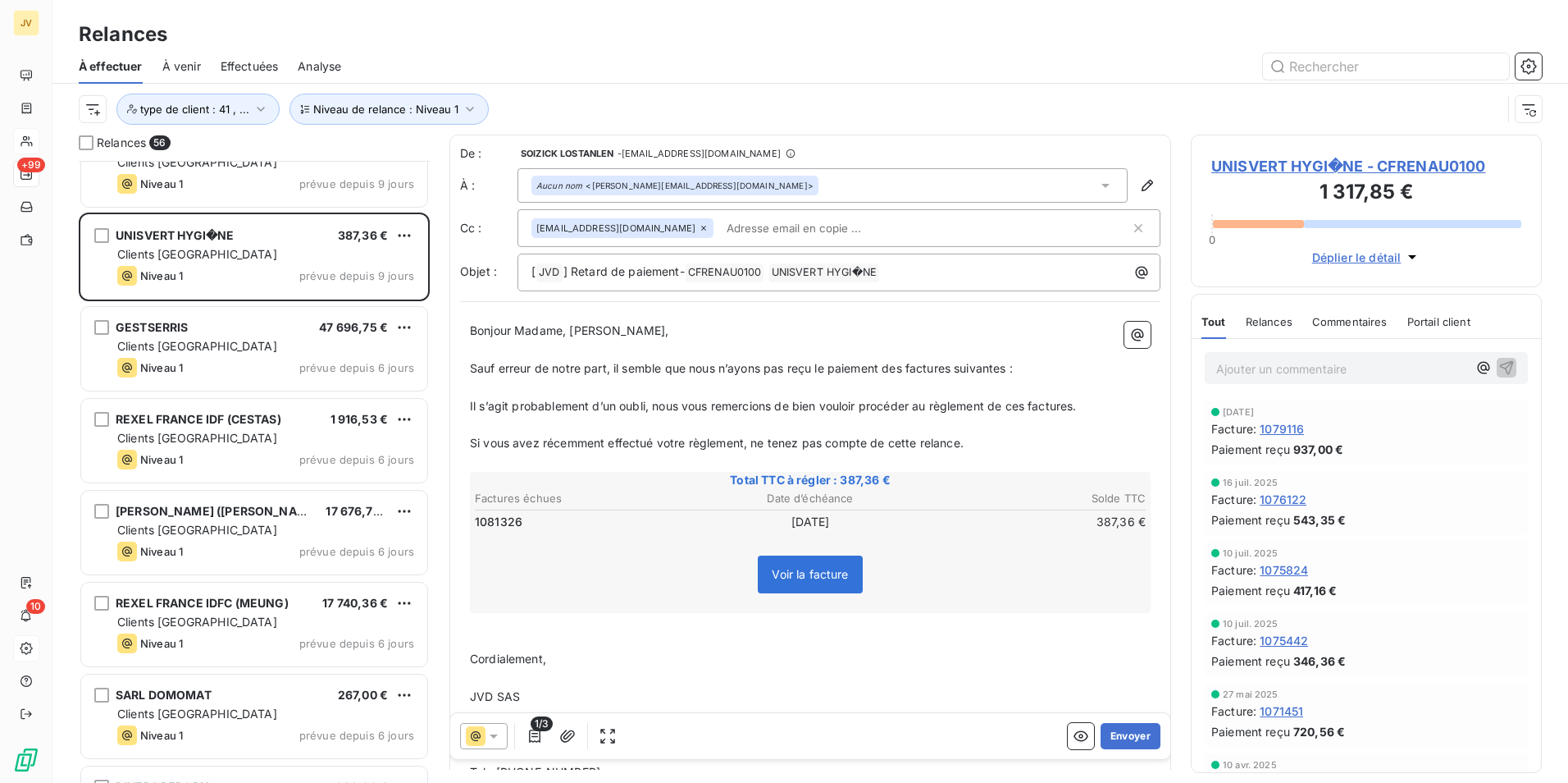
click at [699, 231] on icon at bounding box center [704, 228] width 10 height 10
click at [1100, 728] on button "Envoyer" at bounding box center [1130, 736] width 60 height 26
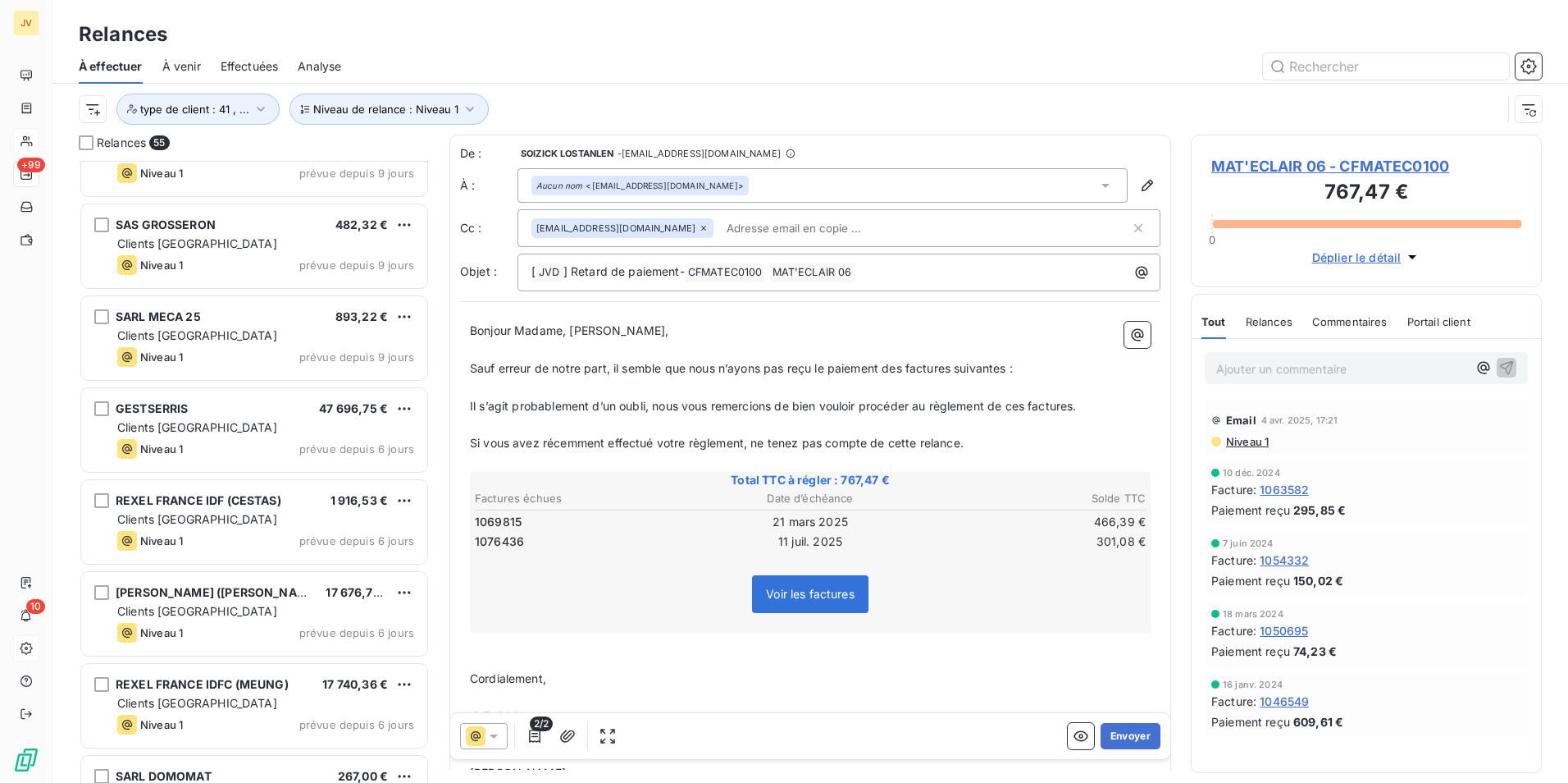
scroll to position [4268, 0]
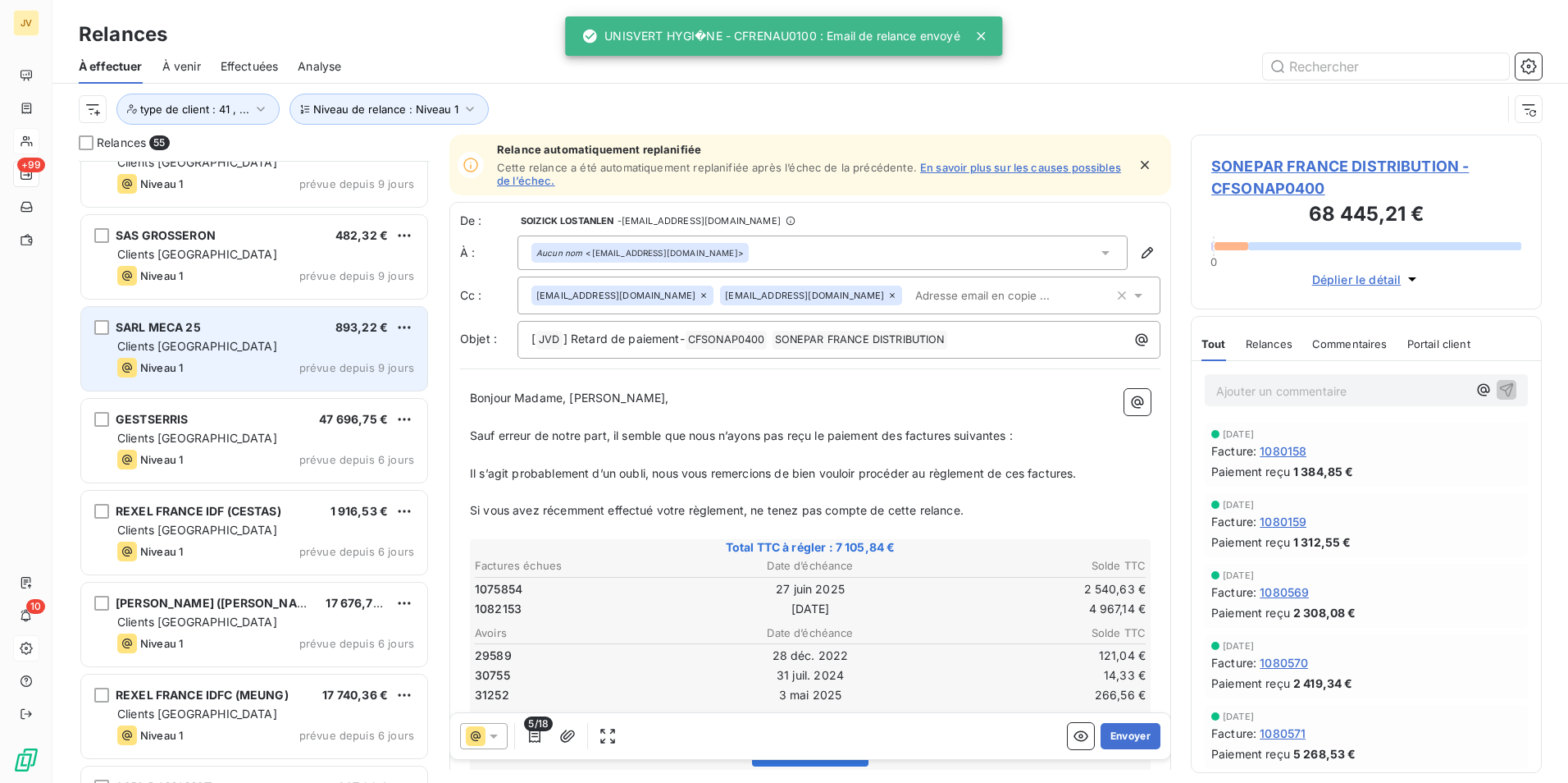
click at [273, 364] on div "Niveau 1 prévue depuis 9 jours" at bounding box center [266, 368] width 297 height 20
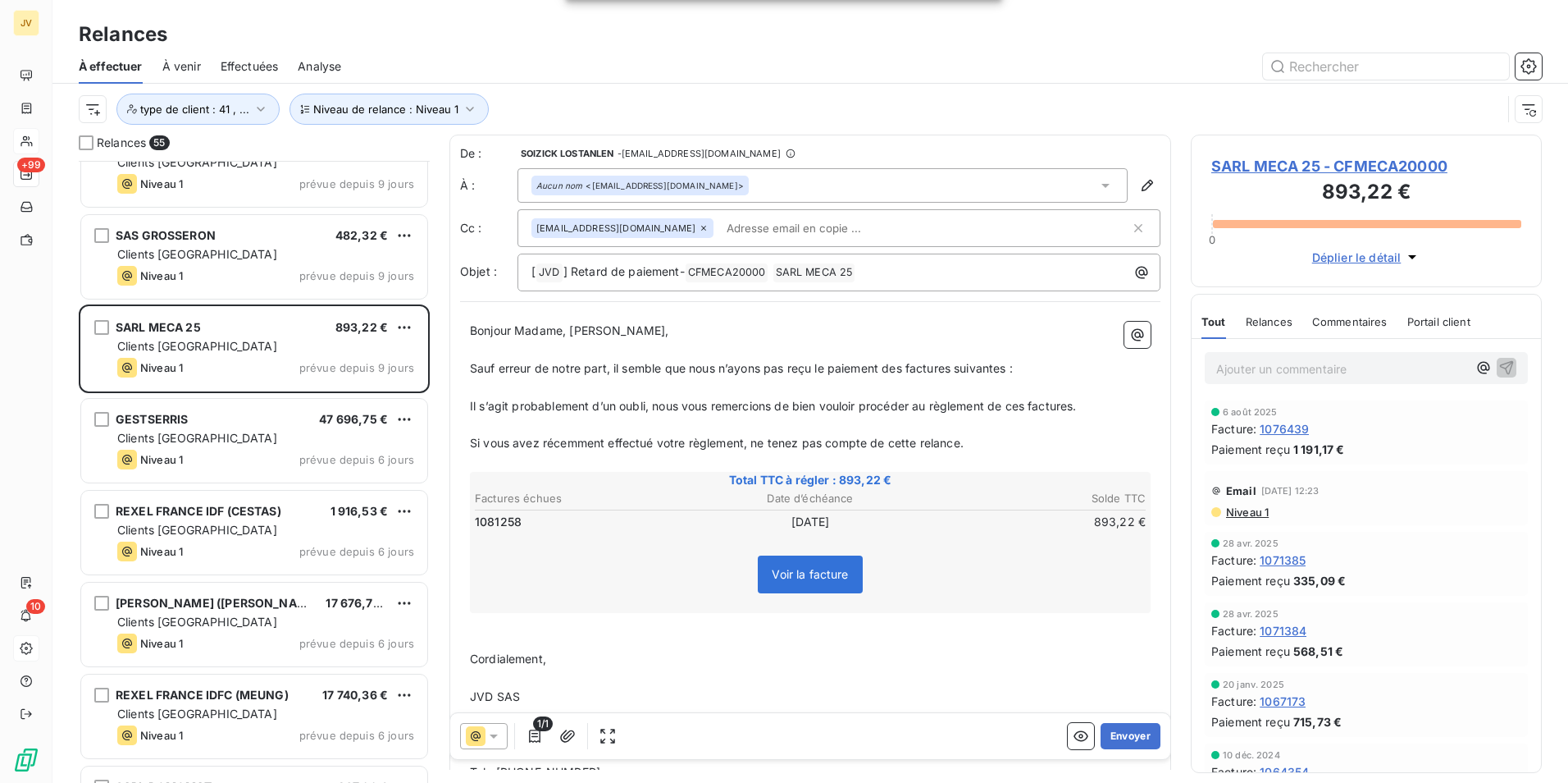
drag, startPoint x: 645, startPoint y: 229, endPoint x: 654, endPoint y: 231, distance: 9.2
click at [699, 228] on icon at bounding box center [704, 228] width 10 height 10
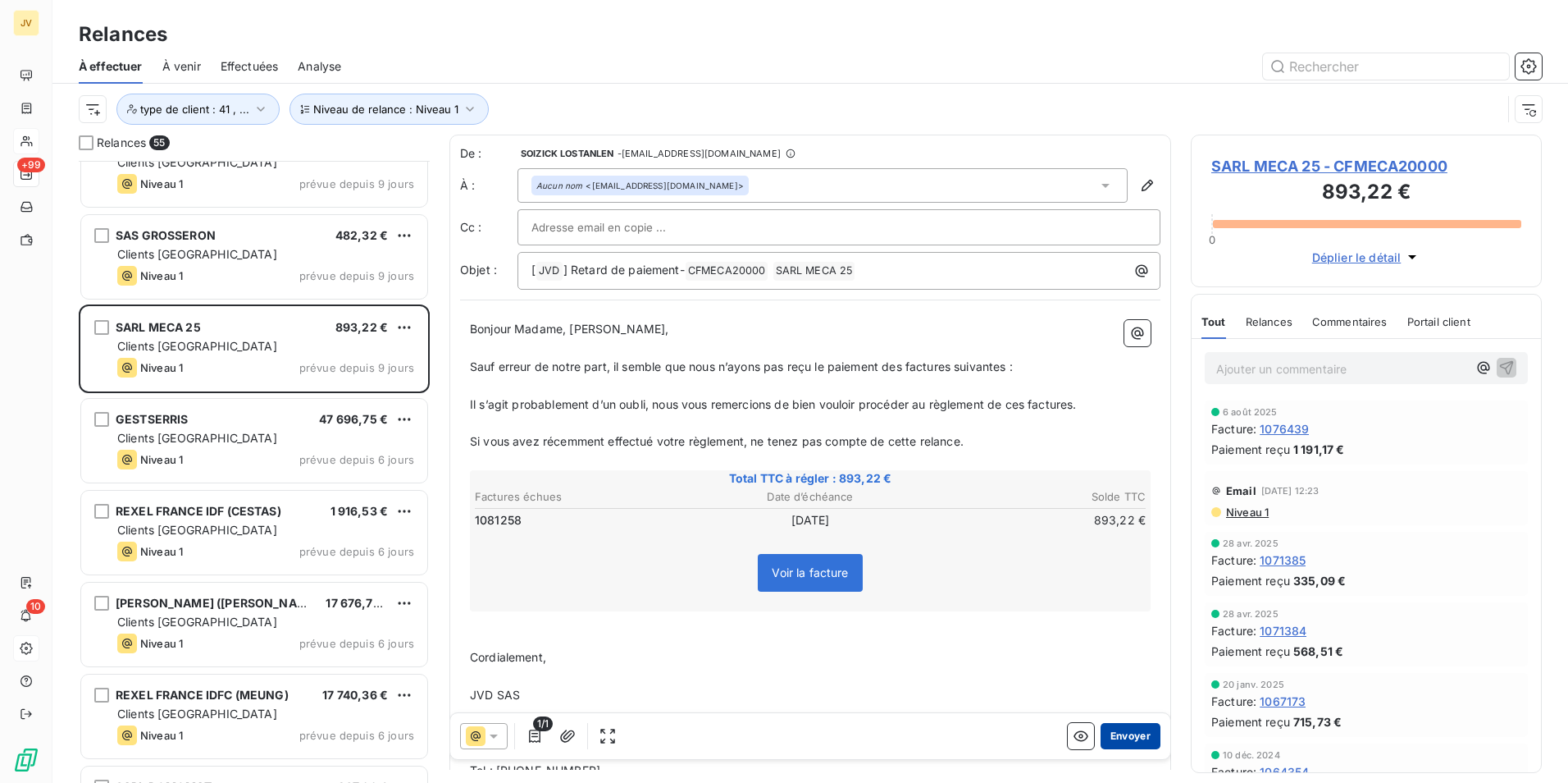
click at [1122, 729] on button "Envoyer" at bounding box center [1130, 736] width 60 height 26
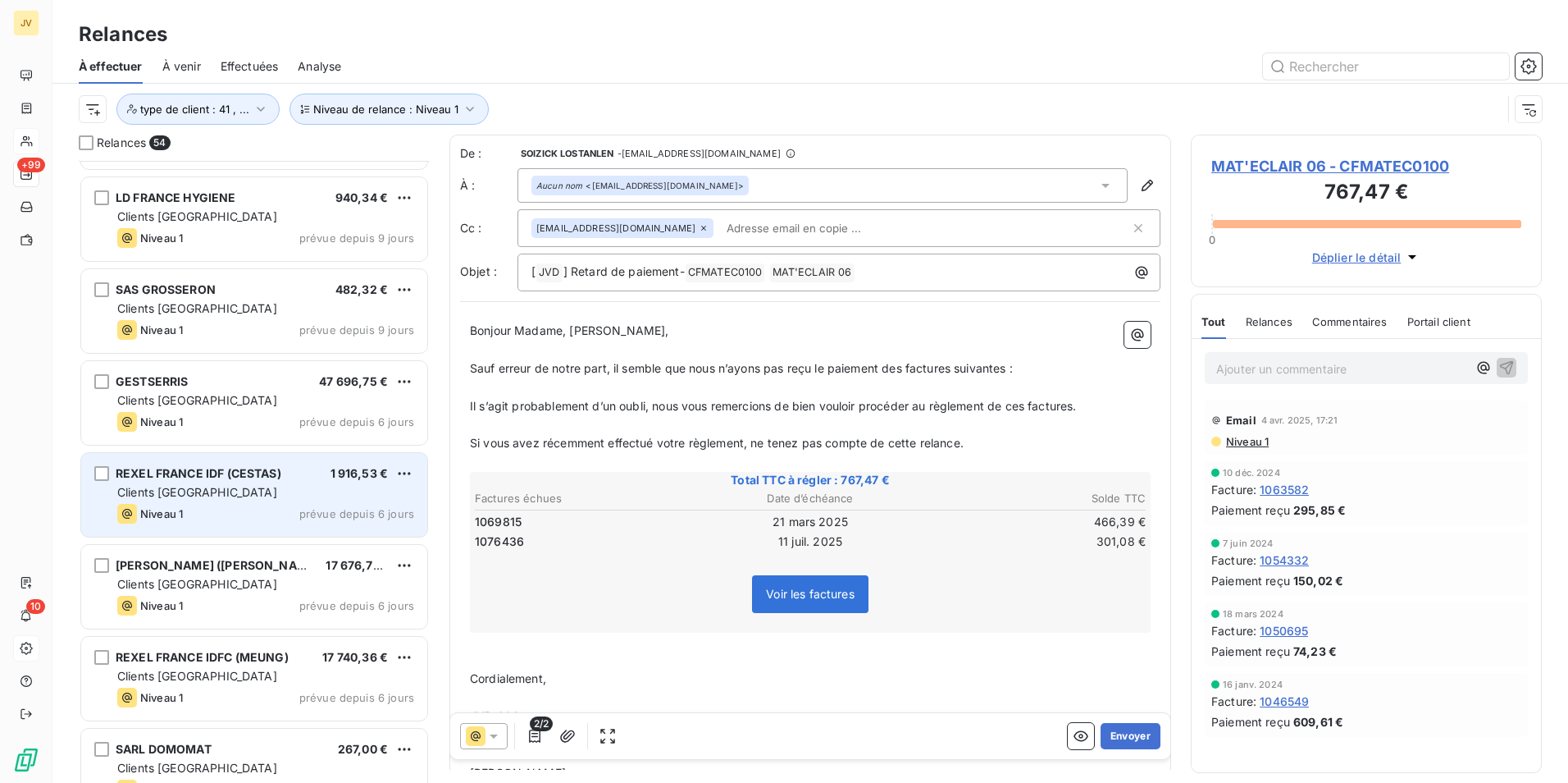
scroll to position [4104, 0]
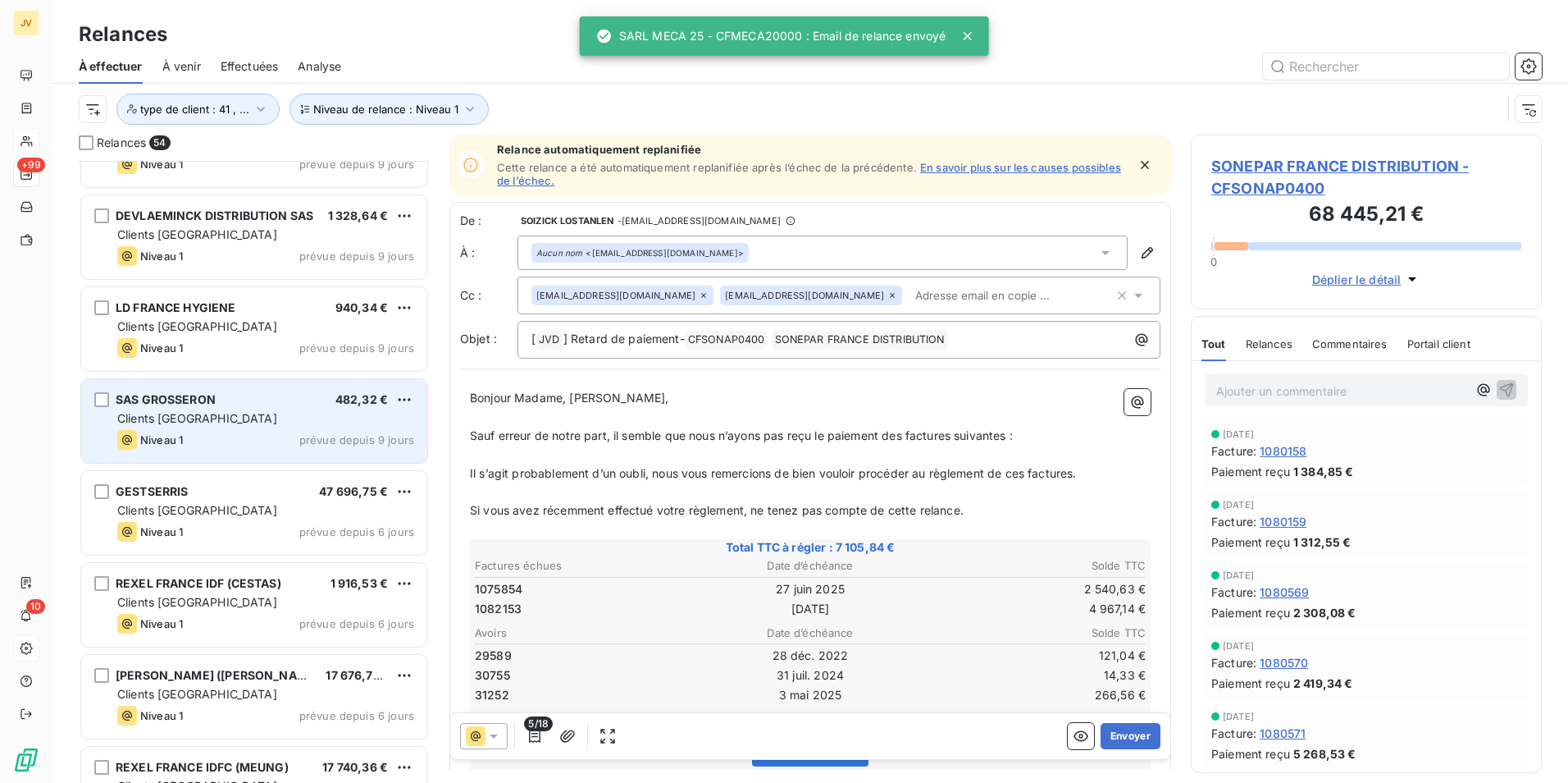
click at [218, 450] on div "SAS GROSSERON 482,32 € Clients France Niveau 1 prévue depuis 9 jours" at bounding box center [254, 420] width 346 height 83
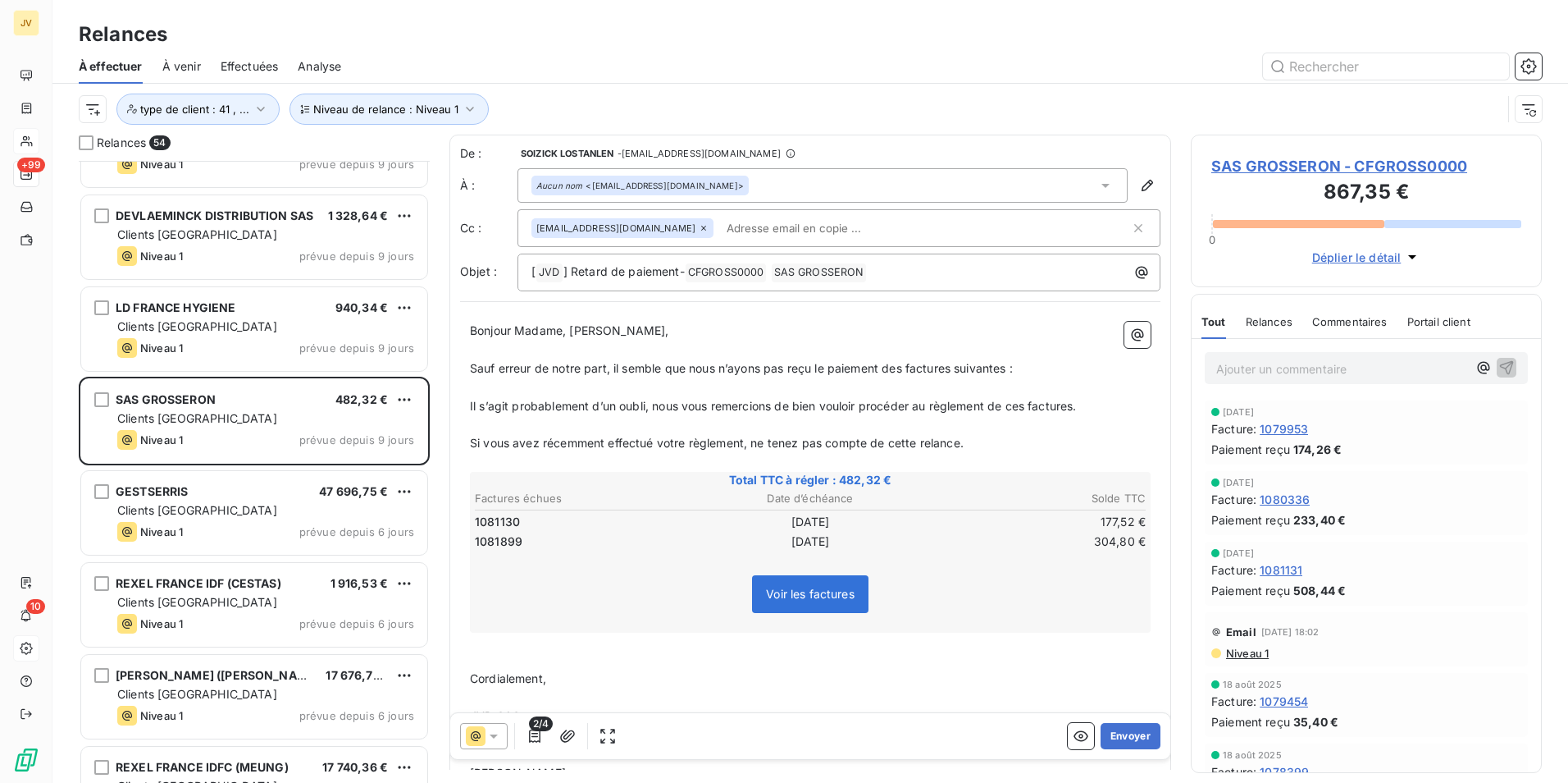
click at [699, 228] on icon at bounding box center [704, 228] width 10 height 10
click at [1121, 736] on button "Envoyer" at bounding box center [1130, 736] width 60 height 26
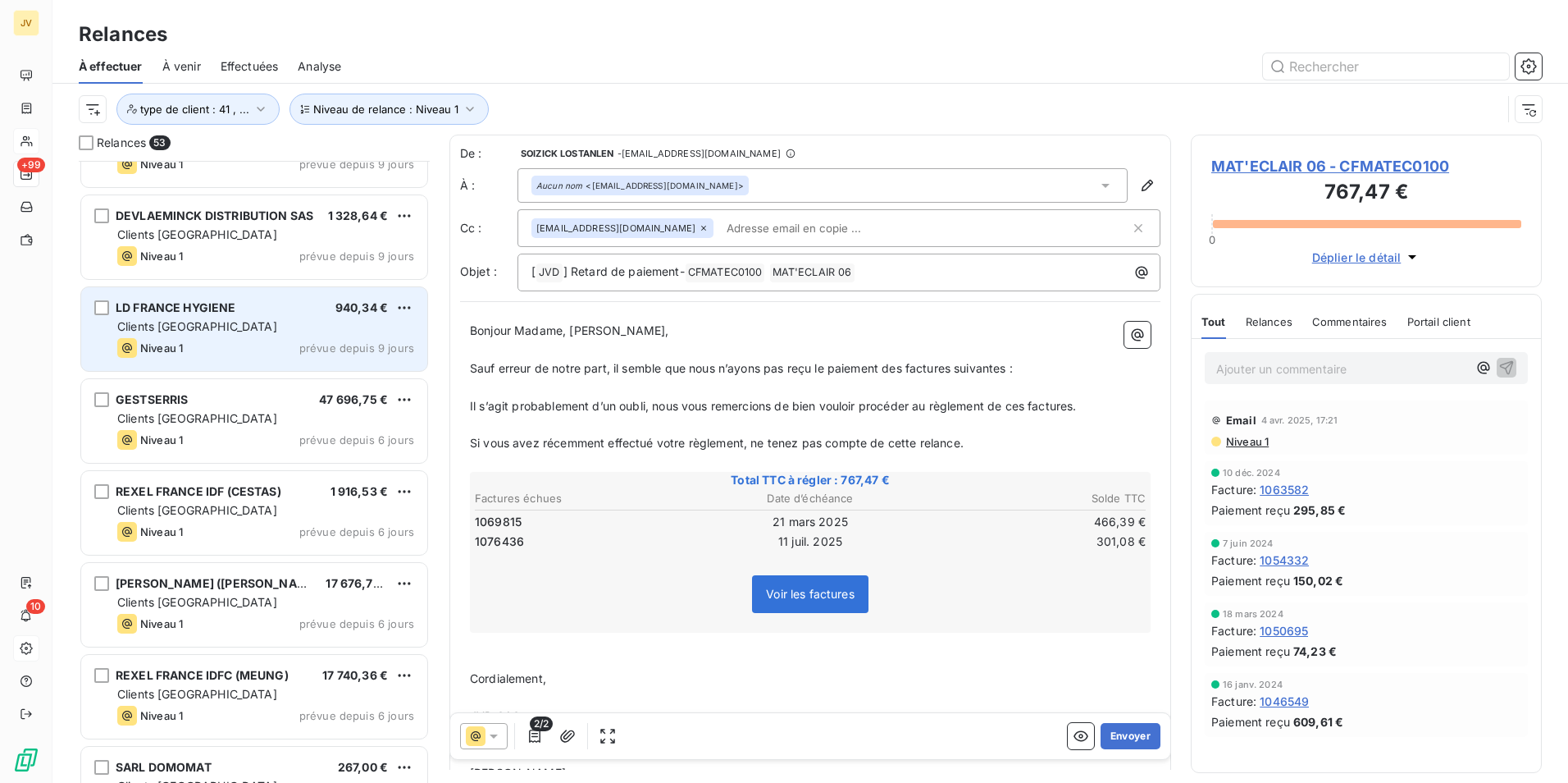
click at [188, 327] on span "Clients [GEOGRAPHIC_DATA]" at bounding box center [197, 326] width 160 height 14
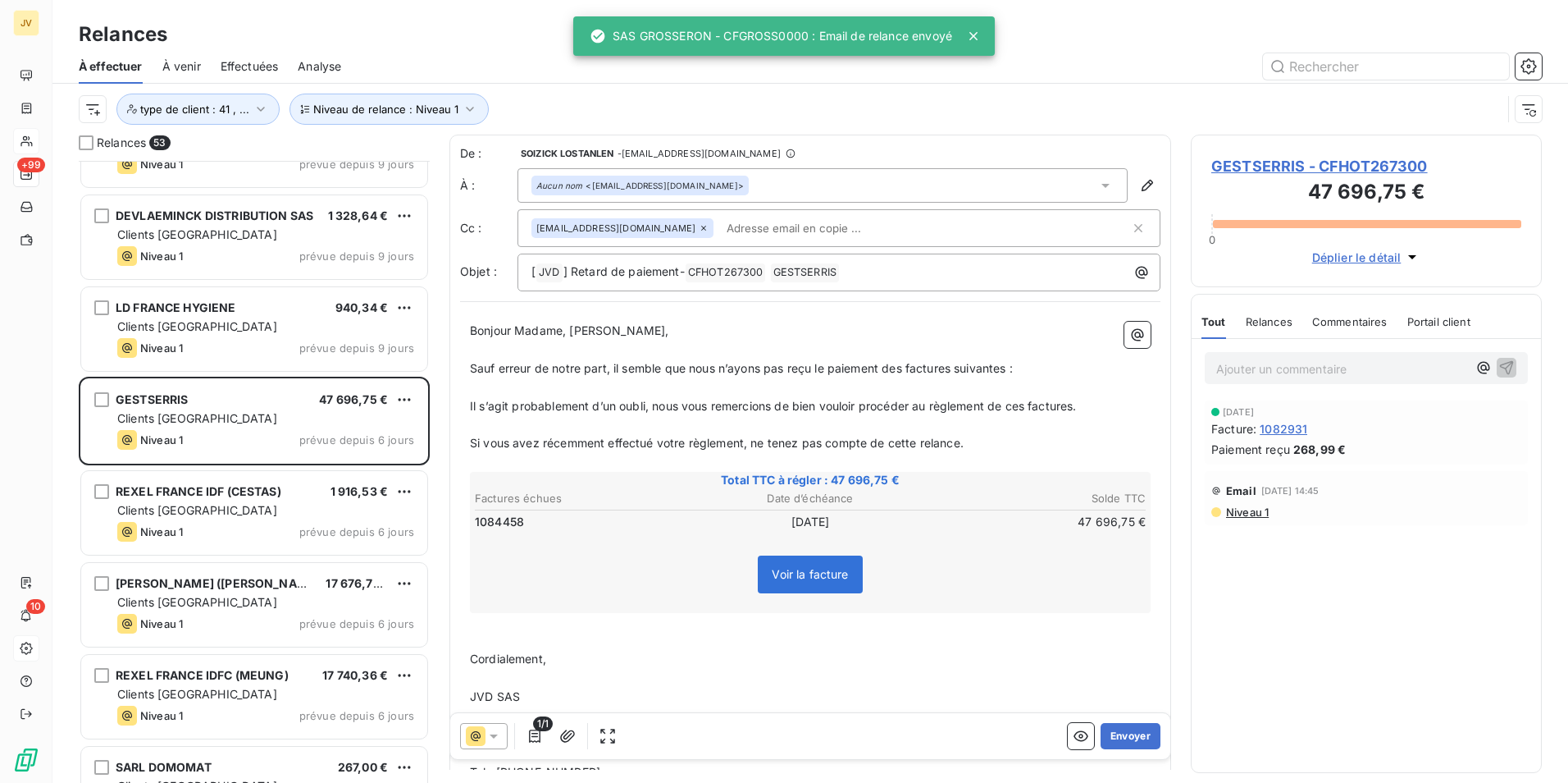
click at [699, 228] on icon at bounding box center [704, 228] width 10 height 10
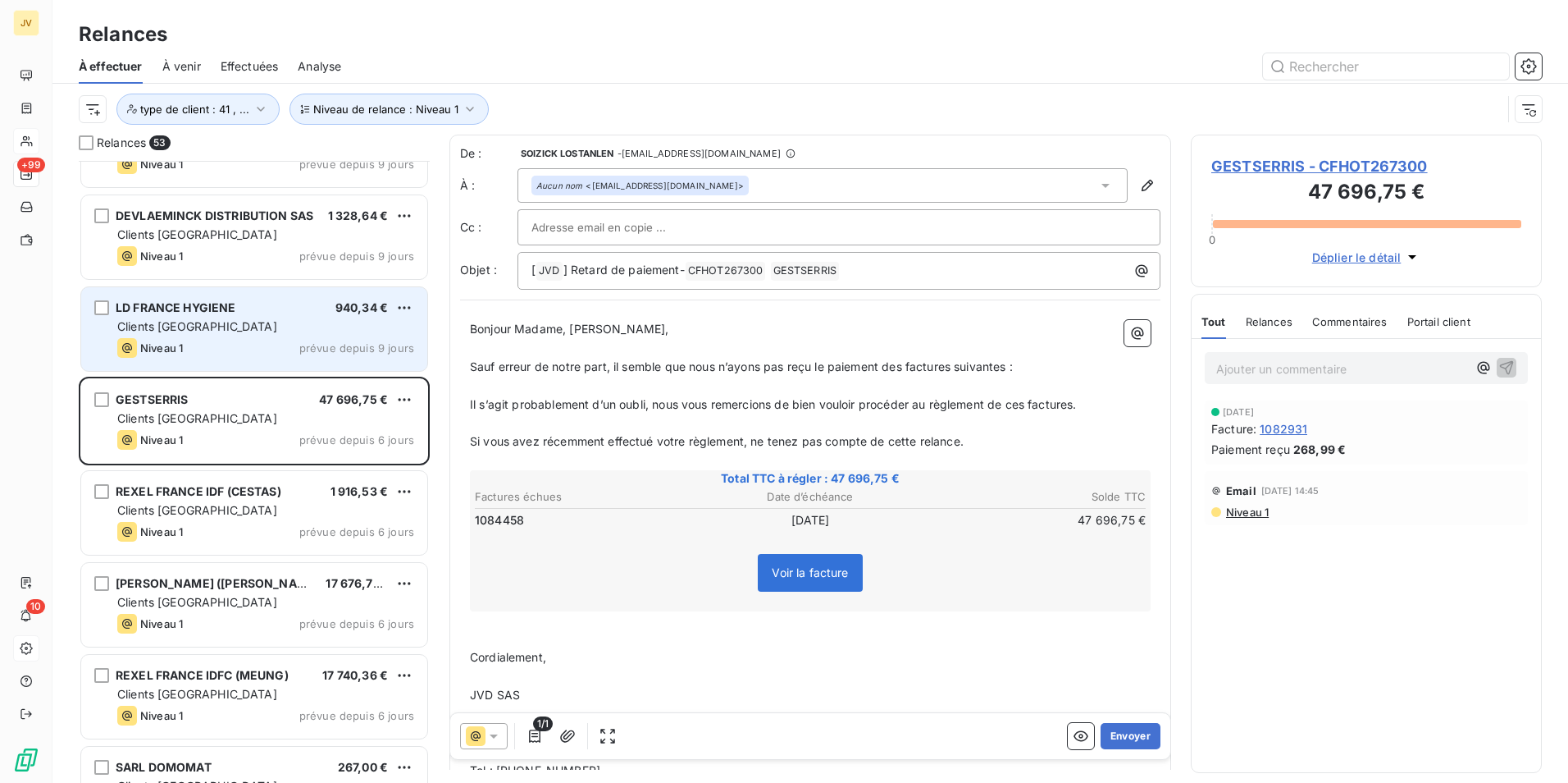
click at [210, 348] on div "Niveau 1 prévue depuis 9 jours" at bounding box center [266, 348] width 297 height 20
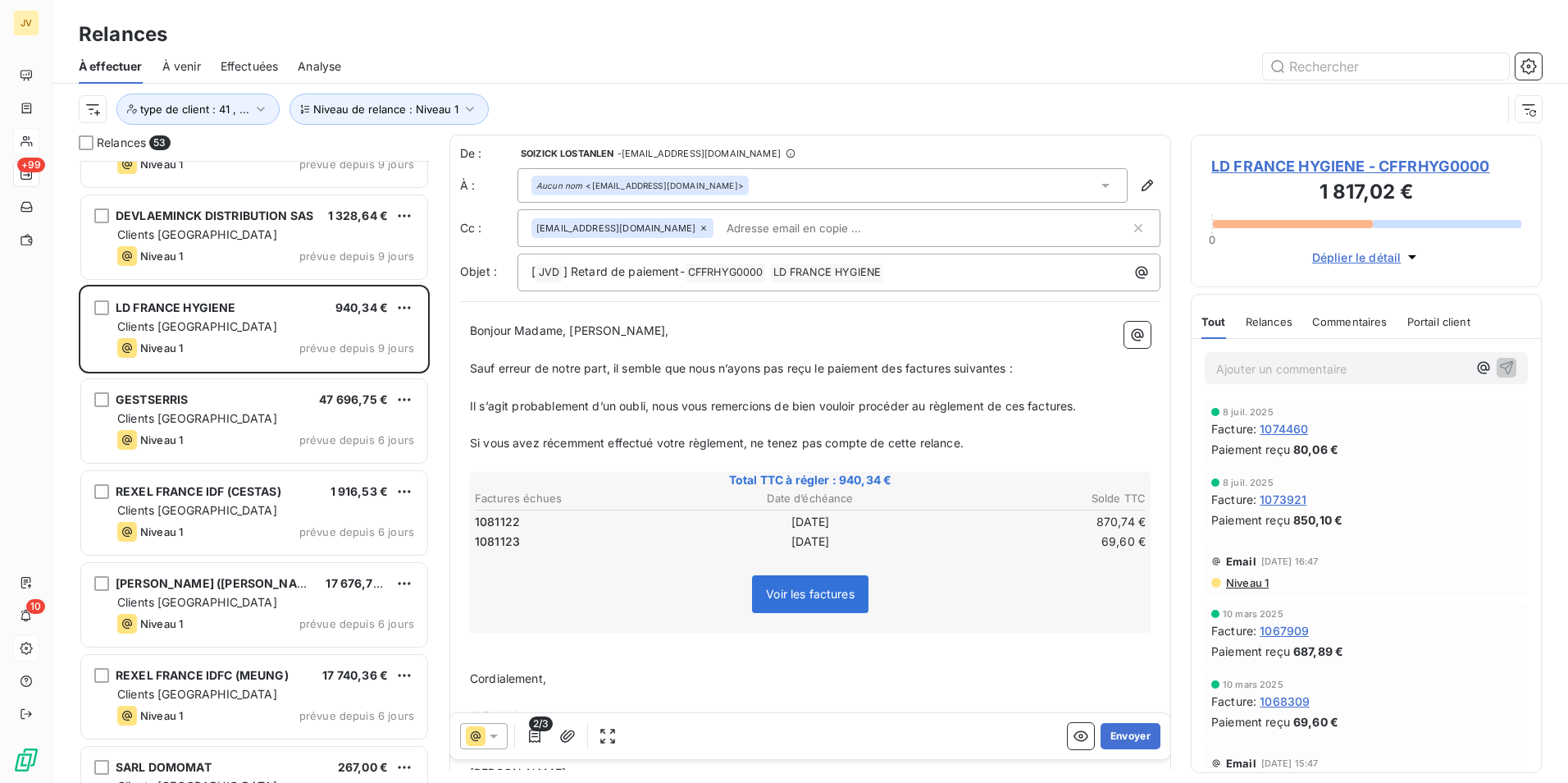
click at [699, 230] on icon at bounding box center [704, 228] width 10 height 10
click at [1111, 736] on button "Envoyer" at bounding box center [1130, 736] width 60 height 26
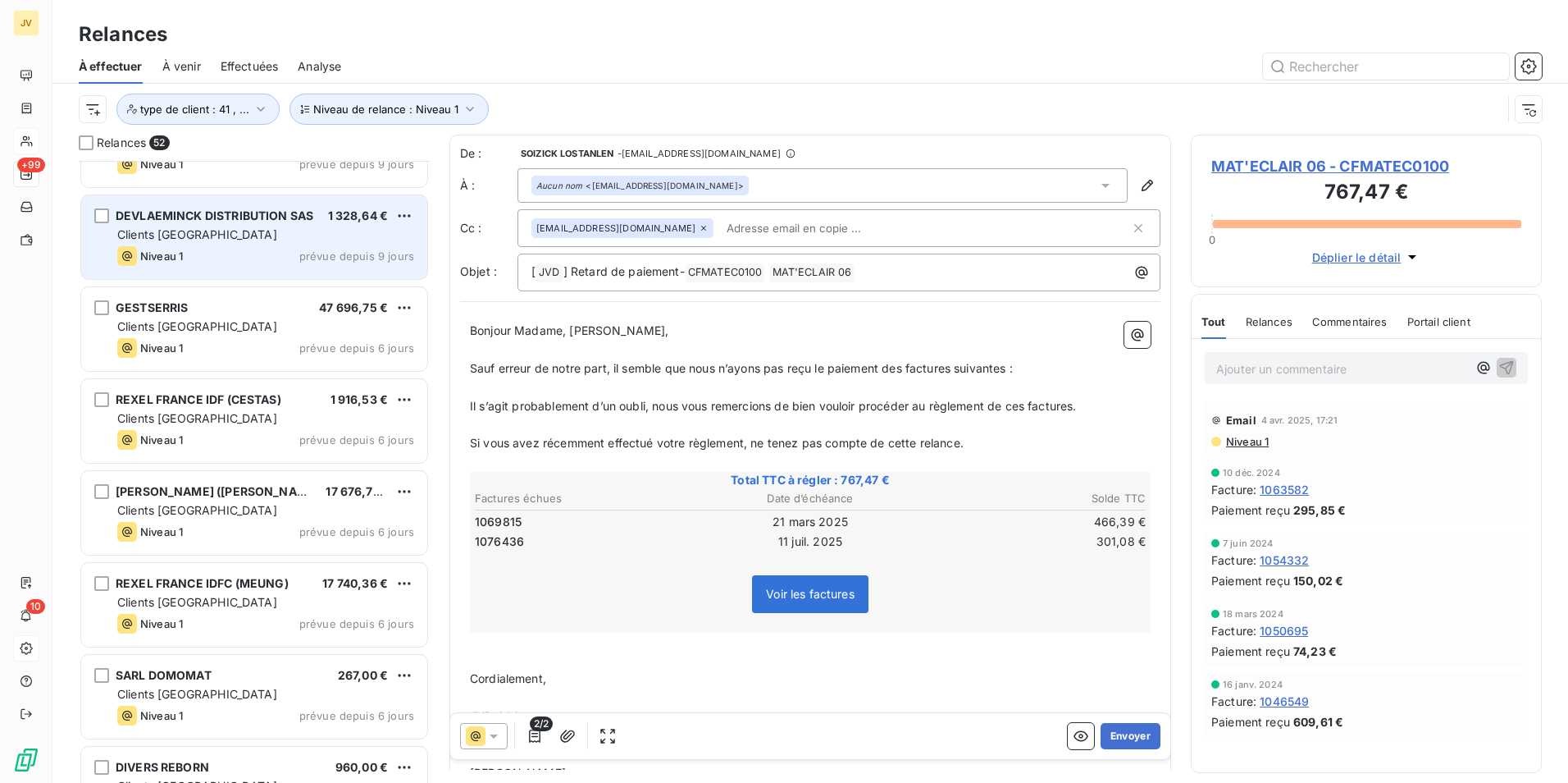
click at [164, 210] on span "DEVLAEMINCK DISTRIBUTION SAS" at bounding box center [215, 215] width 198 height 14
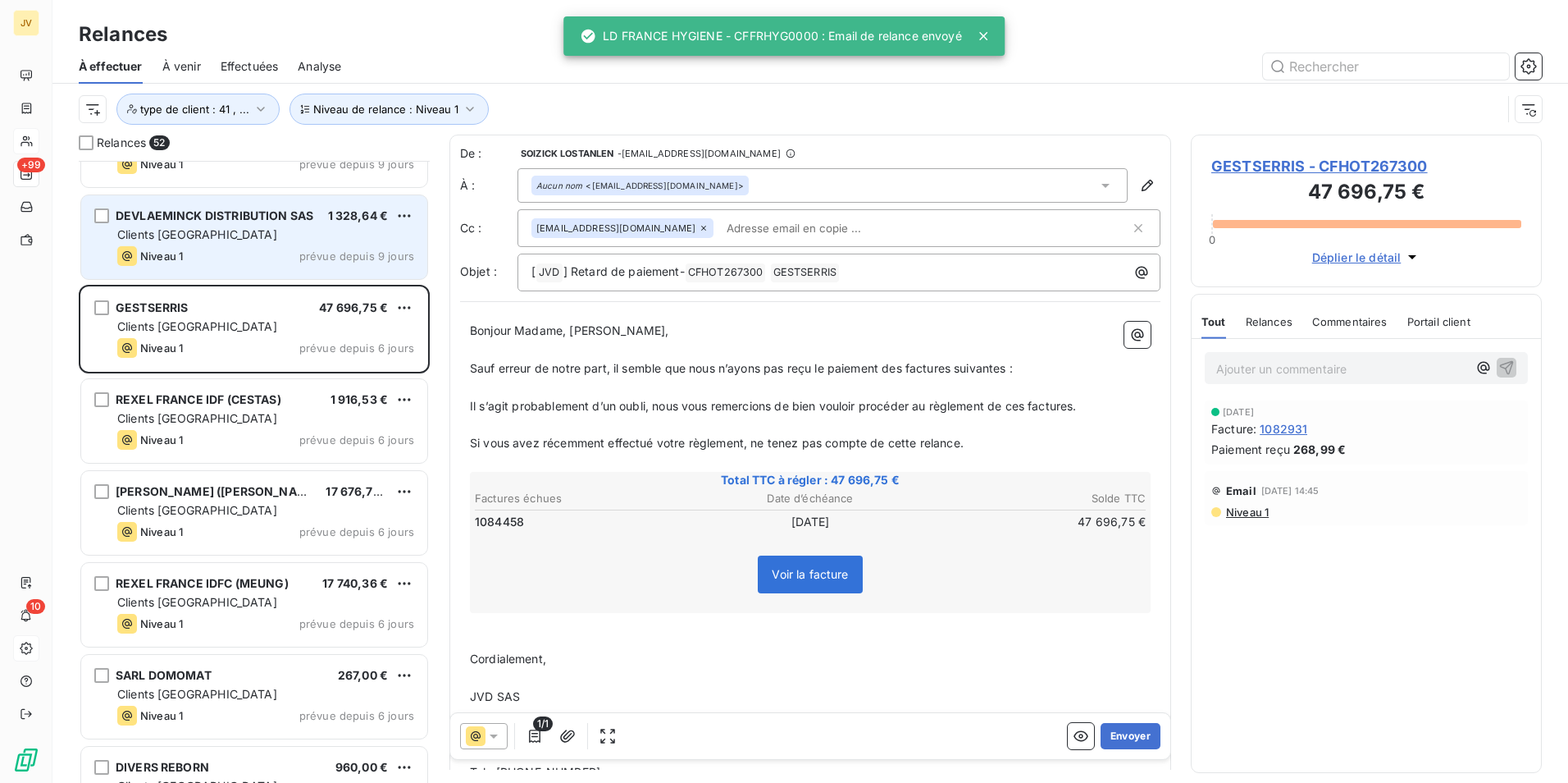
click at [167, 212] on span "DEVLAEMINCK DISTRIBUTION SAS" at bounding box center [215, 215] width 198 height 14
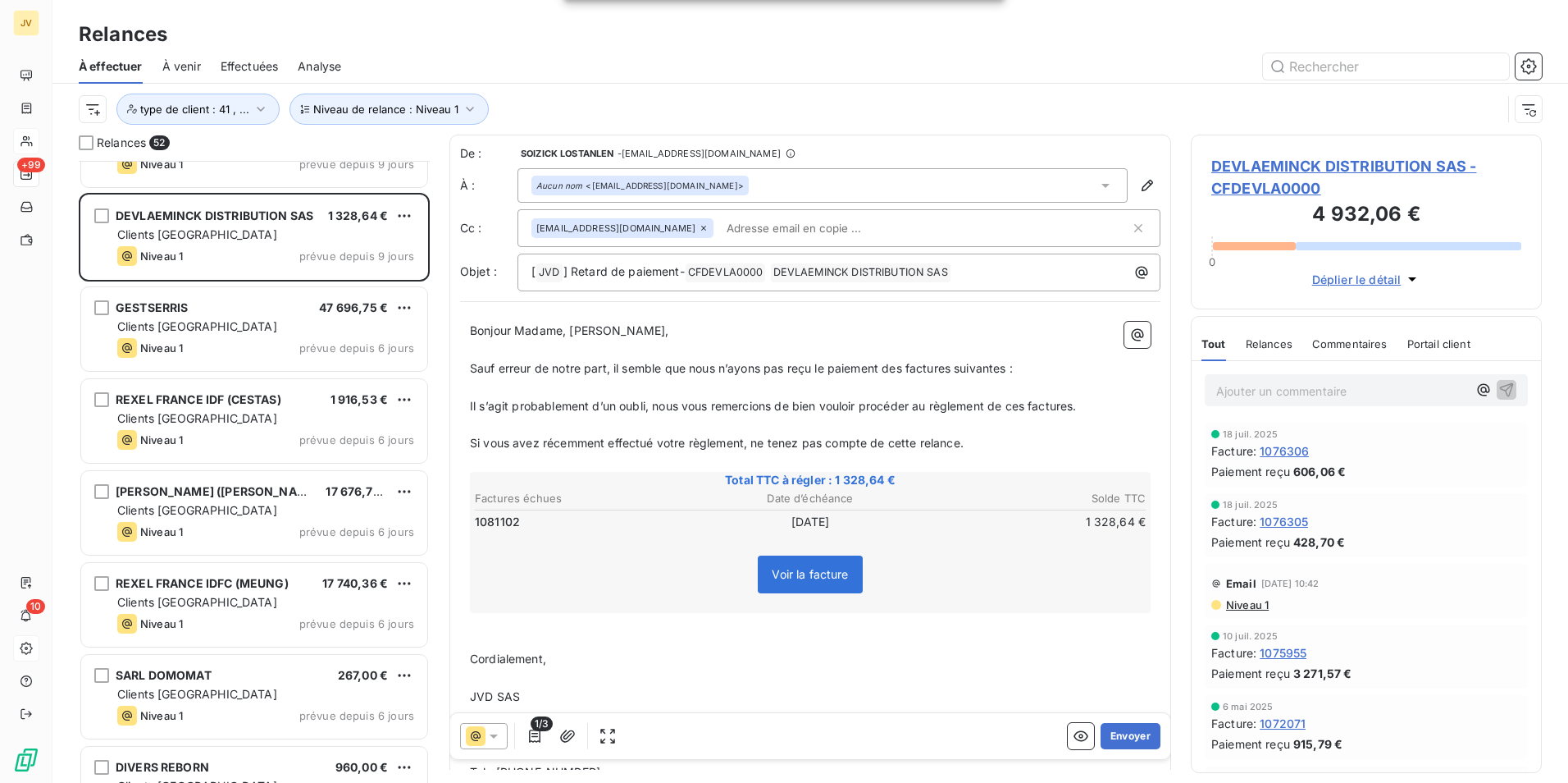
click at [699, 225] on icon at bounding box center [704, 228] width 10 height 10
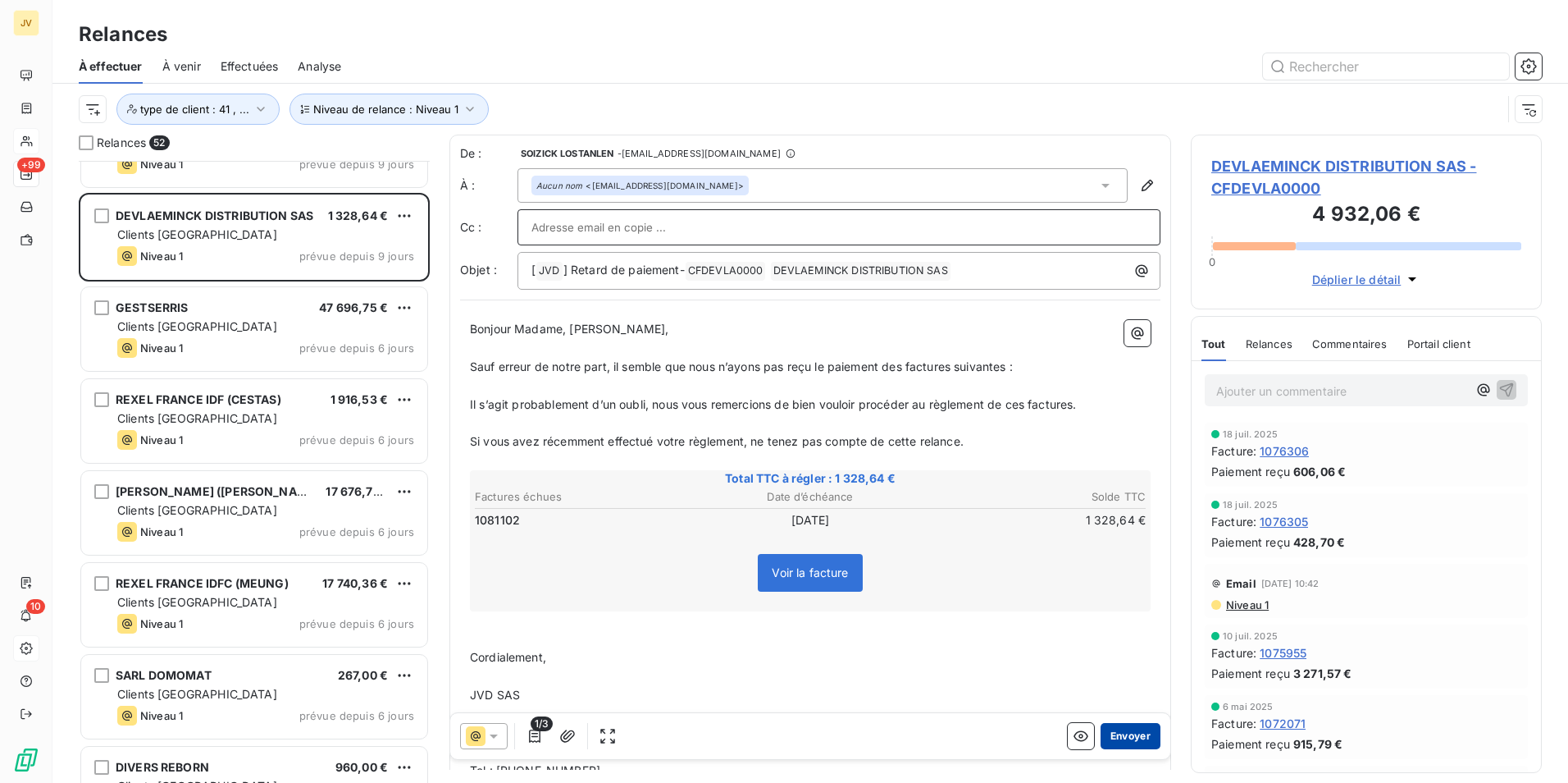
click at [1124, 731] on button "Envoyer" at bounding box center [1130, 736] width 60 height 26
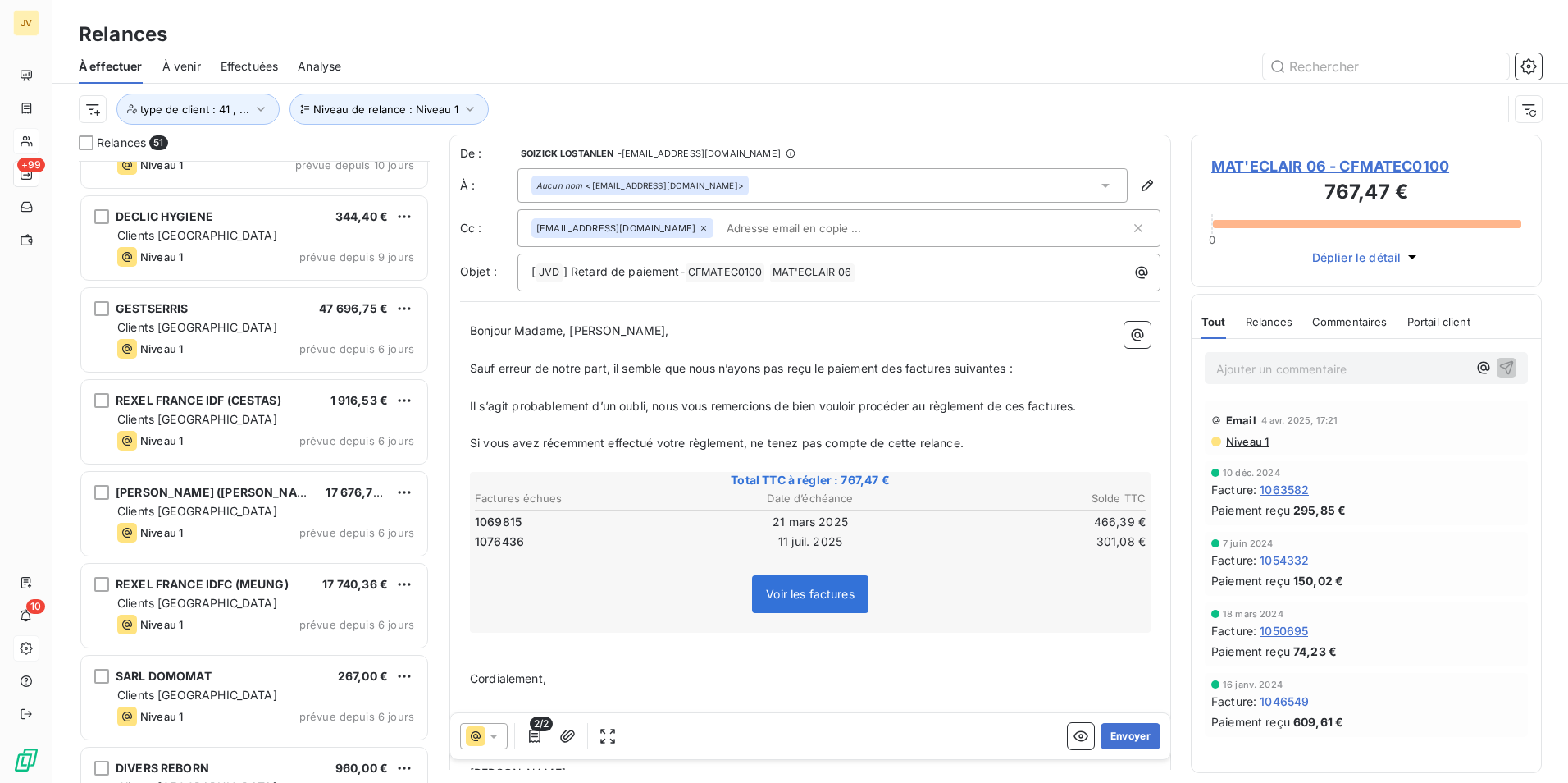
scroll to position [3983, 0]
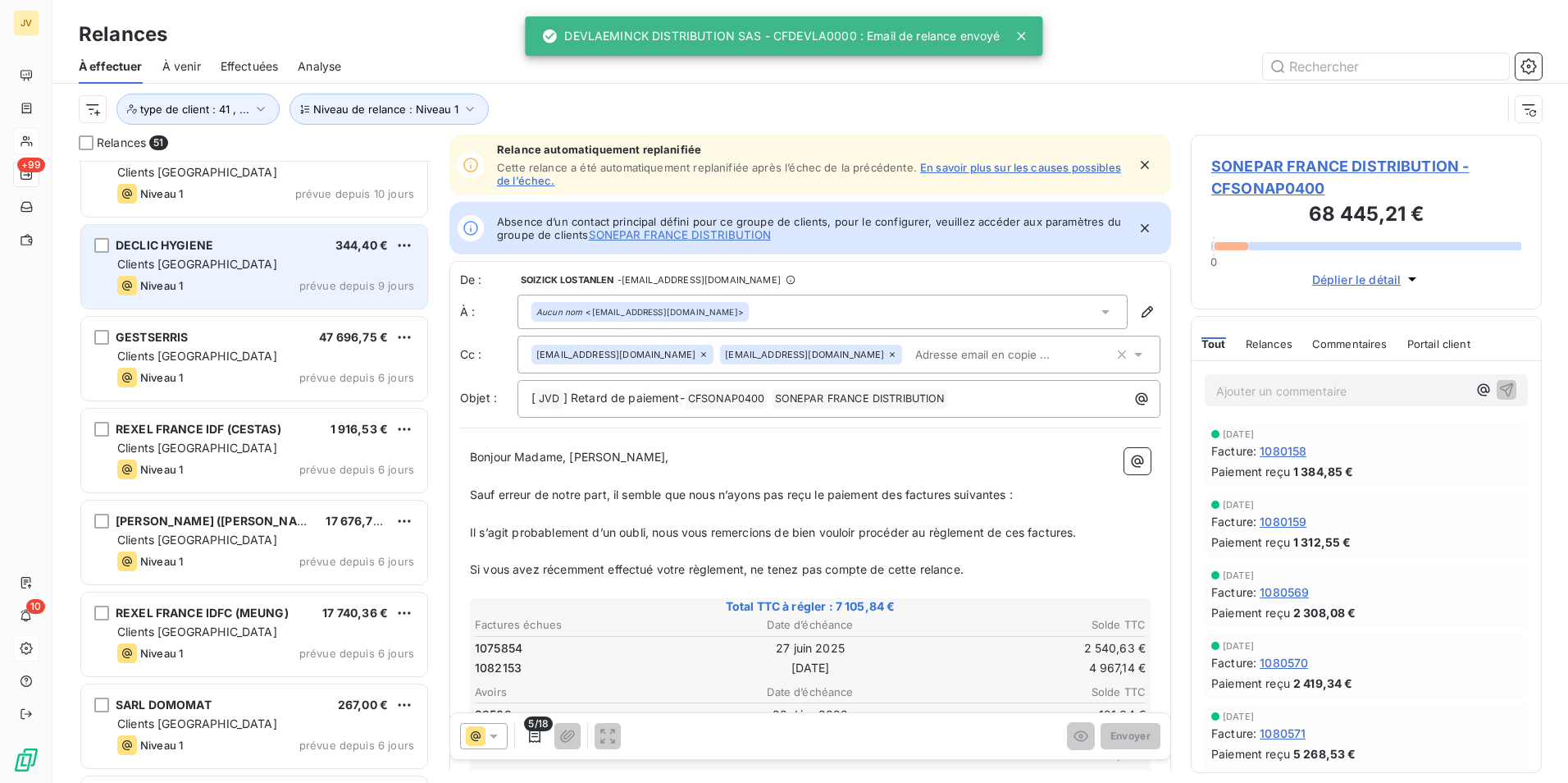
click at [181, 261] on span "Clients [GEOGRAPHIC_DATA]" at bounding box center [197, 264] width 160 height 14
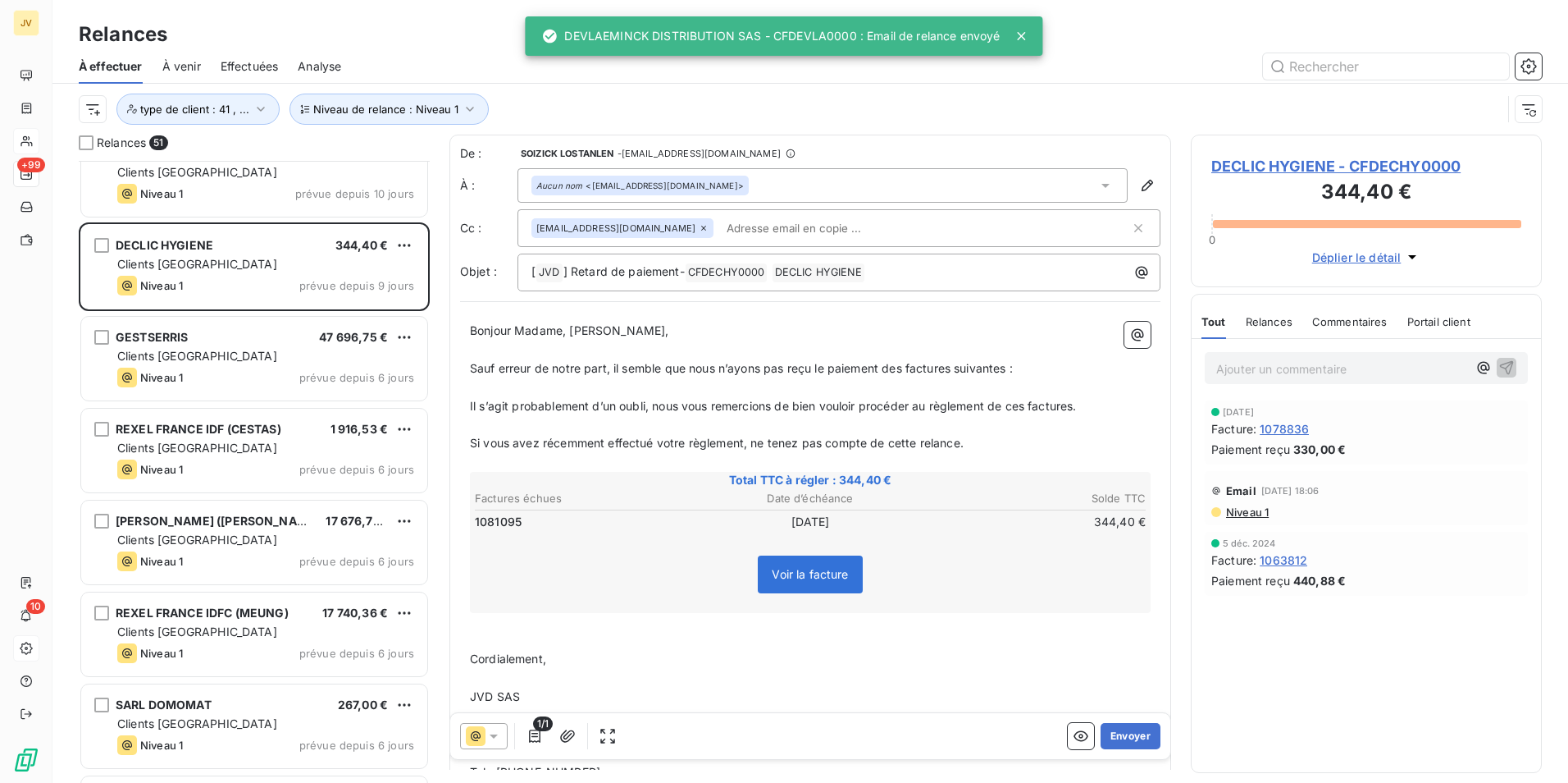
drag, startPoint x: 646, startPoint y: 229, endPoint x: 655, endPoint y: 235, distance: 10.8
click at [699, 228] on icon at bounding box center [704, 228] width 10 height 10
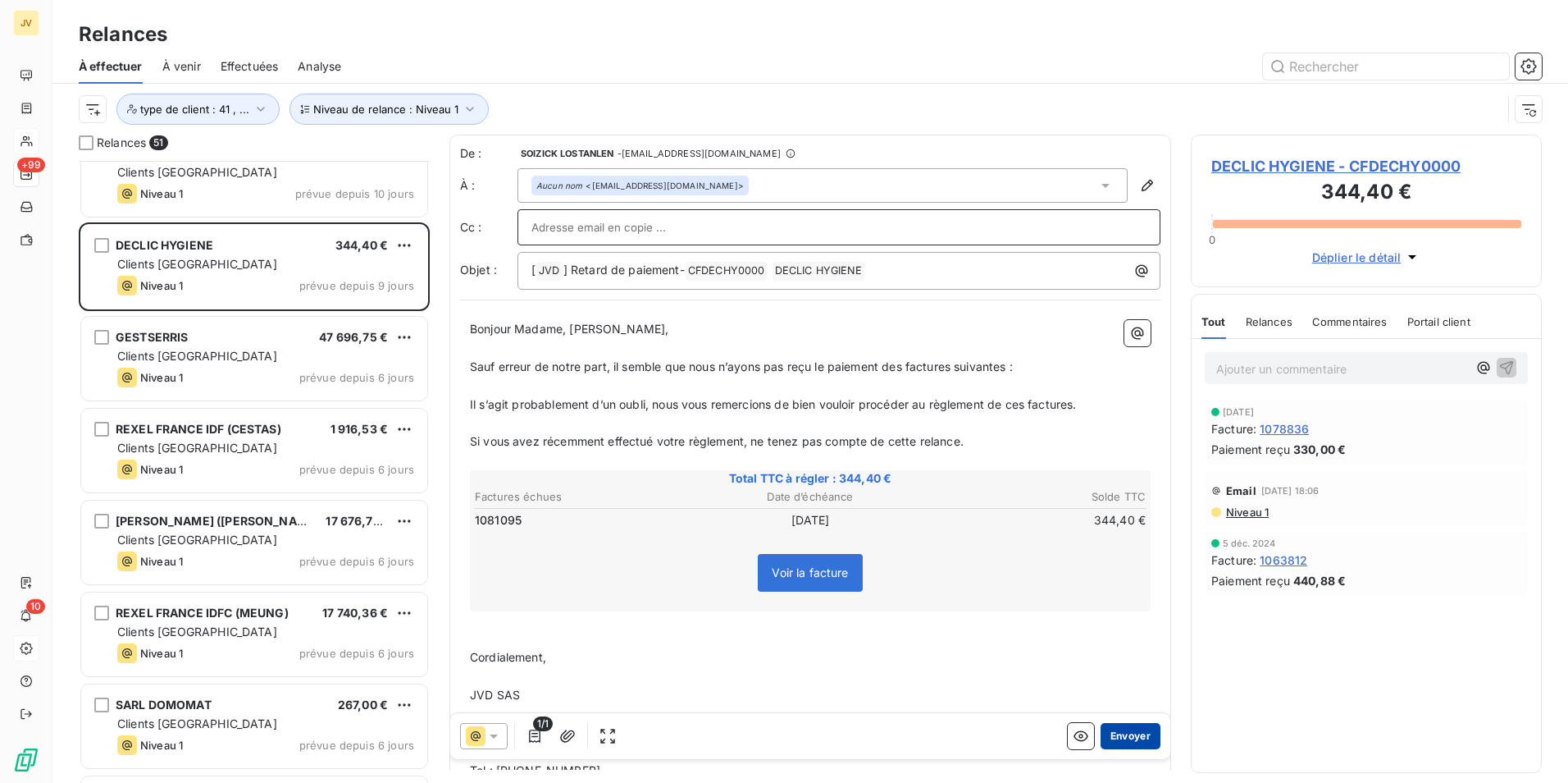
click at [1117, 729] on button "Envoyer" at bounding box center [1130, 736] width 60 height 26
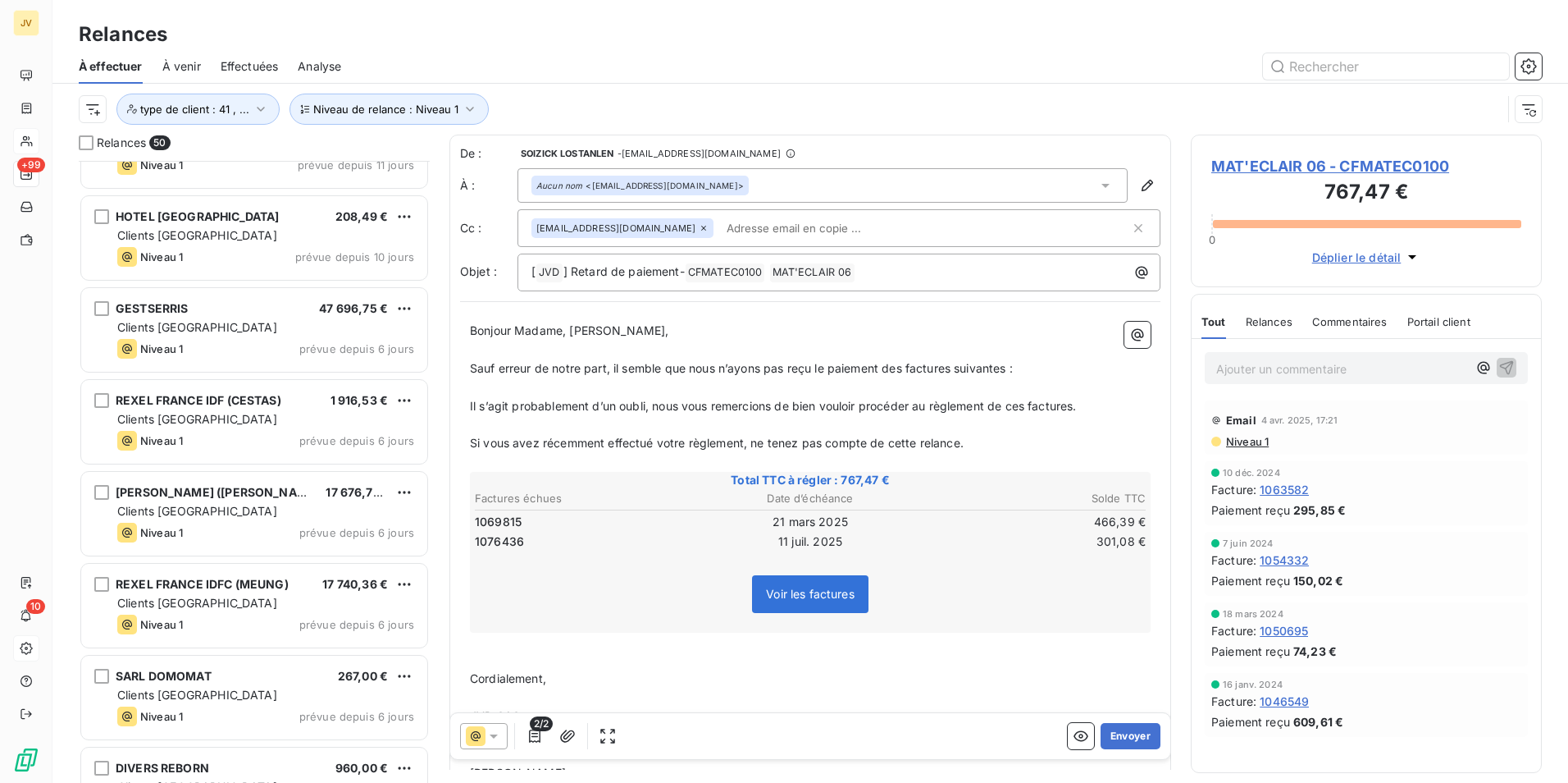
scroll to position [3809, 0]
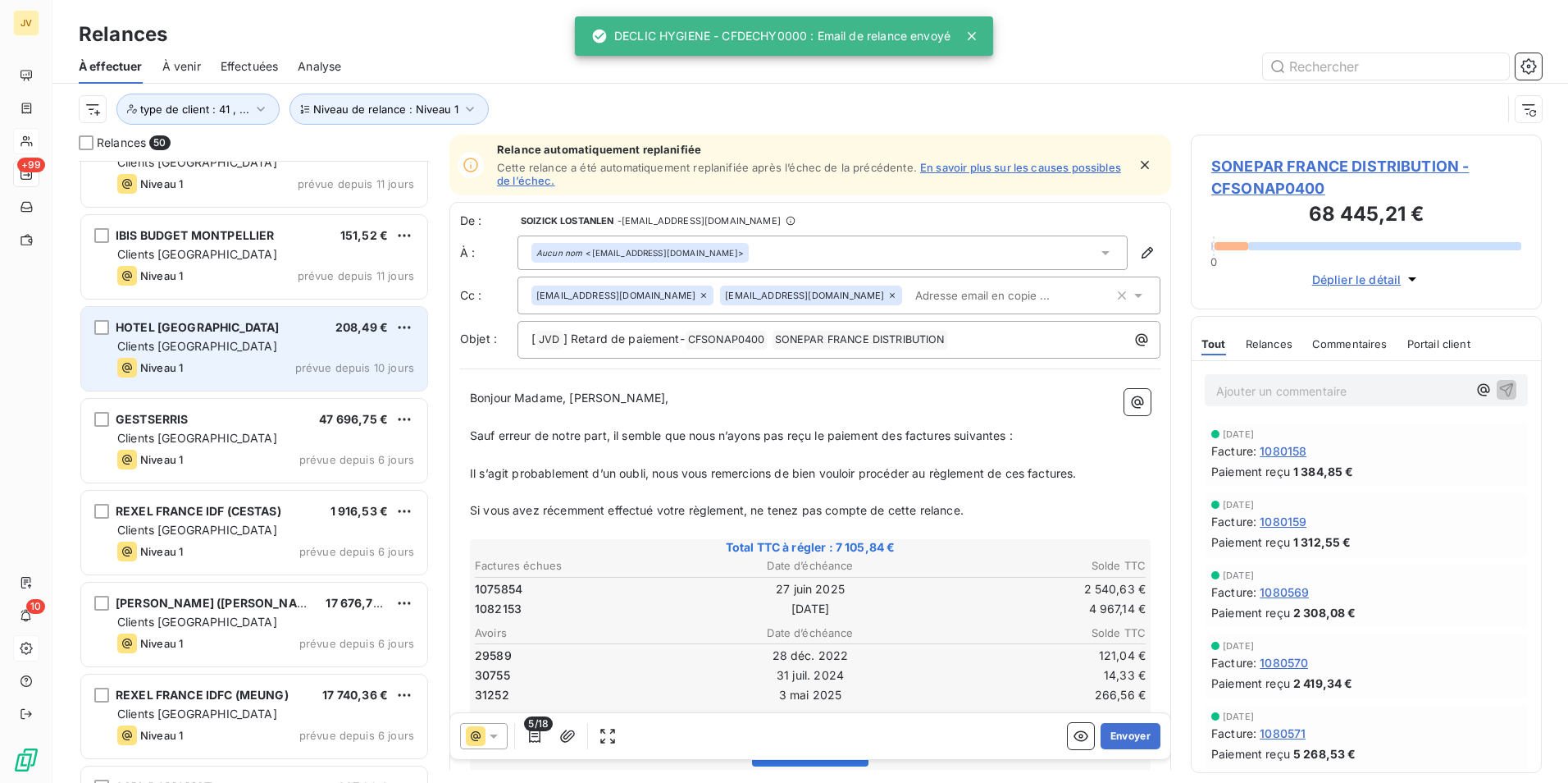
drag, startPoint x: 235, startPoint y: 353, endPoint x: 270, endPoint y: 369, distance: 38.5
click at [235, 352] on div "Clients [GEOGRAPHIC_DATA]" at bounding box center [266, 346] width 297 height 17
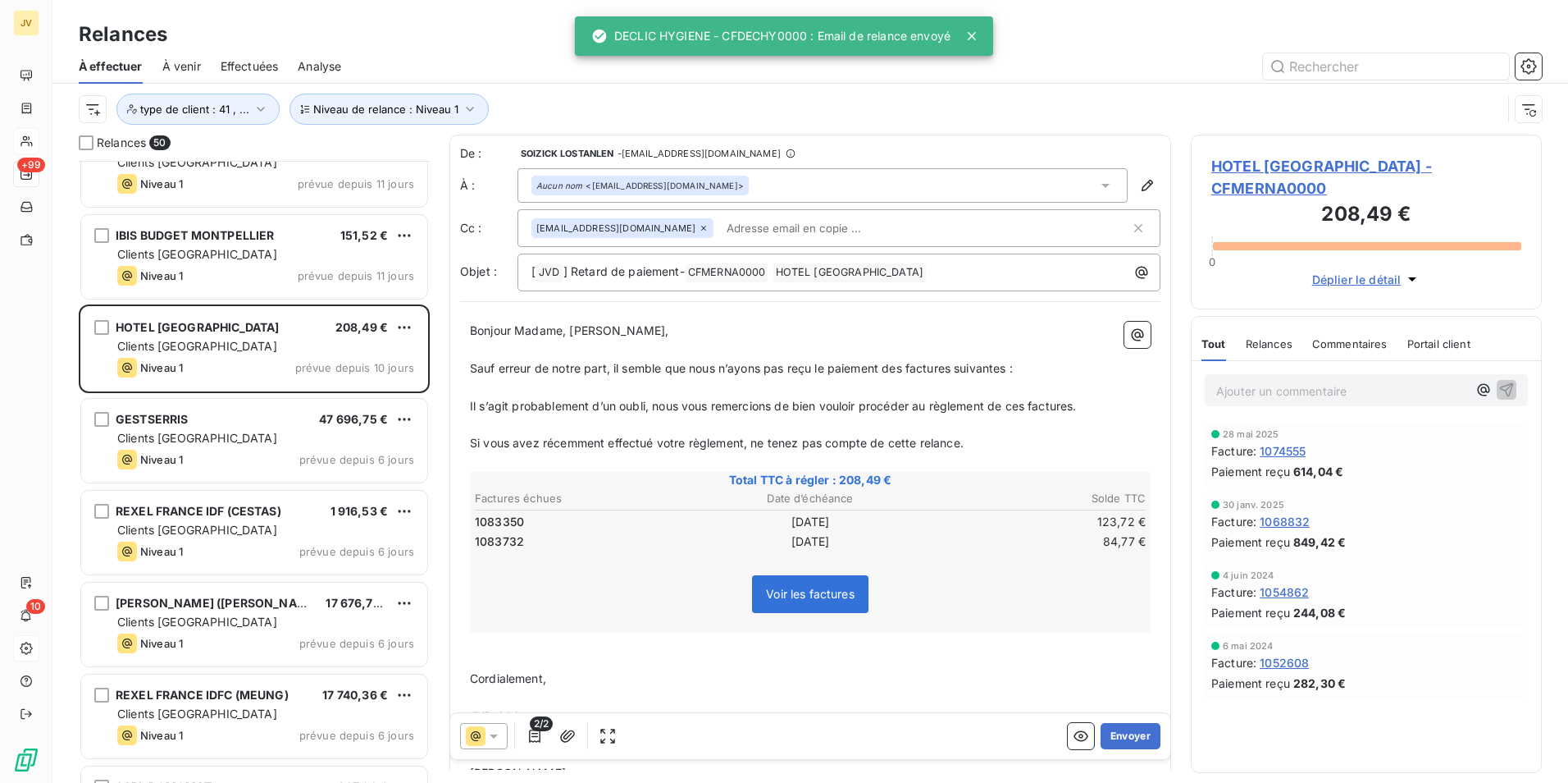
click at [658, 226] on div "[EMAIL_ADDRESS][DOMAIN_NAME]" at bounding box center [623, 228] width 182 height 20
click at [699, 227] on icon at bounding box center [704, 228] width 10 height 10
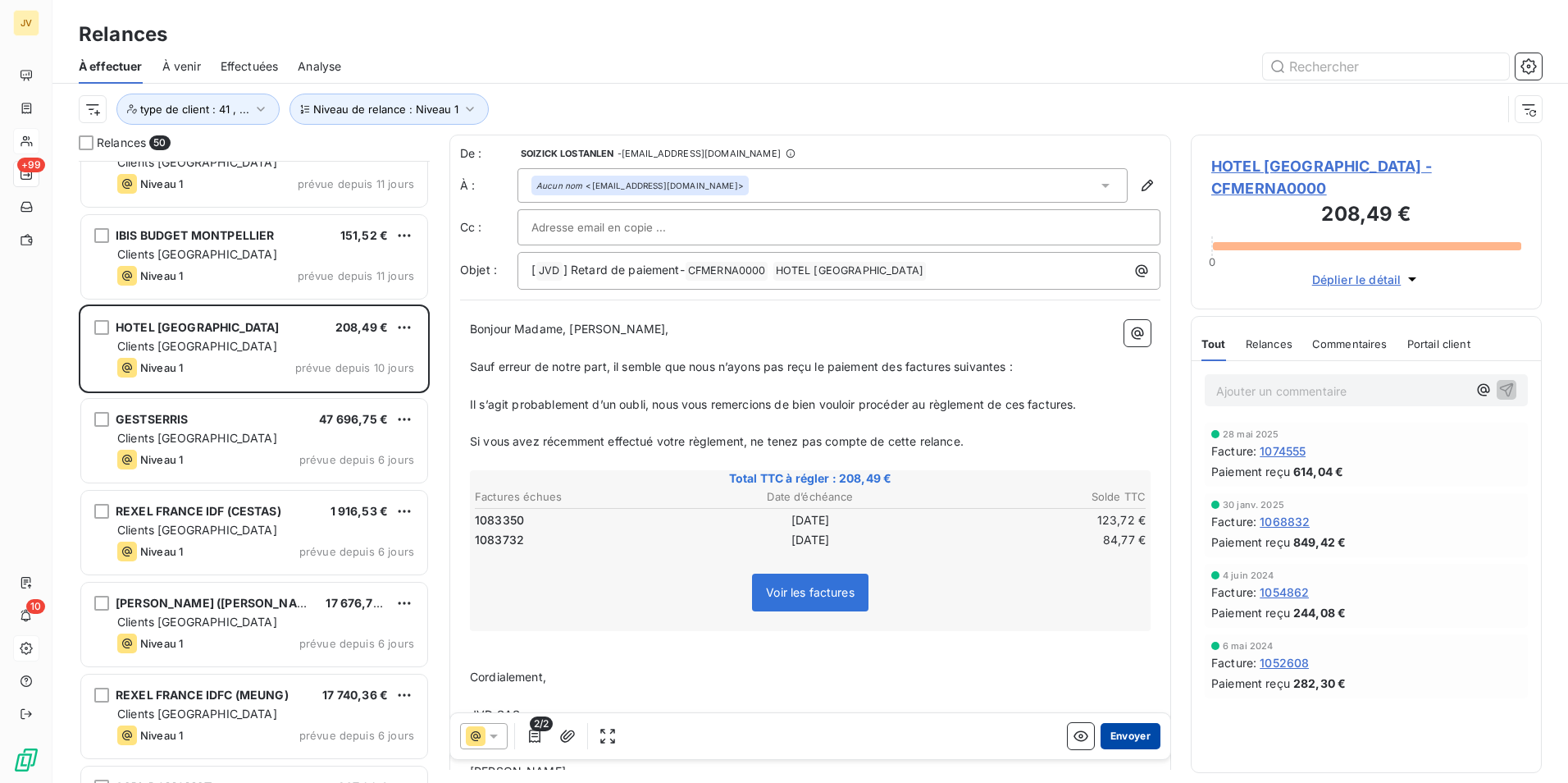
click at [1115, 728] on button "Envoyer" at bounding box center [1130, 736] width 60 height 26
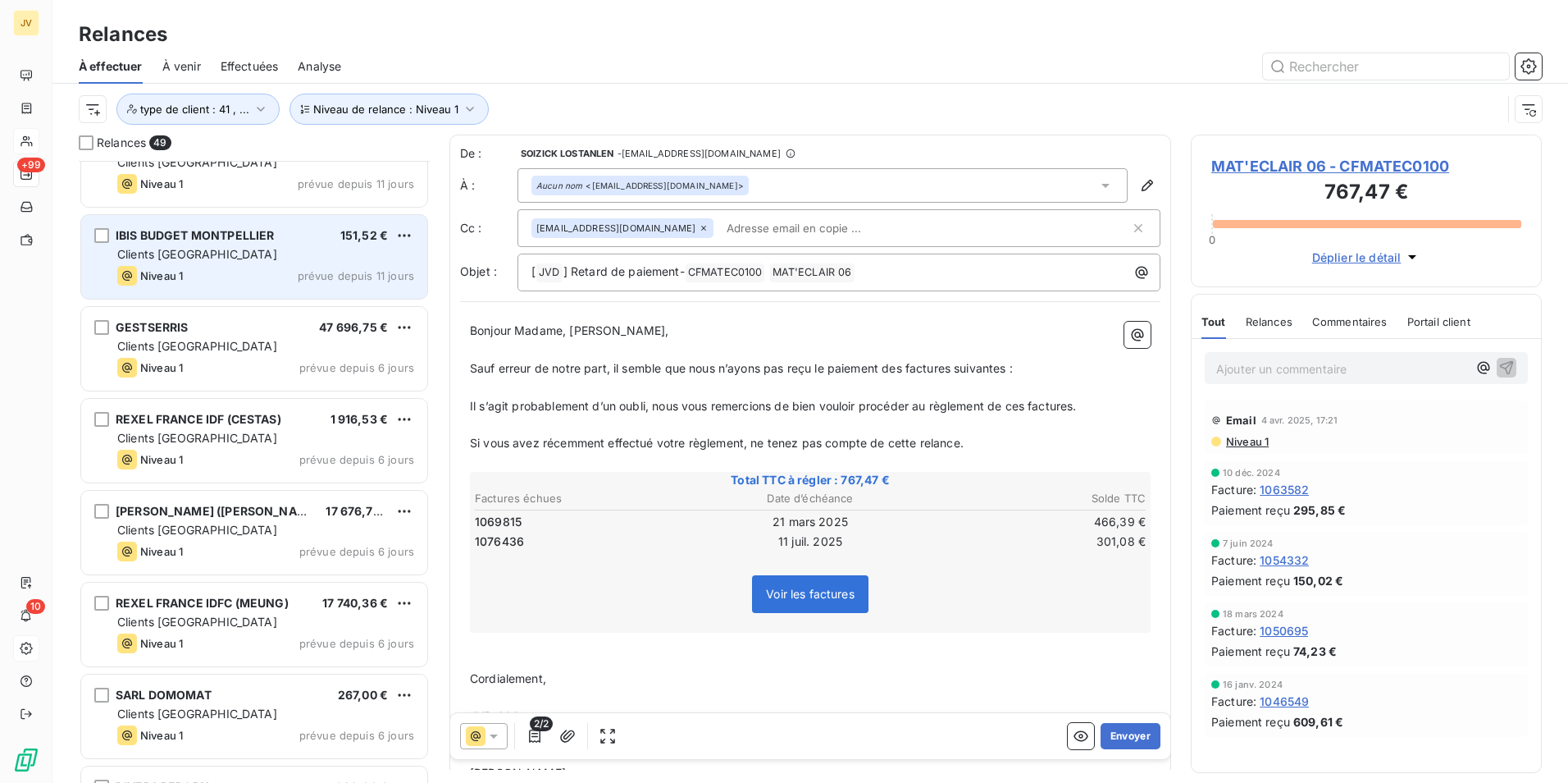
click at [175, 250] on span "Clients [GEOGRAPHIC_DATA]" at bounding box center [197, 254] width 160 height 14
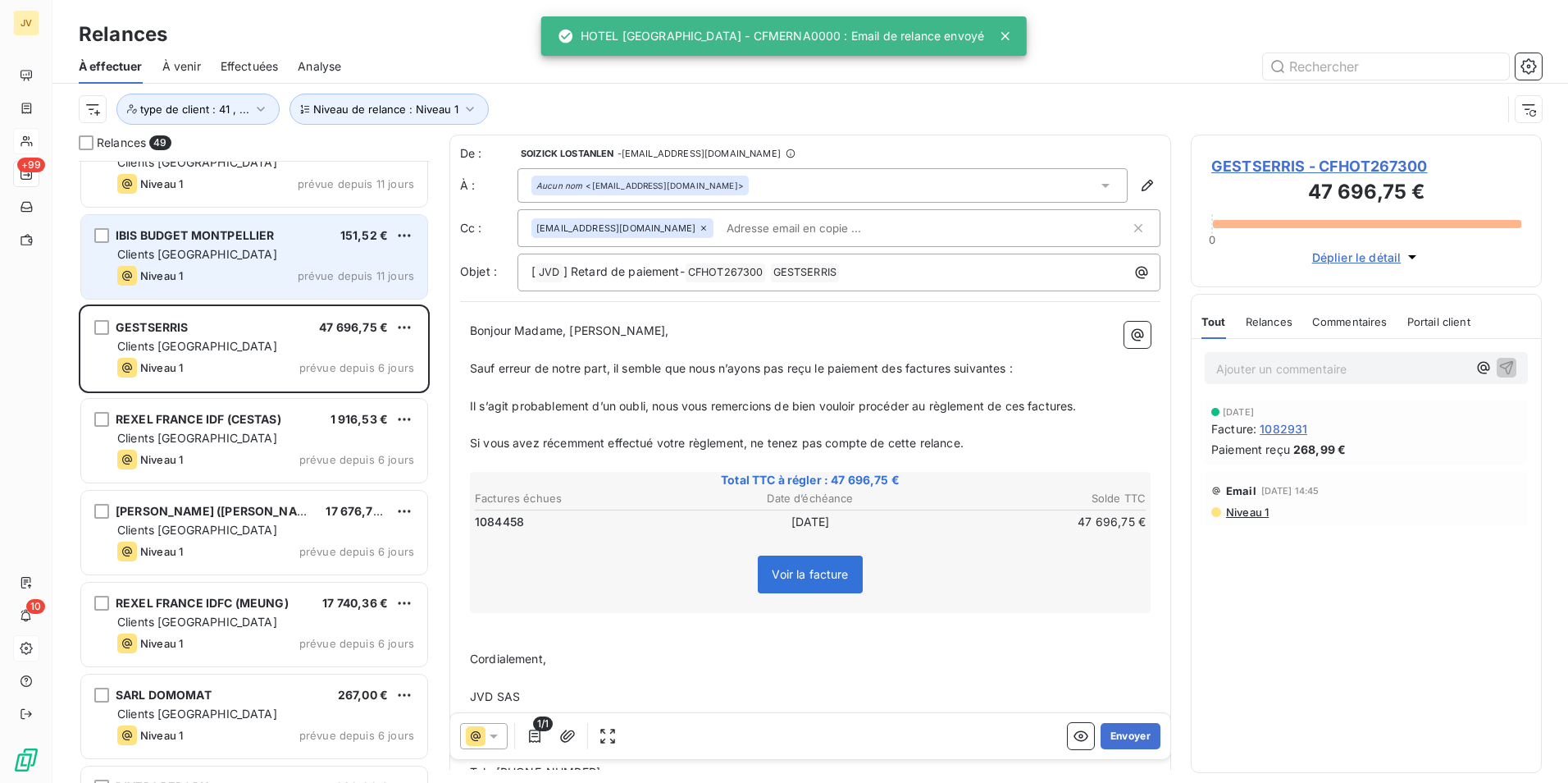
click at [176, 250] on span "Clients [GEOGRAPHIC_DATA]" at bounding box center [197, 254] width 160 height 14
